Goal: Task Accomplishment & Management: Complete application form

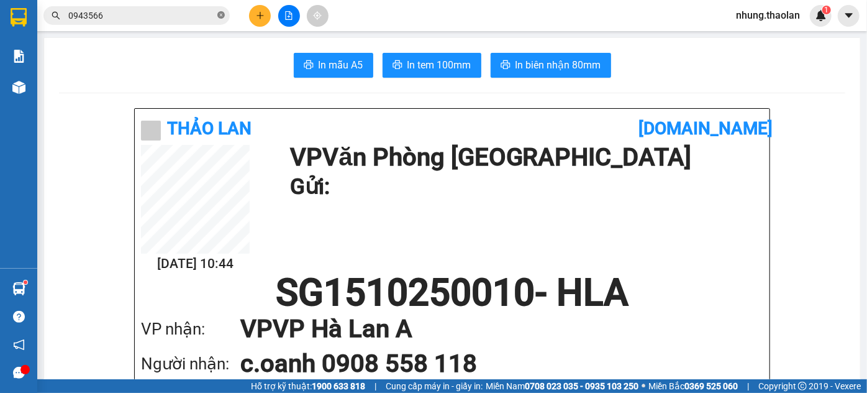
click at [218, 14] on icon "close-circle" at bounding box center [220, 14] width 7 height 7
click at [130, 16] on input "text" at bounding box center [141, 16] width 147 height 14
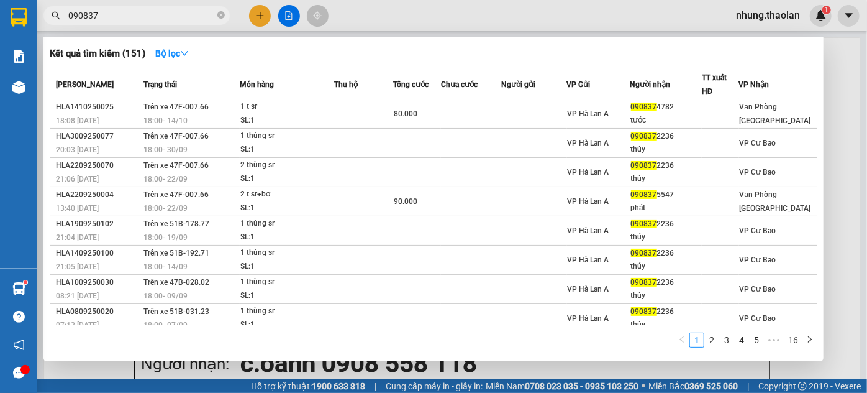
type input "090837"
click at [368, 30] on div at bounding box center [433, 196] width 867 height 393
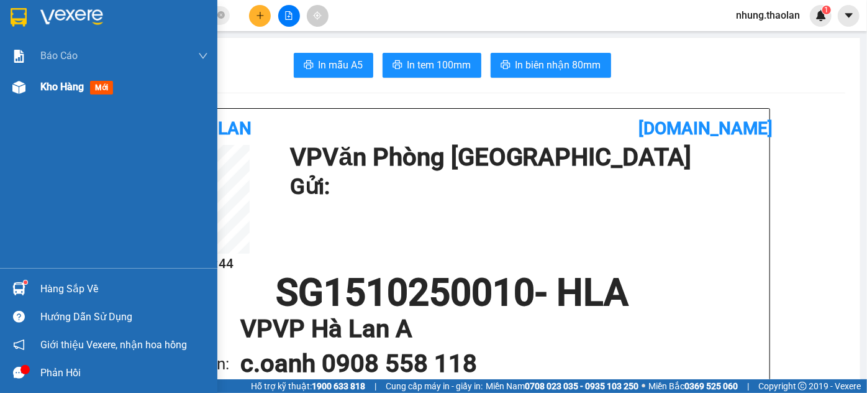
drag, startPoint x: 36, startPoint y: 101, endPoint x: 54, endPoint y: 89, distance: 21.5
click at [37, 101] on div "Kho hàng mới" at bounding box center [108, 86] width 217 height 31
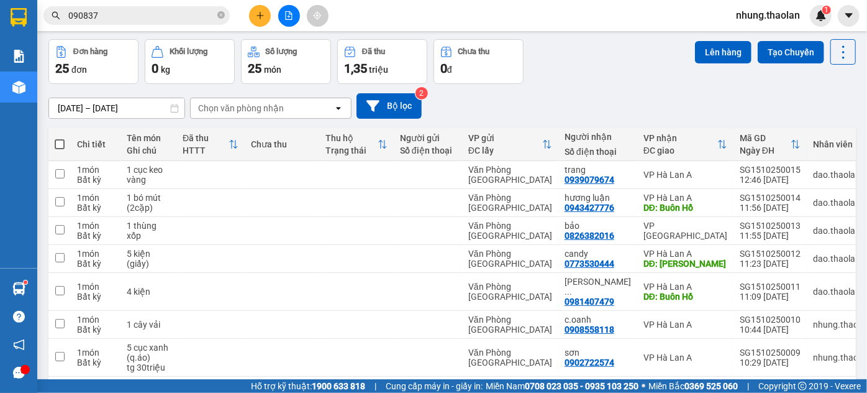
scroll to position [56, 0]
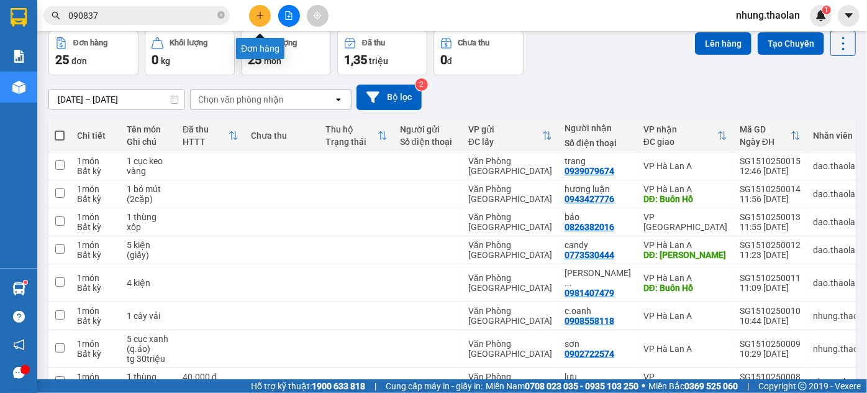
click at [258, 14] on icon "plus" at bounding box center [260, 15] width 9 height 9
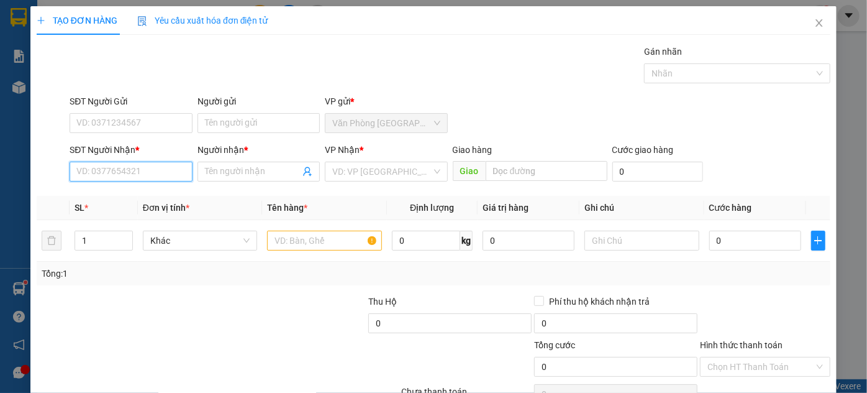
click at [119, 171] on input "SĐT Người Nhận *" at bounding box center [131, 171] width 122 height 20
drag, startPoint x: 172, startPoint y: 198, endPoint x: 237, endPoint y: 210, distance: 65.8
click at [173, 198] on div "0973969519 - hoàng vân" at bounding box center [137, 196] width 122 height 14
type input "0973969519"
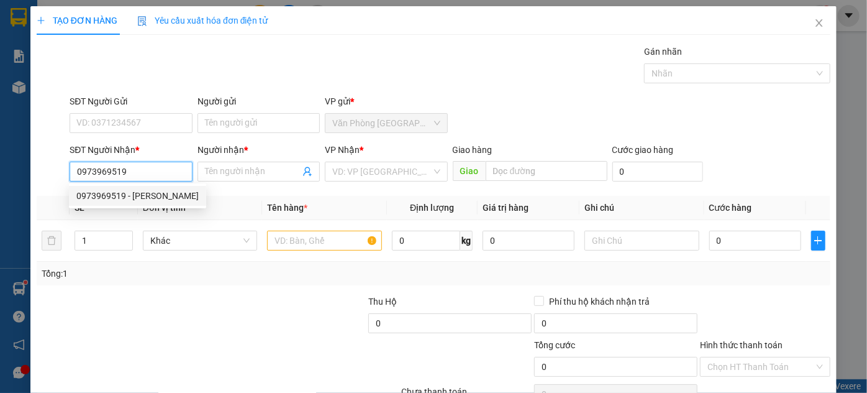
type input "[PERSON_NAME]"
type input "0973969519"
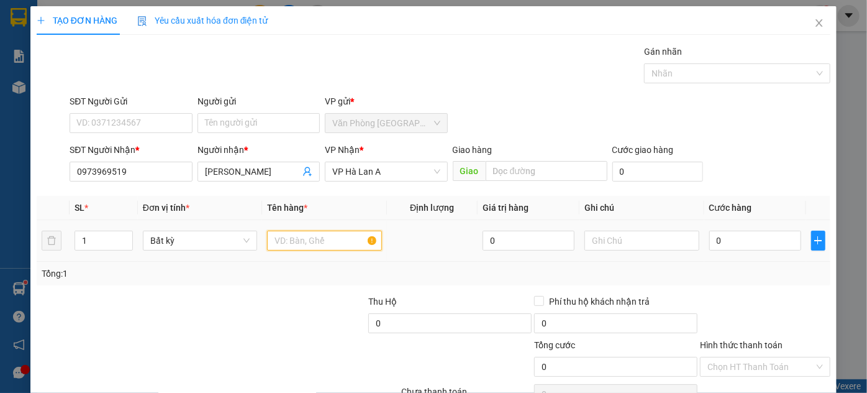
click at [314, 241] on input "text" at bounding box center [324, 240] width 115 height 20
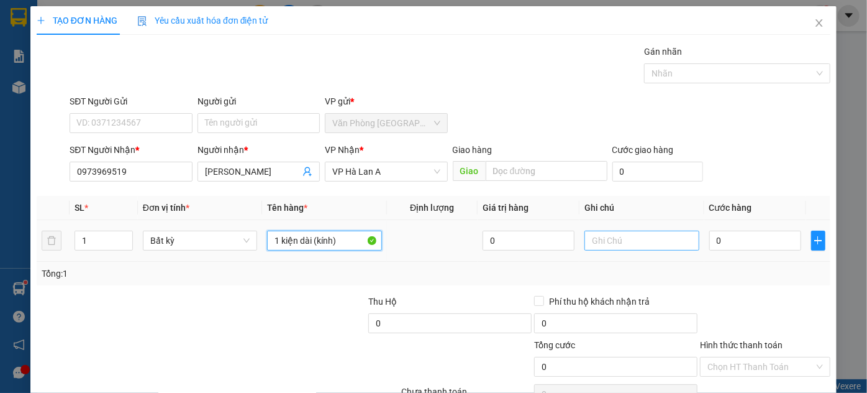
type input "1 kiện dài (kính)"
click at [648, 245] on input "text" at bounding box center [642, 240] width 115 height 20
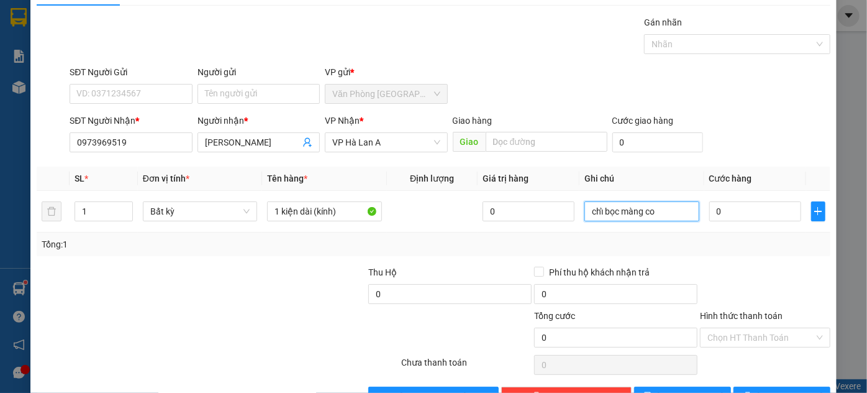
scroll to position [66, 0]
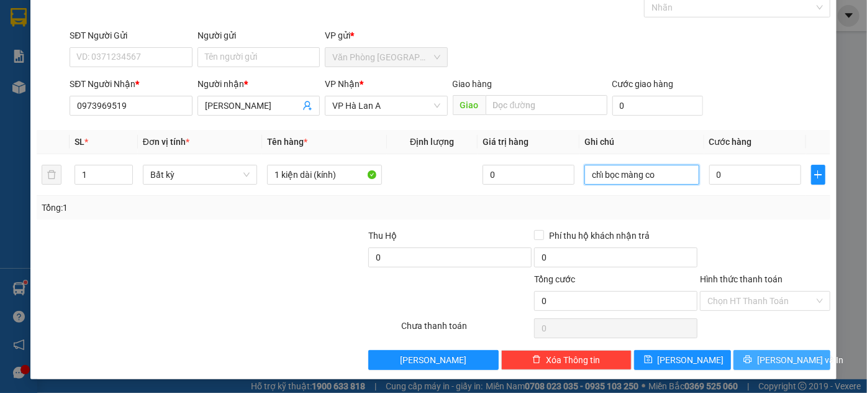
type input "chỉ bọc màng co"
click at [779, 361] on span "[PERSON_NAME] và In" at bounding box center [800, 360] width 87 height 14
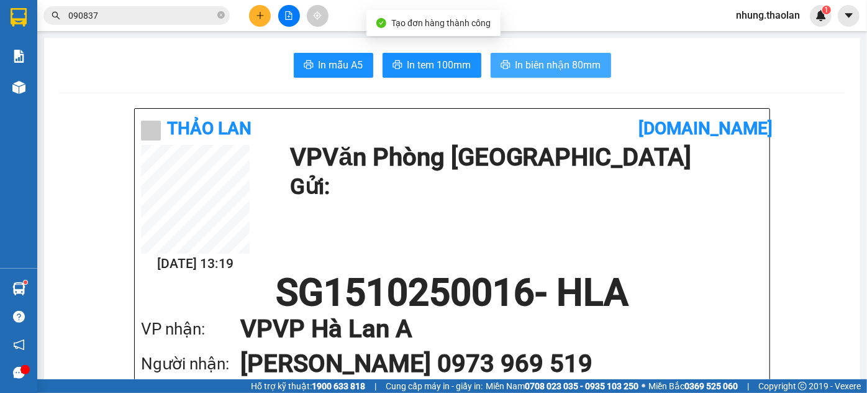
click at [589, 72] on span "In biên nhận 80mm" at bounding box center [559, 65] width 86 height 16
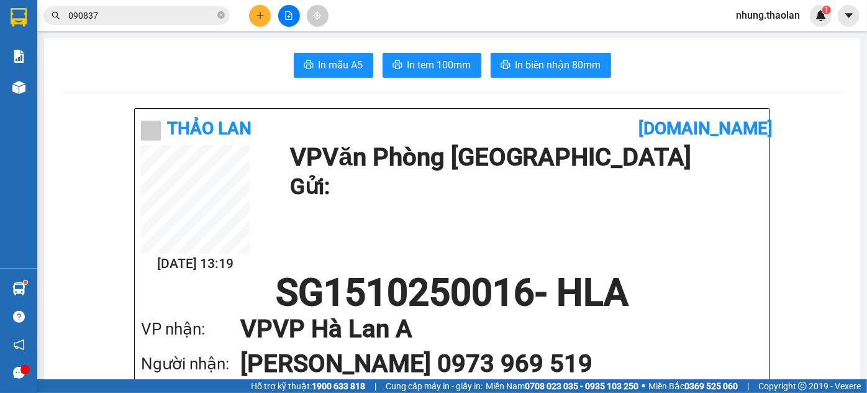
click at [119, 12] on input "090837" at bounding box center [141, 16] width 147 height 14
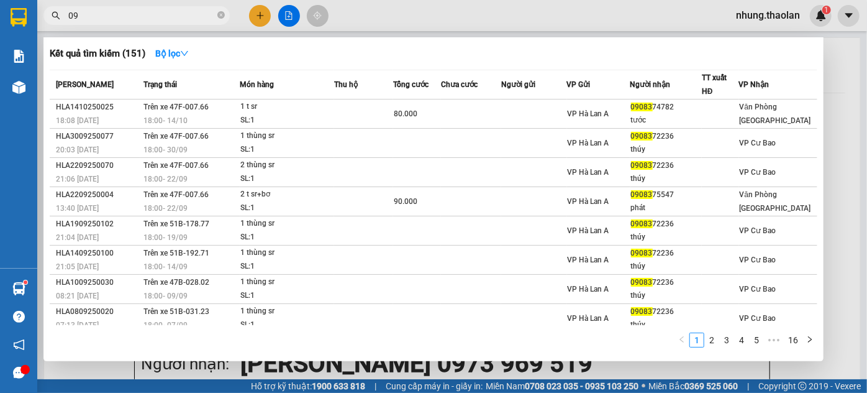
type input "0"
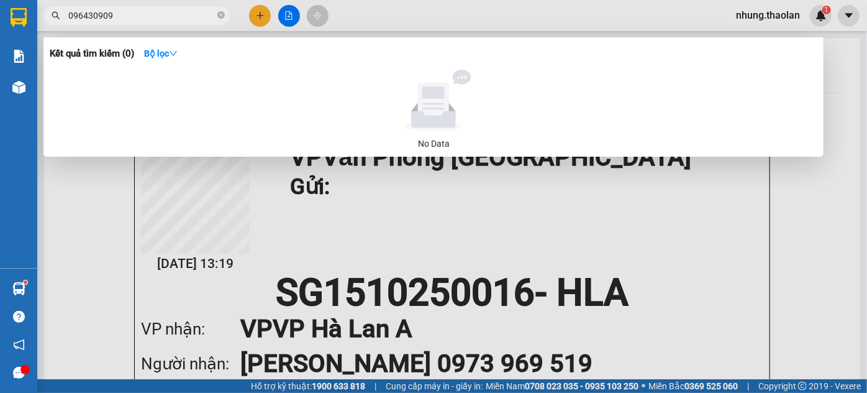
type input "0964309093"
click at [222, 17] on icon "close-circle" at bounding box center [220, 14] width 7 height 7
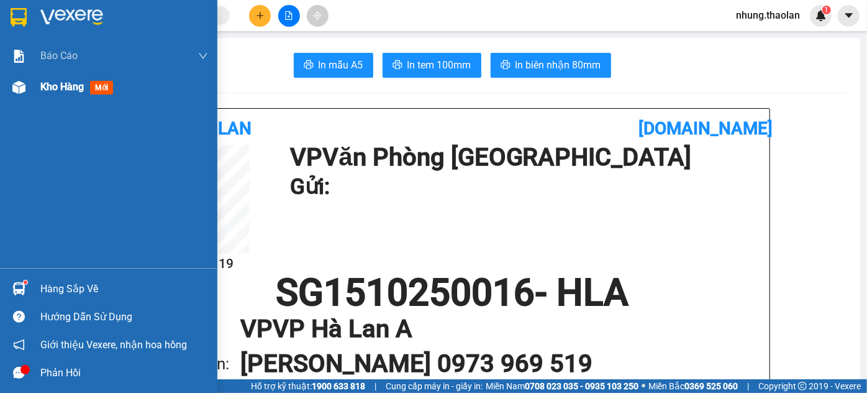
click at [78, 79] on div "Kho hàng mới" at bounding box center [79, 87] width 78 height 16
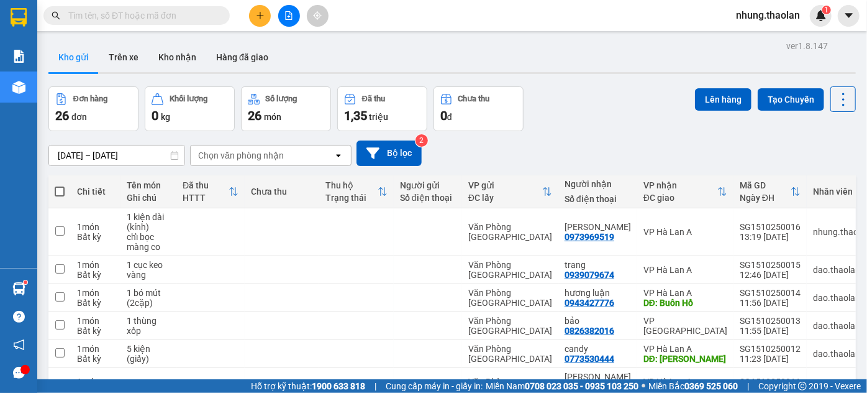
scroll to position [112, 0]
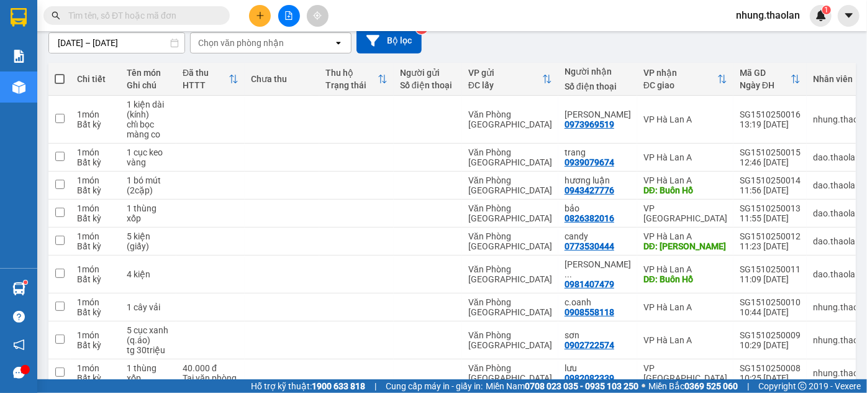
click at [194, 19] on input "text" at bounding box center [141, 16] width 147 height 14
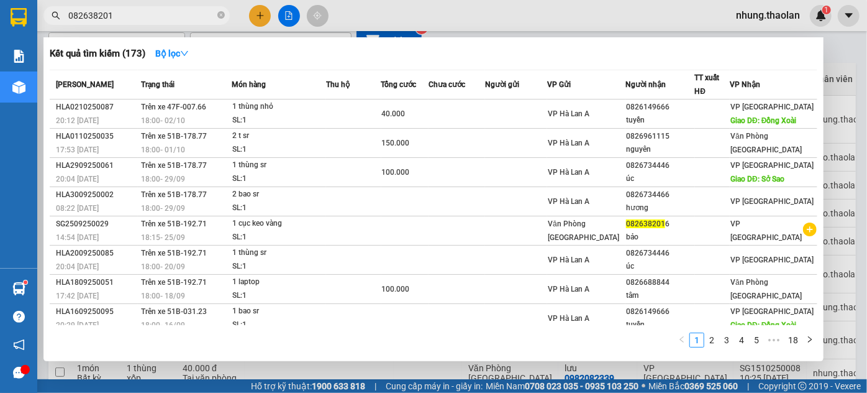
type input "0826382016"
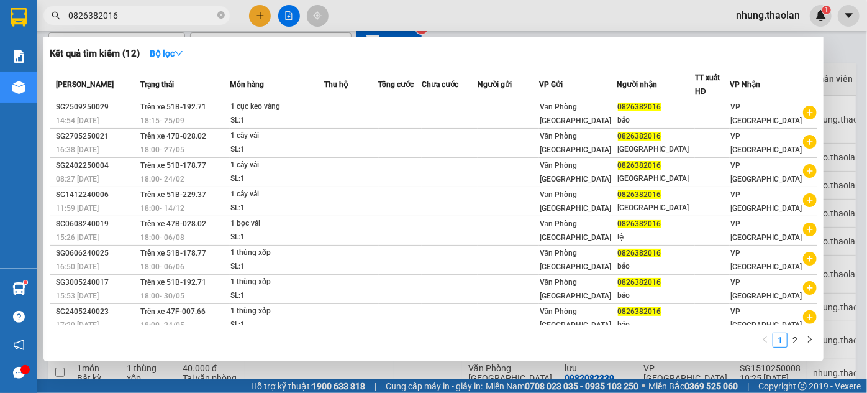
click at [222, 14] on icon "close-circle" at bounding box center [220, 14] width 7 height 7
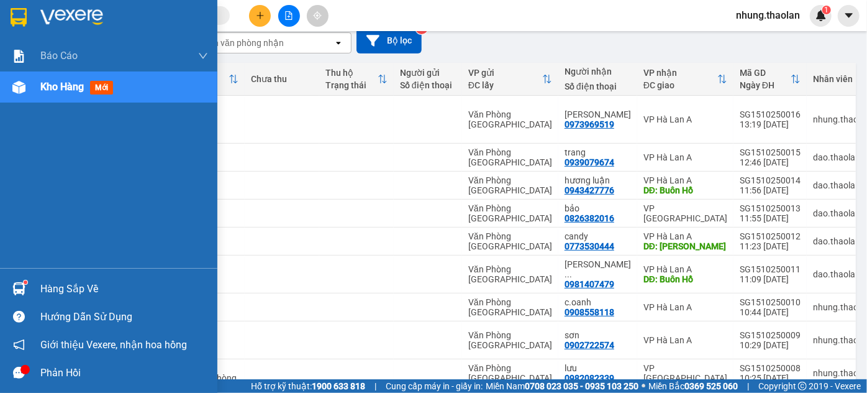
click at [62, 96] on div "Kho hàng mới" at bounding box center [124, 86] width 168 height 31
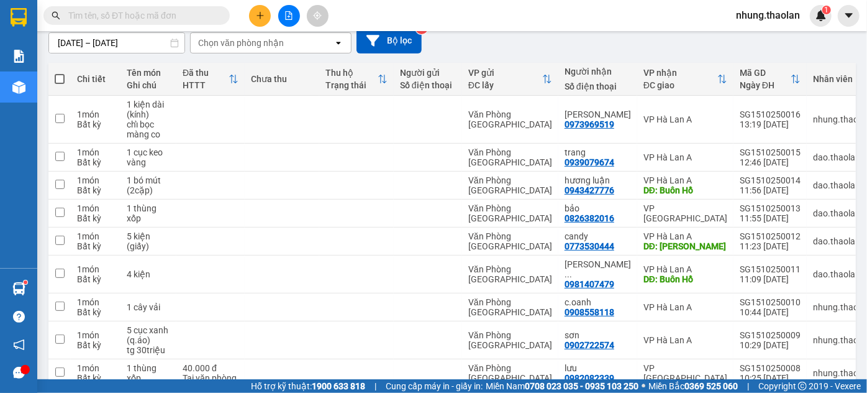
click at [175, 20] on input "text" at bounding box center [141, 16] width 147 height 14
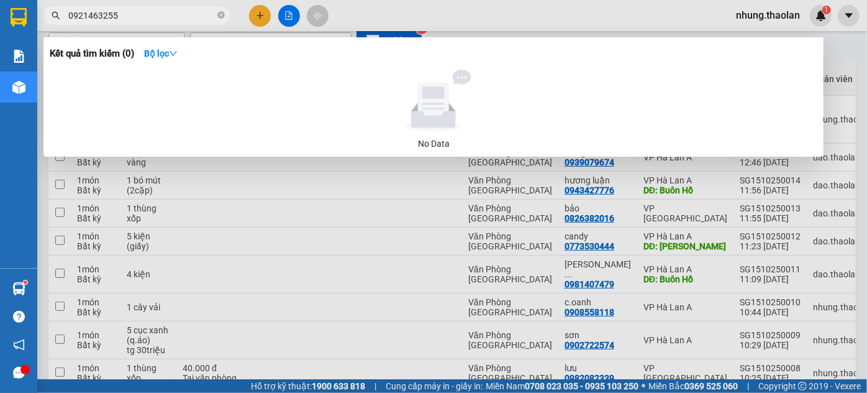
type input "0921463255"
click at [256, 20] on div at bounding box center [433, 196] width 867 height 393
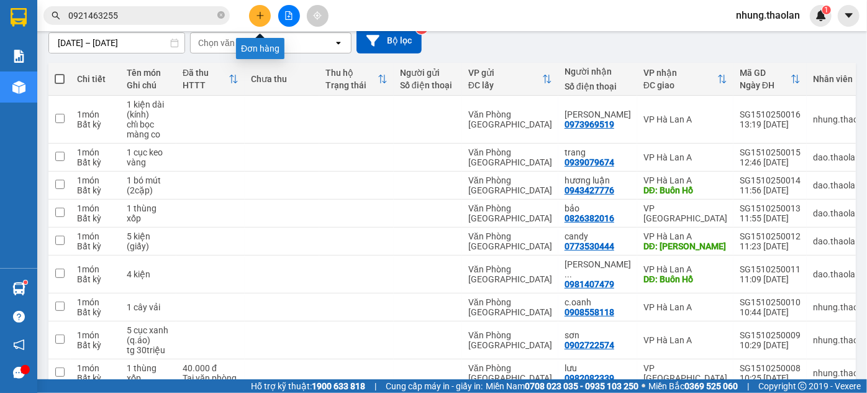
click at [255, 20] on button at bounding box center [260, 16] width 22 height 22
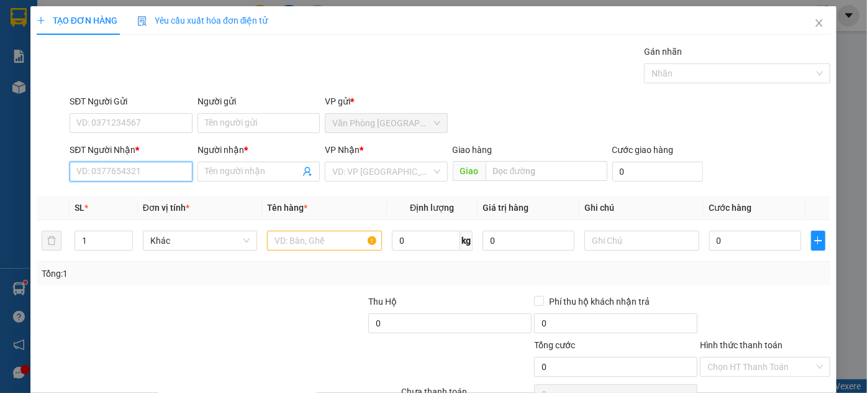
click at [106, 161] on input "SĐT Người Nhận *" at bounding box center [131, 171] width 122 height 20
click at [114, 186] on div "0362815550 - đạt" at bounding box center [129, 196] width 121 height 20
type input "0362815550"
type input "đạt"
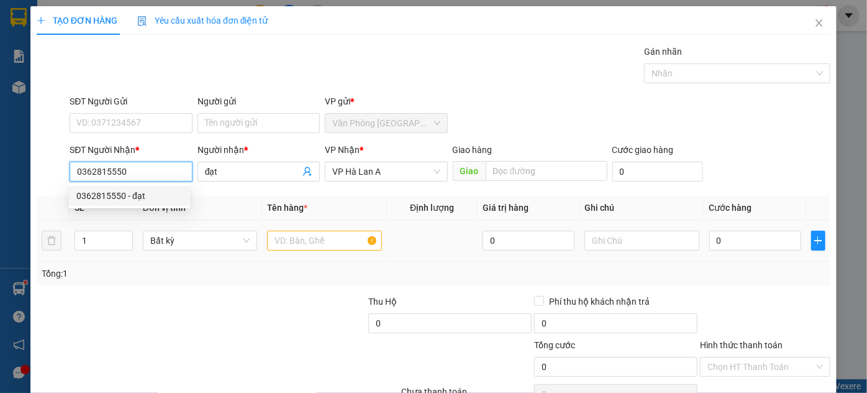
type input "0362815550"
click at [271, 243] on input "text" at bounding box center [324, 240] width 115 height 20
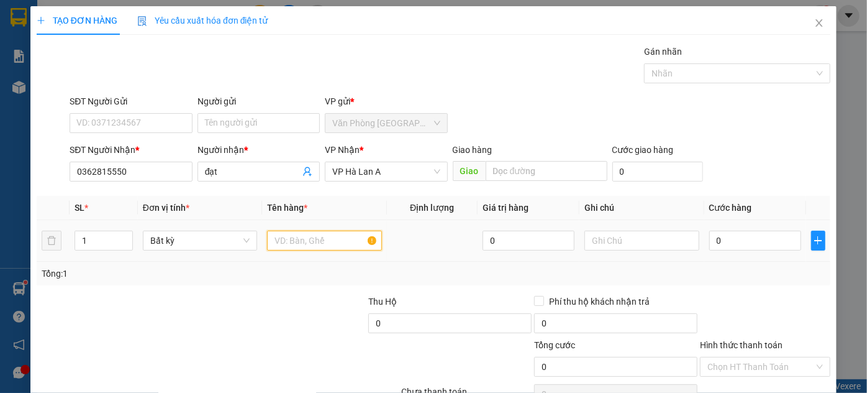
click at [276, 240] on input "text" at bounding box center [324, 240] width 115 height 20
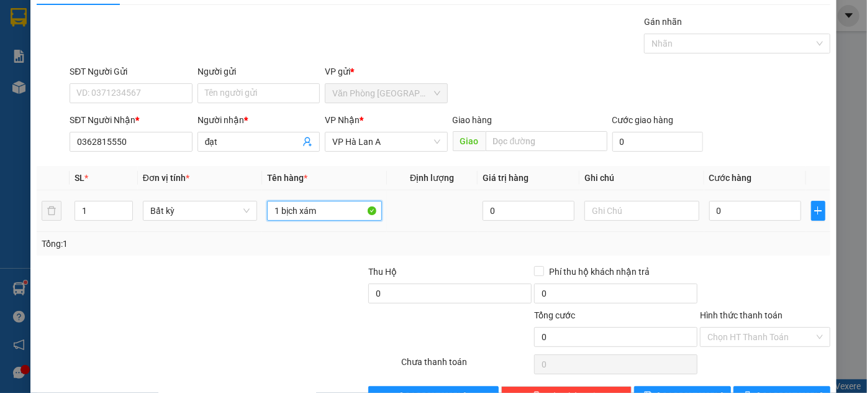
scroll to position [66, 0]
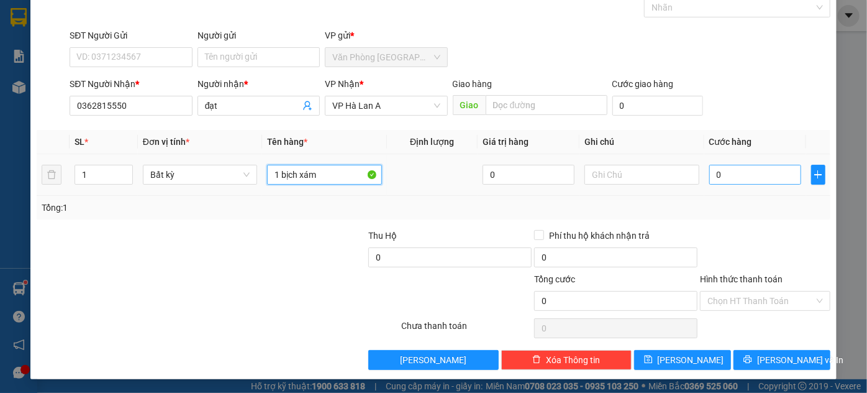
type input "1 bịch xám"
click at [739, 168] on input "0" at bounding box center [755, 175] width 92 height 20
type input "3"
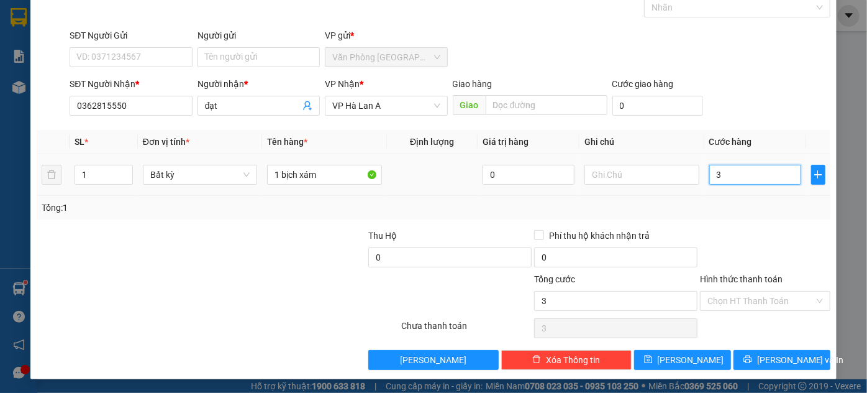
type input "30"
type input "30.000"
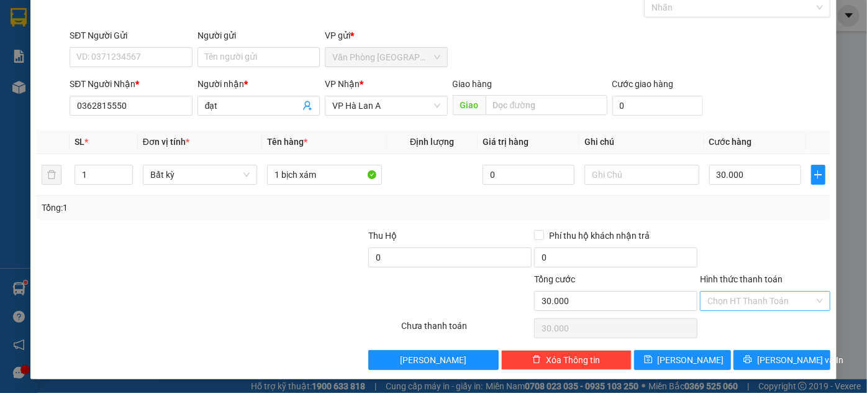
click at [733, 296] on input "Hình thức thanh toán" at bounding box center [760, 300] width 107 height 19
click at [717, 329] on div "Tại văn phòng" at bounding box center [758, 324] width 114 height 14
type input "0"
click at [689, 355] on button "[PERSON_NAME]" at bounding box center [682, 360] width 97 height 20
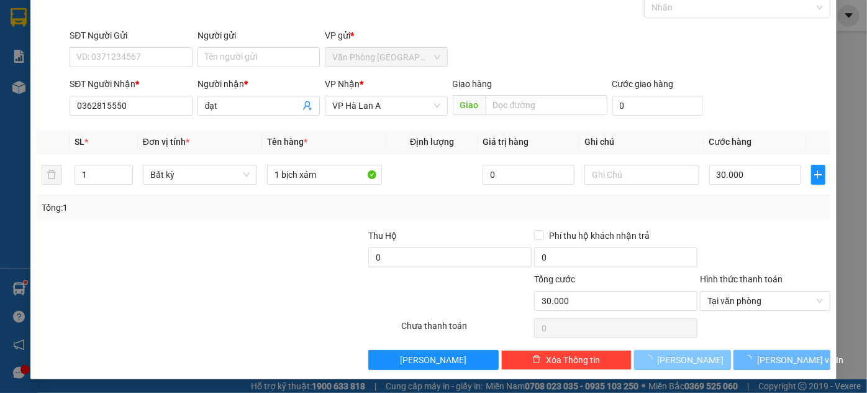
type input "0"
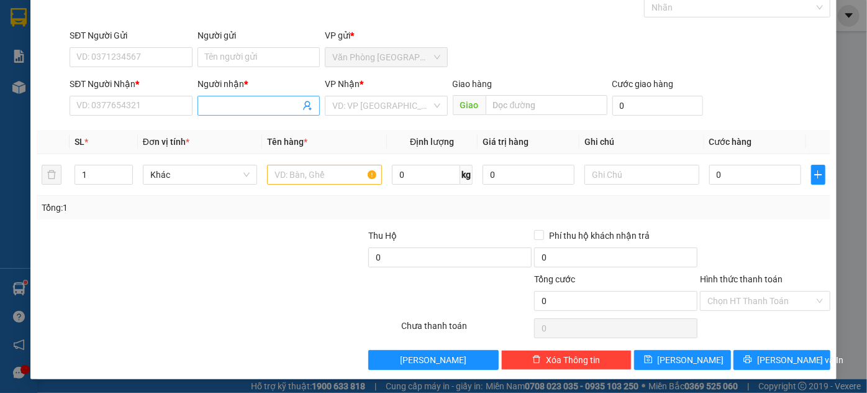
click at [217, 108] on input "Người nhận *" at bounding box center [252, 106] width 95 height 14
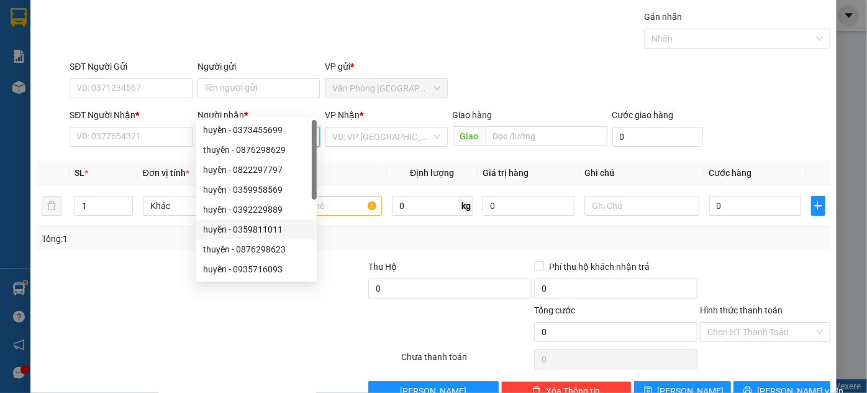
scroll to position [0, 0]
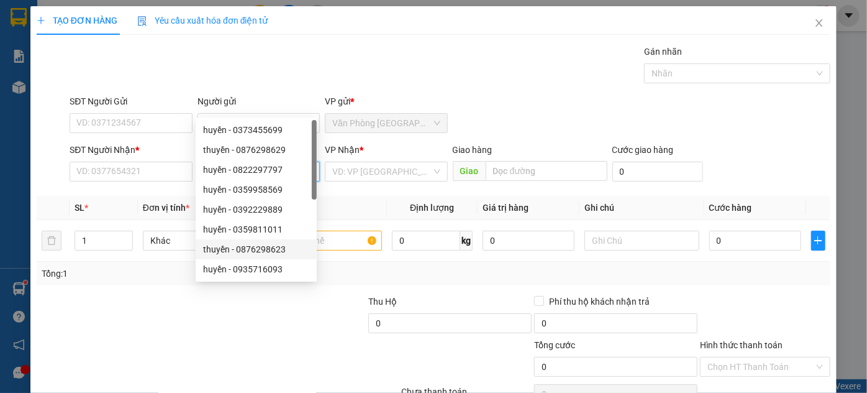
type input "huyền"
click at [160, 343] on div at bounding box center [151, 359] width 232 height 43
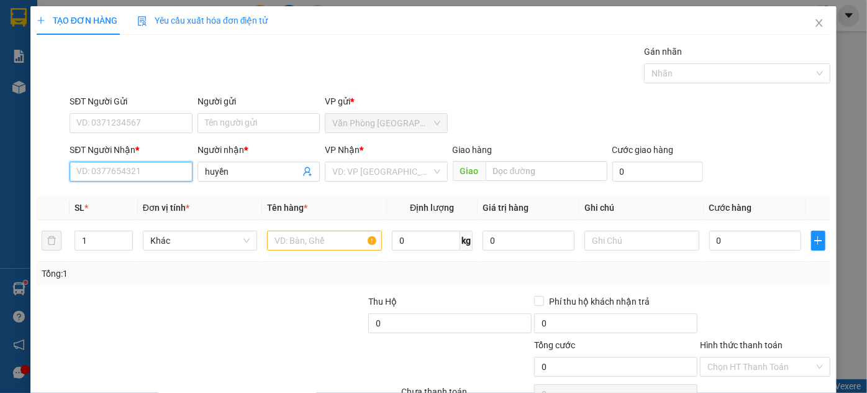
click at [94, 175] on input "SĐT Người Nhận *" at bounding box center [131, 171] width 122 height 20
drag, startPoint x: 255, startPoint y: 176, endPoint x: 145, endPoint y: 170, distance: 110.1
click at [147, 170] on div "SĐT Người Nhận * VD: 0377654321 Người nhận * huyền VP Nhận * VD: VP Sài Gòn Gia…" at bounding box center [450, 164] width 766 height 43
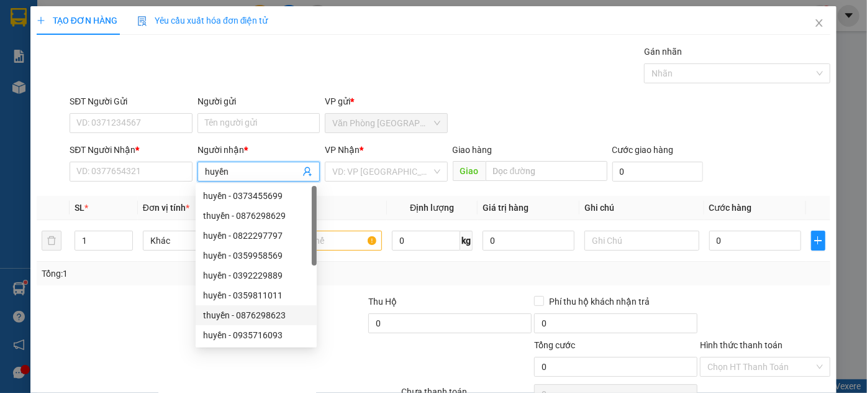
click at [153, 153] on div "SĐT Người Nhận *" at bounding box center [131, 150] width 122 height 14
click at [153, 161] on input "SĐT Người Nhận *" at bounding box center [131, 171] width 122 height 20
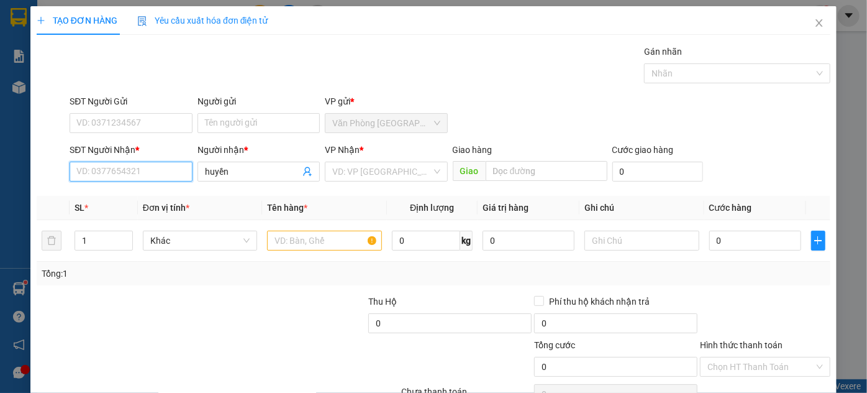
click at [139, 170] on input "SĐT Người Nhận *" at bounding box center [131, 171] width 122 height 20
drag, startPoint x: 142, startPoint y: 199, endPoint x: 194, endPoint y: 217, distance: 54.8
click at [142, 199] on div "0389009225 - đức hiếu" at bounding box center [137, 196] width 122 height 14
type input "0389009225"
type input "đức hiếu"
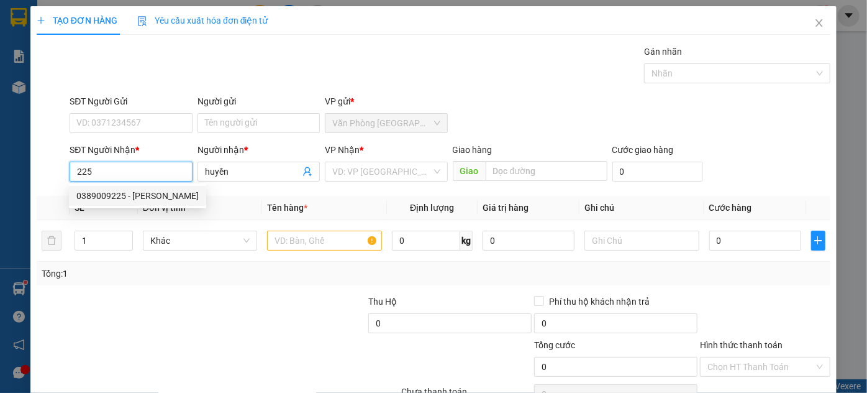
type input "Buôn Hồ"
type input "0389009225"
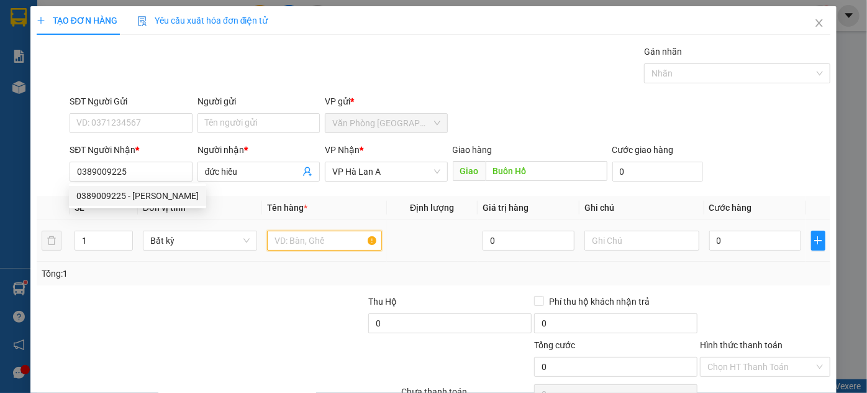
drag, startPoint x: 320, startPoint y: 248, endPoint x: 312, endPoint y: 247, distance: 8.1
click at [319, 248] on input "text" at bounding box center [324, 240] width 115 height 20
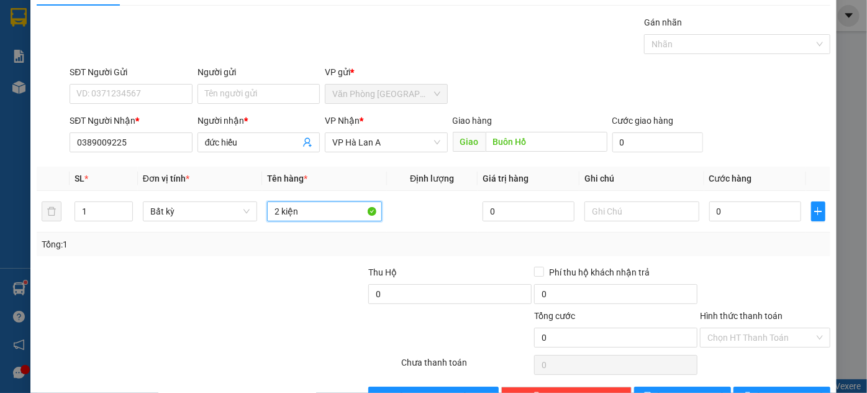
scroll to position [66, 0]
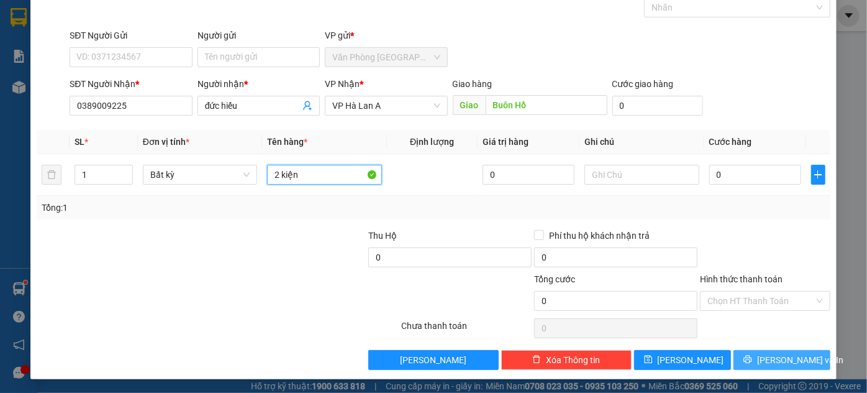
type input "2 kiện"
drag, startPoint x: 785, startPoint y: 359, endPoint x: 800, endPoint y: 351, distance: 17.0
click at [785, 360] on span "[PERSON_NAME] và In" at bounding box center [800, 360] width 87 height 14
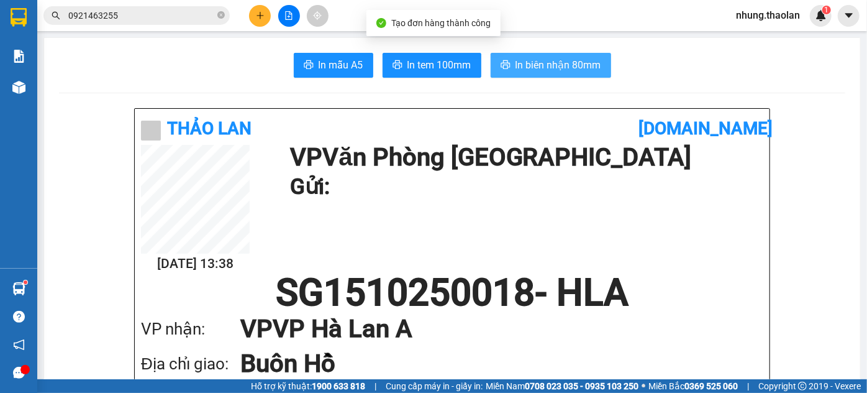
drag, startPoint x: 562, startPoint y: 70, endPoint x: 571, endPoint y: 82, distance: 15.9
click at [562, 69] on span "In biên nhận 80mm" at bounding box center [559, 65] width 86 height 16
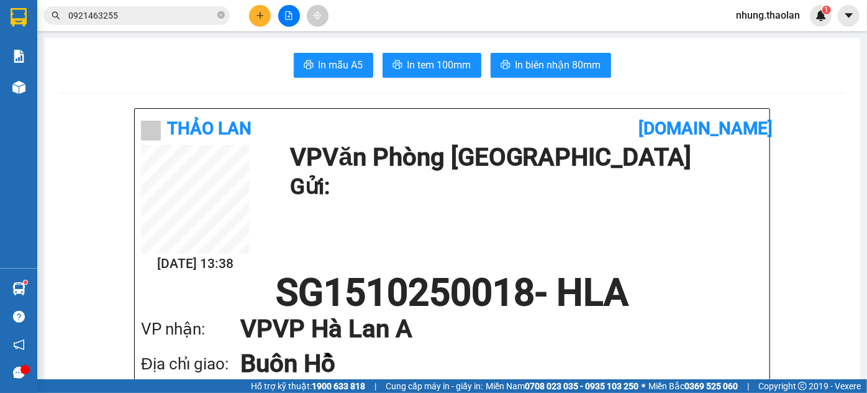
click at [248, 17] on div at bounding box center [288, 16] width 93 height 22
click at [260, 15] on icon "plus" at bounding box center [260, 15] width 7 height 1
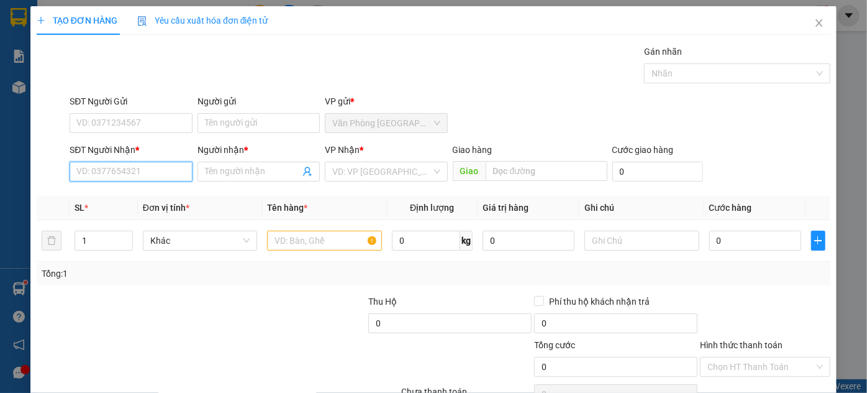
click at [88, 172] on input "SĐT Người Nhận *" at bounding box center [131, 171] width 122 height 20
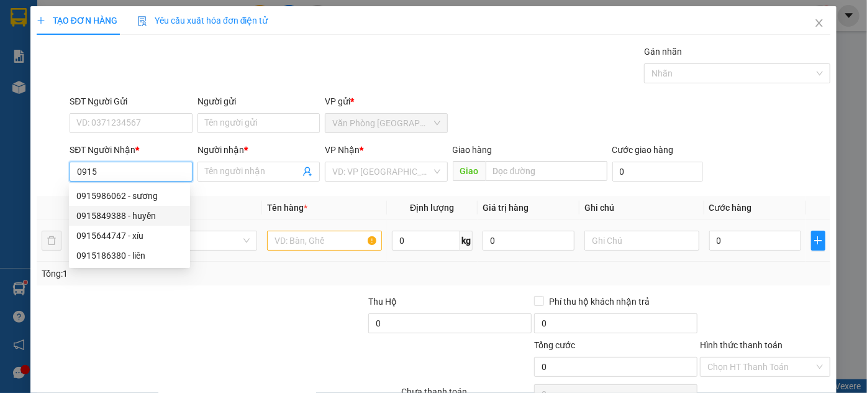
drag, startPoint x: 115, startPoint y: 208, endPoint x: 258, endPoint y: 236, distance: 146.2
click at [116, 209] on div "0915849388 - huyền" at bounding box center [129, 216] width 106 height 14
type input "0915849388"
type input "huyền"
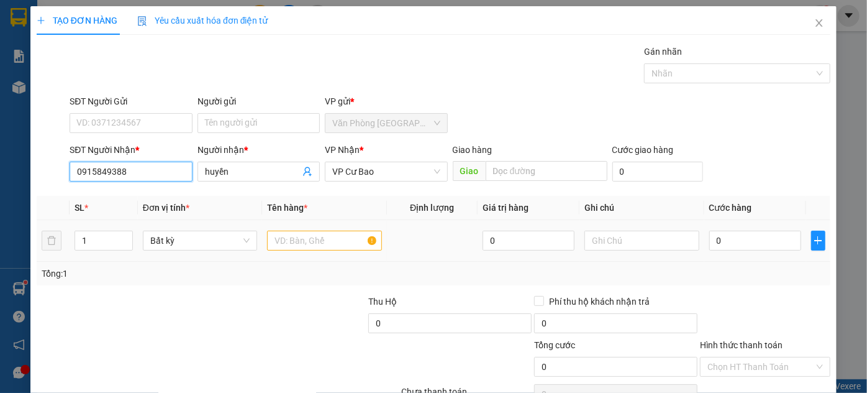
type input "0915849388"
click at [276, 244] on input "text" at bounding box center [324, 240] width 115 height 20
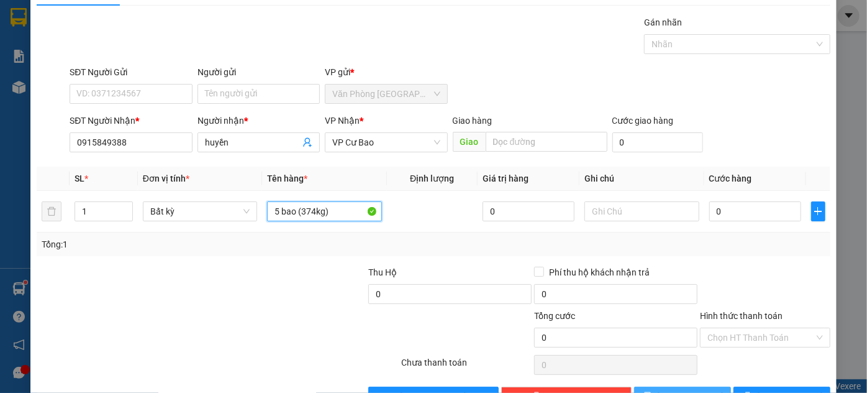
scroll to position [66, 0]
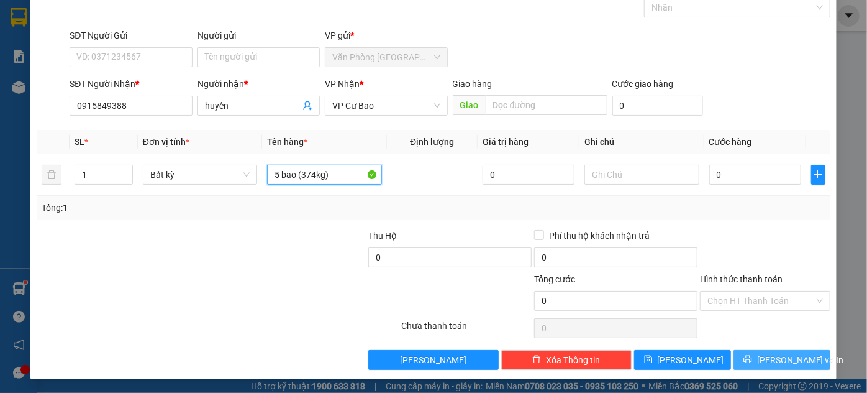
type input "5 bao (374kg)"
drag, startPoint x: 753, startPoint y: 355, endPoint x: 766, endPoint y: 326, distance: 32.0
click at [752, 356] on icon "printer" at bounding box center [748, 359] width 9 height 9
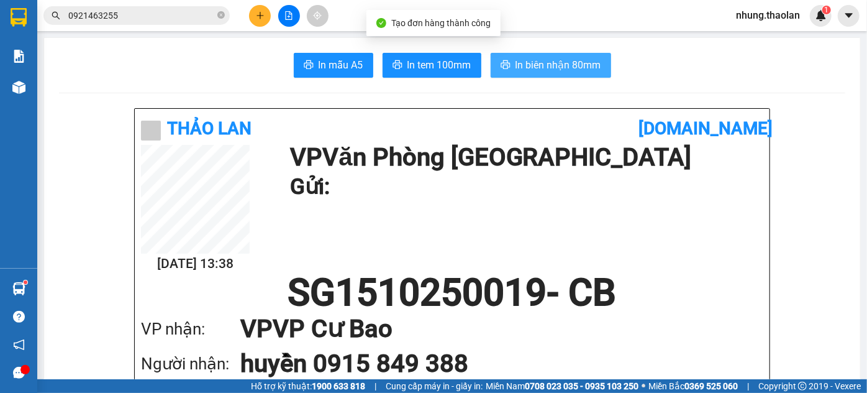
click at [586, 67] on span "In biên nhận 80mm" at bounding box center [559, 65] width 86 height 16
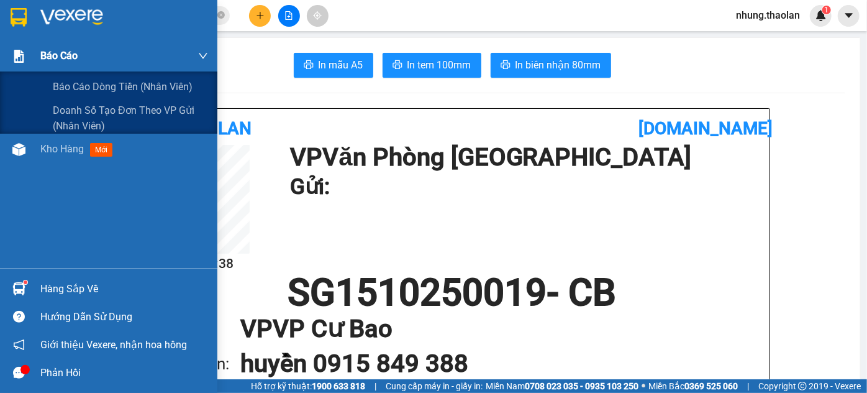
click at [50, 69] on div "Báo cáo" at bounding box center [124, 55] width 168 height 31
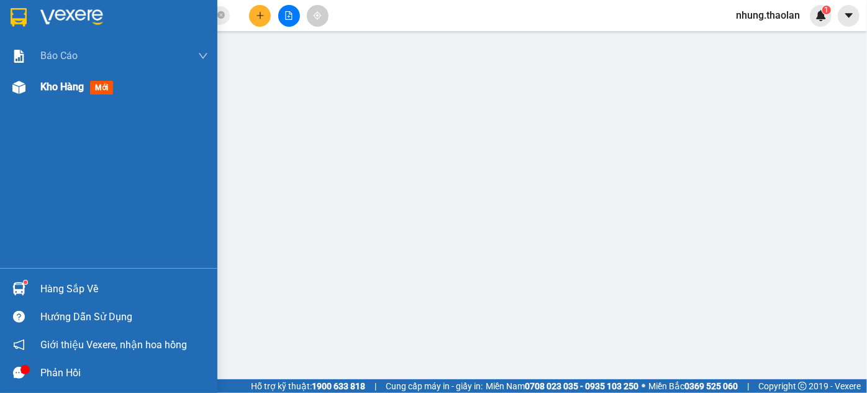
click at [58, 91] on span "Kho hàng" at bounding box center [61, 87] width 43 height 12
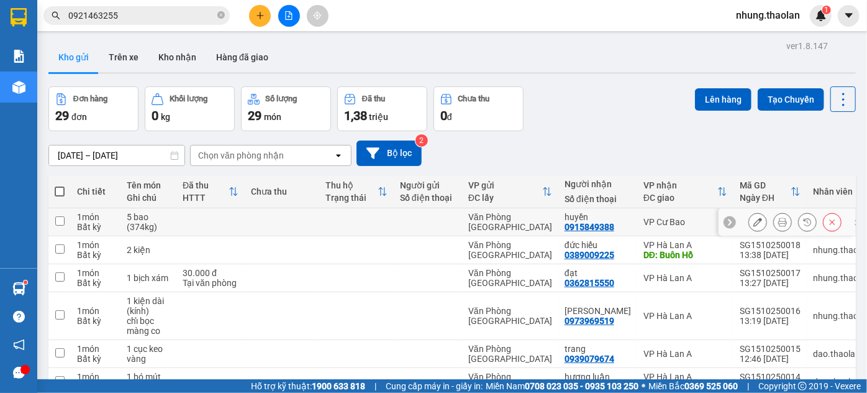
click at [753, 222] on icon at bounding box center [757, 221] width 9 height 9
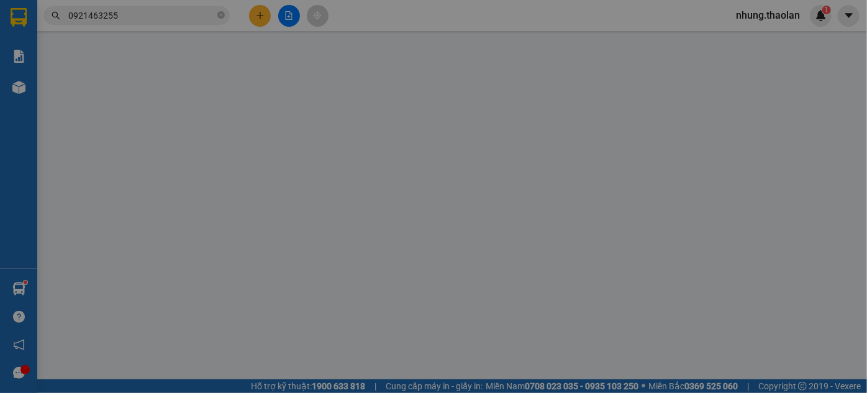
type input "0915849388"
type input "huyền"
type input "0"
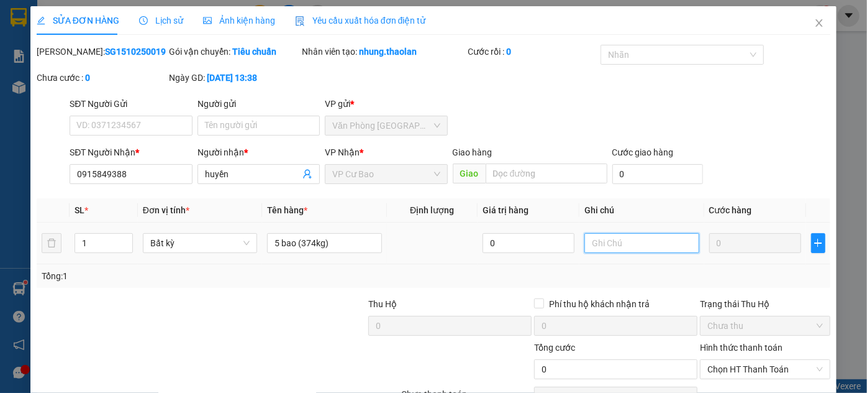
click at [594, 246] on input "text" at bounding box center [642, 243] width 115 height 20
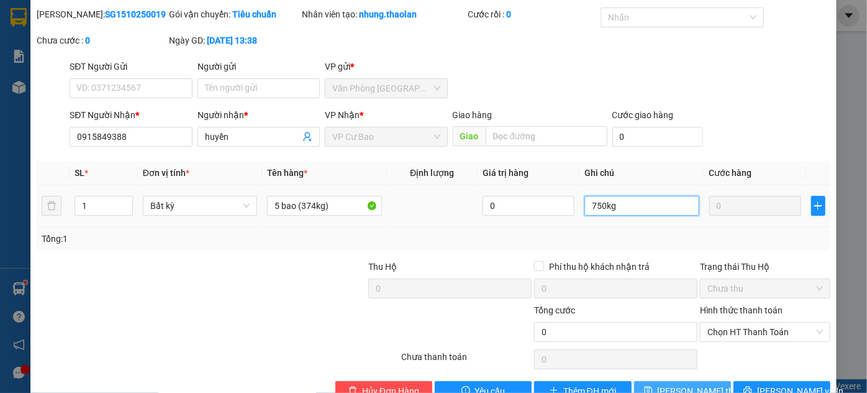
scroll to position [69, 0]
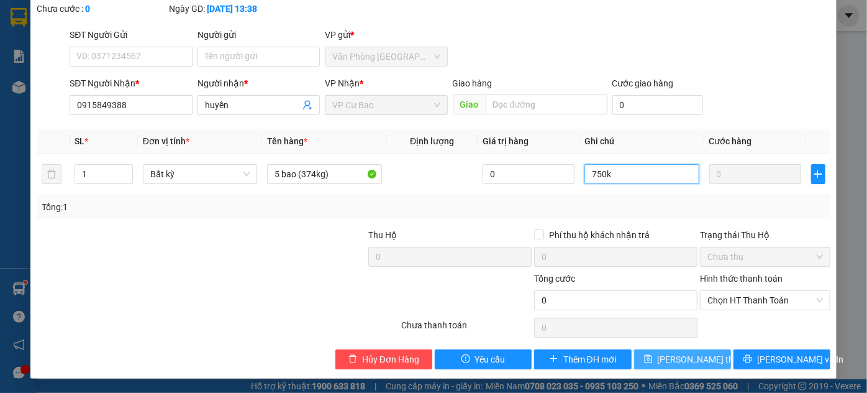
type input "750k"
click at [677, 357] on span "[PERSON_NAME] thay đổi" at bounding box center [707, 359] width 99 height 14
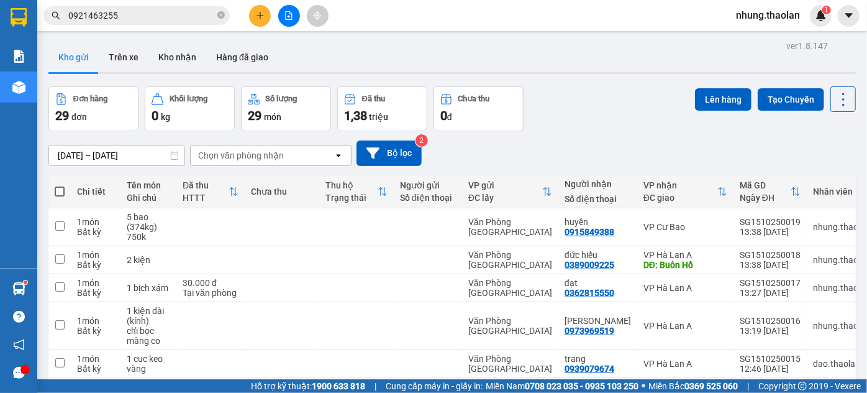
click at [260, 20] on button at bounding box center [260, 16] width 22 height 22
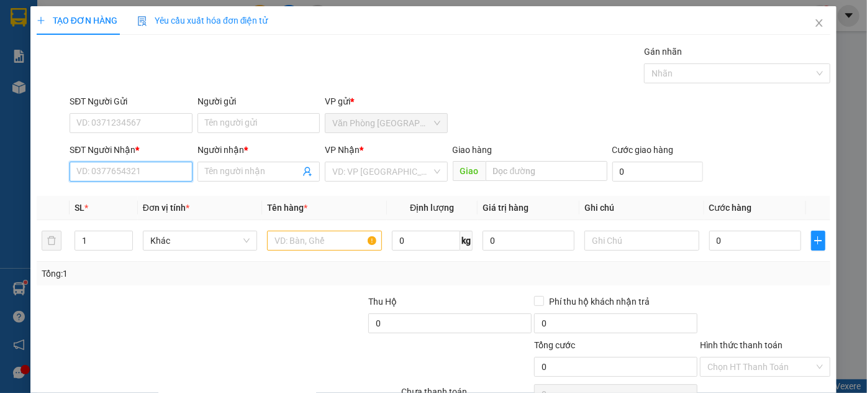
click at [123, 173] on input "SĐT Người Nhận *" at bounding box center [131, 171] width 122 height 20
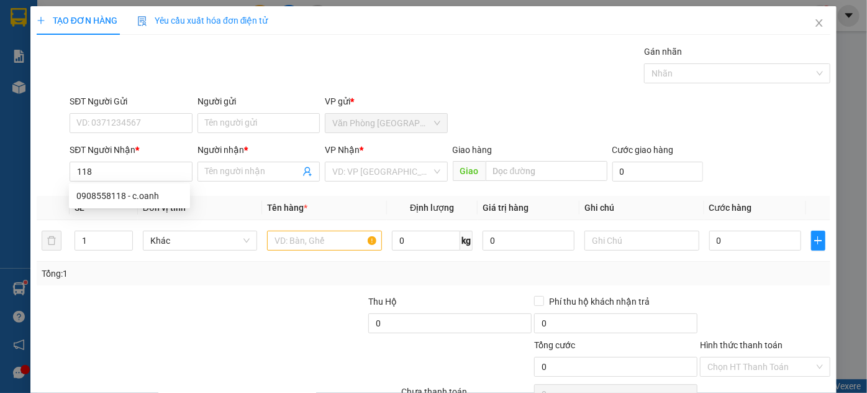
click at [152, 205] on div "0908558118 0908558118 - c.oanh" at bounding box center [129, 195] width 121 height 25
click at [116, 166] on input "118" at bounding box center [131, 171] width 122 height 20
drag, startPoint x: 150, startPoint y: 193, endPoint x: 312, endPoint y: 241, distance: 169.6
click at [150, 193] on div "0908558118 - c.oanh" at bounding box center [129, 196] width 106 height 14
type input "0908558118"
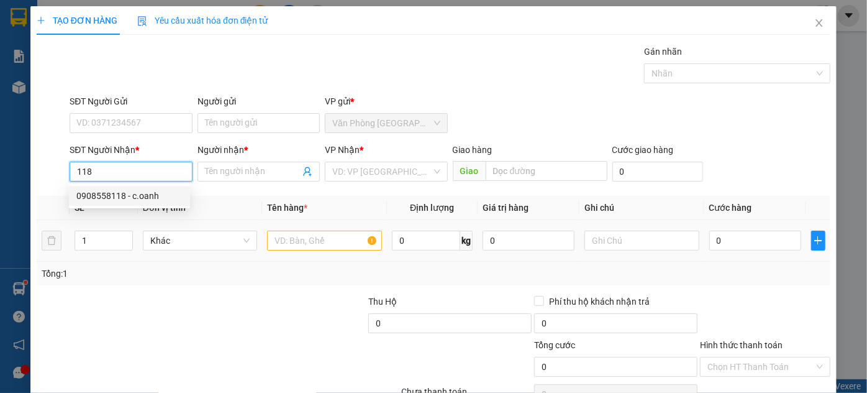
type input "c.oanh"
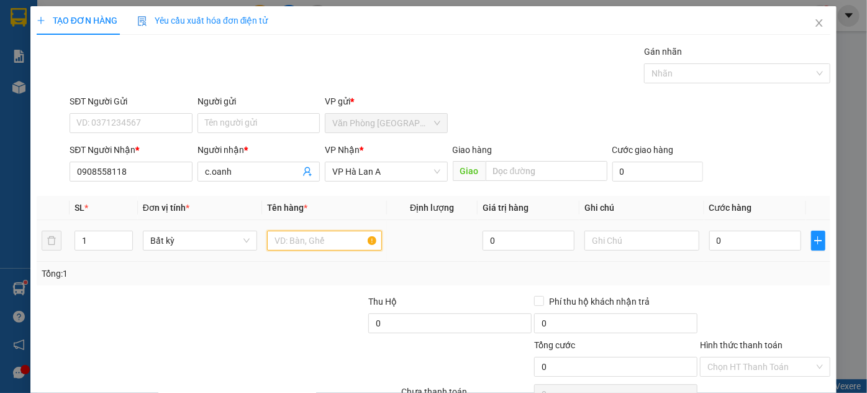
click at [306, 241] on input "text" at bounding box center [324, 240] width 115 height 20
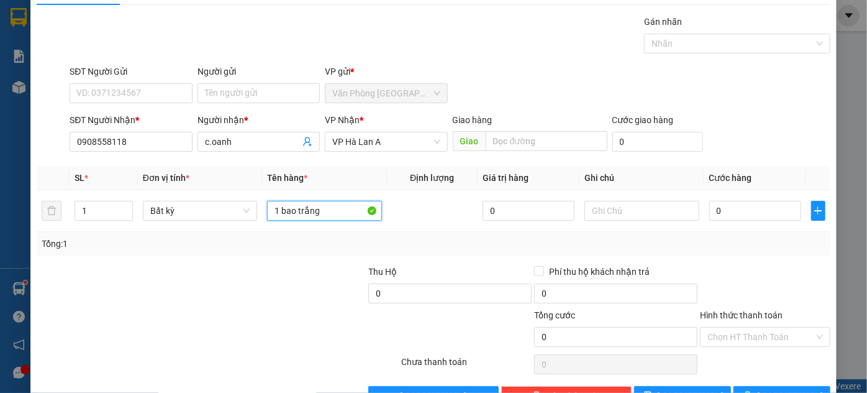
scroll to position [66, 0]
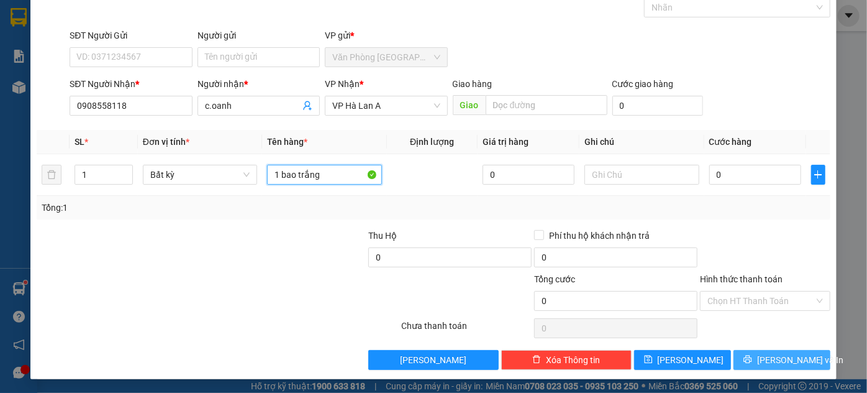
type input "1 bao trắng"
click at [779, 357] on span "[PERSON_NAME] và In" at bounding box center [800, 360] width 87 height 14
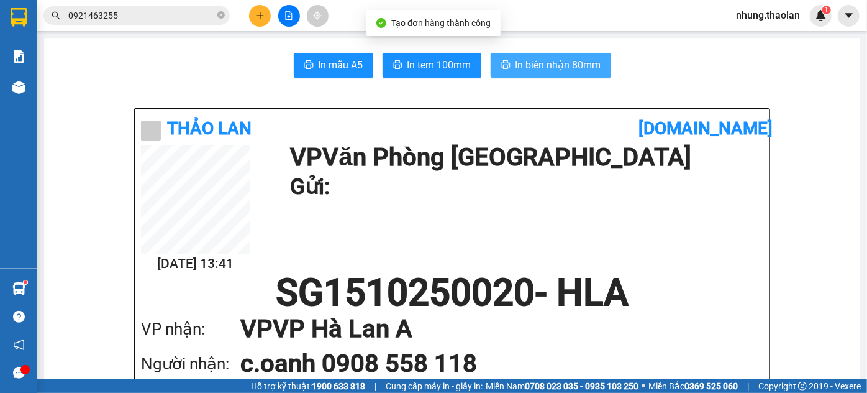
click at [563, 74] on button "In biên nhận 80mm" at bounding box center [551, 65] width 121 height 25
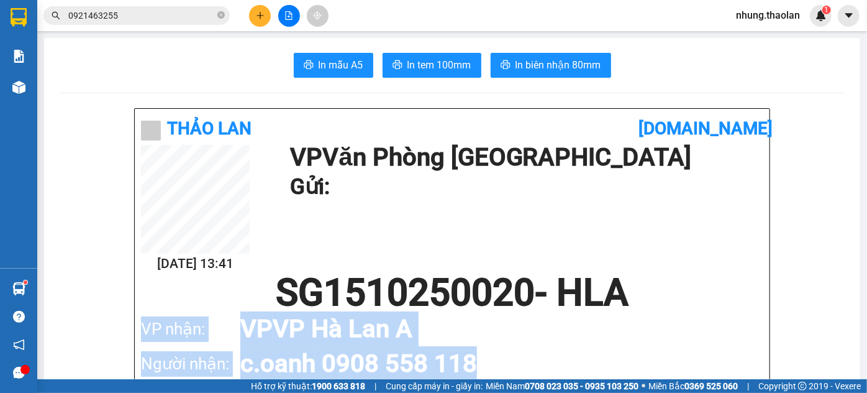
click at [260, 21] on button at bounding box center [260, 16] width 22 height 22
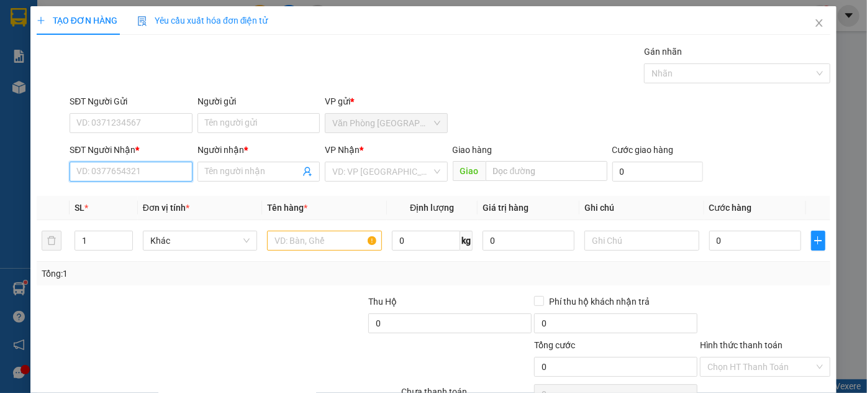
click at [127, 165] on input "SĐT Người Nhận *" at bounding box center [131, 171] width 122 height 20
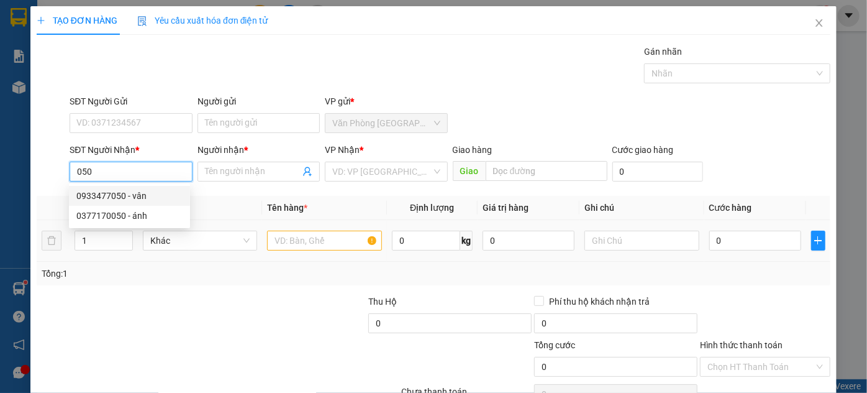
drag, startPoint x: 159, startPoint y: 193, endPoint x: 270, endPoint y: 229, distance: 116.9
click at [165, 198] on div "0933477050 - vân" at bounding box center [129, 196] width 106 height 14
type input "0933477050"
type input "vân"
type input "0933477050"
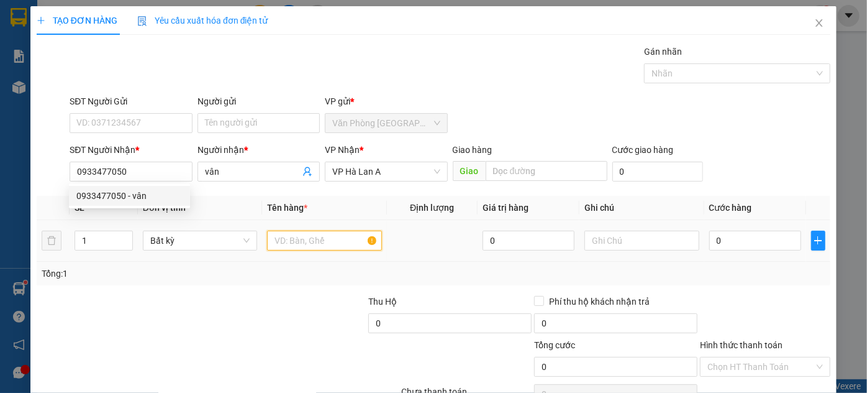
click at [342, 243] on input "text" at bounding box center [324, 240] width 115 height 20
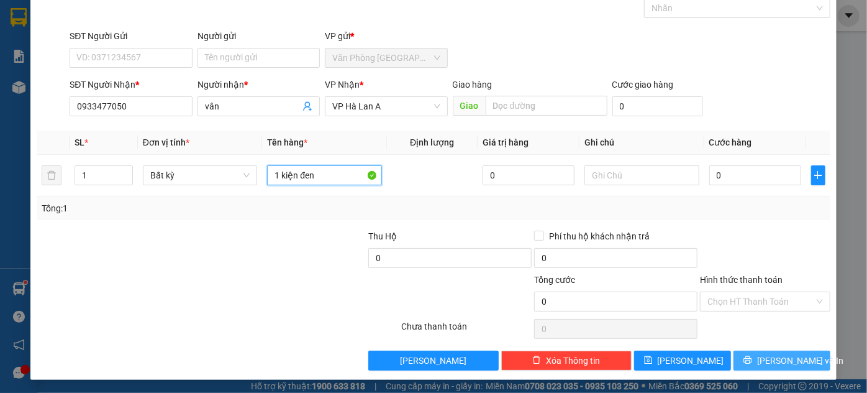
scroll to position [66, 0]
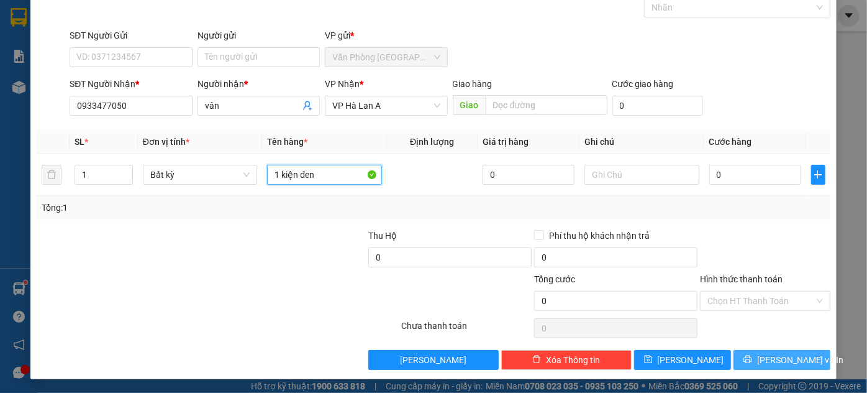
type input "1 kiện đen"
click at [760, 360] on button "[PERSON_NAME] và In" at bounding box center [782, 360] width 97 height 20
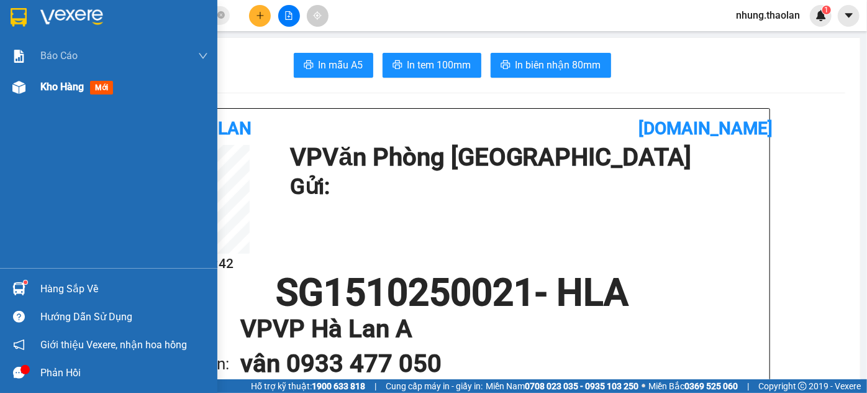
click at [57, 83] on span "Kho hàng" at bounding box center [61, 87] width 43 height 12
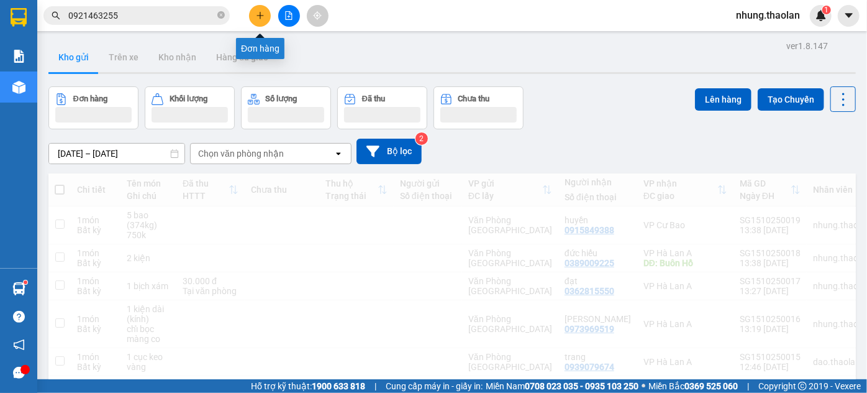
click at [265, 16] on button at bounding box center [260, 16] width 22 height 22
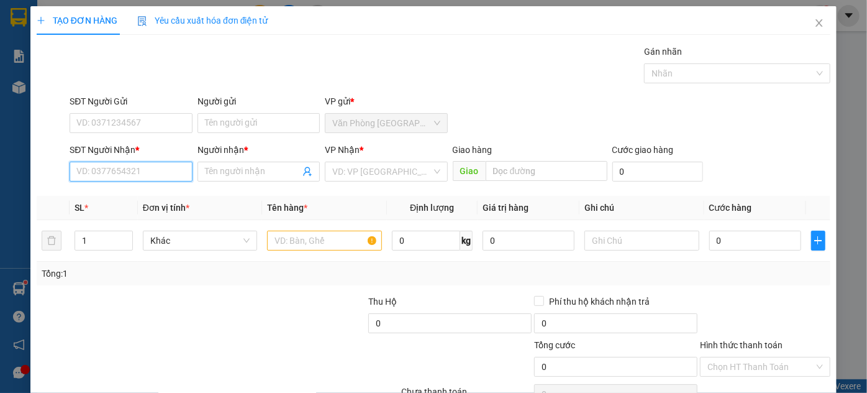
click at [140, 176] on input "SĐT Người Nhận *" at bounding box center [131, 171] width 122 height 20
type input "118"
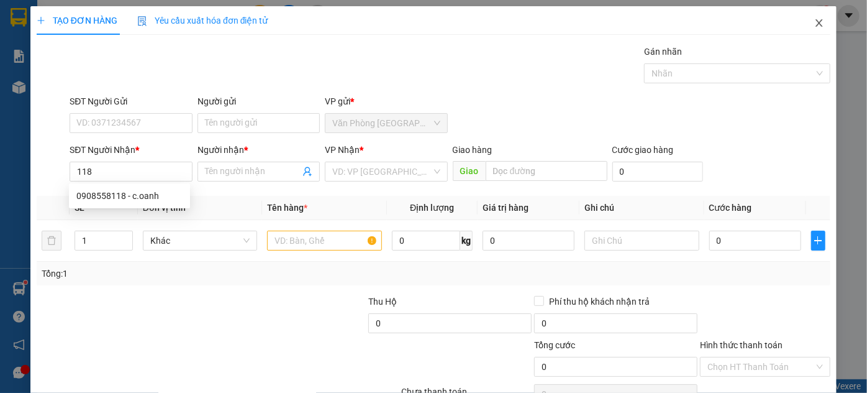
click at [806, 31] on span "Close" at bounding box center [819, 23] width 35 height 35
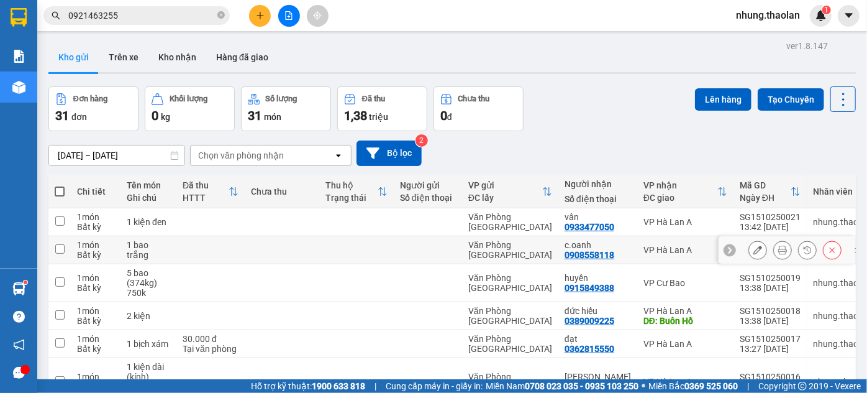
click at [828, 253] on icon at bounding box center [832, 249] width 9 height 9
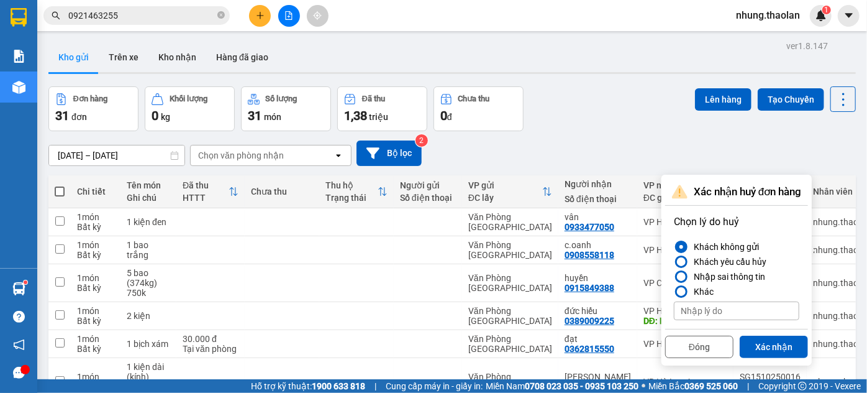
click at [783, 345] on button "Xác nhận" at bounding box center [774, 346] width 68 height 22
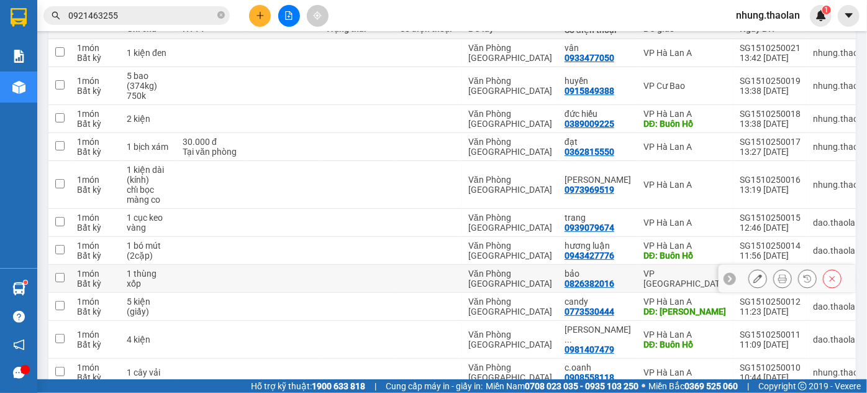
scroll to position [395, 0]
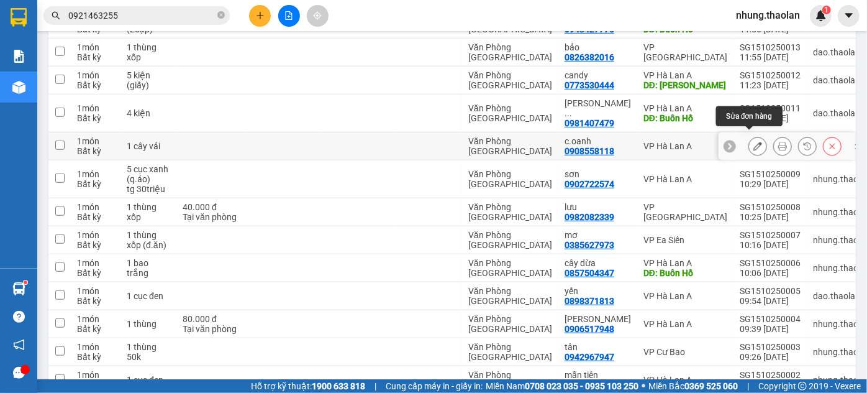
click at [753, 143] on icon at bounding box center [757, 146] width 9 height 9
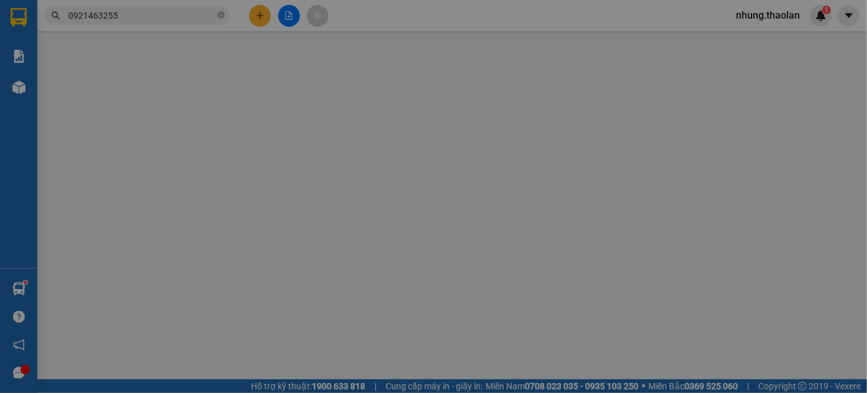
type input "0908558118"
type input "c.oanh"
type input "0"
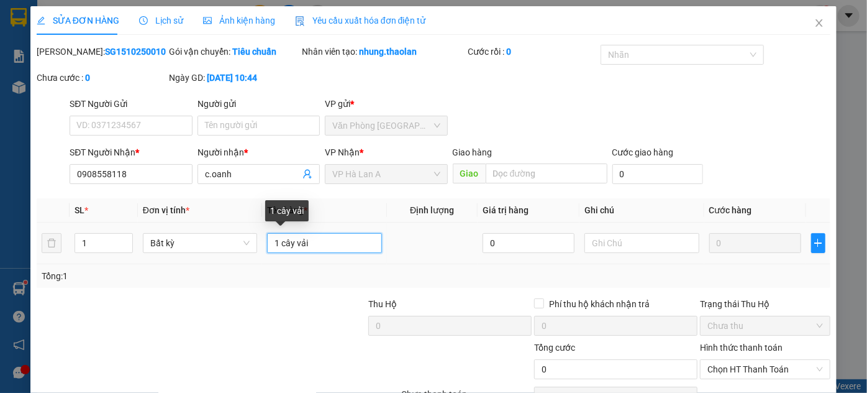
drag, startPoint x: 277, startPoint y: 245, endPoint x: 268, endPoint y: 244, distance: 8.8
click at [268, 244] on input "1 cây vải" at bounding box center [324, 243] width 115 height 20
click at [341, 243] on input "2 cây vải" at bounding box center [324, 243] width 115 height 20
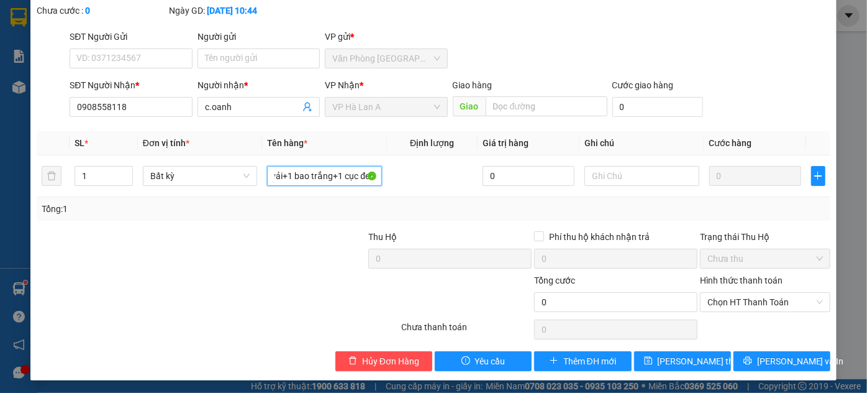
scroll to position [69, 0]
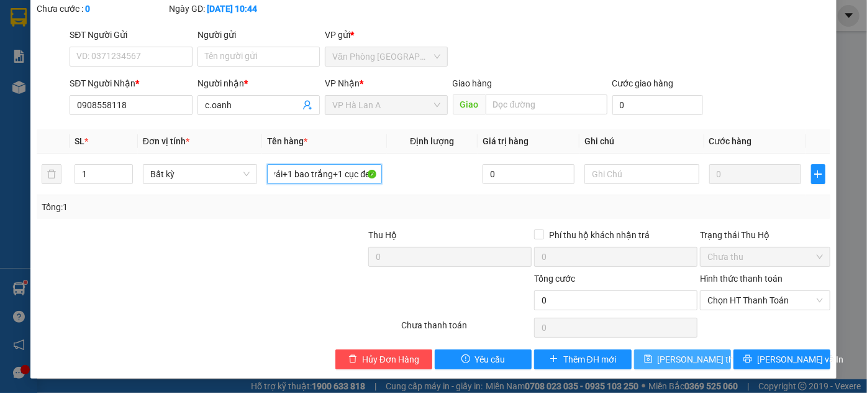
type input "2 cây vải+1 bao trắng+1 cục đen"
click at [670, 349] on button "[PERSON_NAME] thay đổi" at bounding box center [682, 359] width 97 height 20
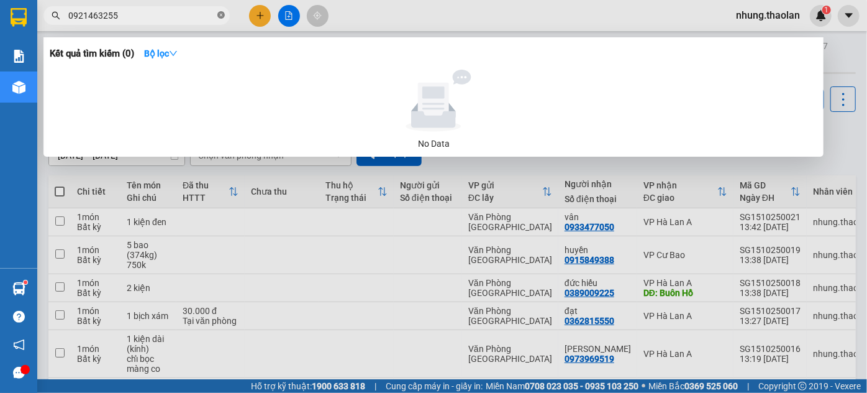
click at [224, 13] on icon "close-circle" at bounding box center [220, 14] width 7 height 7
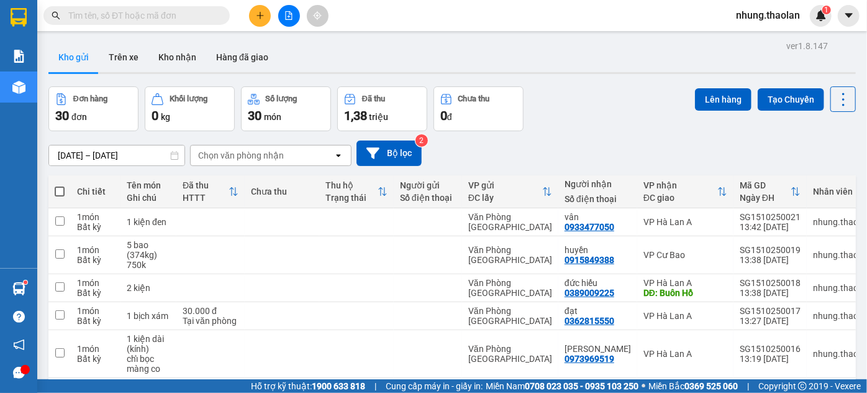
click at [206, 15] on input "text" at bounding box center [141, 16] width 147 height 14
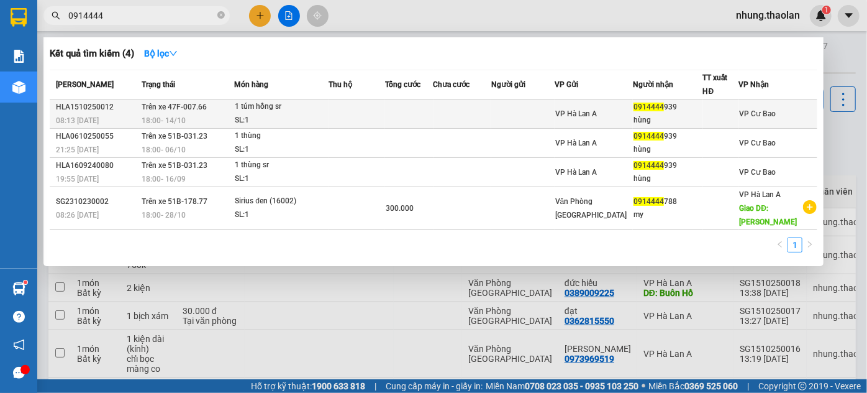
type input "0914444"
click at [396, 112] on td at bounding box center [409, 113] width 48 height 29
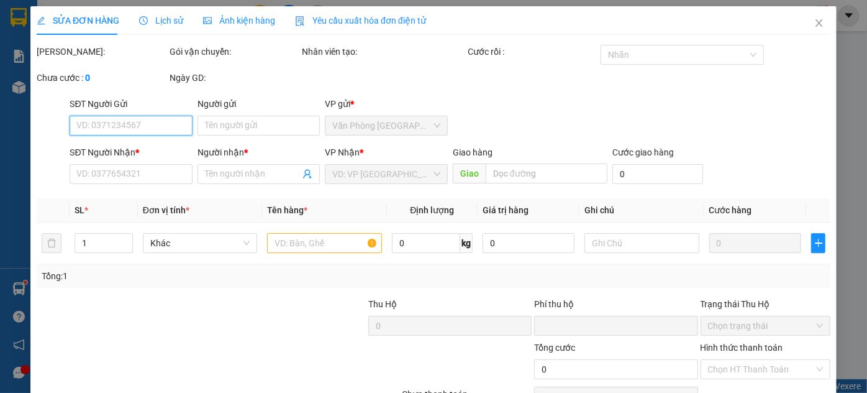
type input "0914444939"
type input "hùng"
type input "0"
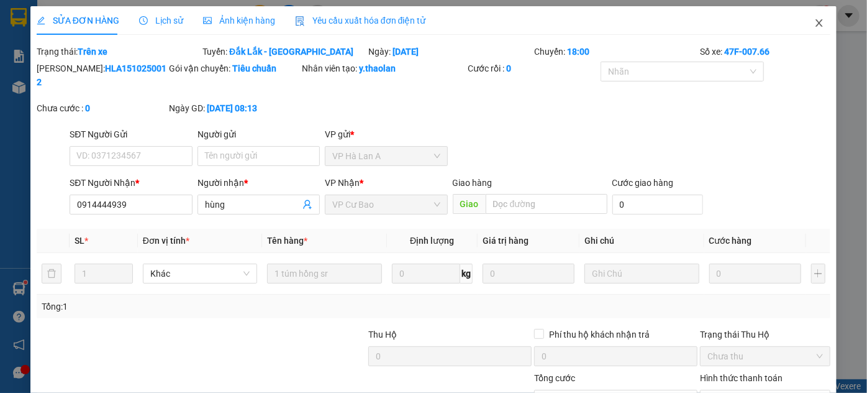
click at [816, 24] on span "Close" at bounding box center [819, 23] width 35 height 35
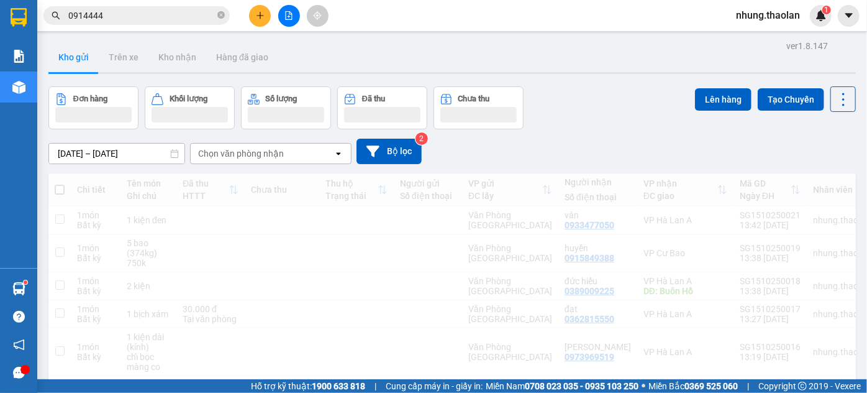
click at [216, 15] on span "0914444" at bounding box center [136, 15] width 186 height 19
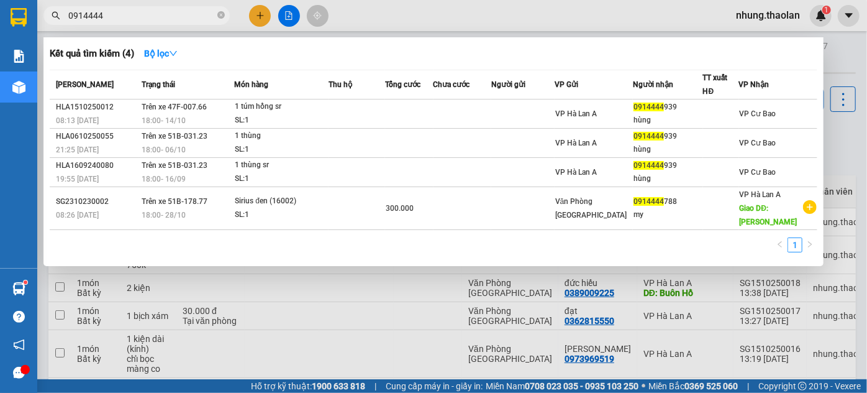
click at [266, 17] on div at bounding box center [433, 196] width 867 height 393
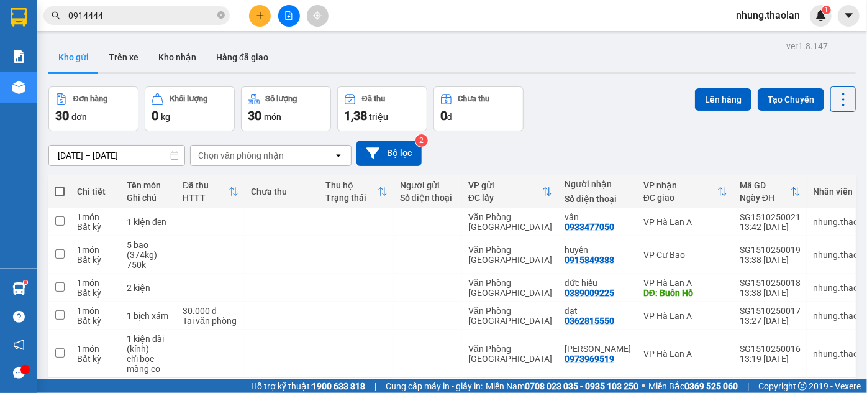
click at [258, 17] on icon "plus" at bounding box center [260, 15] width 9 height 9
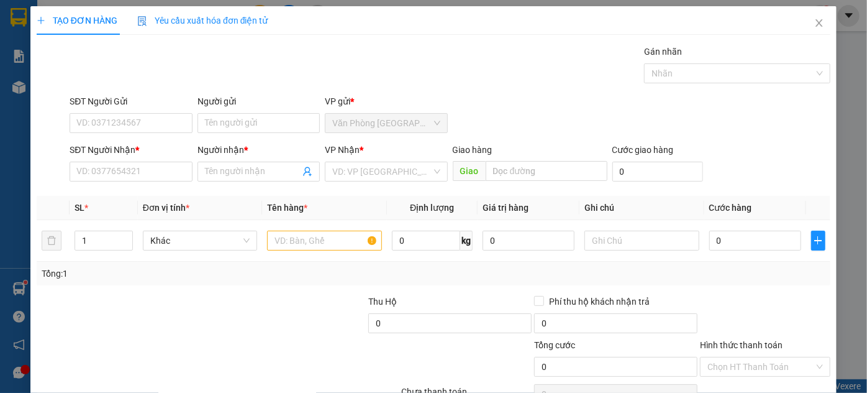
click at [122, 183] on div "SĐT Người Nhận * VD: 0377654321" at bounding box center [131, 164] width 122 height 43
click at [114, 168] on input "SĐT Người Nhận *" at bounding box center [131, 171] width 122 height 20
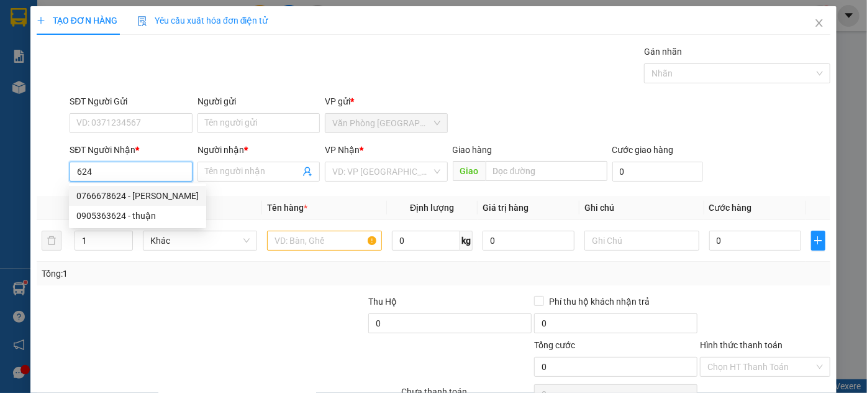
click at [150, 199] on div "0766678624 - thúy linh" at bounding box center [137, 196] width 122 height 14
type input "0766678624"
type input "[PERSON_NAME]"
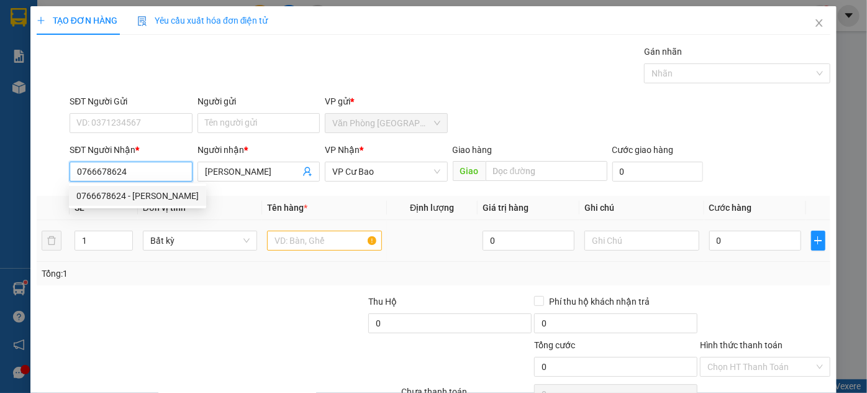
type input "0766678624"
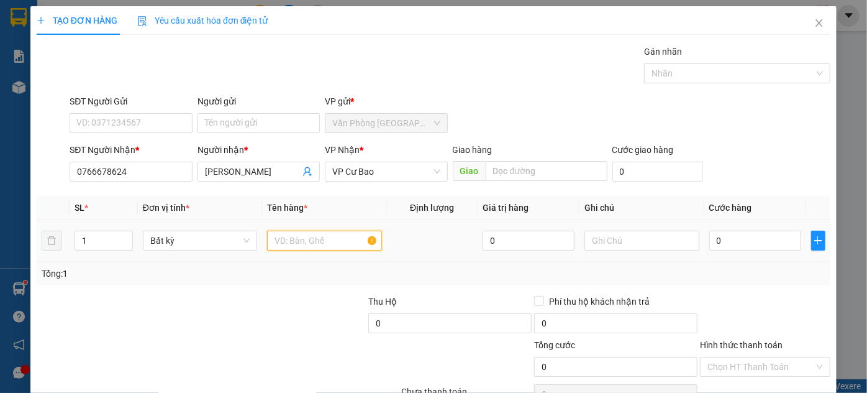
click at [296, 237] on input "text" at bounding box center [324, 240] width 115 height 20
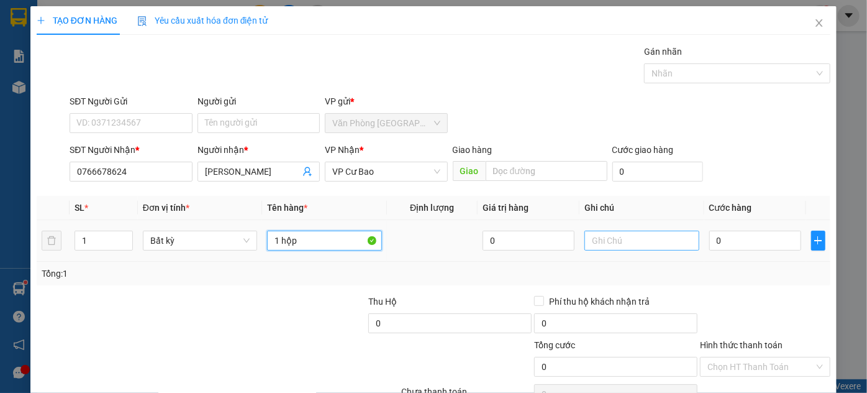
type input "1 hộp"
click at [628, 240] on input "text" at bounding box center [642, 240] width 115 height 20
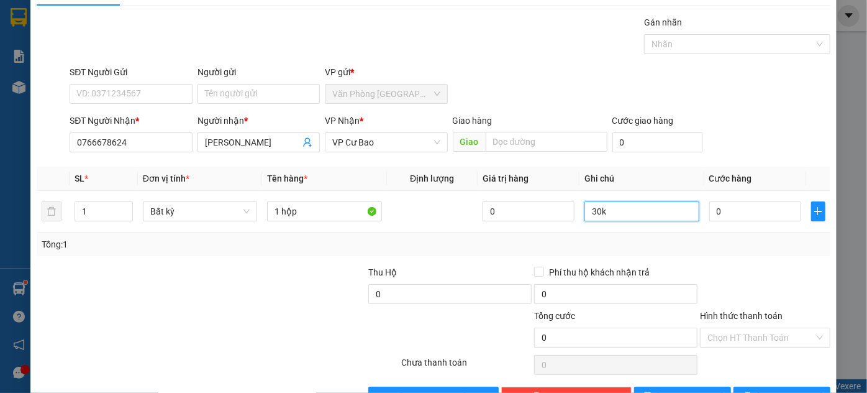
scroll to position [66, 0]
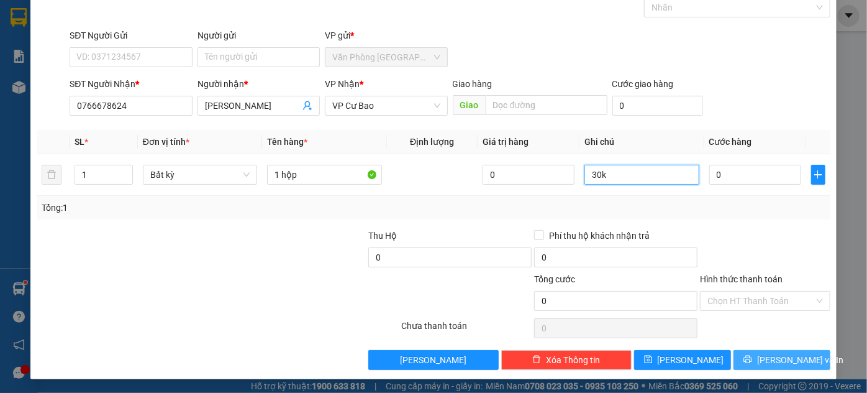
type input "30k"
click at [763, 354] on button "[PERSON_NAME] và In" at bounding box center [782, 360] width 97 height 20
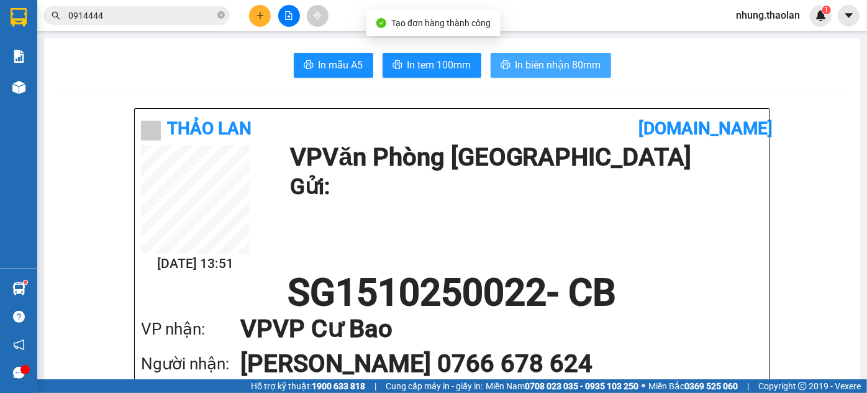
click at [571, 75] on button "In biên nhận 80mm" at bounding box center [551, 65] width 121 height 25
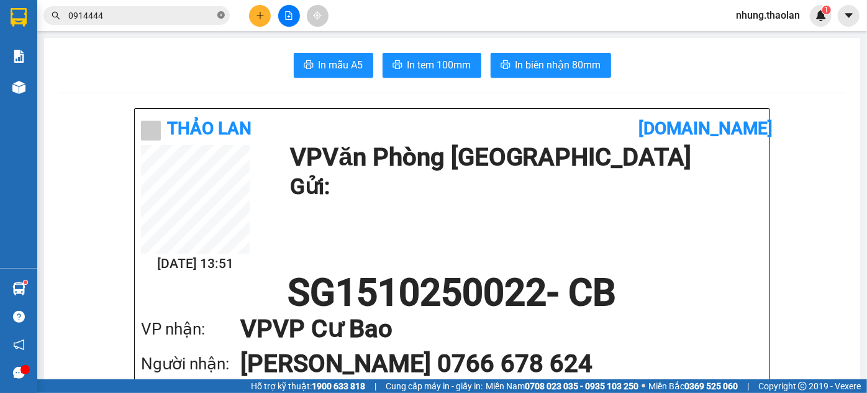
click at [219, 16] on icon "close-circle" at bounding box center [220, 14] width 7 height 7
click at [140, 13] on input "text" at bounding box center [141, 16] width 147 height 14
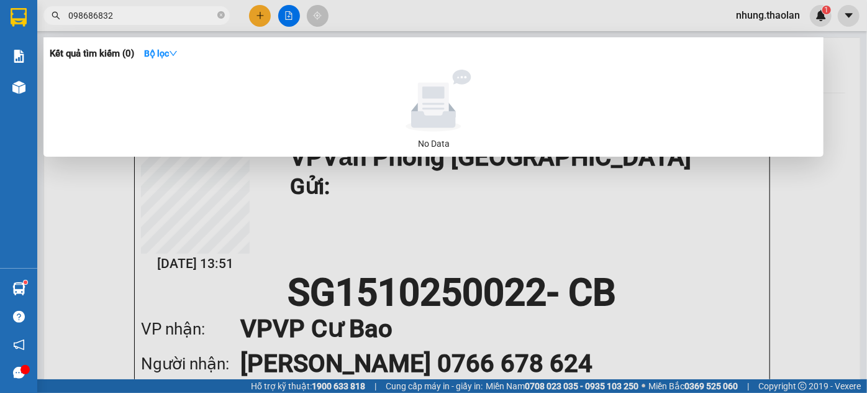
type input "0986868322"
click at [219, 16] on icon "close-circle" at bounding box center [220, 14] width 7 height 7
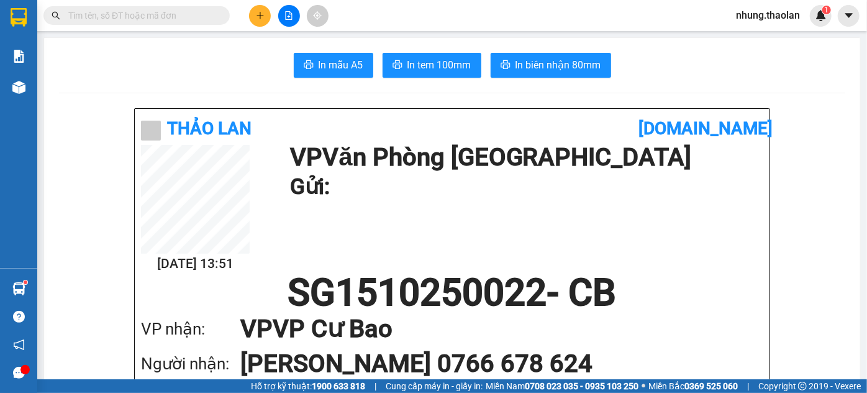
click at [168, 16] on input "text" at bounding box center [141, 16] width 147 height 14
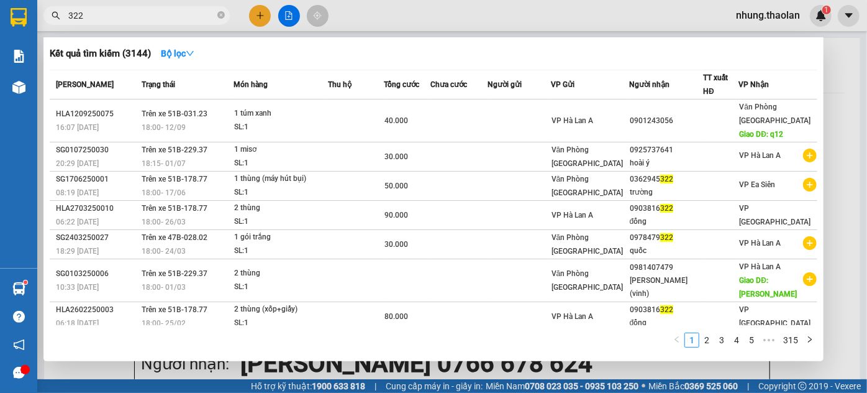
drag, startPoint x: 84, startPoint y: 14, endPoint x: 41, endPoint y: 22, distance: 44.2
click at [41, 22] on div "322" at bounding box center [121, 15] width 242 height 19
type input "6868322"
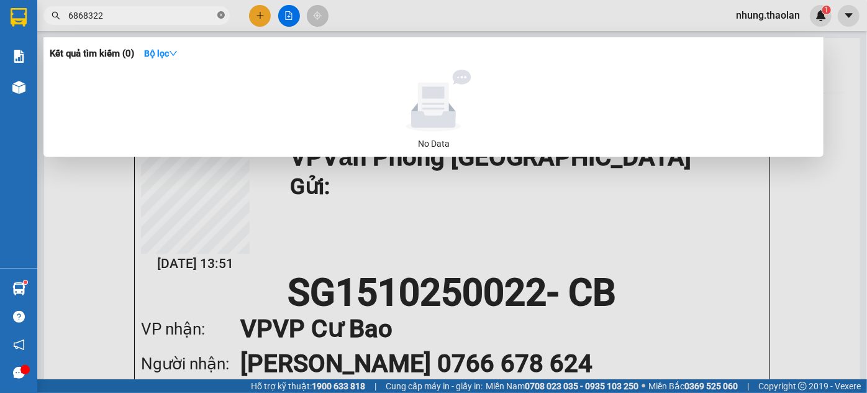
click at [221, 16] on icon "close-circle" at bounding box center [220, 14] width 7 height 7
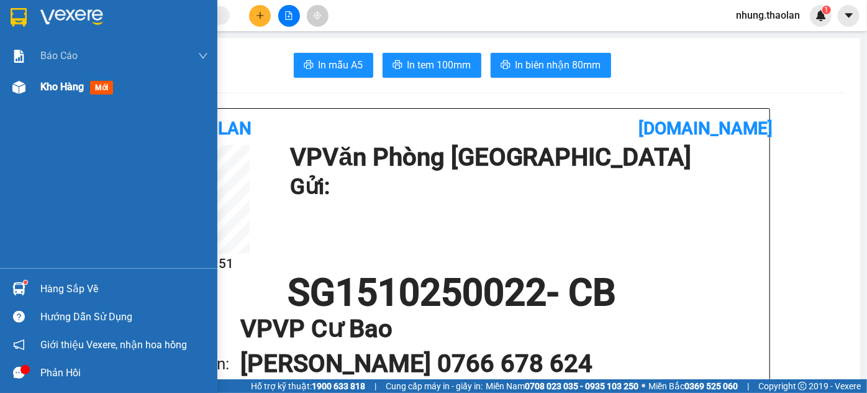
click at [71, 81] on span "Kho hàng" at bounding box center [61, 87] width 43 height 12
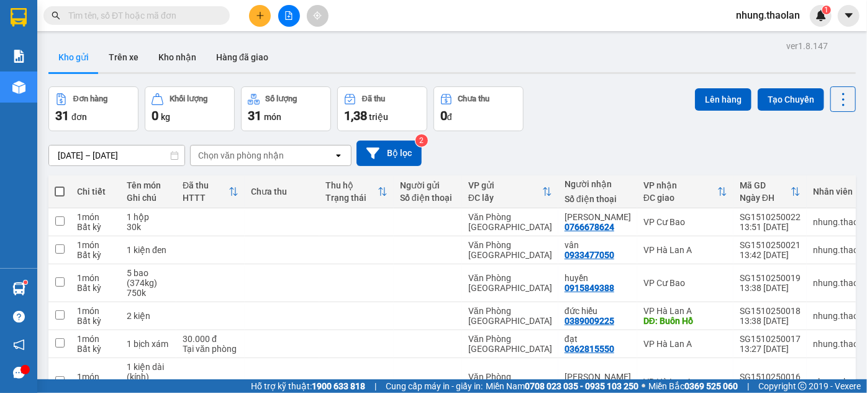
click at [588, 121] on div "Đơn hàng 31 đơn Khối lượng 0 kg Số lượng 31 món Đã thu 1,38 triệu Chưa thu 0 đ …" at bounding box center [451, 108] width 807 height 45
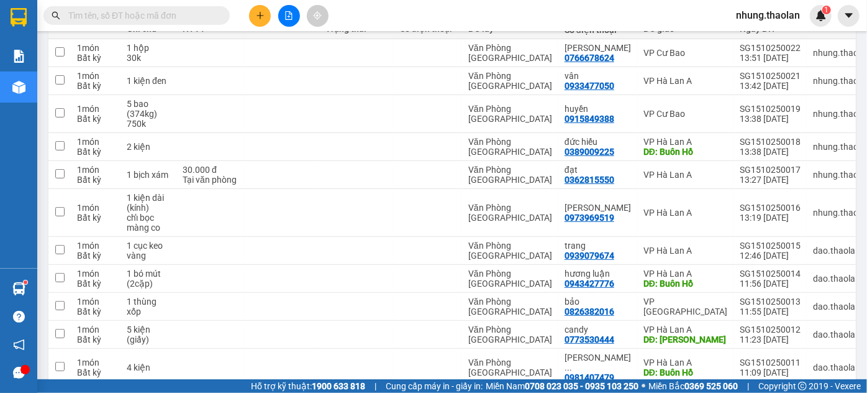
scroll to position [169, 0]
click at [753, 311] on icon at bounding box center [757, 306] width 9 height 9
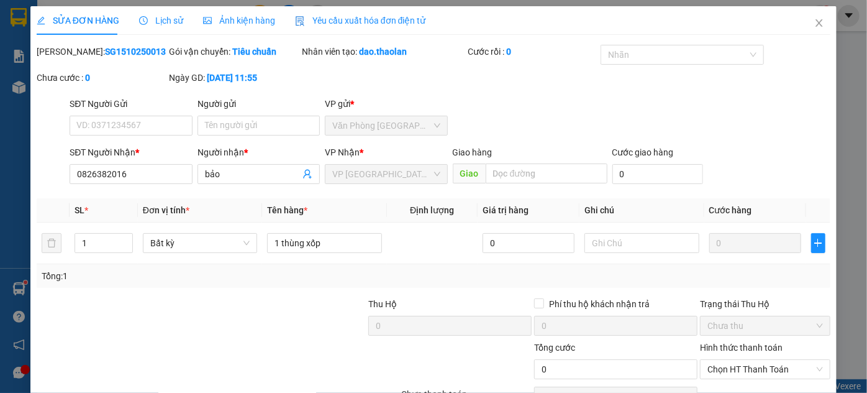
type input "0826382016"
type input "bảo"
type input "0"
click at [809, 27] on span "Close" at bounding box center [819, 23] width 35 height 35
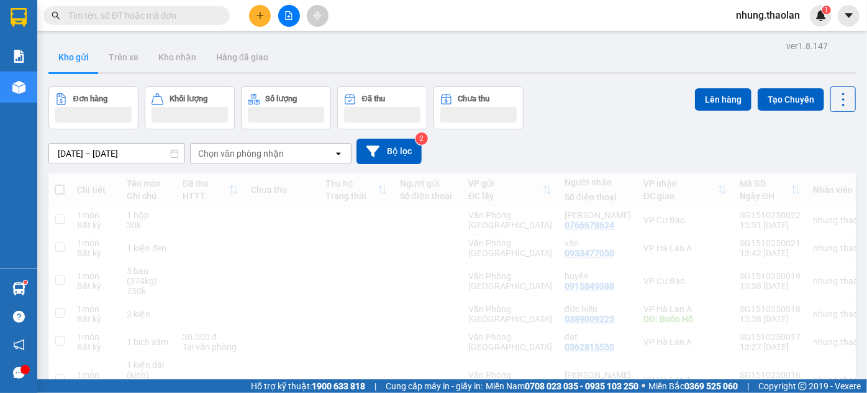
click at [109, 11] on input "text" at bounding box center [141, 16] width 147 height 14
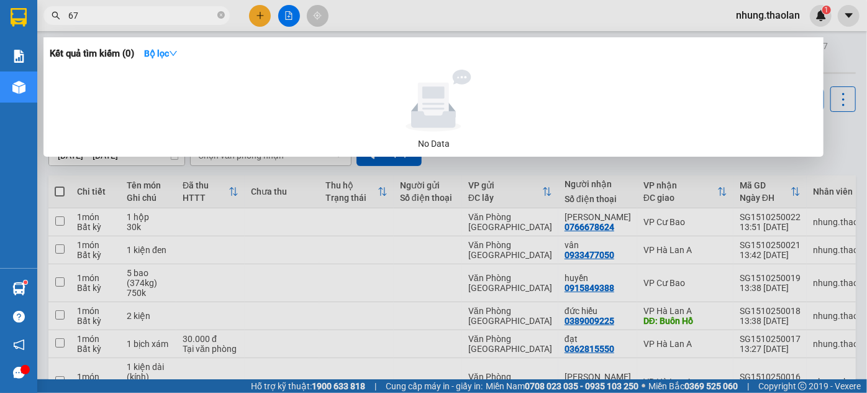
type input "676"
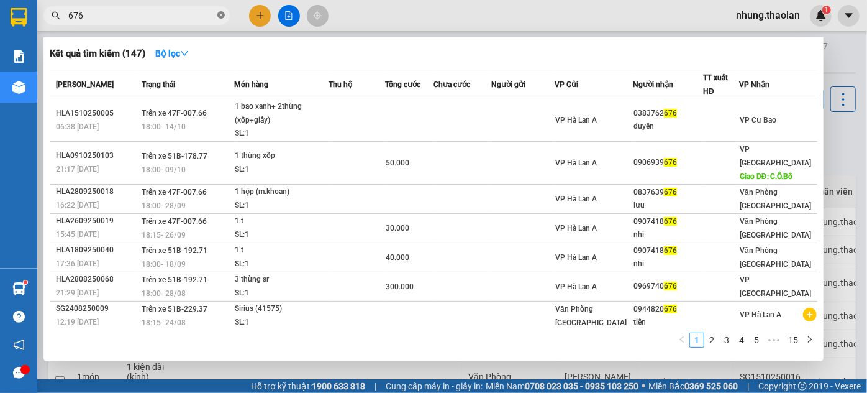
click at [222, 19] on span at bounding box center [220, 16] width 7 height 12
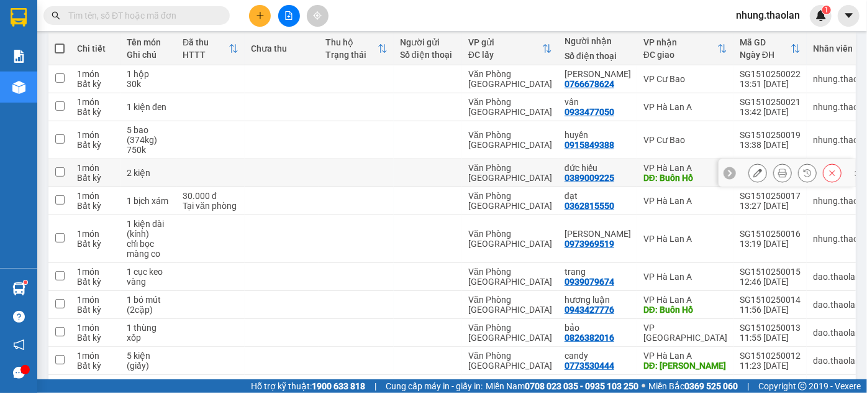
scroll to position [169, 0]
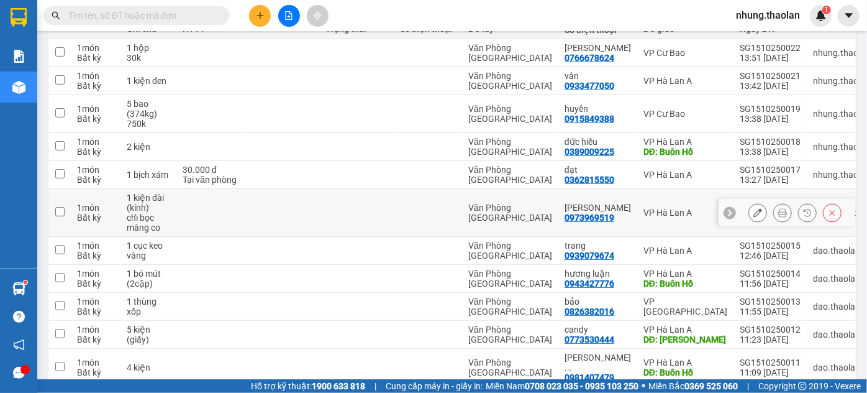
click at [749, 212] on button at bounding box center [757, 213] width 17 height 22
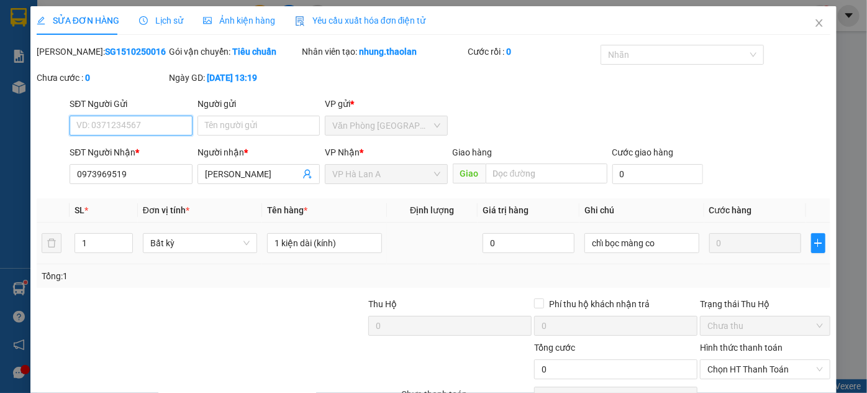
type input "0973969519"
type input "[PERSON_NAME]"
type input "0"
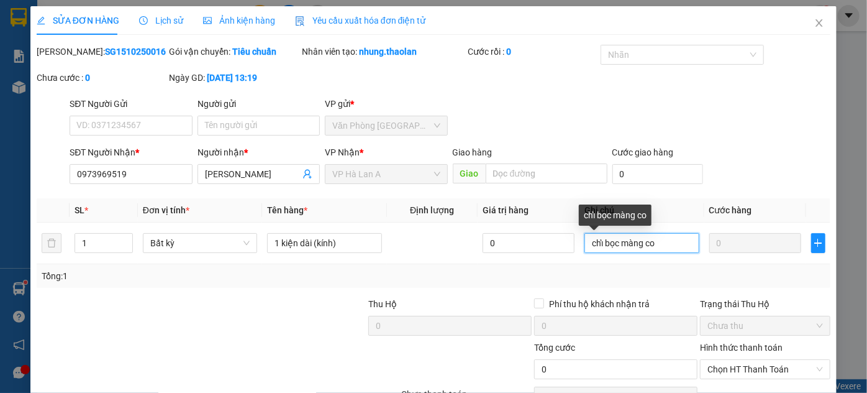
drag, startPoint x: 588, startPoint y: 243, endPoint x: 867, endPoint y: 296, distance: 283.7
click at [866, 297] on div "SỬA ĐƠN HÀNG Lịch sử Ảnh kiện hàng Yêu cầu xuất hóa đơn điện tử Total Paid Fee …" at bounding box center [433, 196] width 867 height 393
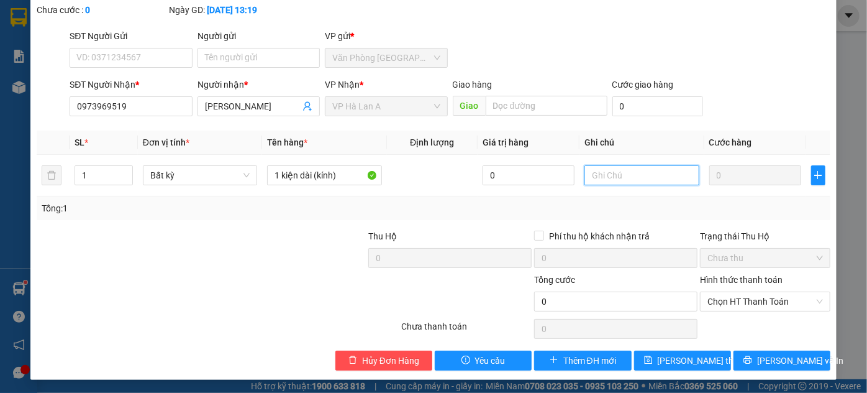
scroll to position [69, 0]
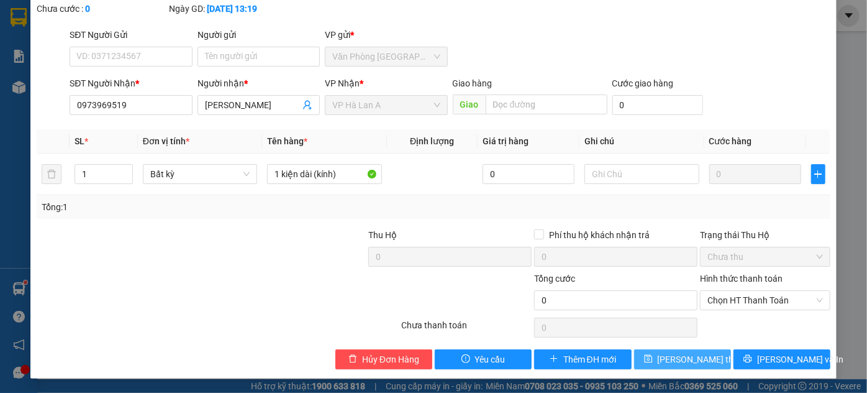
click at [685, 354] on span "[PERSON_NAME] thay đổi" at bounding box center [707, 359] width 99 height 14
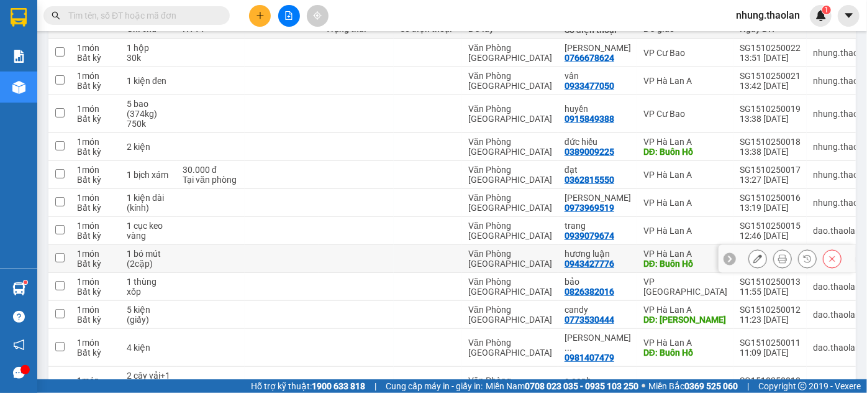
scroll to position [225, 0]
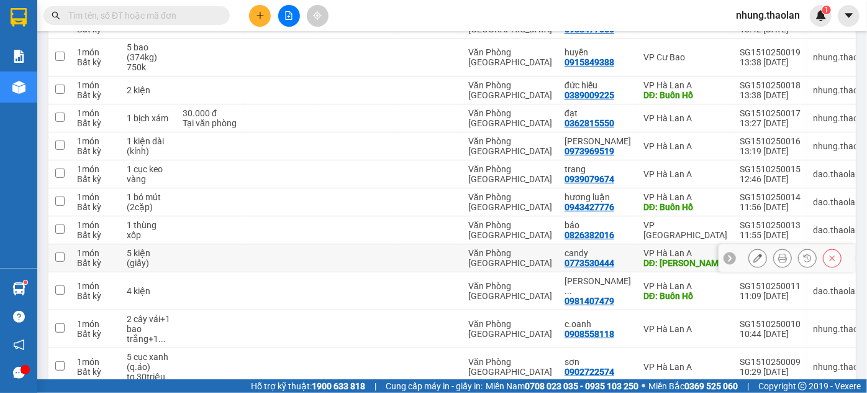
click at [753, 258] on icon at bounding box center [757, 257] width 9 height 9
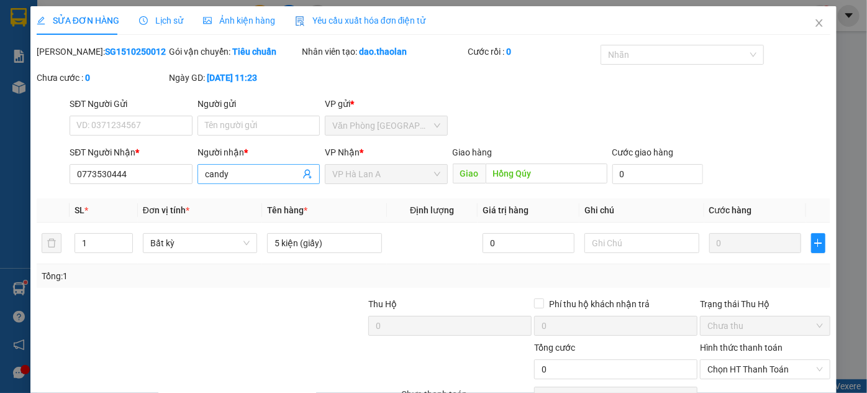
type input "0773530444"
type input "candy"
type input "Hồng Qúy"
type input "0"
drag, startPoint x: 135, startPoint y: 176, endPoint x: 75, endPoint y: 175, distance: 60.9
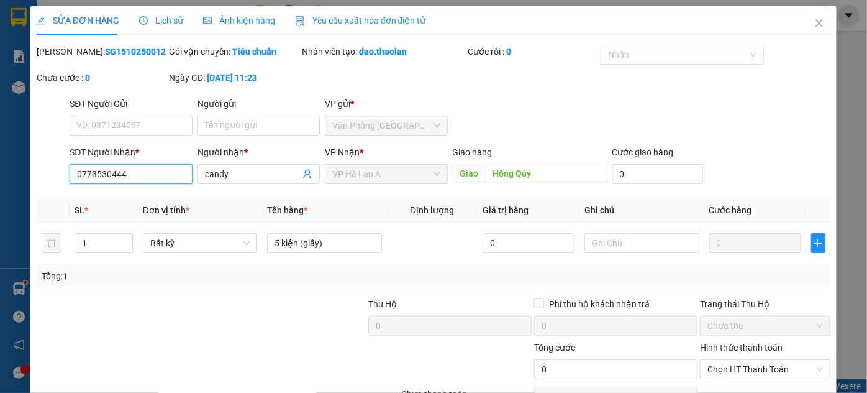
click at [73, 176] on input "0773530444" at bounding box center [131, 174] width 122 height 20
click at [843, 17] on div "SỬA ĐƠN HÀNG Lịch sử Ảnh kiện hàng Yêu cầu xuất hóa đơn điện tử Total Paid Fee …" at bounding box center [433, 196] width 867 height 393
click at [817, 25] on span "Close" at bounding box center [819, 23] width 35 height 35
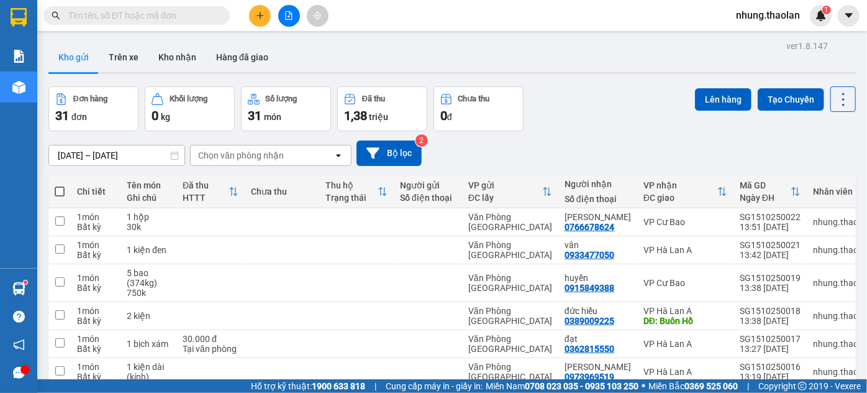
click at [148, 15] on input "text" at bounding box center [141, 16] width 147 height 14
paste input "0773530444"
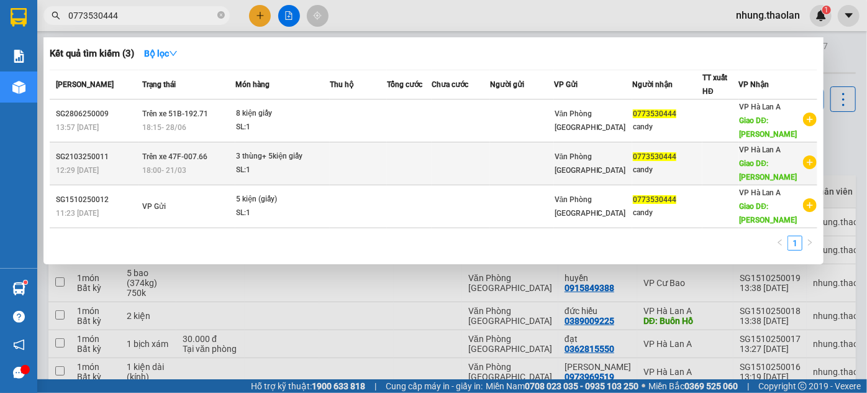
type input "0773530444"
click at [425, 161] on td at bounding box center [409, 163] width 45 height 43
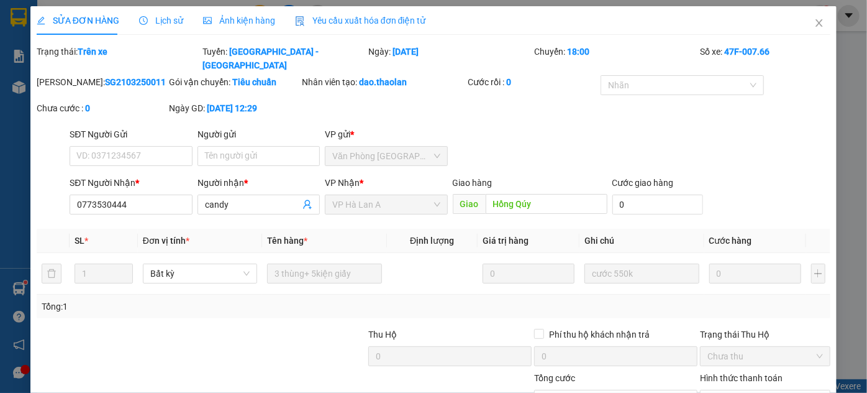
type input "0773530444"
type input "candy"
type input "Hồng Qúy"
type input "0"
click at [814, 22] on icon "close" at bounding box center [819, 23] width 10 height 10
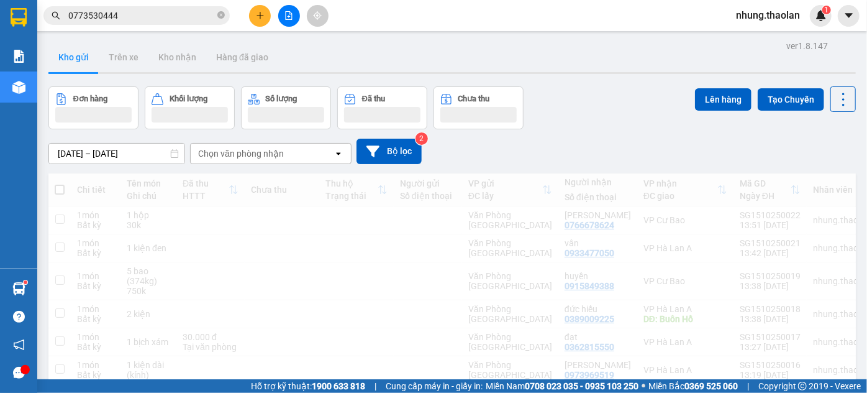
click at [129, 19] on input "0773530444" at bounding box center [141, 16] width 147 height 14
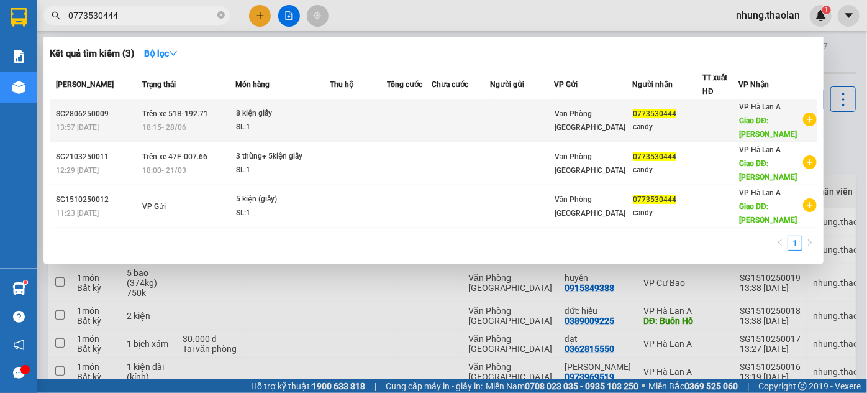
click at [290, 125] on div "SL: 1" at bounding box center [282, 128] width 93 height 14
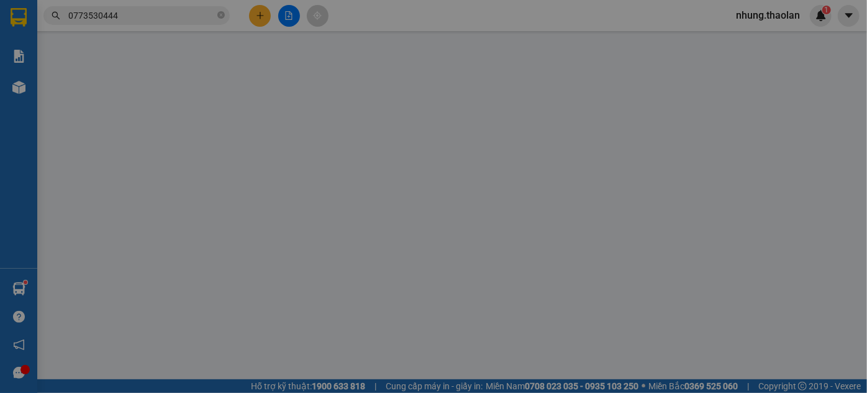
type input "0773530444"
type input "candy"
type input "Hồng Qúy"
type input "0"
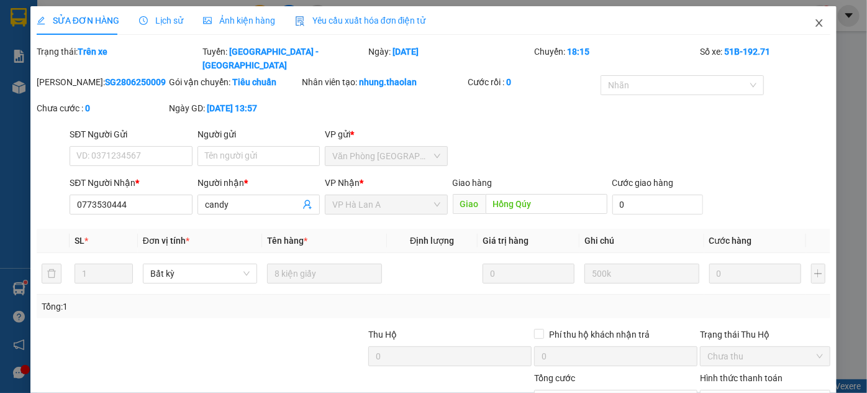
click at [816, 20] on icon "close" at bounding box center [819, 22] width 7 height 7
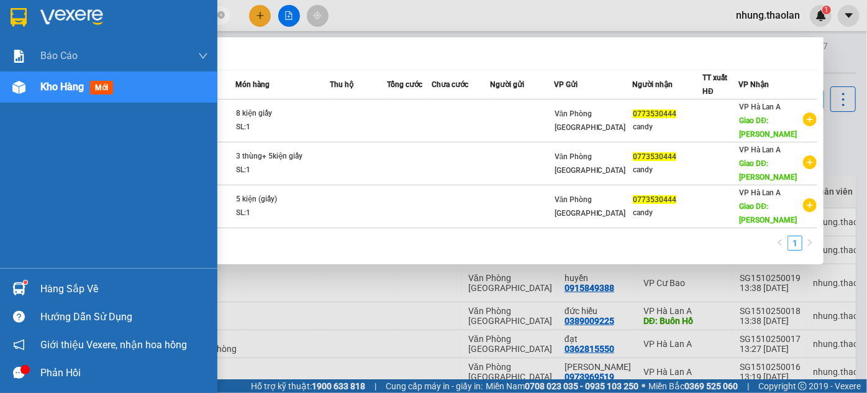
drag, startPoint x: 139, startPoint y: 16, endPoint x: 20, endPoint y: 14, distance: 119.3
click at [20, 16] on section "Kết quả tìm kiếm ( 3 ) Bộ lọc Mã ĐH Trạng thái Món hàng Thu hộ Tổng cước Chưa c…" at bounding box center [433, 196] width 867 height 393
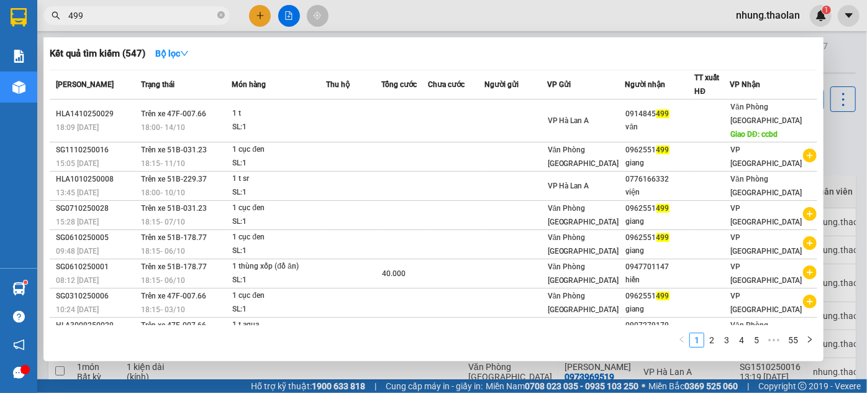
type input "499"
click at [262, 24] on div at bounding box center [433, 196] width 867 height 393
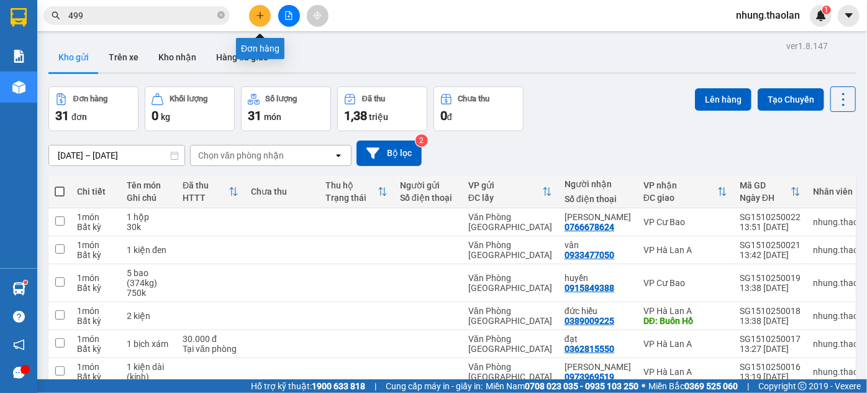
click at [262, 23] on button at bounding box center [260, 16] width 22 height 22
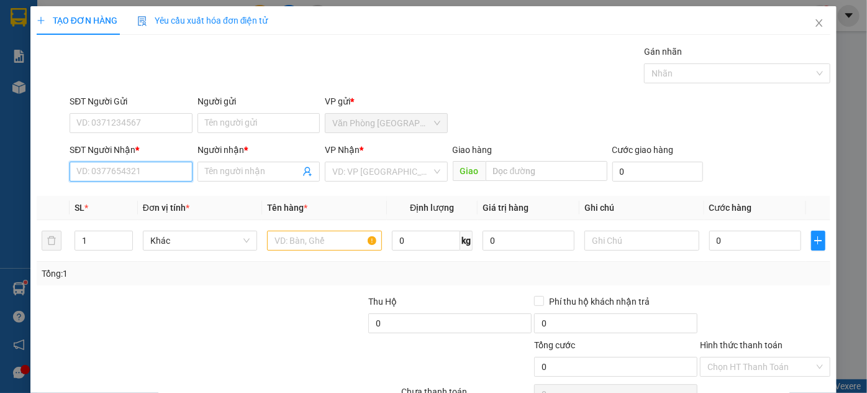
click at [99, 176] on input "SĐT Người Nhận *" at bounding box center [131, 171] width 122 height 20
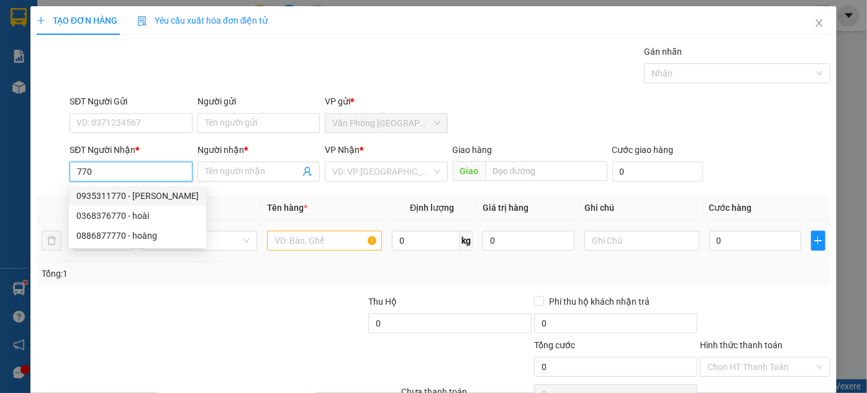
drag, startPoint x: 171, startPoint y: 198, endPoint x: 279, endPoint y: 221, distance: 110.5
click at [171, 198] on div "0935311770 - hoàng tuấn" at bounding box center [137, 196] width 122 height 14
type input "0935311770"
type input "[PERSON_NAME]"
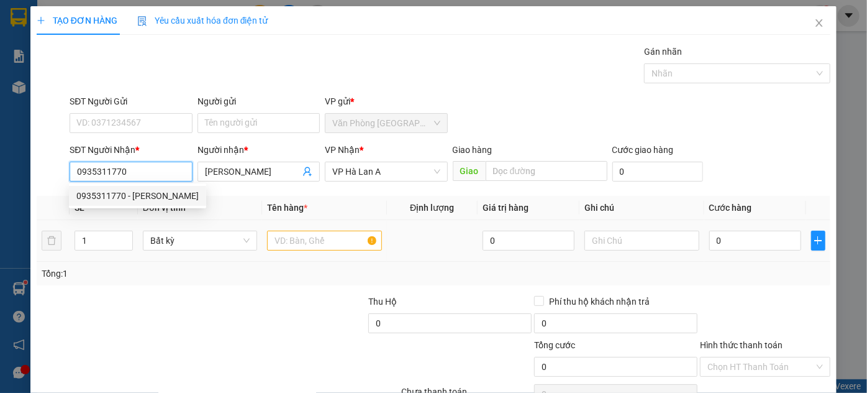
type input "0935311770"
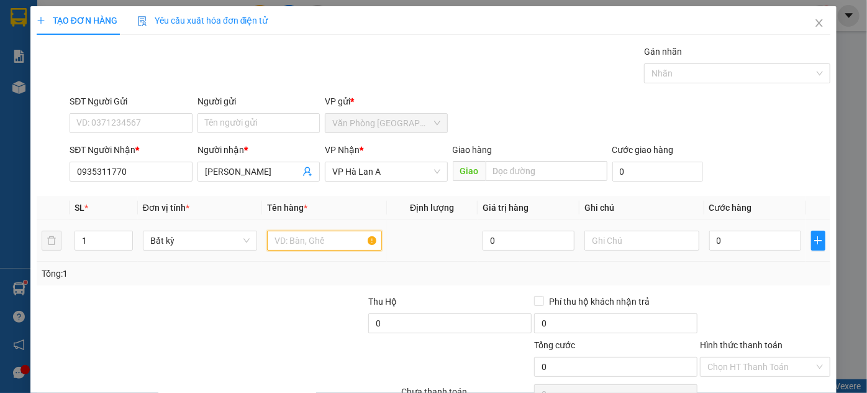
click at [328, 240] on input "text" at bounding box center [324, 240] width 115 height 20
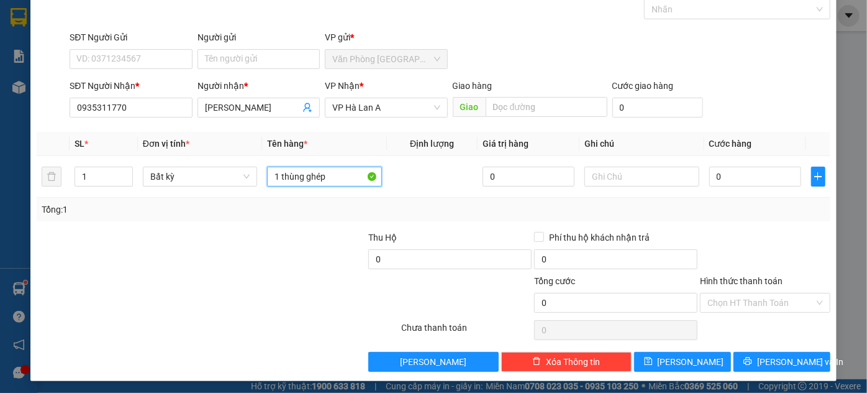
scroll to position [66, 0]
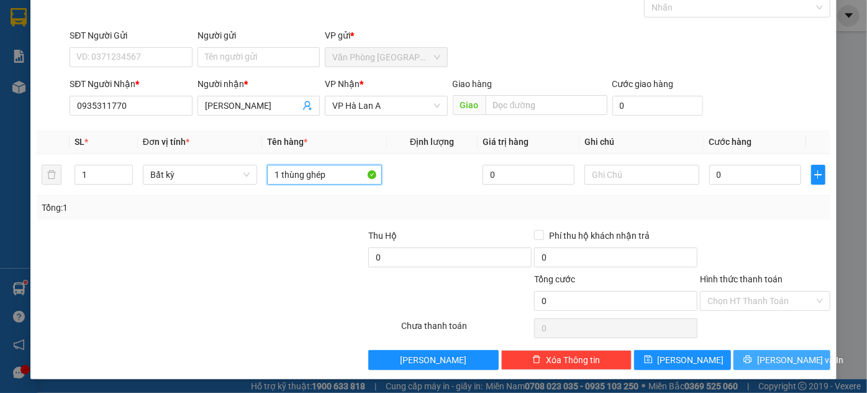
type input "1 thùng ghép"
click at [763, 357] on button "[PERSON_NAME] và In" at bounding box center [782, 360] width 97 height 20
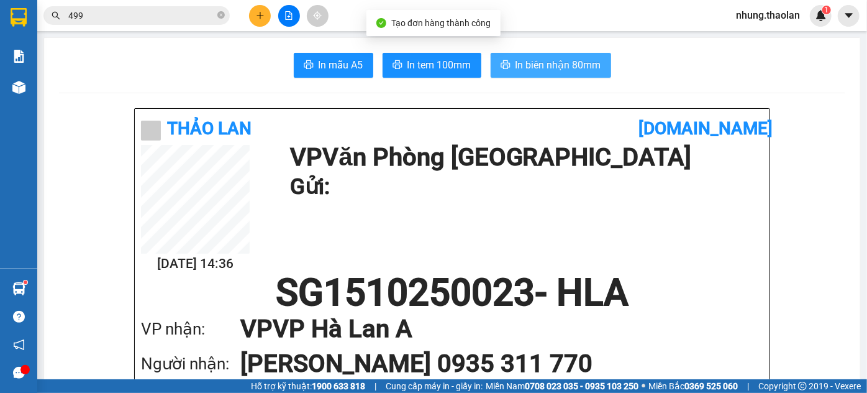
click at [532, 61] on span "In biên nhận 80mm" at bounding box center [559, 65] width 86 height 16
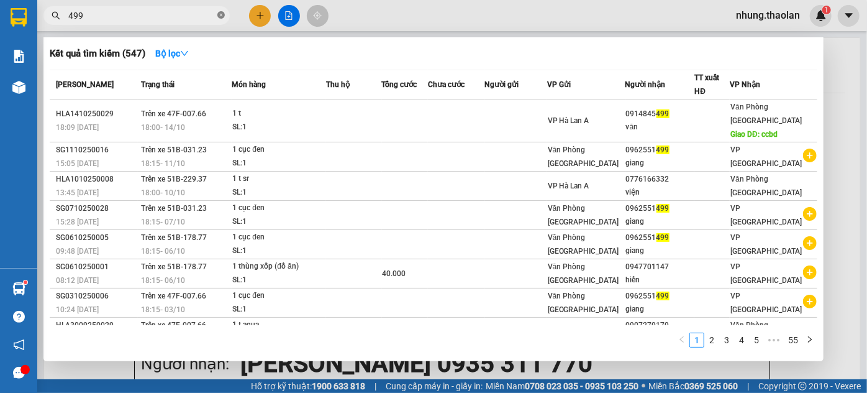
click at [224, 16] on icon "close-circle" at bounding box center [220, 14] width 7 height 7
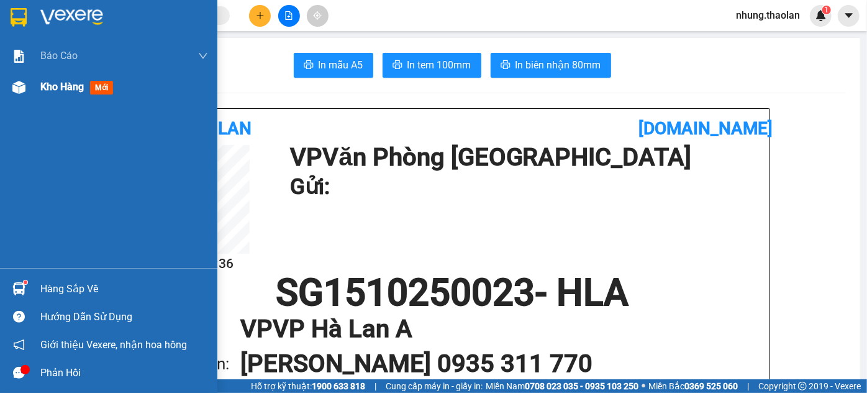
drag, startPoint x: 70, startPoint y: 86, endPoint x: 134, endPoint y: 86, distance: 64.6
click at [71, 86] on span "Kho hàng" at bounding box center [61, 87] width 43 height 12
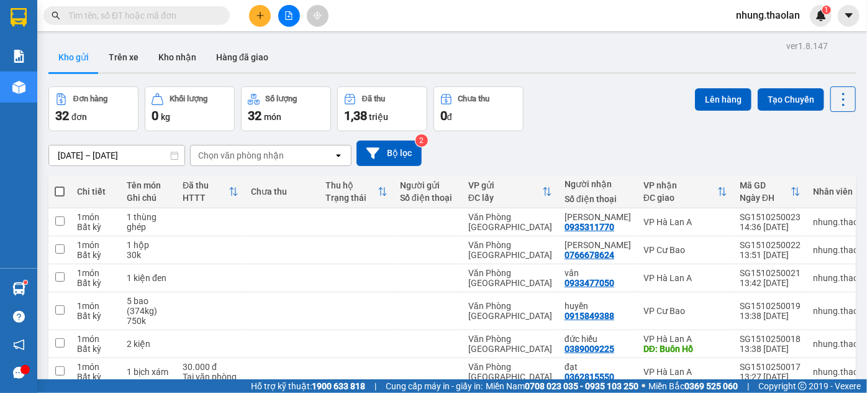
click at [262, 15] on icon "plus" at bounding box center [260, 15] width 9 height 9
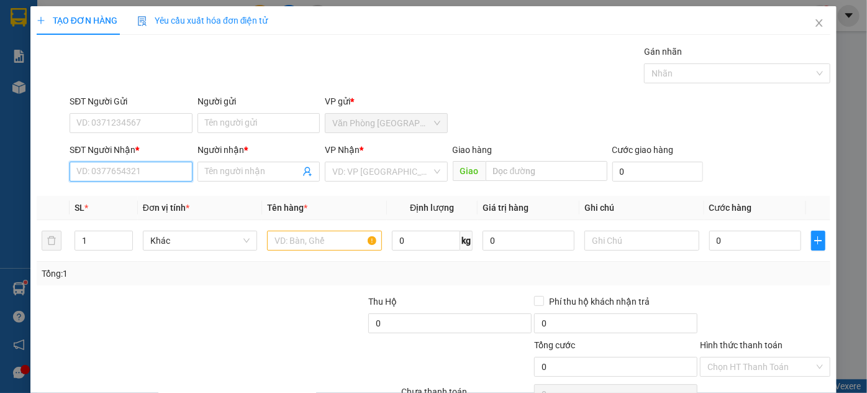
click at [102, 169] on input "SĐT Người Nhận *" at bounding box center [131, 171] width 122 height 20
drag, startPoint x: 76, startPoint y: 175, endPoint x: 54, endPoint y: 178, distance: 22.0
click at [53, 176] on div "SĐT Người Nhận * 746 Người nhận * Tên người nhận VP Nhận * VD: VP Sài Gòn Giao …" at bounding box center [433, 164] width 796 height 43
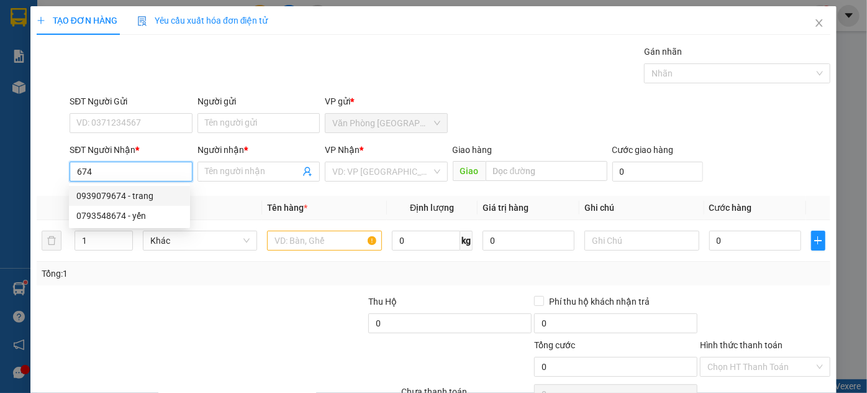
drag, startPoint x: 164, startPoint y: 196, endPoint x: 201, endPoint y: 212, distance: 40.4
click at [166, 198] on div "0939079674 - trang" at bounding box center [129, 196] width 106 height 14
type input "0939079674"
type input "trang"
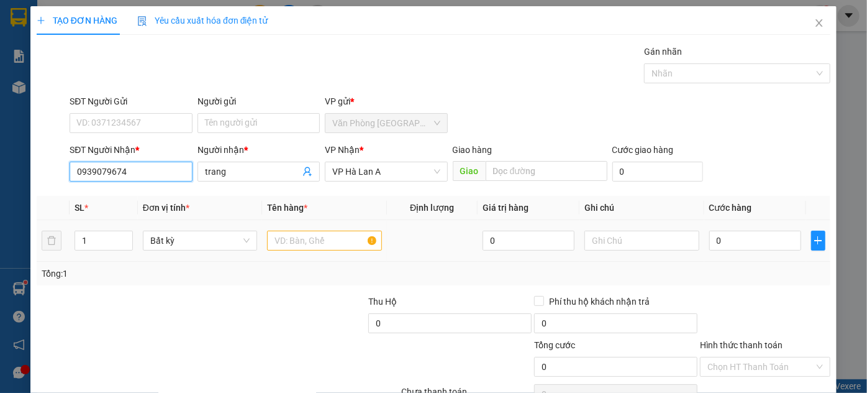
type input "0939079674"
click at [324, 239] on input "text" at bounding box center [324, 240] width 115 height 20
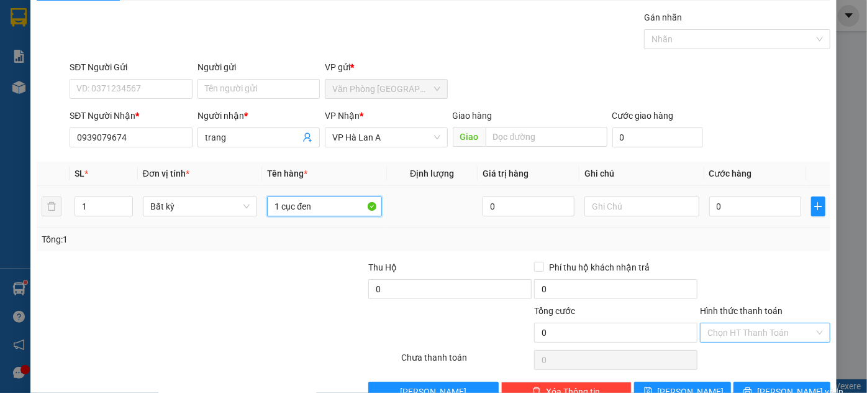
scroll to position [66, 0]
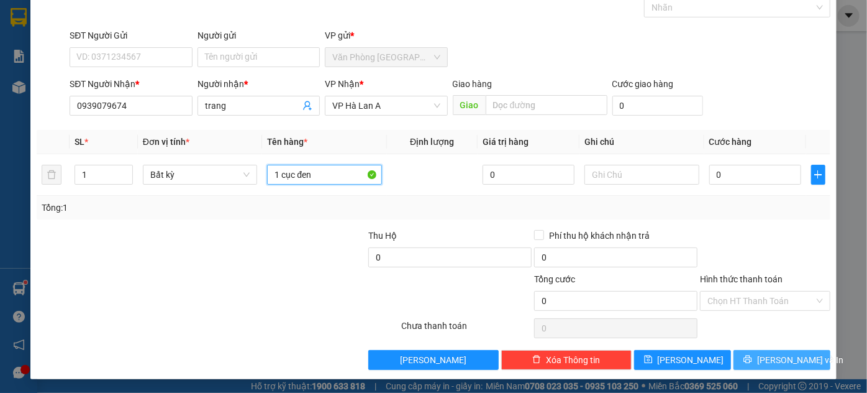
type input "1 cục đen"
click at [757, 350] on button "[PERSON_NAME] và In" at bounding box center [782, 360] width 97 height 20
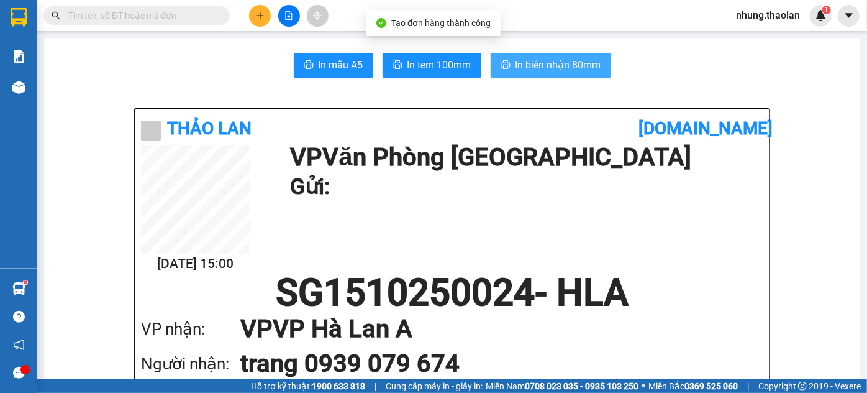
click at [559, 71] on span "In biên nhận 80mm" at bounding box center [559, 65] width 86 height 16
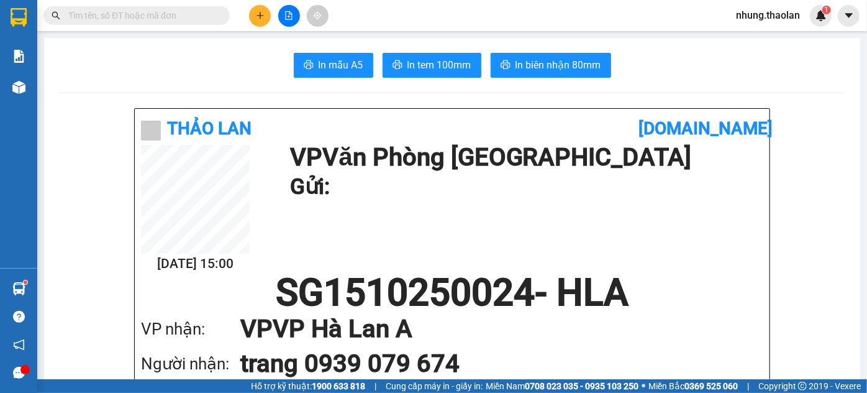
click at [258, 13] on icon "plus" at bounding box center [260, 15] width 9 height 9
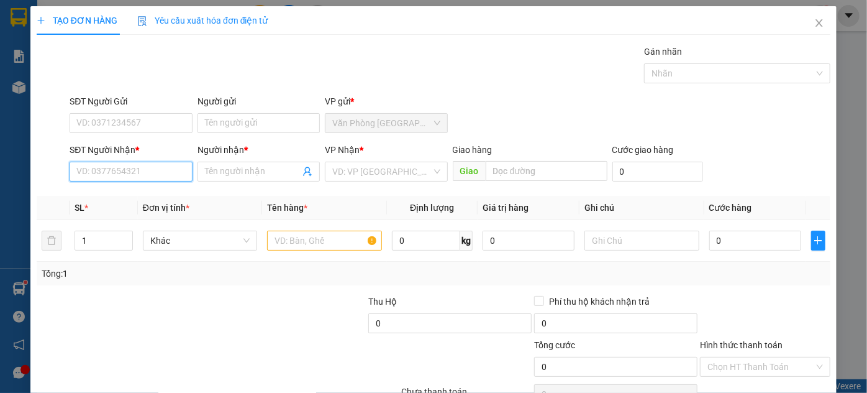
click at [135, 173] on input "SĐT Người Nhận *" at bounding box center [131, 171] width 122 height 20
drag, startPoint x: 133, startPoint y: 199, endPoint x: 340, endPoint y: 241, distance: 211.6
click at [137, 201] on div "0962551499 - giang" at bounding box center [129, 196] width 106 height 14
type input "0962551499"
type input "giang"
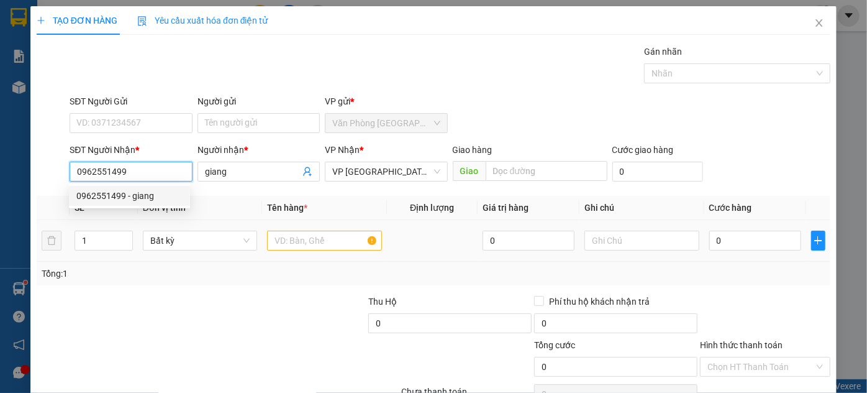
type input "0962551499"
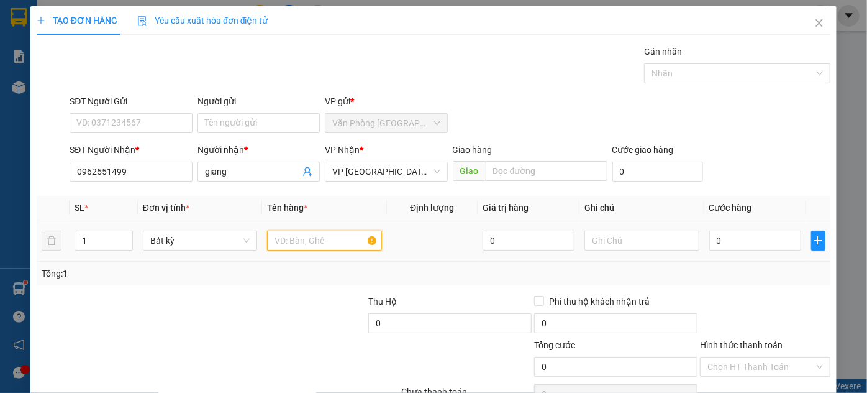
drag, startPoint x: 330, startPoint y: 244, endPoint x: 337, endPoint y: 242, distance: 7.3
click at [337, 242] on input "text" at bounding box center [324, 240] width 115 height 20
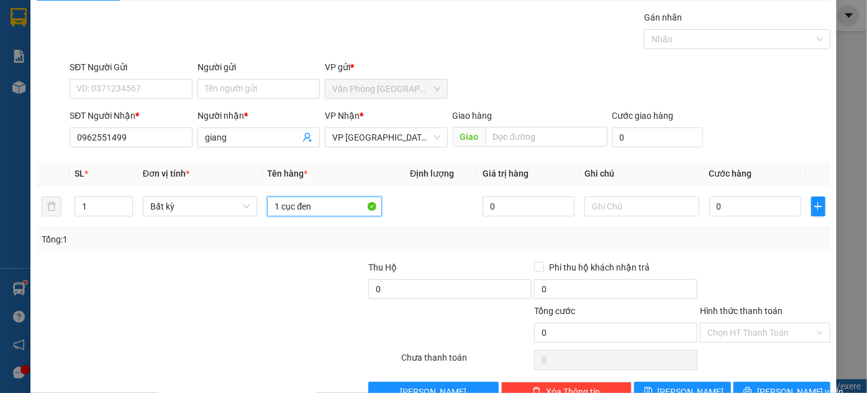
scroll to position [66, 0]
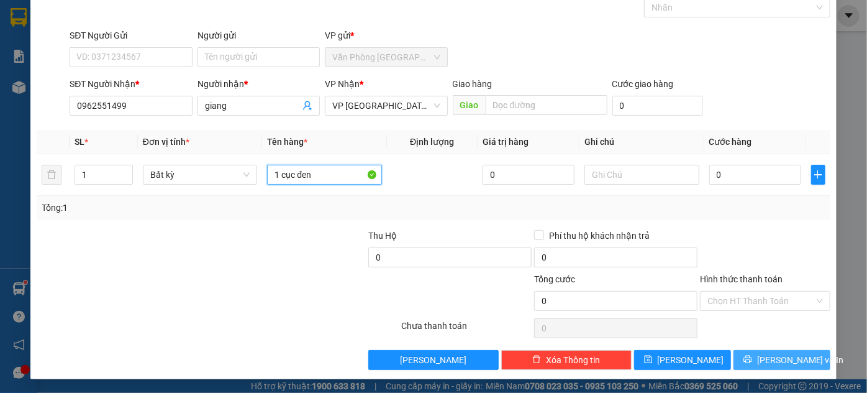
type input "1 cục đen"
drag, startPoint x: 801, startPoint y: 354, endPoint x: 867, endPoint y: 229, distance: 141.4
click at [802, 354] on button "[PERSON_NAME] và In" at bounding box center [782, 360] width 97 height 20
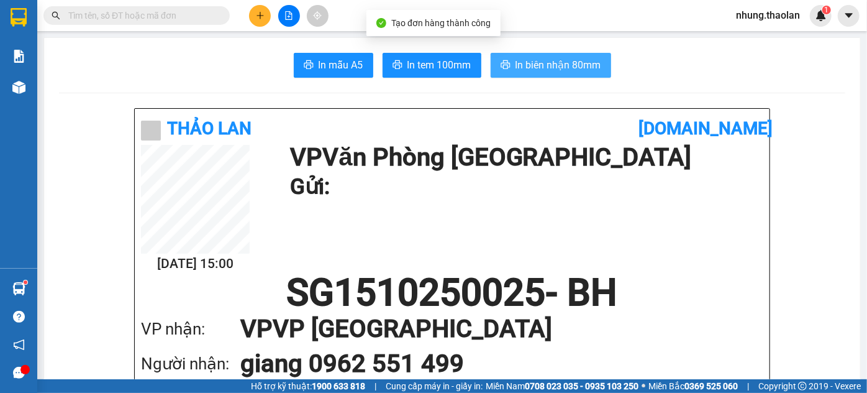
click at [562, 67] on span "In biên nhận 80mm" at bounding box center [559, 65] width 86 height 16
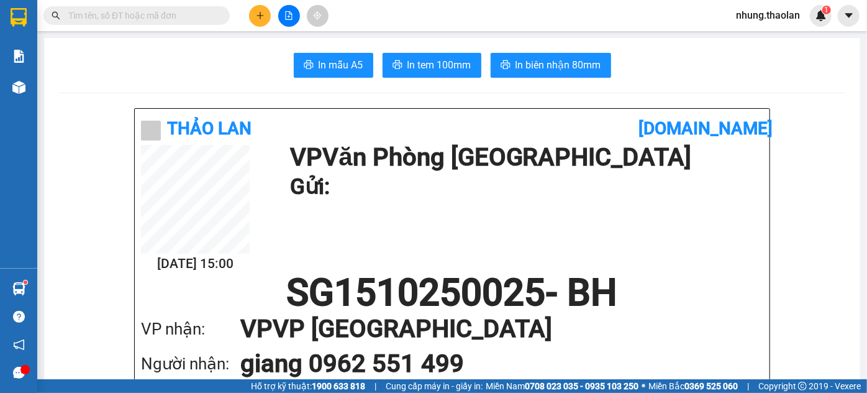
click at [265, 11] on button at bounding box center [260, 16] width 22 height 22
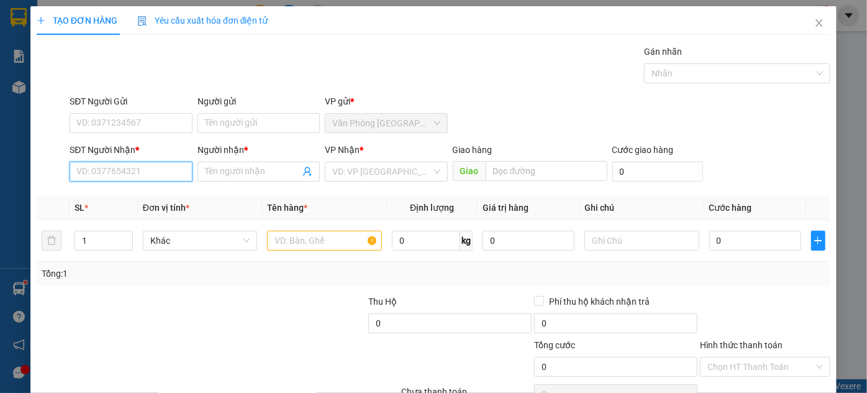
click at [117, 171] on input "SĐT Người Nhận *" at bounding box center [131, 171] width 122 height 20
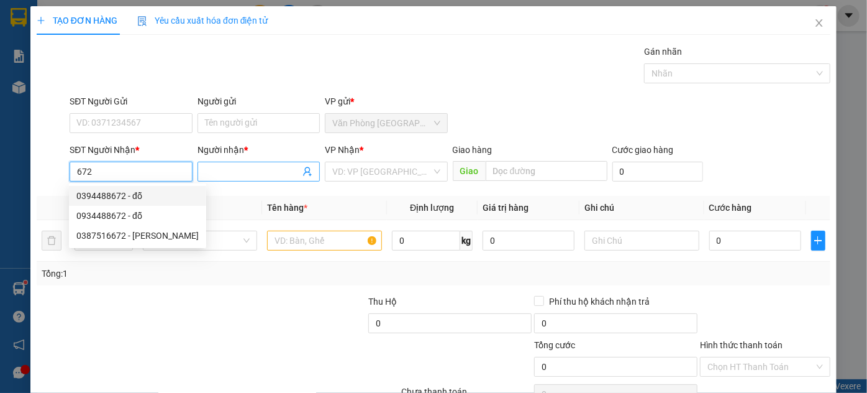
type input "672"
click at [249, 171] on input "Người nhận *" at bounding box center [252, 172] width 95 height 14
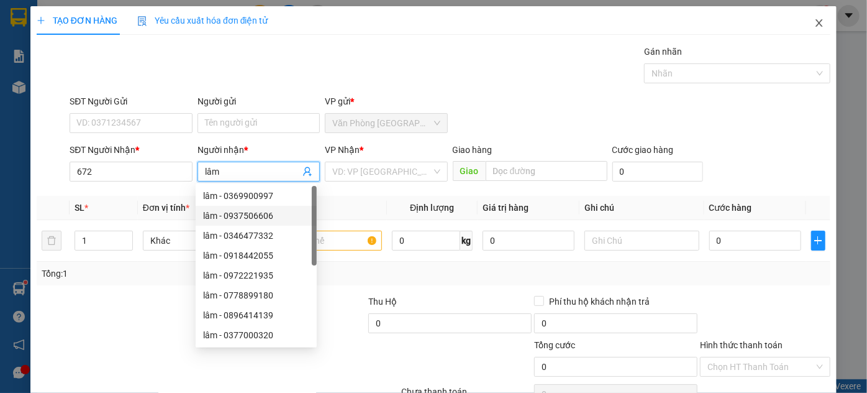
type input "lâm"
drag, startPoint x: 804, startPoint y: 24, endPoint x: 755, endPoint y: 27, distance: 49.2
click at [804, 25] on span "Close" at bounding box center [819, 23] width 35 height 35
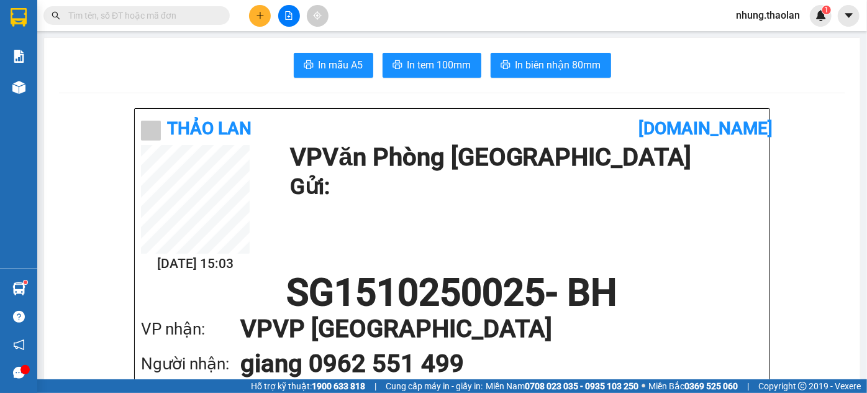
click at [85, 20] on input "text" at bounding box center [141, 16] width 147 height 14
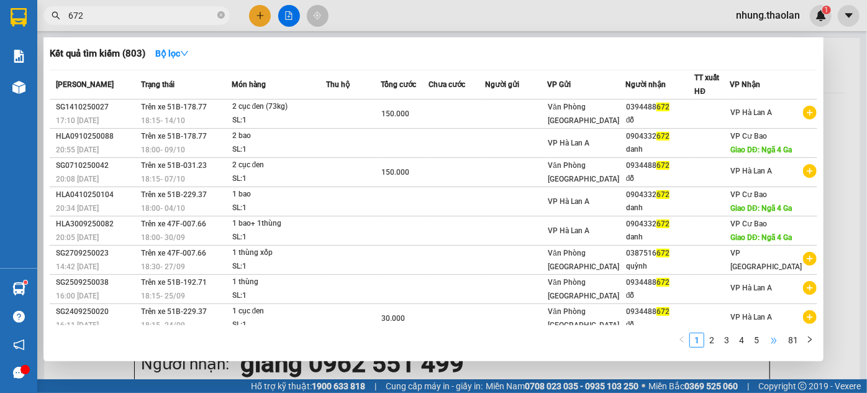
scroll to position [61, 0]
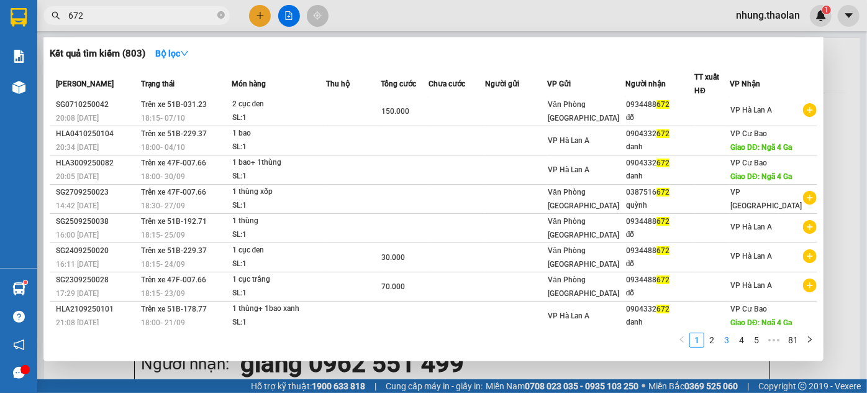
type input "672"
click at [721, 343] on link "3" at bounding box center [727, 340] width 14 height 14
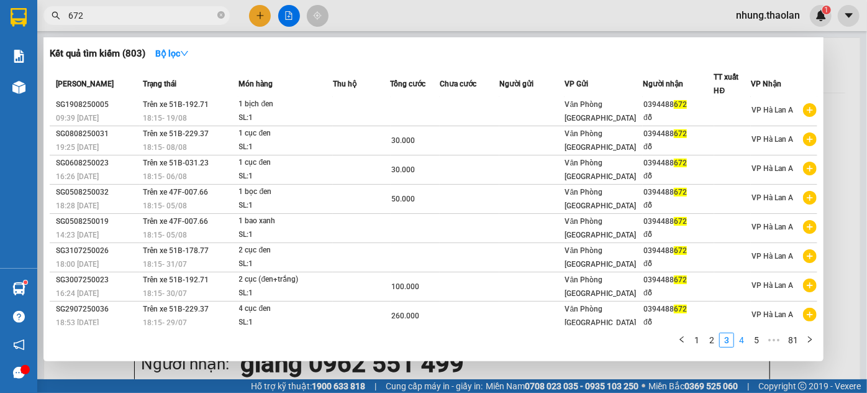
click at [739, 335] on link "4" at bounding box center [742, 340] width 14 height 14
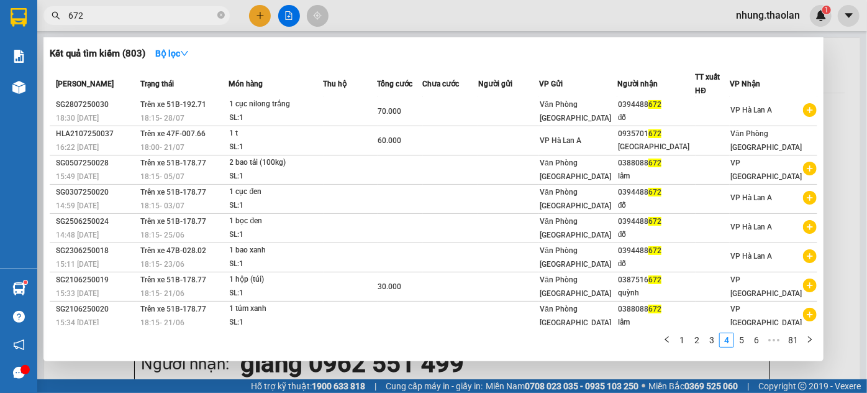
click at [258, 17] on div at bounding box center [433, 196] width 867 height 393
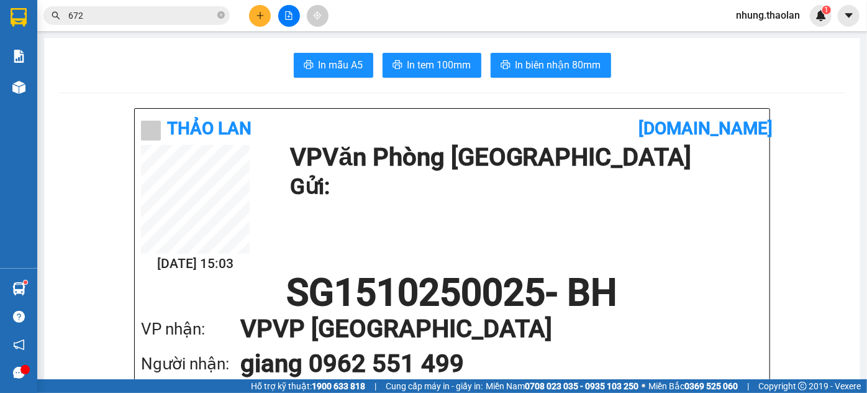
click at [263, 14] on icon "plus" at bounding box center [260, 15] width 9 height 9
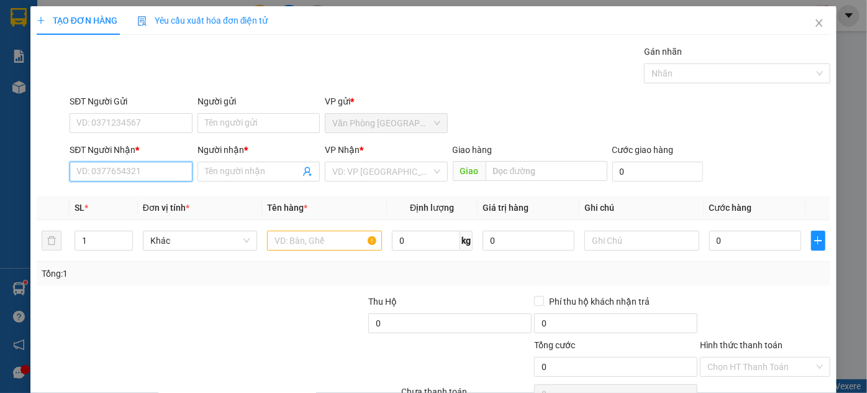
click at [104, 175] on input "SĐT Người Nhận *" at bounding box center [131, 171] width 122 height 20
type input "0388088672"
click at [129, 200] on div "0388088672 - lâm" at bounding box center [129, 196] width 106 height 14
type input "lâm"
type input "0388088672"
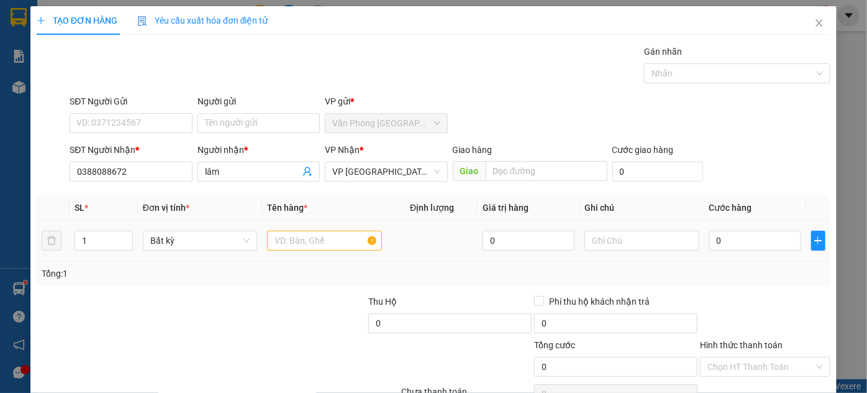
click at [318, 252] on td at bounding box center [324, 241] width 125 height 42
click at [314, 244] on input "text" at bounding box center [324, 240] width 115 height 20
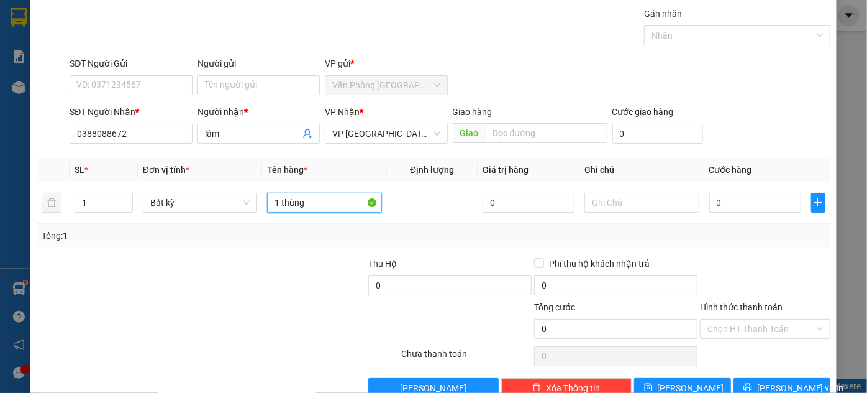
scroll to position [66, 0]
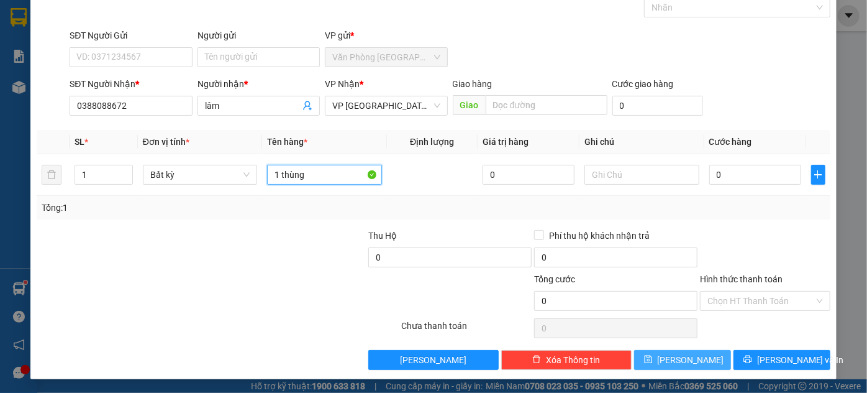
type input "1 thùng"
click at [679, 359] on span "[PERSON_NAME]" at bounding box center [691, 360] width 66 height 14
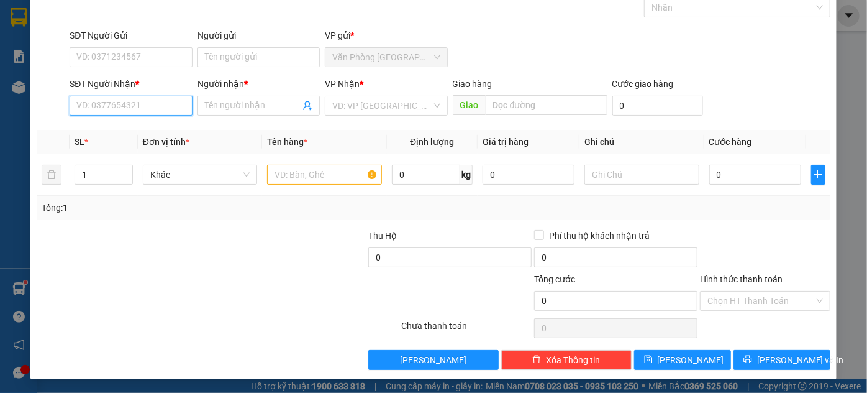
click at [119, 110] on input "SĐT Người Nhận *" at bounding box center [131, 106] width 122 height 20
type input "0379451065"
click at [229, 103] on input "Người nhận *" at bounding box center [252, 106] width 95 height 14
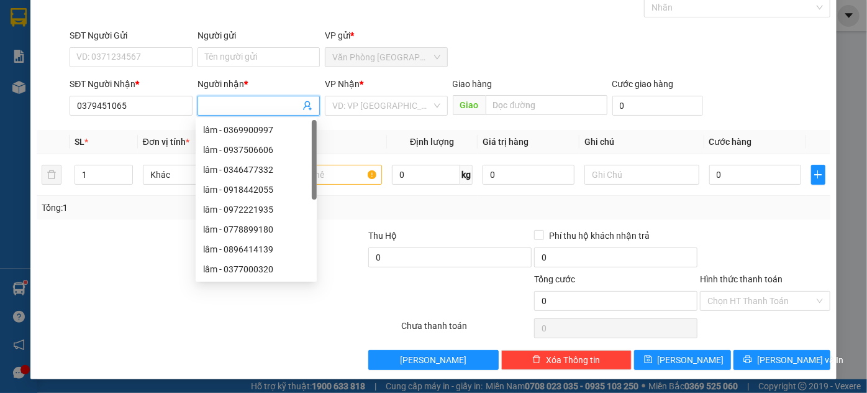
type input "r"
type input "trang"
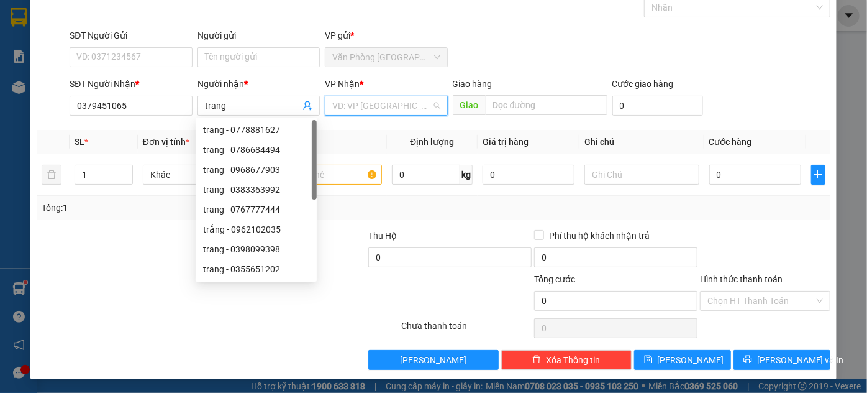
drag, startPoint x: 389, startPoint y: 102, endPoint x: 404, endPoint y: 110, distance: 16.4
click at [389, 106] on input "search" at bounding box center [381, 105] width 99 height 19
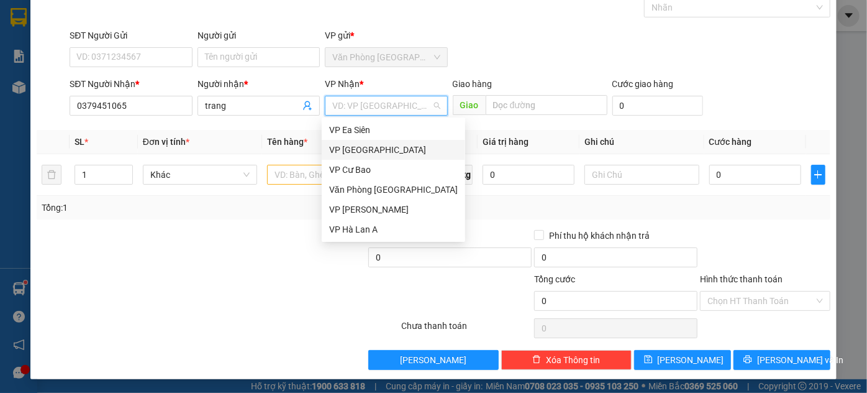
click at [366, 143] on div "VP [GEOGRAPHIC_DATA]" at bounding box center [393, 150] width 129 height 14
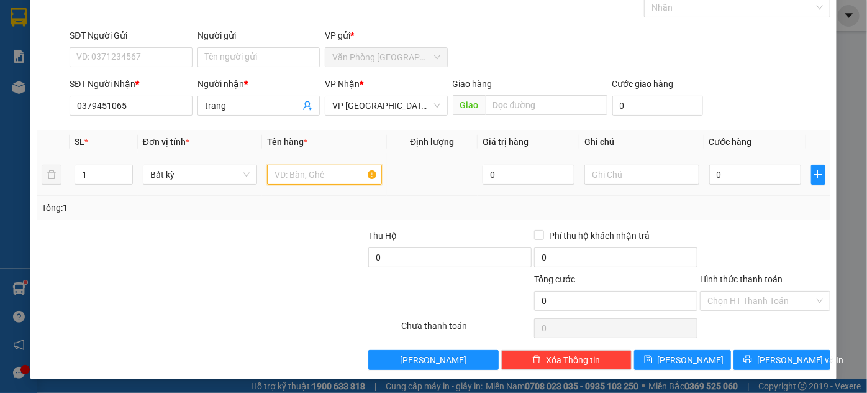
click at [316, 171] on input "text" at bounding box center [324, 175] width 115 height 20
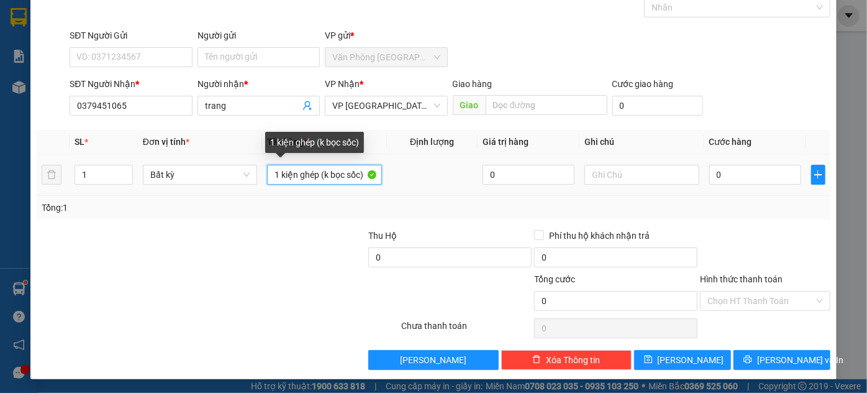
drag, startPoint x: 319, startPoint y: 175, endPoint x: 366, endPoint y: 180, distance: 48.2
click at [377, 180] on input "1 kiện ghép (k bọc sốc)" at bounding box center [324, 175] width 115 height 20
type input "1 kiện ghép"
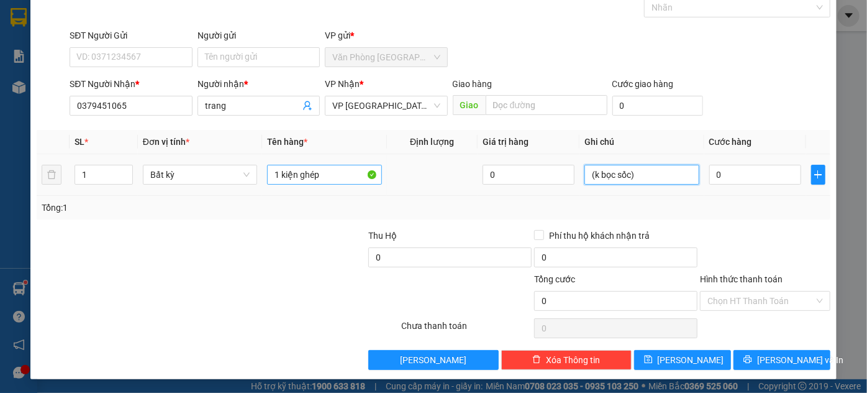
type input "(k bọc sốc)"
click at [333, 175] on input "1 kiện ghép" at bounding box center [324, 175] width 115 height 20
type input "1 kiện ghép (laptop)"
click at [654, 180] on input "(k bọc sốc)" at bounding box center [642, 175] width 115 height 20
click at [590, 176] on input "(k bọc" at bounding box center [642, 175] width 115 height 20
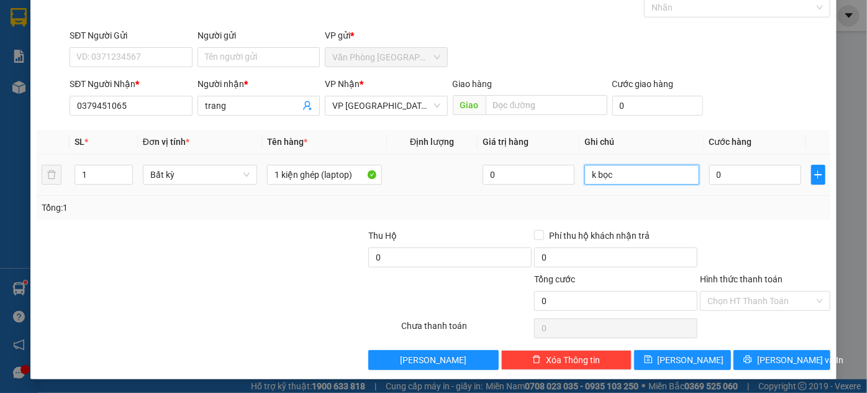
click at [612, 176] on input "k bọc" at bounding box center [642, 175] width 115 height 20
type input "k bọc--100k"
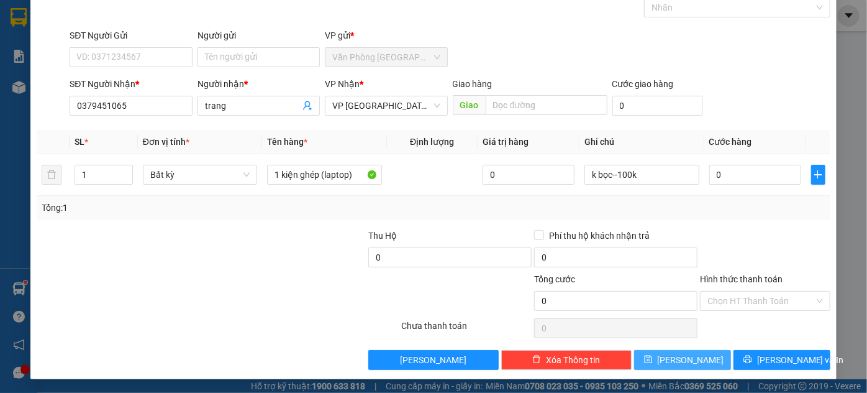
click at [677, 363] on span "[PERSON_NAME]" at bounding box center [691, 360] width 66 height 14
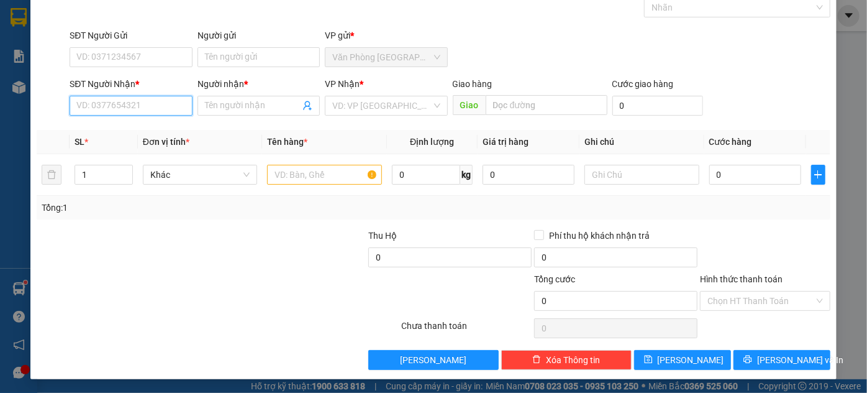
click at [121, 105] on input "SĐT Người Nhận *" at bounding box center [131, 106] width 122 height 20
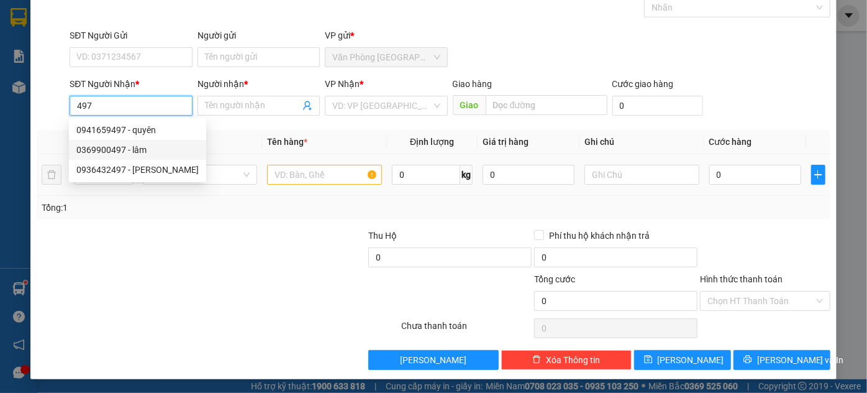
drag, startPoint x: 137, startPoint y: 151, endPoint x: 195, endPoint y: 157, distance: 58.1
click at [138, 151] on div "0369900497 - lâm" at bounding box center [137, 150] width 122 height 14
type input "0369900497"
type input "lâm"
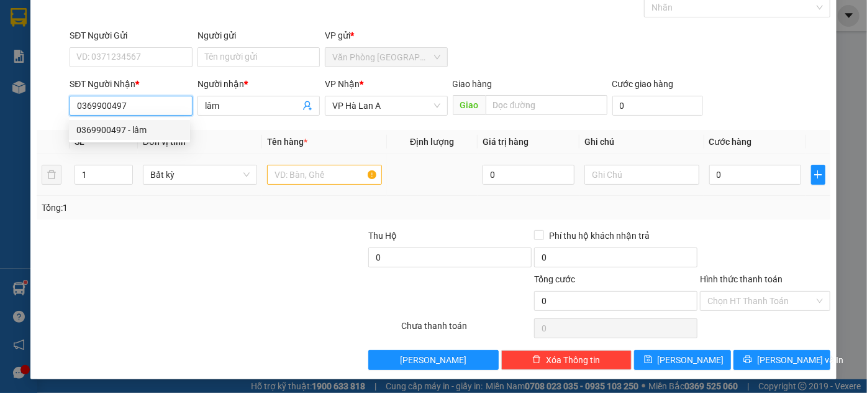
type input "0369900497"
click at [286, 171] on input "text" at bounding box center [324, 175] width 115 height 20
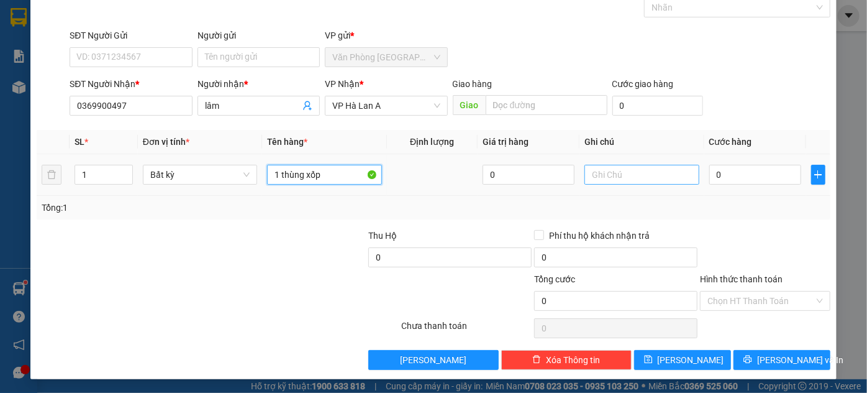
type input "1 thùng xốp"
click at [627, 180] on input "text" at bounding box center [642, 175] width 115 height 20
click at [737, 166] on input "0" at bounding box center [755, 175] width 92 height 20
type input "4"
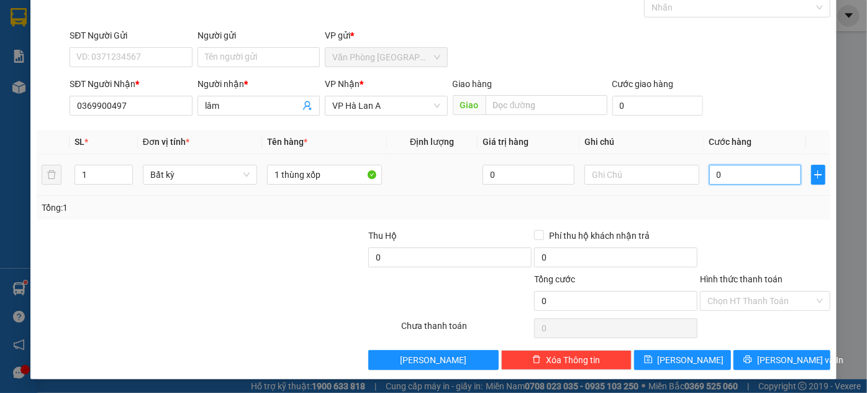
type input "4"
type input "40"
type input "40.000"
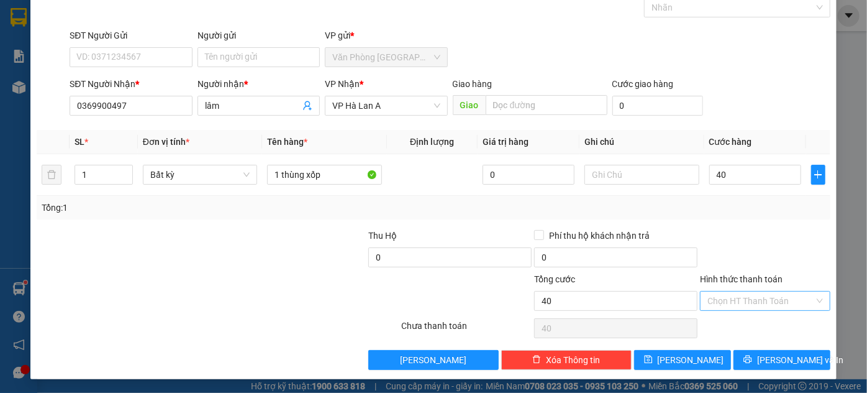
type input "40.000"
drag, startPoint x: 746, startPoint y: 294, endPoint x: 745, endPoint y: 315, distance: 20.5
click at [745, 296] on input "Hình thức thanh toán" at bounding box center [760, 300] width 107 height 19
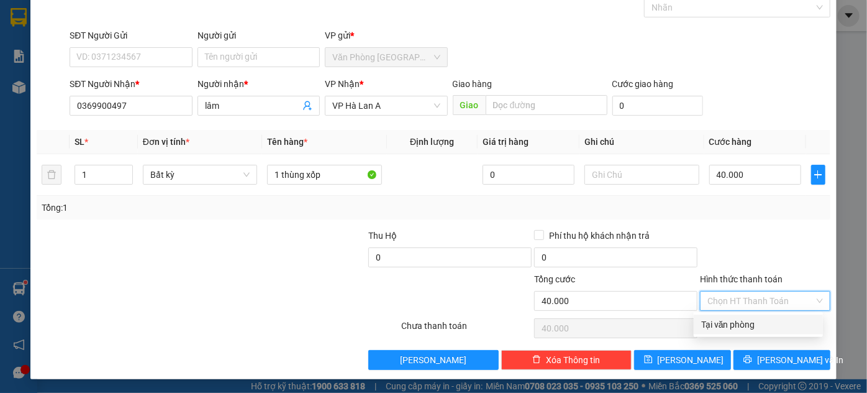
drag, startPoint x: 737, startPoint y: 321, endPoint x: 734, endPoint y: 328, distance: 8.1
click at [737, 324] on div "Tại văn phòng" at bounding box center [758, 324] width 114 height 14
type input "0"
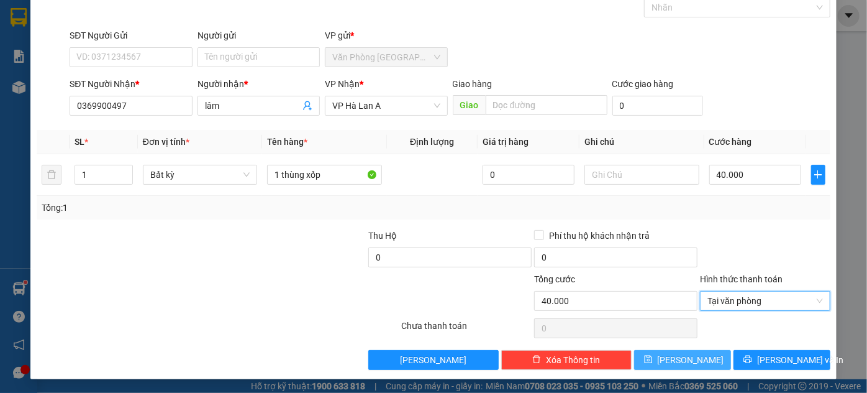
click at [676, 350] on button "[PERSON_NAME]" at bounding box center [682, 360] width 97 height 20
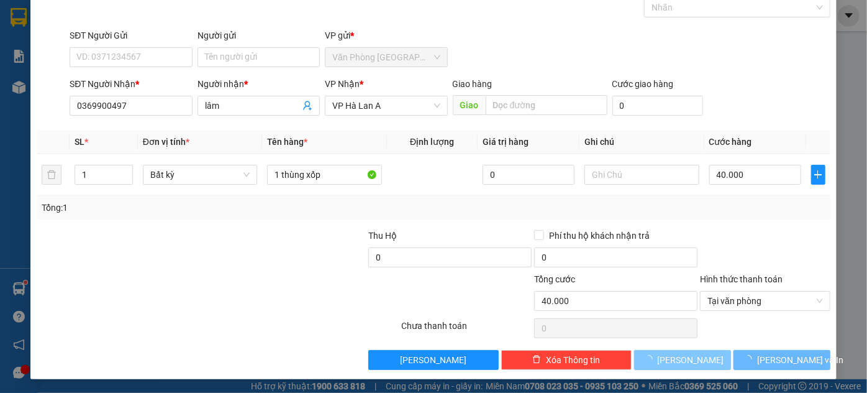
type input "0"
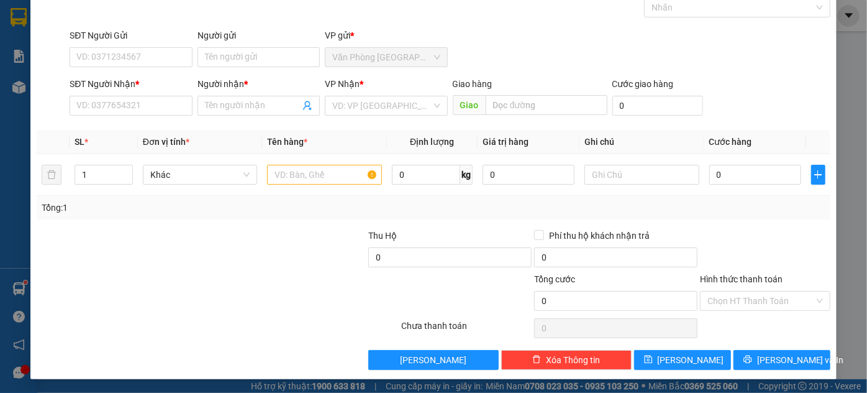
click at [112, 116] on div "SĐT Người Nhận * VD: 0377654321" at bounding box center [131, 98] width 122 height 43
click at [122, 107] on input "SĐT Người Nhận *" at bounding box center [131, 106] width 122 height 20
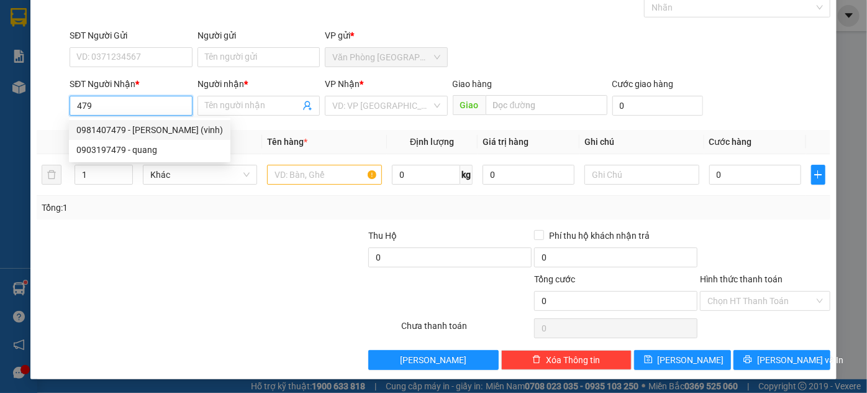
click at [157, 131] on div "0981407479 - kim ngân (vinh)" at bounding box center [149, 130] width 147 height 14
type input "0981407479"
type input "[PERSON_NAME] (vinh)"
type input "Buôn Hồ"
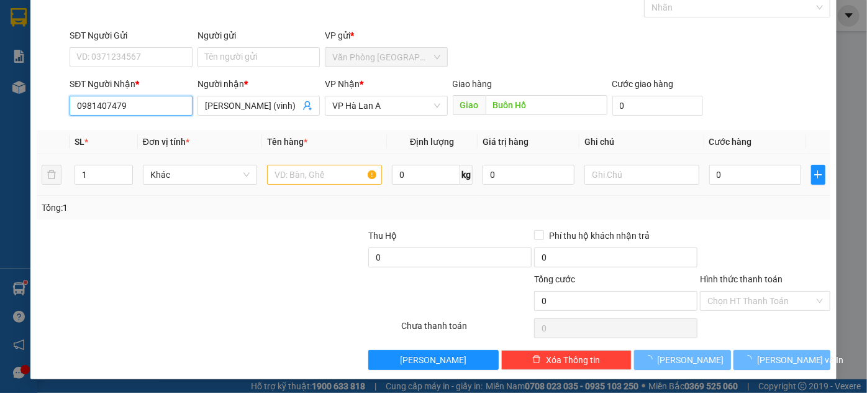
type input "0981407479"
click at [314, 178] on input "text" at bounding box center [324, 175] width 115 height 20
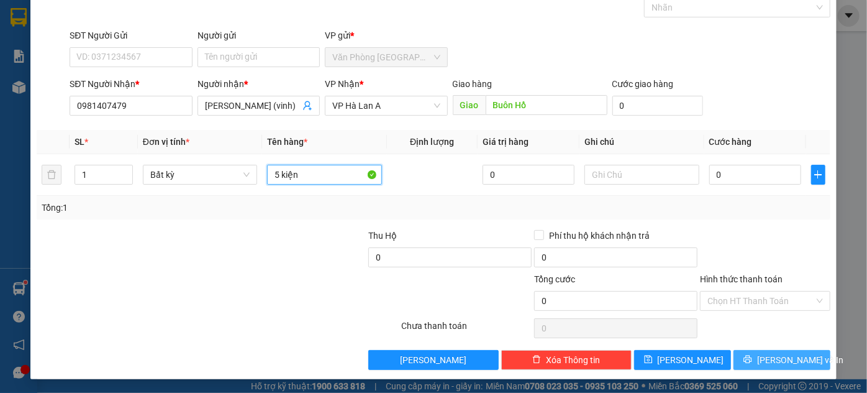
type input "5 kiện"
click at [775, 357] on span "[PERSON_NAME] và In" at bounding box center [800, 360] width 87 height 14
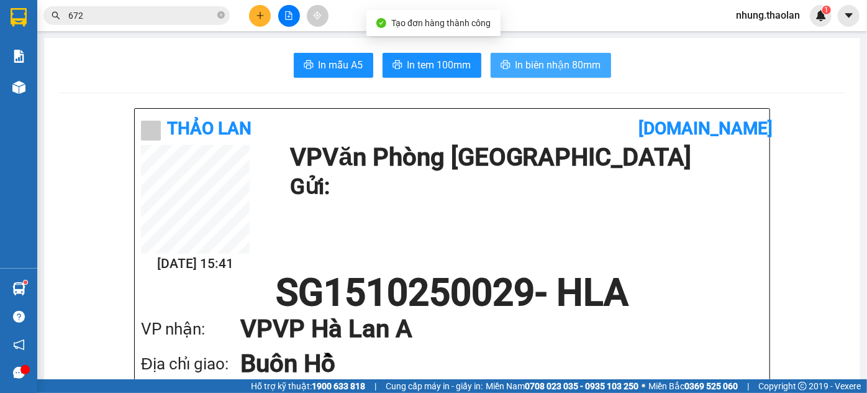
click at [579, 76] on button "In biên nhận 80mm" at bounding box center [551, 65] width 121 height 25
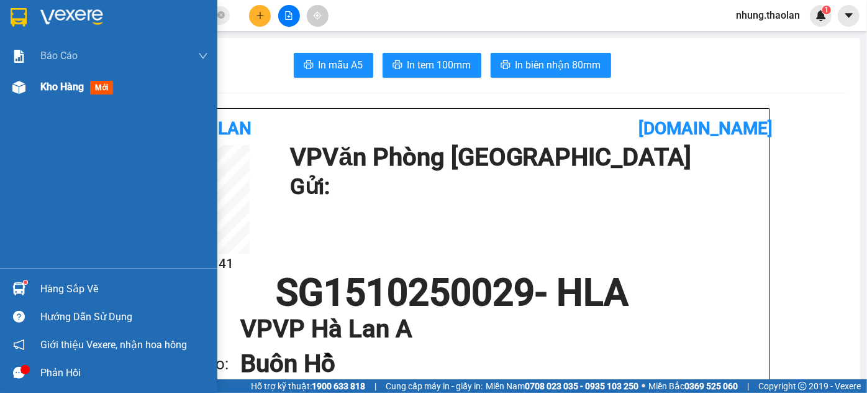
click at [69, 88] on span "Kho hàng" at bounding box center [61, 87] width 43 height 12
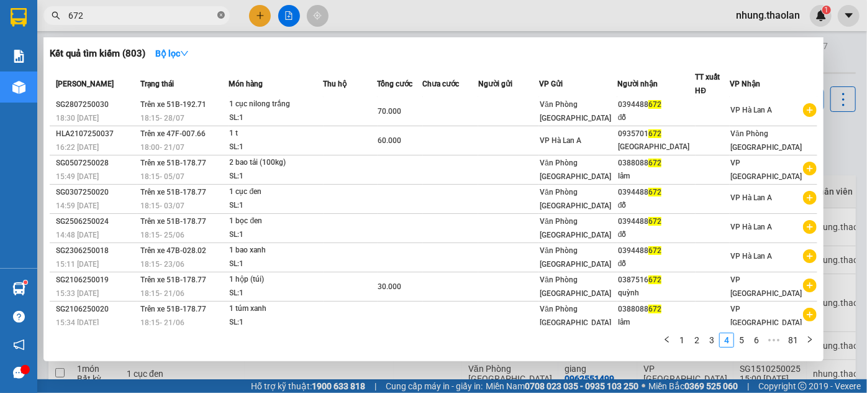
click at [222, 16] on icon "close-circle" at bounding box center [220, 14] width 7 height 7
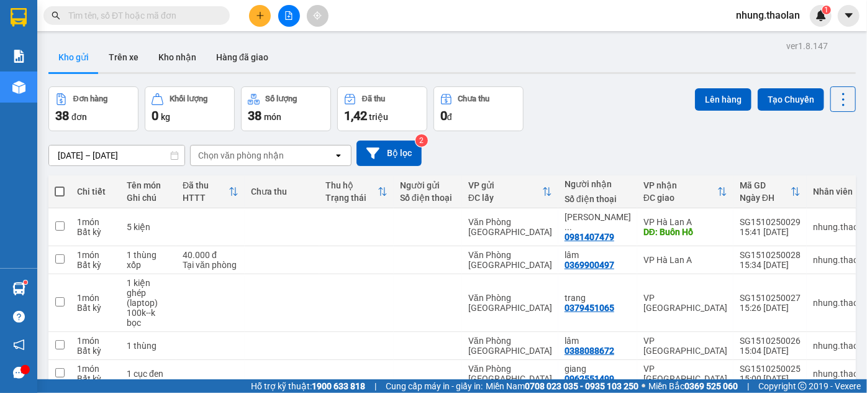
click at [198, 14] on input "text" at bounding box center [141, 16] width 147 height 14
click at [181, 17] on input "text" at bounding box center [141, 16] width 147 height 14
click at [262, 6] on button at bounding box center [260, 16] width 22 height 22
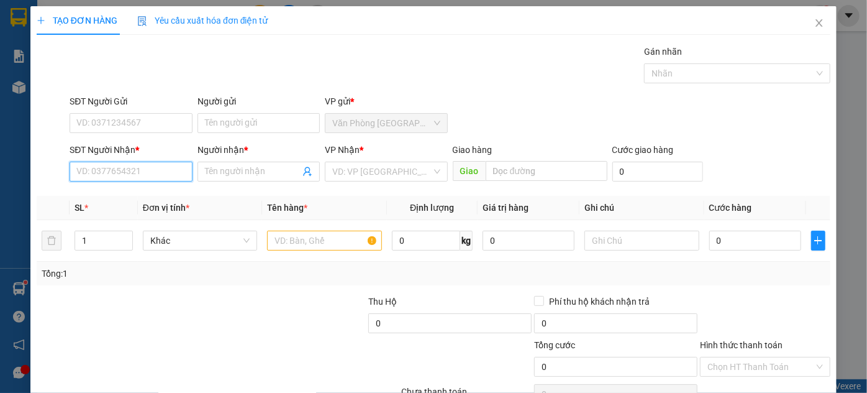
click at [99, 170] on input "SĐT Người Nhận *" at bounding box center [131, 171] width 122 height 20
drag, startPoint x: 143, startPoint y: 191, endPoint x: 211, endPoint y: 208, distance: 69.3
click at [144, 192] on div "0947330389 - thư" at bounding box center [129, 196] width 106 height 14
type input "0947330389"
type input "thư"
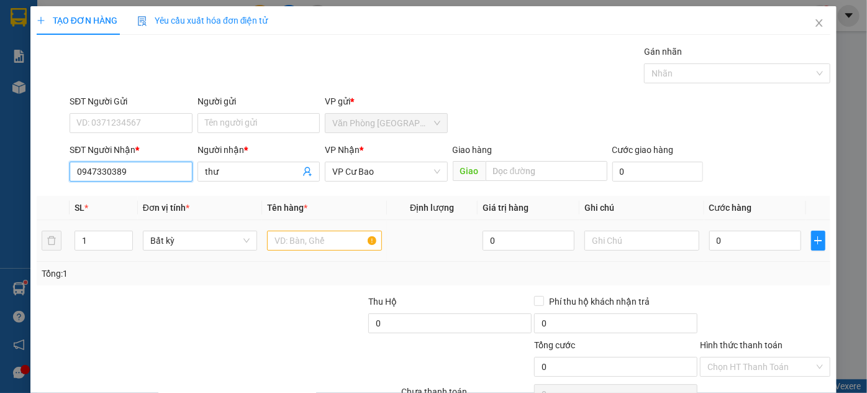
type input "0947330389"
click at [307, 242] on input "text" at bounding box center [324, 240] width 115 height 20
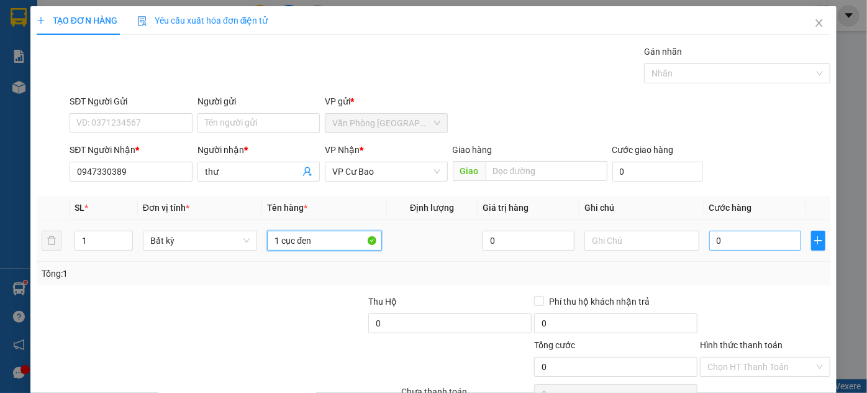
type input "1 cục đen"
click at [730, 236] on input "0" at bounding box center [755, 240] width 92 height 20
type input "4"
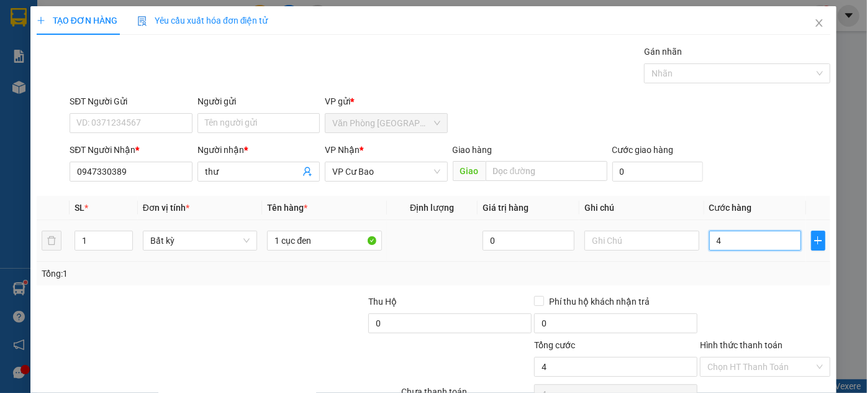
type input "40"
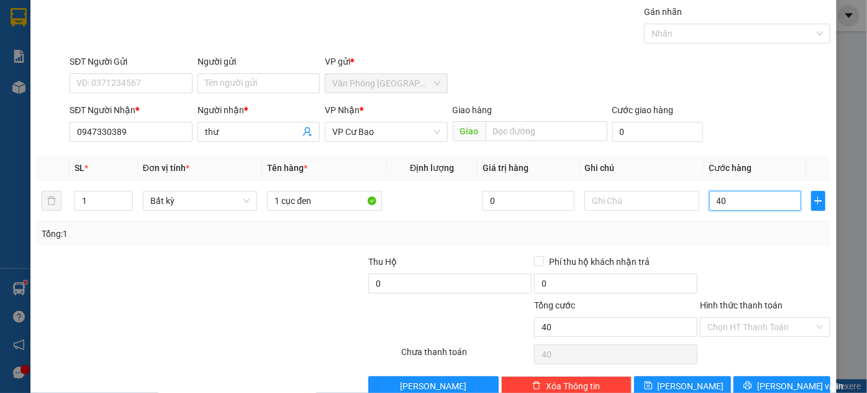
scroll to position [66, 0]
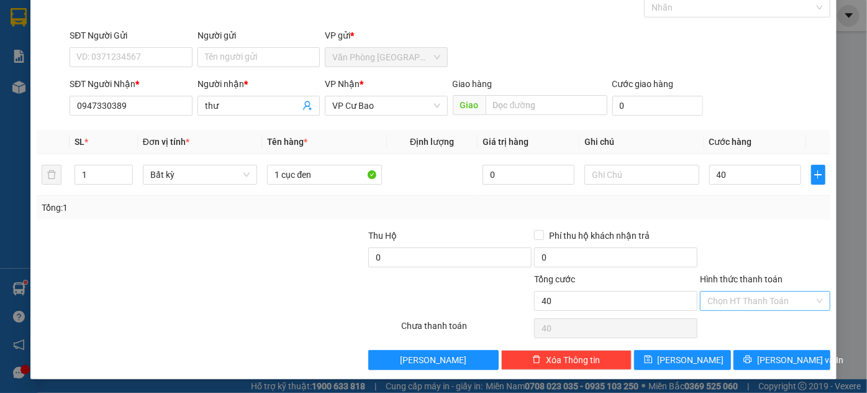
type input "40.000"
click at [724, 299] on input "Hình thức thanh toán" at bounding box center [760, 300] width 107 height 19
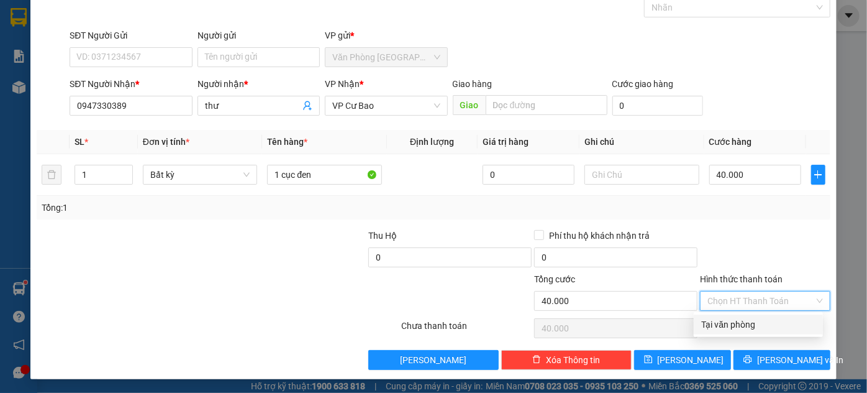
drag, startPoint x: 723, startPoint y: 320, endPoint x: 704, endPoint y: 350, distance: 36.0
click at [723, 321] on div "Tại văn phòng" at bounding box center [758, 324] width 114 height 14
type input "0"
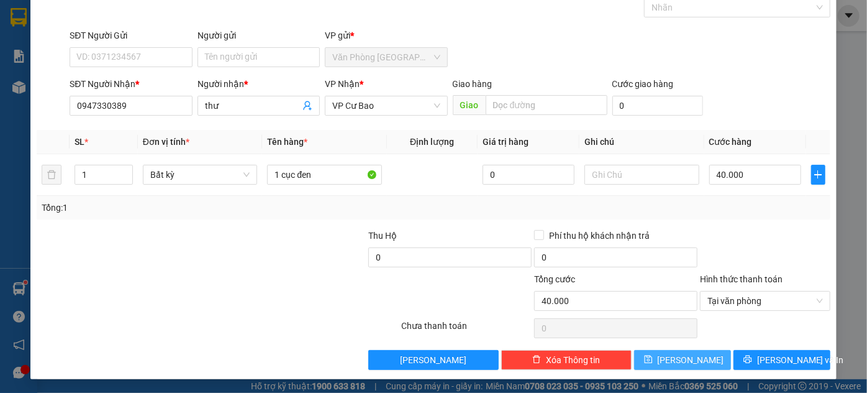
click at [682, 357] on span "[PERSON_NAME]" at bounding box center [691, 360] width 66 height 14
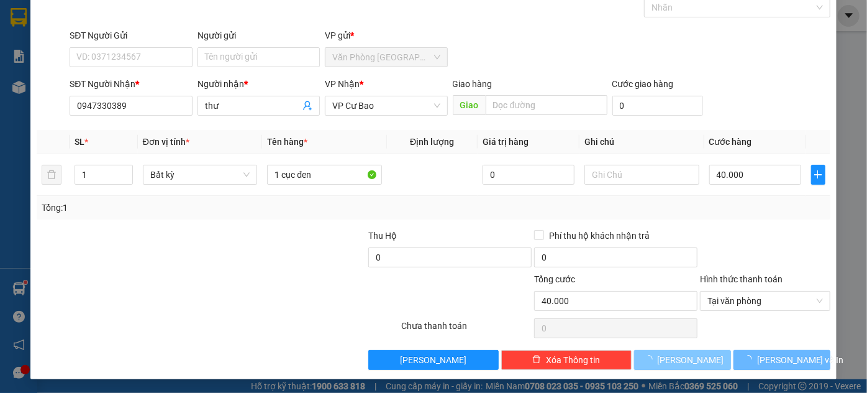
type input "0"
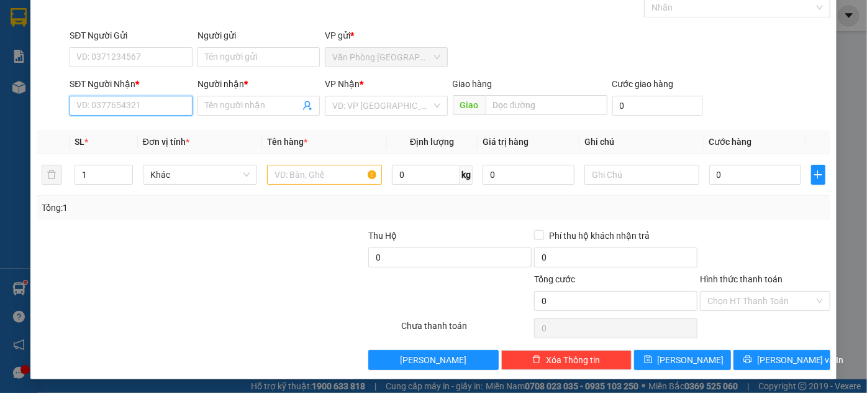
click at [117, 102] on input "SĐT Người Nhận *" at bounding box center [131, 106] width 122 height 20
type input "4"
drag, startPoint x: 151, startPoint y: 127, endPoint x: 207, endPoint y: 144, distance: 58.5
click at [152, 127] on div "0979712424 - hương luận" at bounding box center [129, 130] width 106 height 14
type input "0979712424"
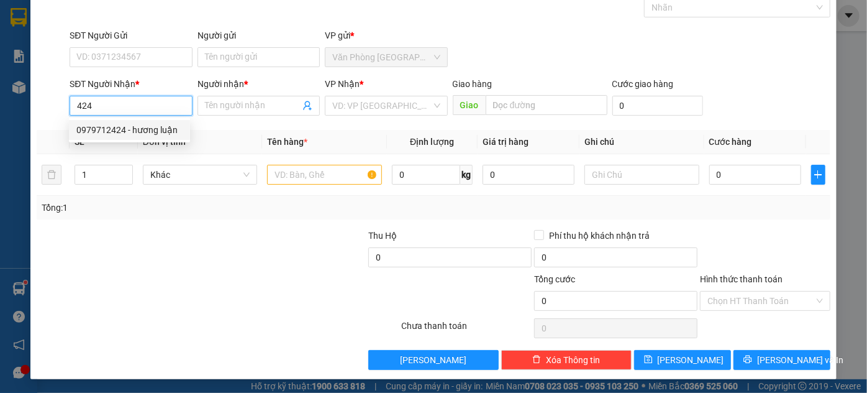
type input "hương luận"
type input "Buôn Hồ"
type input "0979712424"
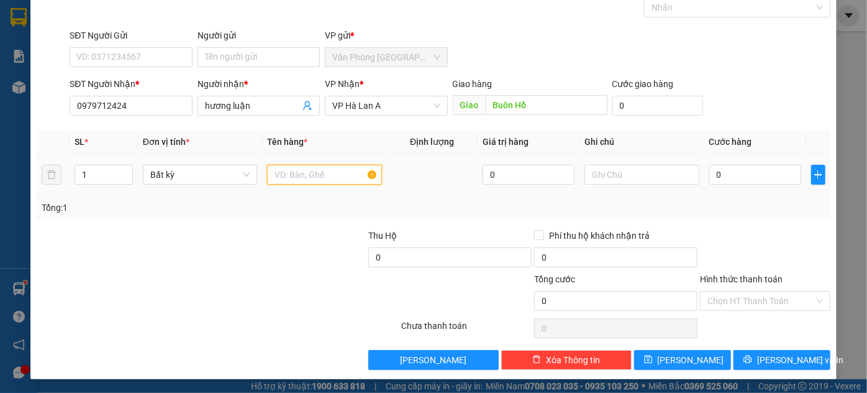
click at [299, 178] on input "text" at bounding box center [324, 175] width 115 height 20
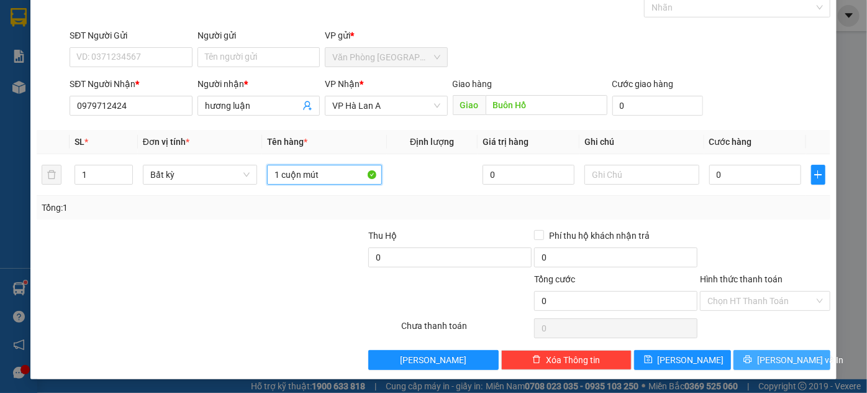
type input "1 cuộn mút"
click at [748, 360] on button "[PERSON_NAME] và In" at bounding box center [782, 360] width 97 height 20
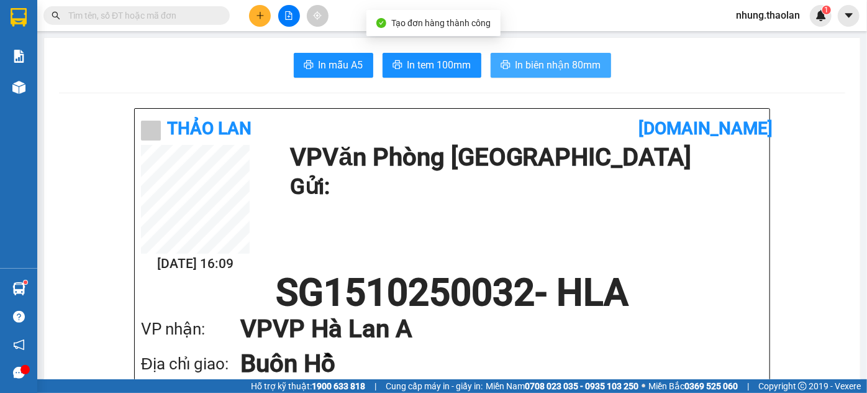
click at [553, 59] on span "In biên nhận 80mm" at bounding box center [559, 65] width 86 height 16
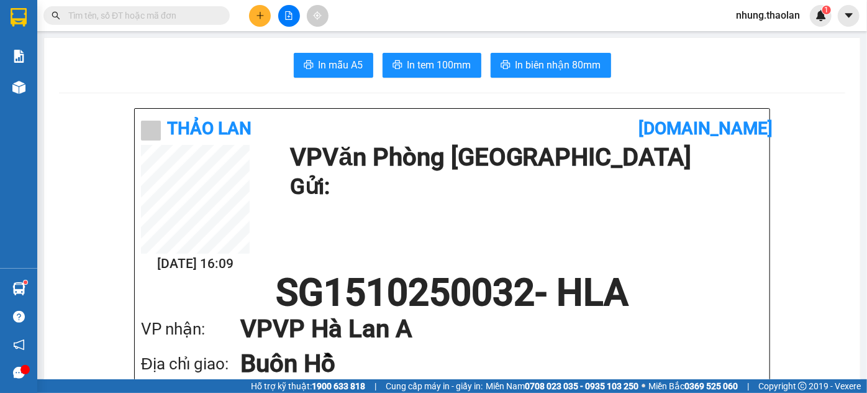
click at [250, 16] on button at bounding box center [260, 16] width 22 height 22
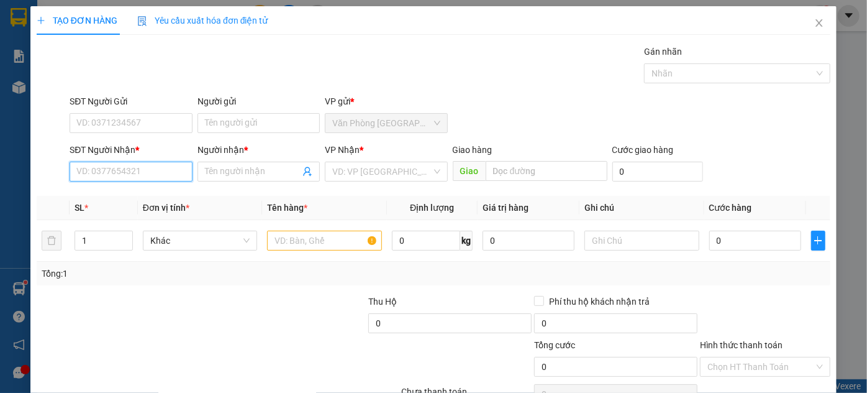
click at [142, 177] on input "SĐT Người Nhận *" at bounding box center [131, 171] width 122 height 20
click at [790, 152] on div "SĐT Người Nhận * VD: 0377654321 Người nhận * Tên người nhận VP Nhận * VD: VP Sà…" at bounding box center [450, 164] width 766 height 43
click at [146, 165] on input "SĐT Người Nhận *" at bounding box center [131, 171] width 122 height 20
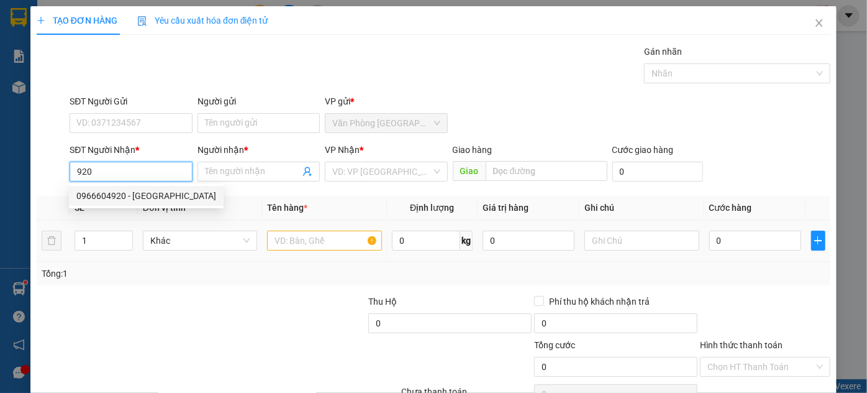
drag, startPoint x: 132, startPoint y: 195, endPoint x: 319, endPoint y: 245, distance: 194.1
click at [134, 196] on div "0966604920 - nga sơn" at bounding box center [146, 196] width 140 height 14
type input "0966604920"
type input "nga sơn"
type input "0966604920"
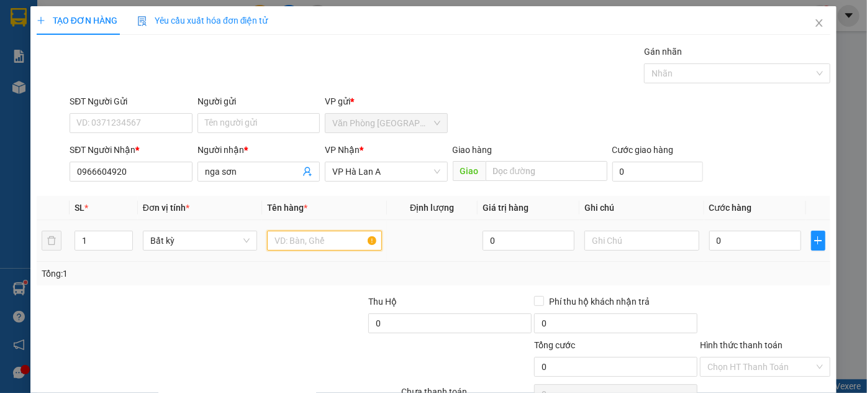
click at [315, 242] on input "text" at bounding box center [324, 240] width 115 height 20
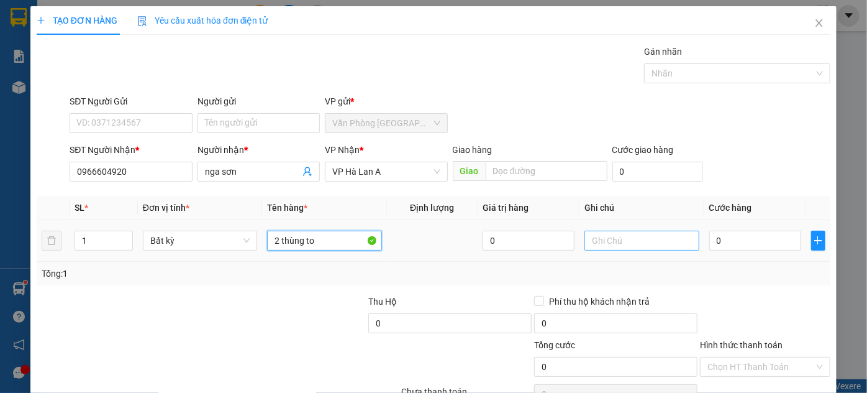
type input "2 thùng to"
click at [599, 243] on input "text" at bounding box center [642, 240] width 115 height 20
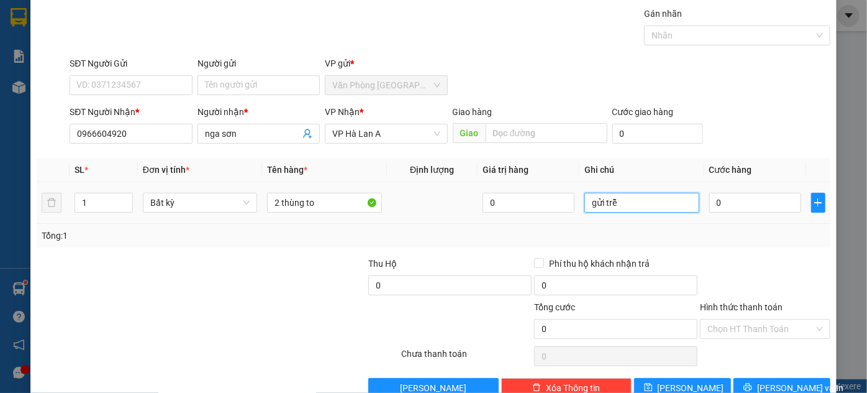
scroll to position [66, 0]
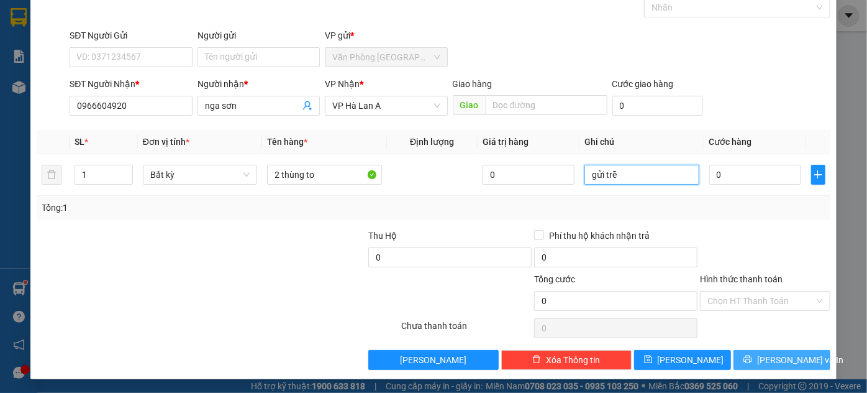
type input "gửi trễ"
click at [781, 353] on span "[PERSON_NAME] và In" at bounding box center [800, 360] width 87 height 14
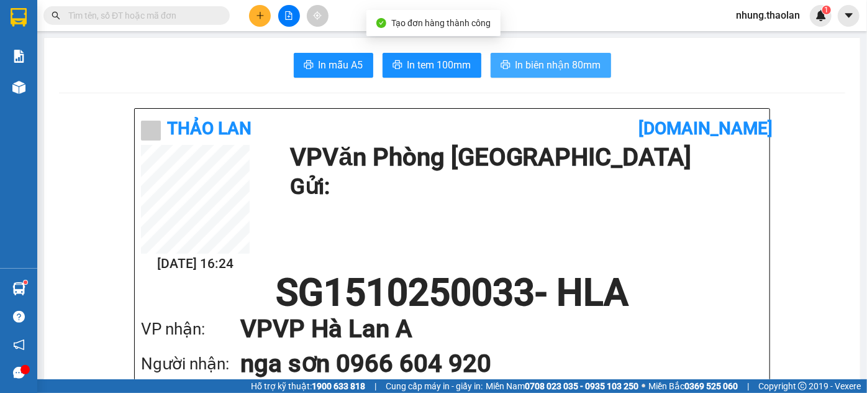
click at [571, 64] on span "In biên nhận 80mm" at bounding box center [559, 65] width 86 height 16
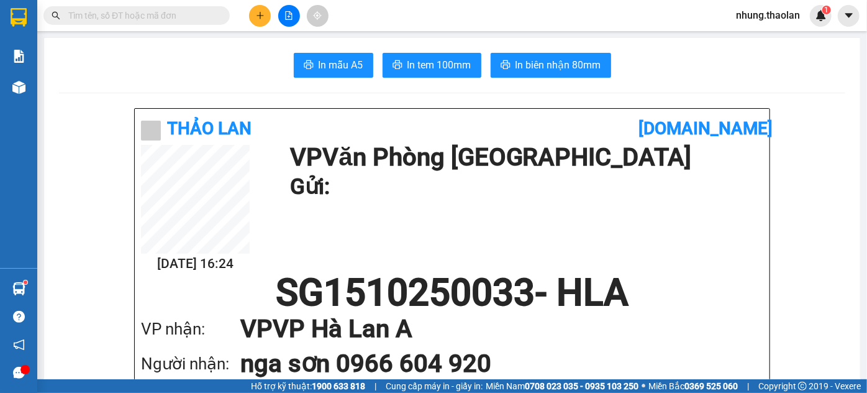
click at [139, 18] on input "text" at bounding box center [141, 16] width 147 height 14
type input "322"
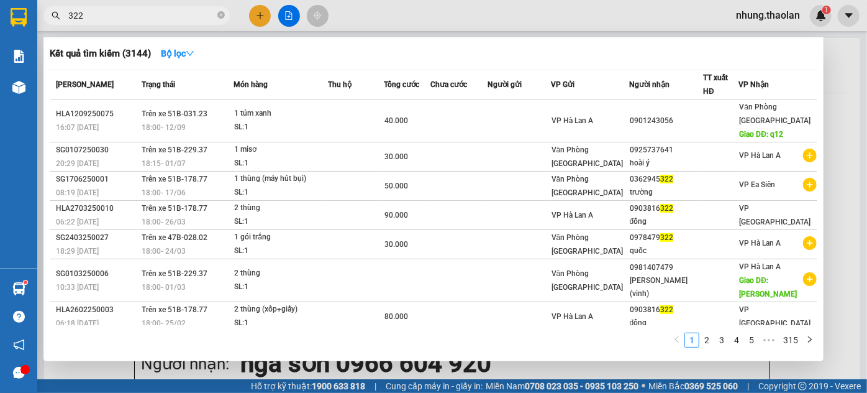
type input "322"
click at [368, 21] on div at bounding box center [433, 196] width 867 height 393
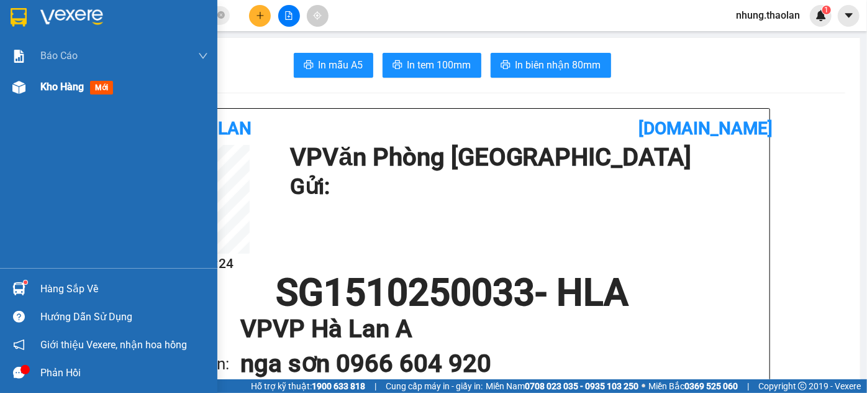
click at [57, 85] on span "Kho hàng" at bounding box center [61, 87] width 43 height 12
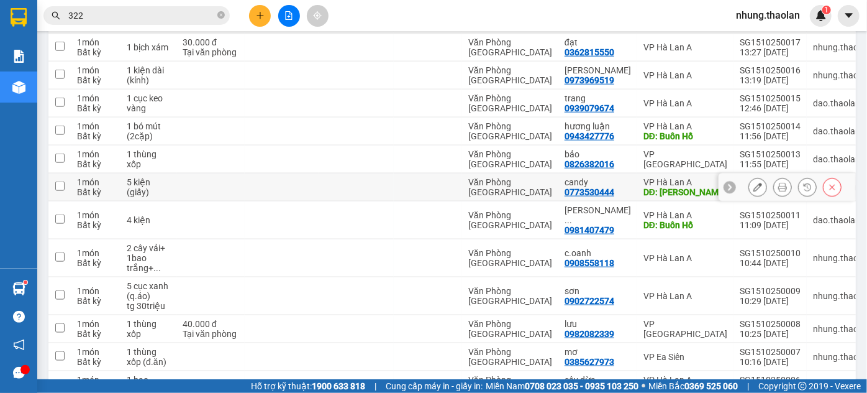
scroll to position [677, 0]
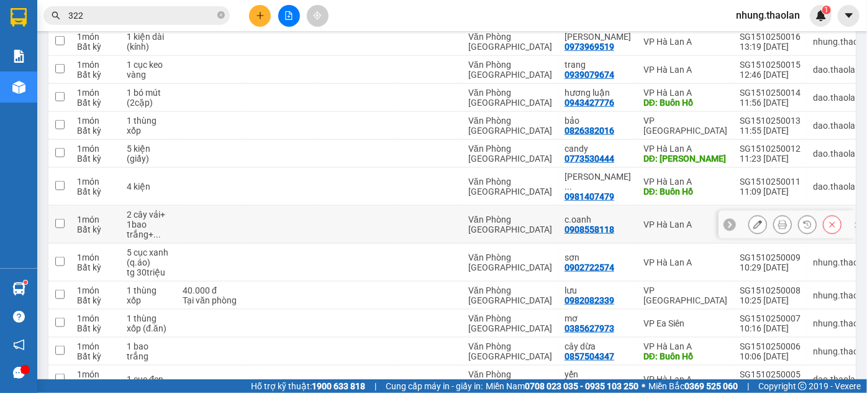
click at [749, 218] on button at bounding box center [757, 225] width 17 height 22
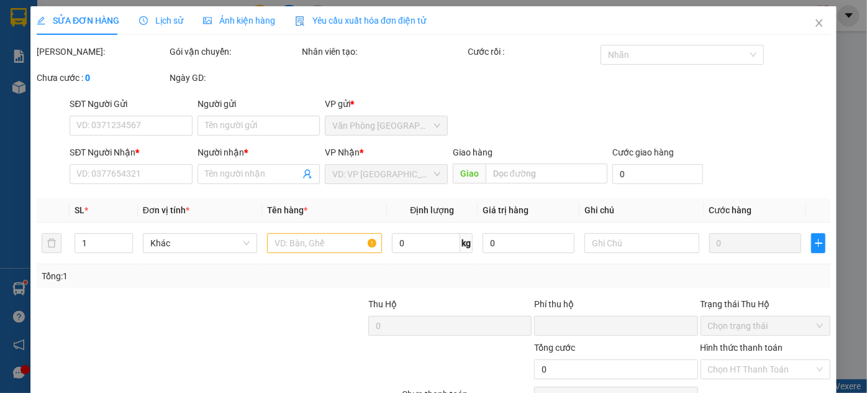
type input "0908558118"
type input "c.oanh"
type input "0"
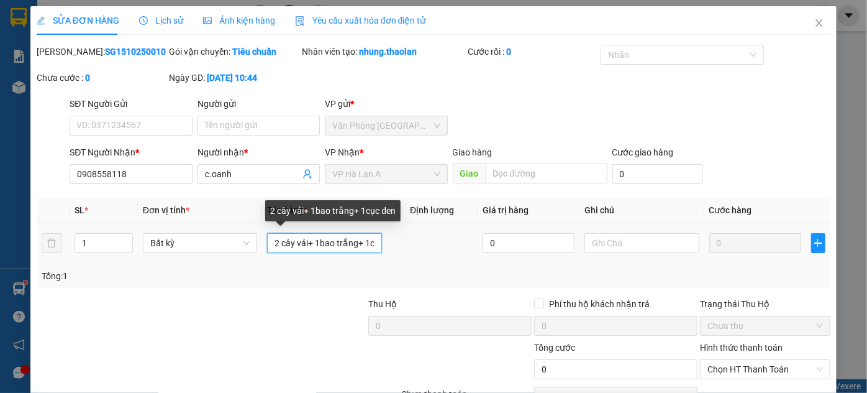
click at [368, 241] on input "2 cây vải+ 1bao trắng+ 1cục đen" at bounding box center [324, 243] width 115 height 20
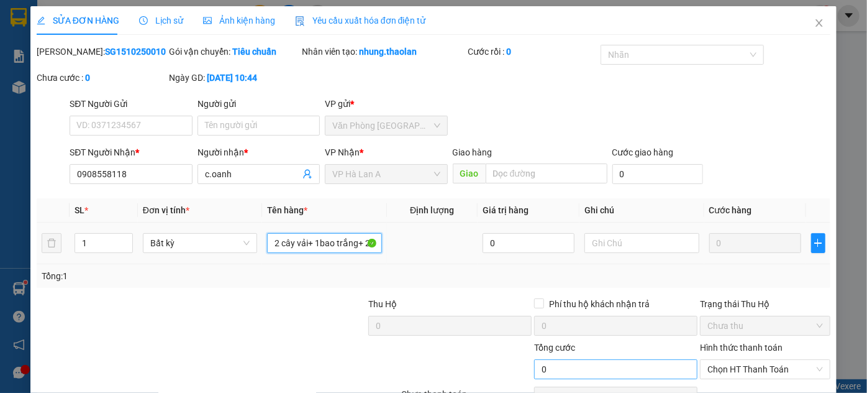
scroll to position [69, 0]
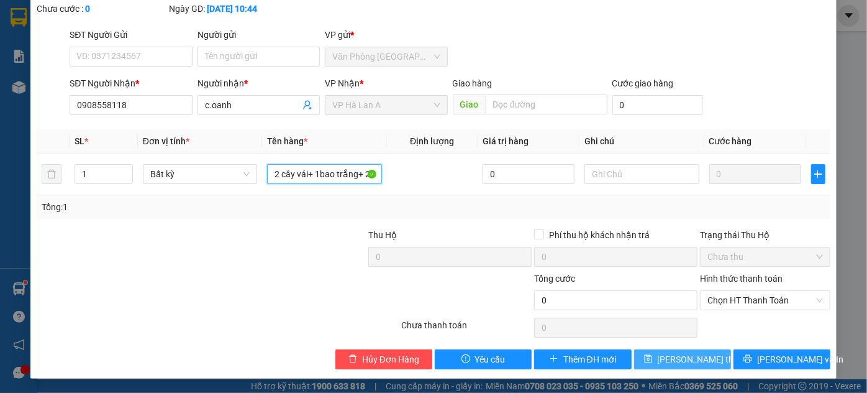
type input "2 cây vải+ 1bao trắng+ 2cục đen"
click at [672, 355] on span "[PERSON_NAME] thay đổi" at bounding box center [707, 359] width 99 height 14
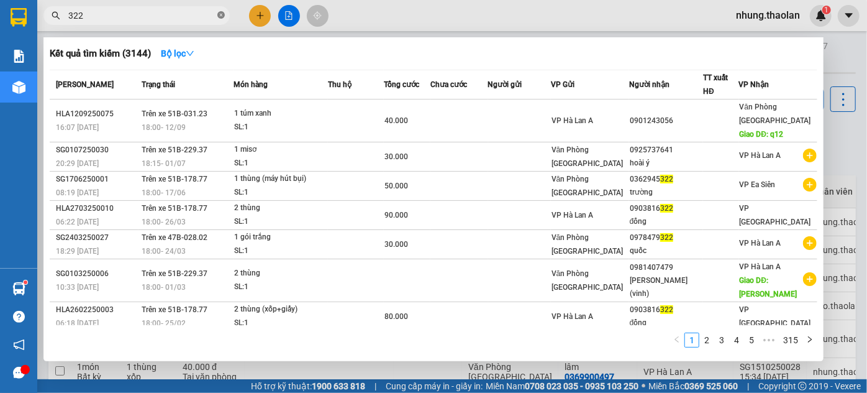
click at [222, 17] on icon "close-circle" at bounding box center [220, 14] width 7 height 7
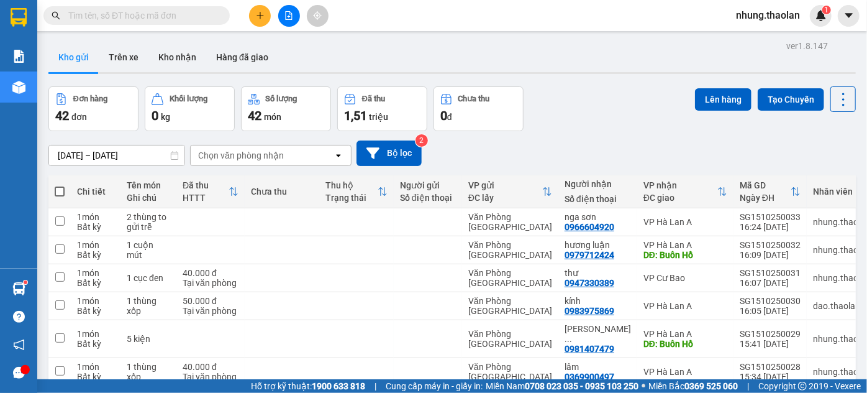
click at [181, 16] on input "text" at bounding box center [141, 16] width 147 height 14
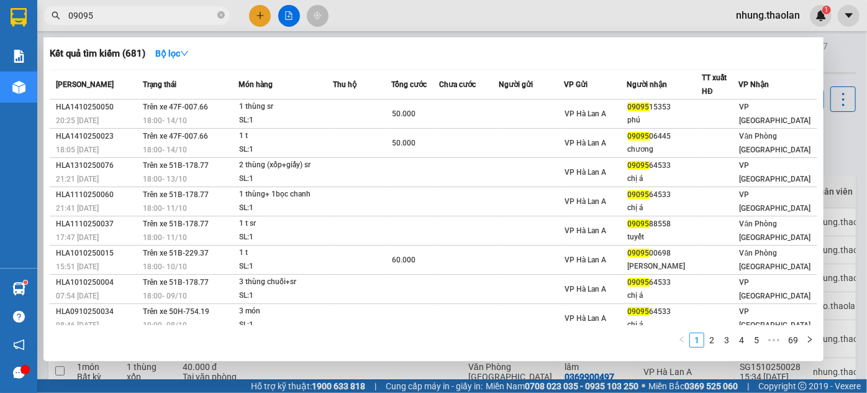
type input "090950"
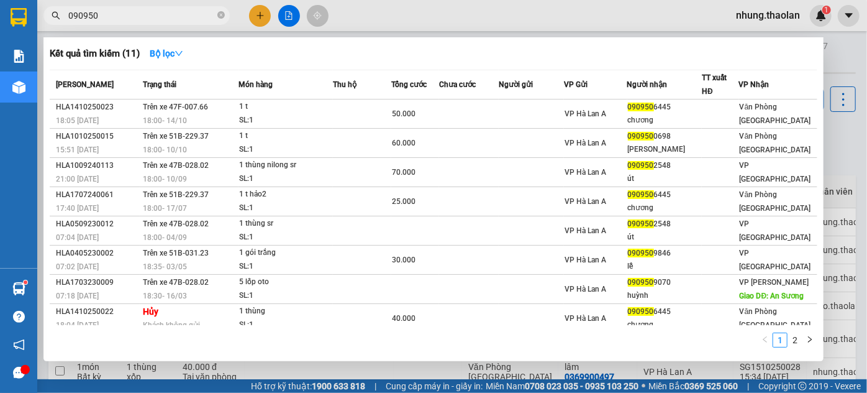
click at [209, 16] on input "090950" at bounding box center [141, 16] width 147 height 14
click at [221, 16] on icon "close-circle" at bounding box center [220, 14] width 7 height 7
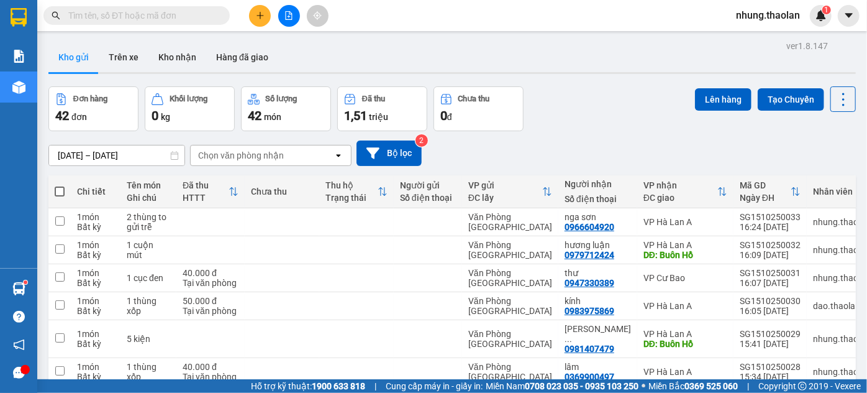
click at [272, 156] on div "Chọn văn phòng nhận" at bounding box center [241, 155] width 86 height 12
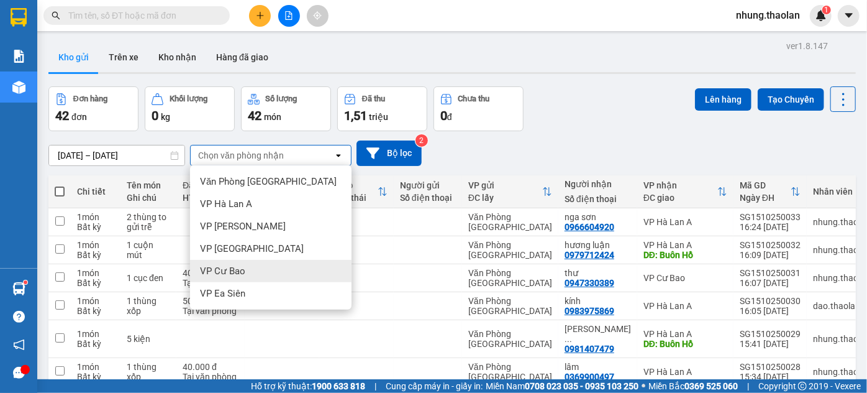
click at [260, 272] on div "VP Cư Bao" at bounding box center [270, 271] width 161 height 22
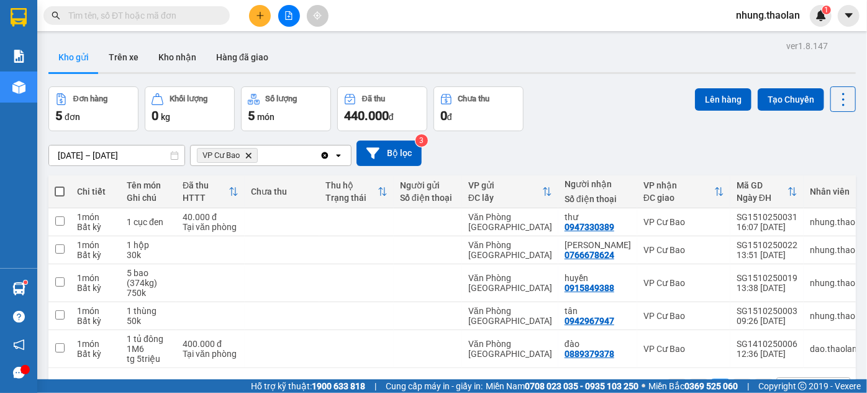
click at [58, 188] on span at bounding box center [60, 191] width 10 height 10
click at [60, 185] on input "checkbox" at bounding box center [60, 185] width 0 height 0
checkbox input "true"
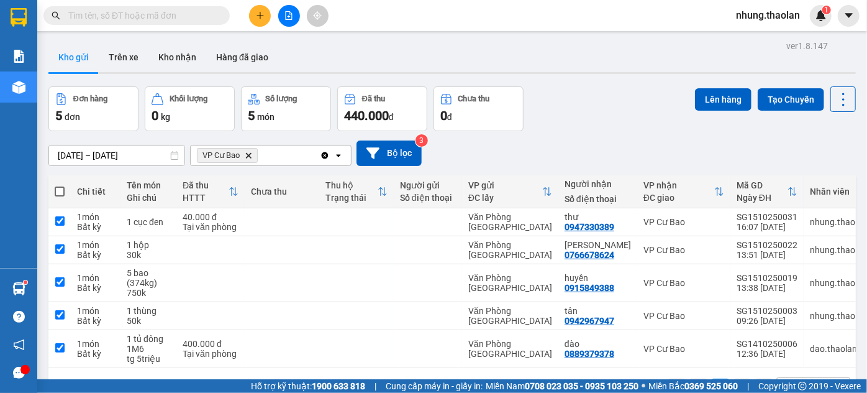
checkbox input "true"
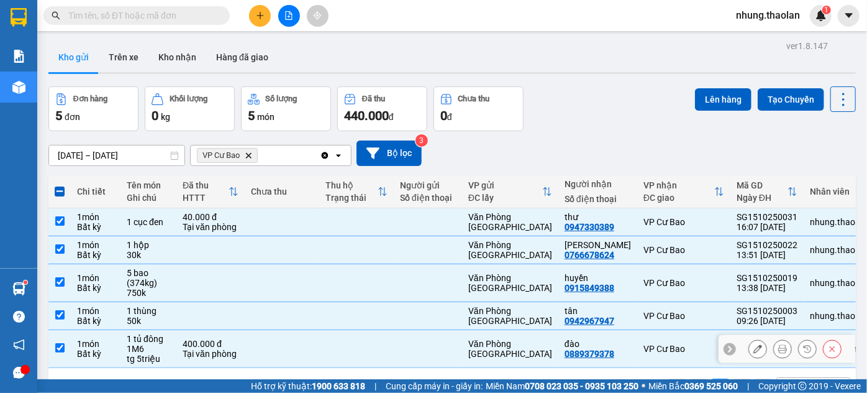
click at [344, 351] on td at bounding box center [356, 349] width 75 height 38
checkbox input "false"
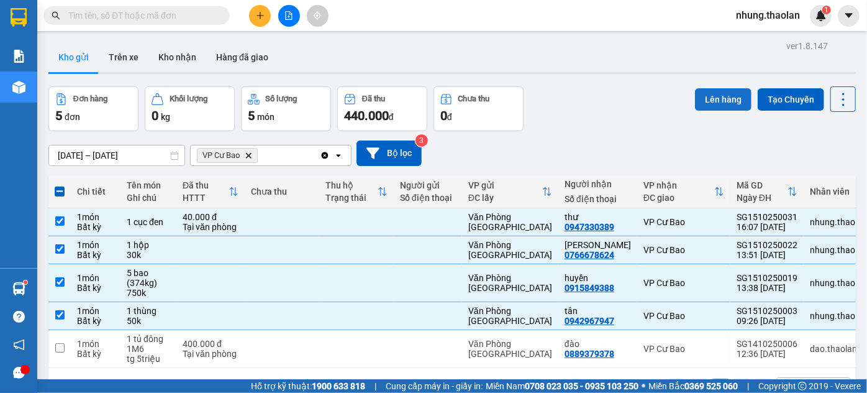
click at [711, 94] on button "Lên hàng" at bounding box center [723, 99] width 57 height 22
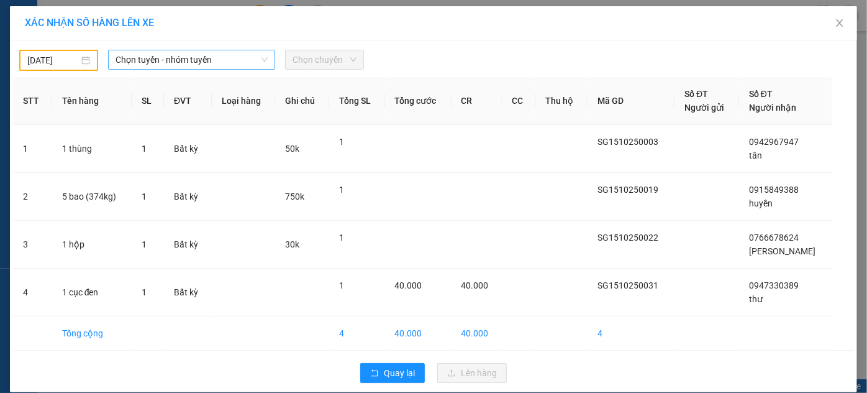
click at [169, 51] on span "Chọn tuyến - nhóm tuyến" at bounding box center [192, 59] width 153 height 19
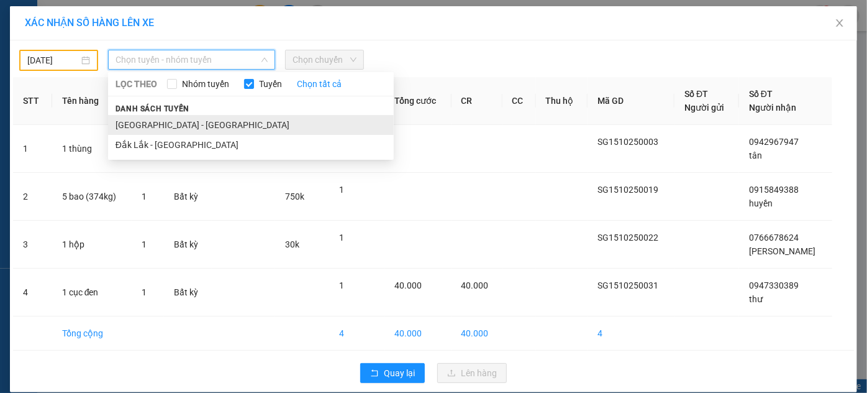
click at [160, 121] on li "[GEOGRAPHIC_DATA] - [GEOGRAPHIC_DATA]" at bounding box center [251, 125] width 286 height 20
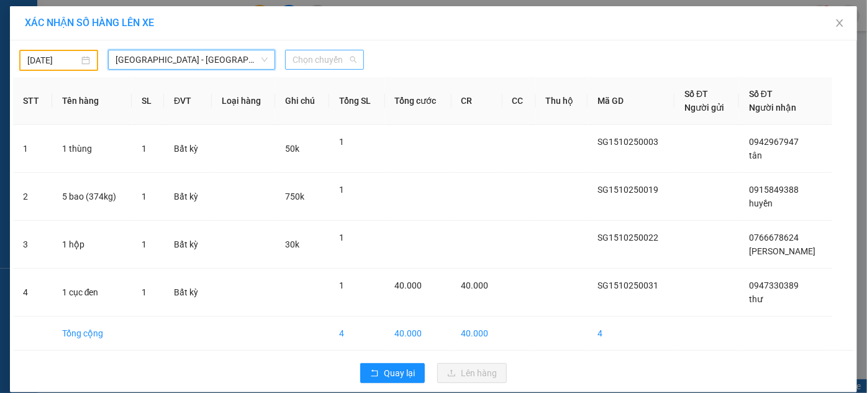
drag, startPoint x: 301, startPoint y: 61, endPoint x: 362, endPoint y: 73, distance: 61.4
click at [301, 61] on span "Chọn chuyến" at bounding box center [325, 59] width 64 height 19
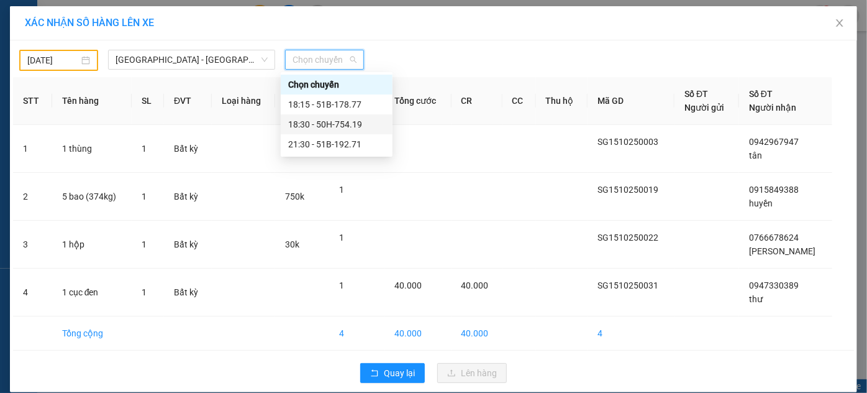
click at [352, 126] on div "18:30 - 50H-754.19" at bounding box center [336, 124] width 97 height 14
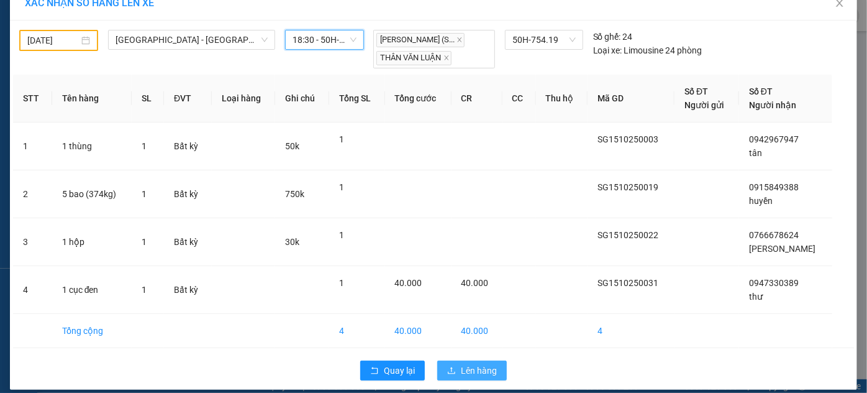
scroll to position [29, 0]
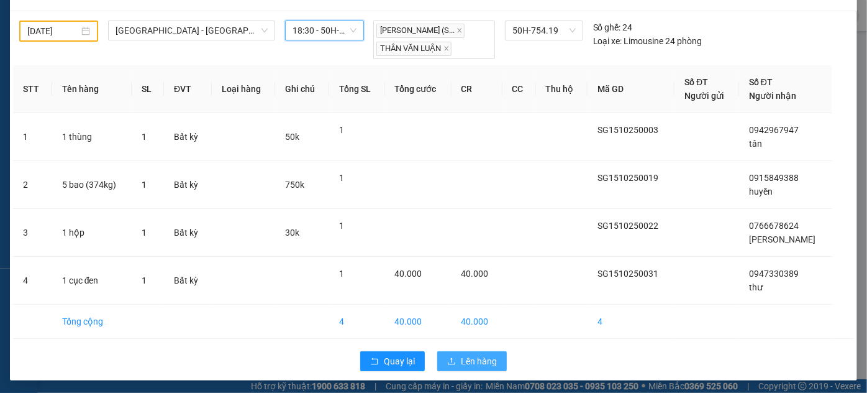
click at [463, 361] on span "Lên hàng" at bounding box center [479, 361] width 36 height 14
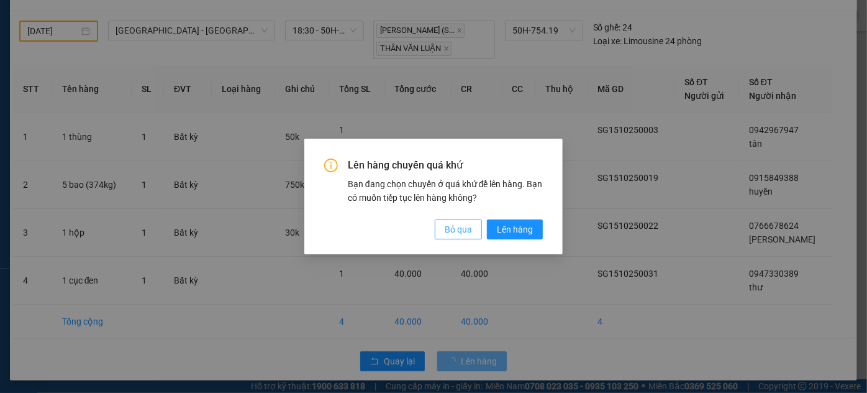
click at [451, 232] on span "Bỏ qua" at bounding box center [458, 229] width 27 height 14
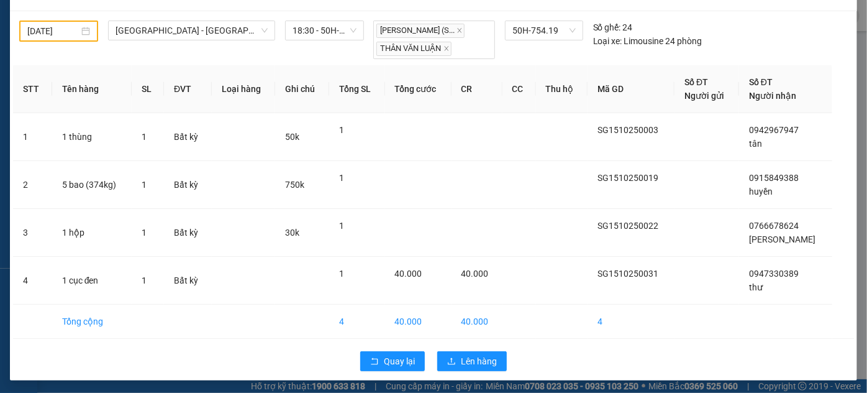
drag, startPoint x: 40, startPoint y: 21, endPoint x: 88, endPoint y: 40, distance: 51.3
click at [40, 22] on div "[DATE]" at bounding box center [58, 30] width 79 height 21
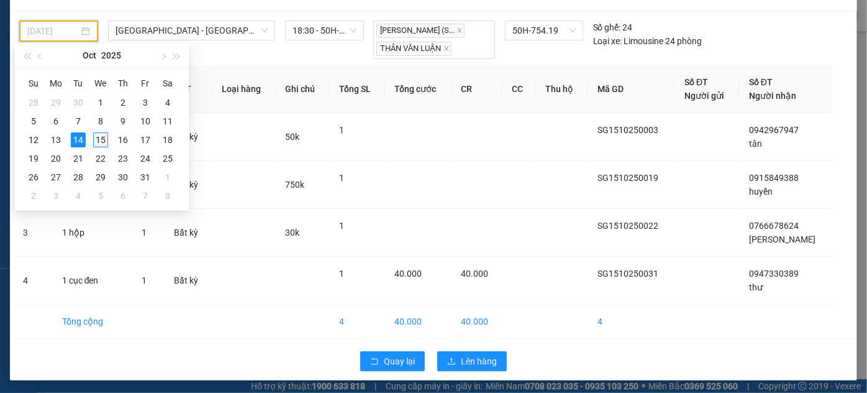
click at [107, 140] on div "15" at bounding box center [100, 139] width 15 height 15
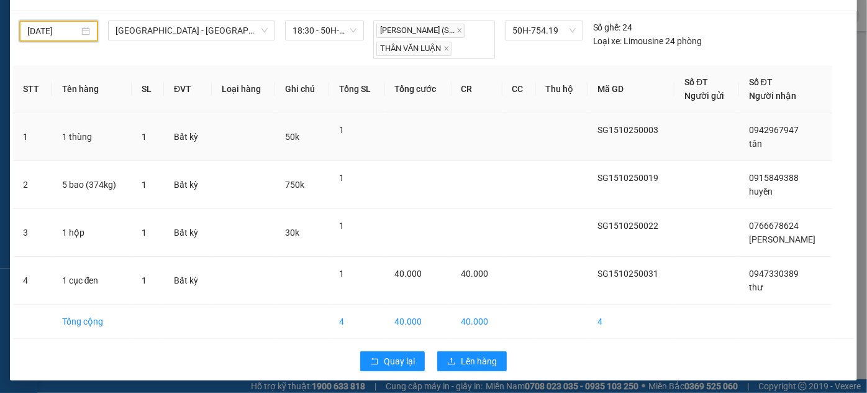
type input "[DATE]"
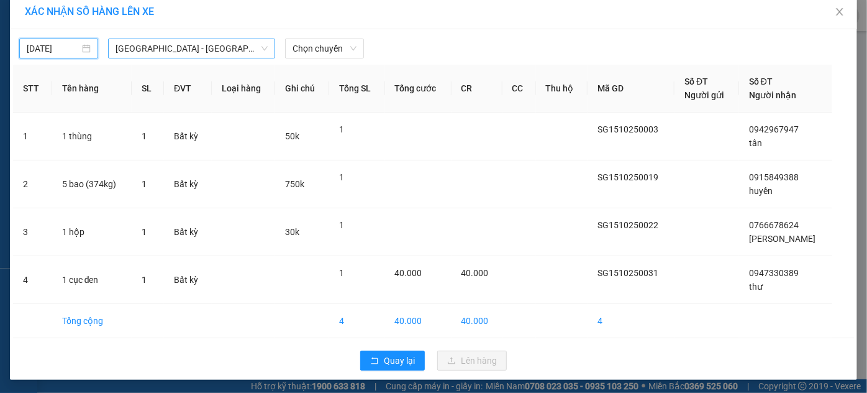
click at [212, 51] on span "[GEOGRAPHIC_DATA] - [GEOGRAPHIC_DATA]" at bounding box center [192, 48] width 153 height 19
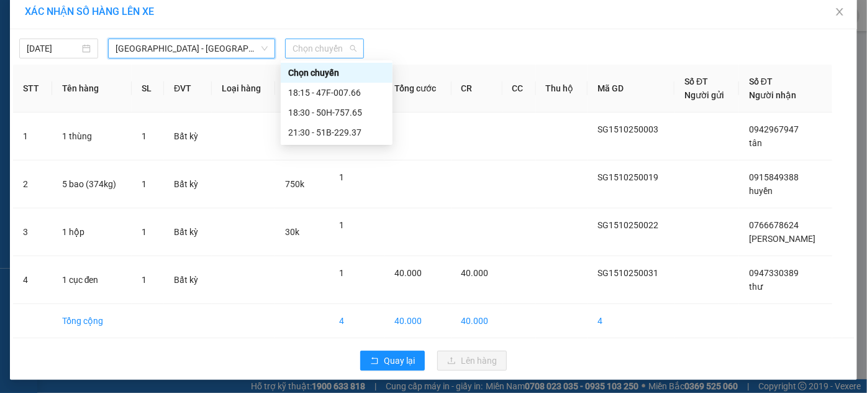
click at [324, 48] on span "Chọn chuyến" at bounding box center [325, 48] width 64 height 19
drag, startPoint x: 350, startPoint y: 111, endPoint x: 359, endPoint y: 112, distance: 9.3
click at [351, 111] on div "18:30 - 50H-757.65" at bounding box center [336, 113] width 97 height 14
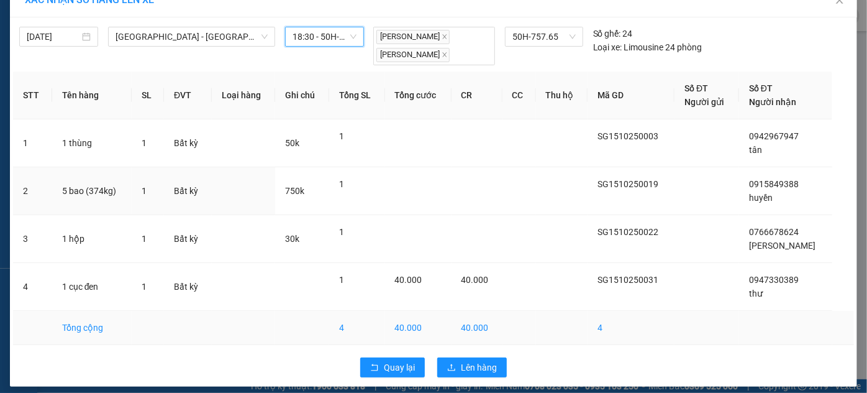
scroll to position [29, 0]
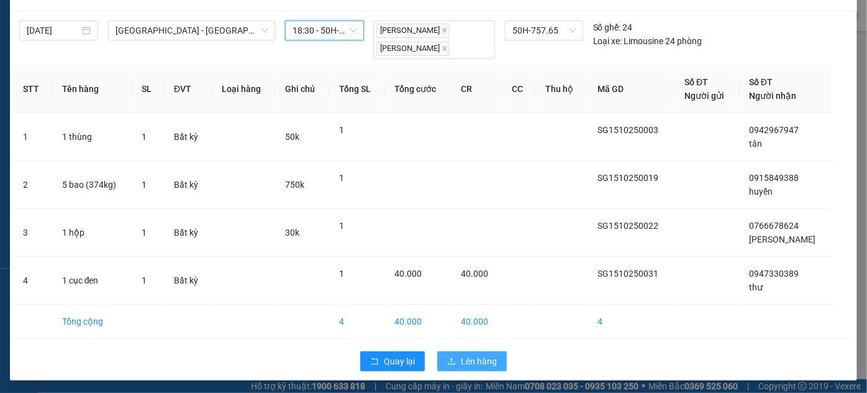
click at [477, 357] on span "Lên hàng" at bounding box center [479, 361] width 36 height 14
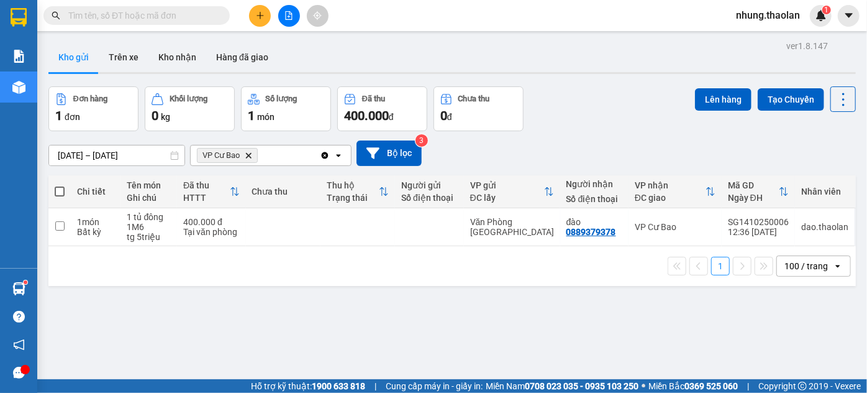
click at [328, 155] on icon "Clear all" at bounding box center [325, 155] width 10 height 10
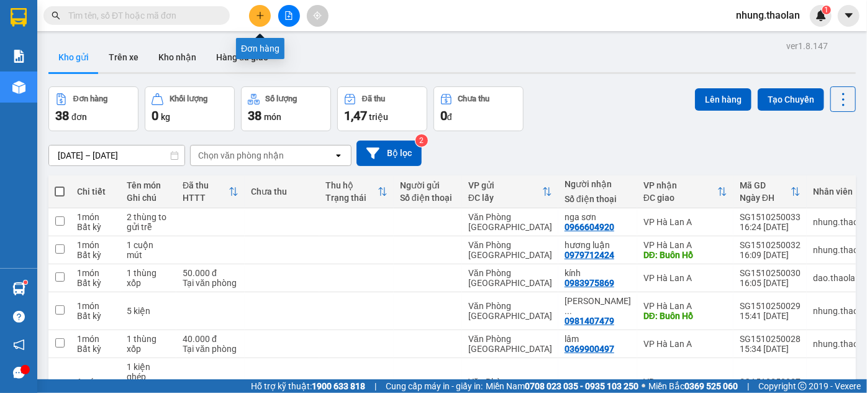
click at [264, 13] on icon "plus" at bounding box center [260, 15] width 9 height 9
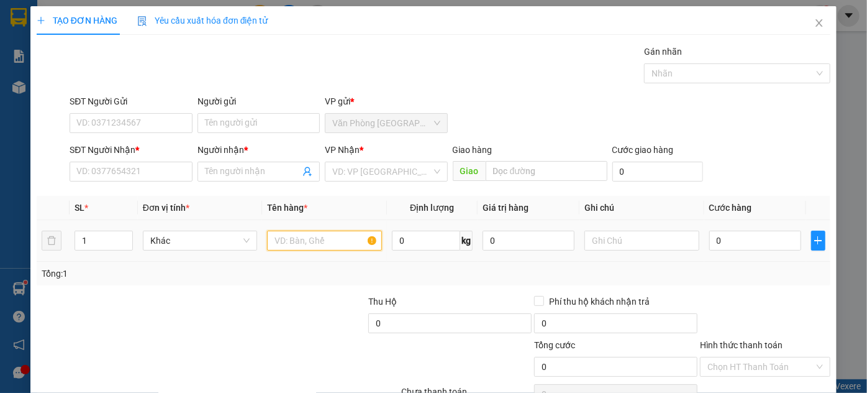
click at [295, 231] on input "text" at bounding box center [324, 240] width 115 height 20
type input "1 cục đen"
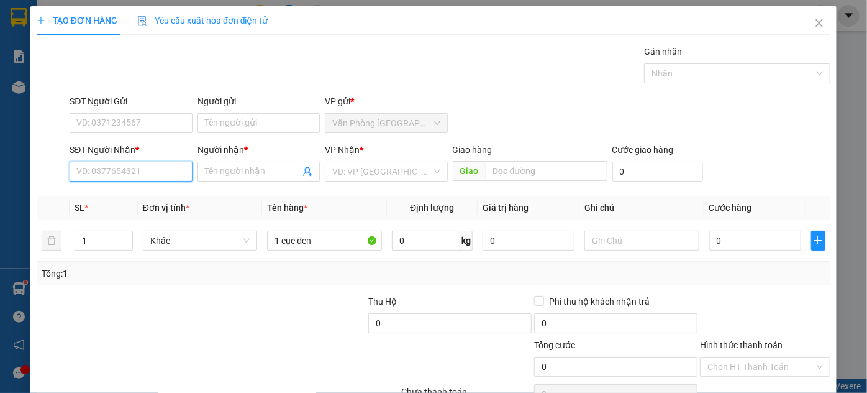
click at [139, 169] on input "SĐT Người Nhận *" at bounding box center [131, 171] width 122 height 20
click at [138, 193] on div "0362662110 - vương" at bounding box center [129, 196] width 106 height 14
type input "0362662110"
type input "vương"
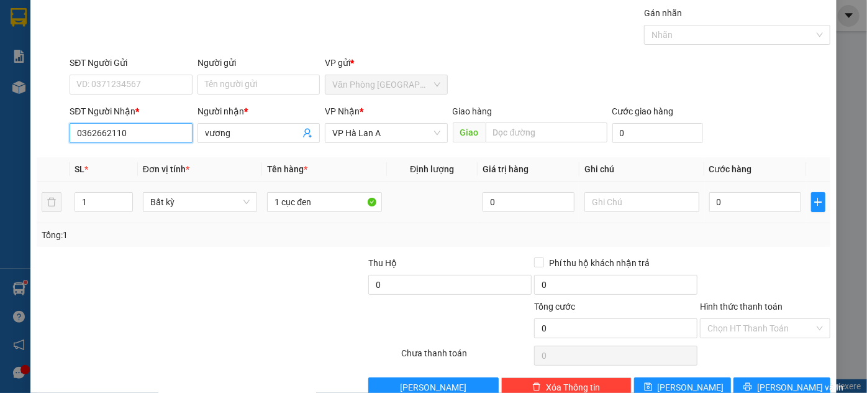
scroll to position [66, 0]
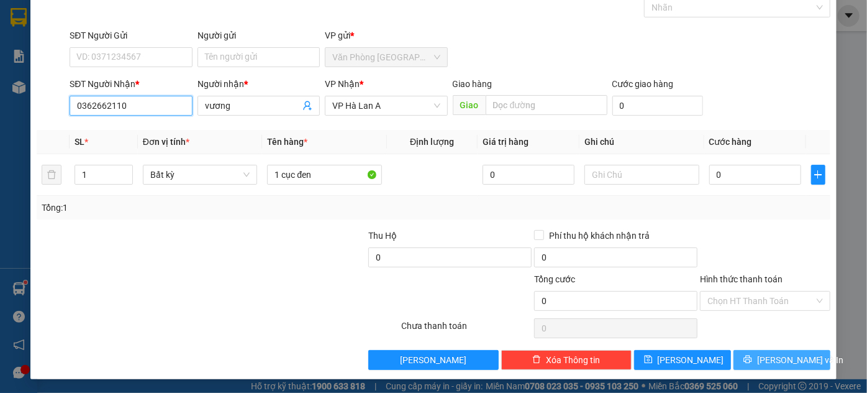
type input "0362662110"
click at [780, 361] on span "[PERSON_NAME] và In" at bounding box center [800, 360] width 87 height 14
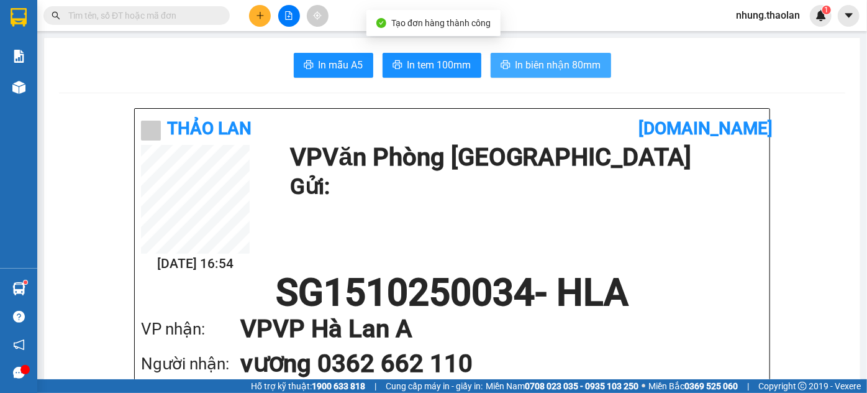
click at [548, 59] on span "In biên nhận 80mm" at bounding box center [559, 65] width 86 height 16
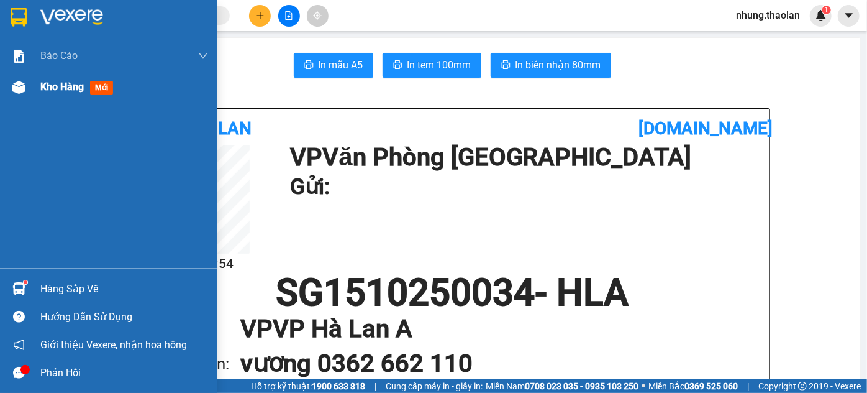
click at [69, 88] on span "Kho hàng" at bounding box center [61, 87] width 43 height 12
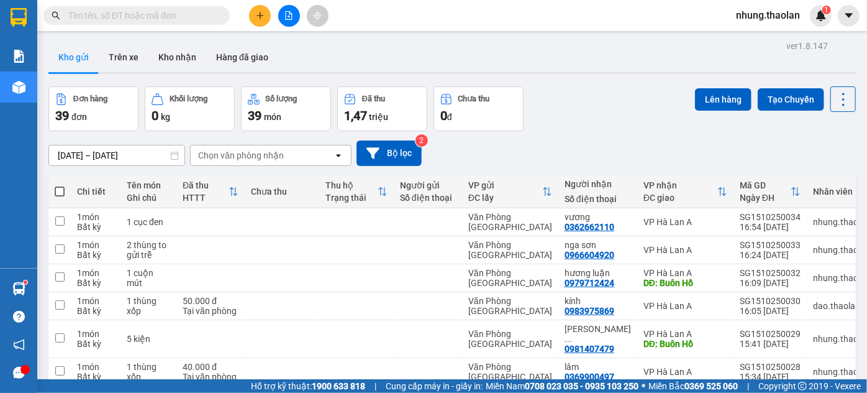
click at [256, 18] on icon "plus" at bounding box center [260, 15] width 9 height 9
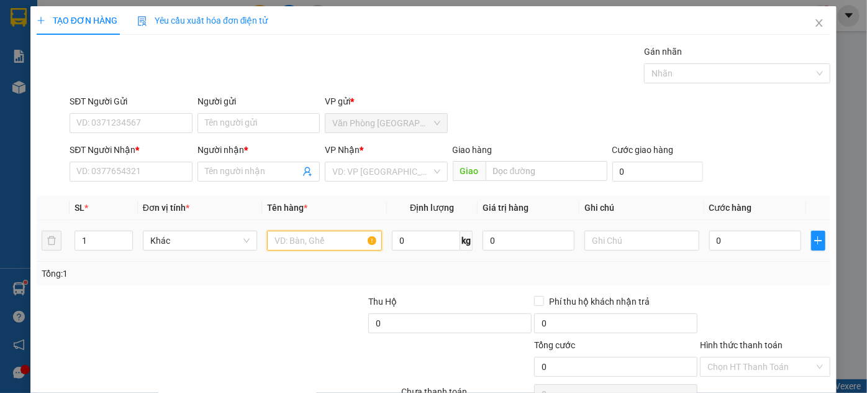
click at [307, 244] on input "text" at bounding box center [324, 240] width 115 height 20
type input "1 giỏ đỏ (q.áo)"
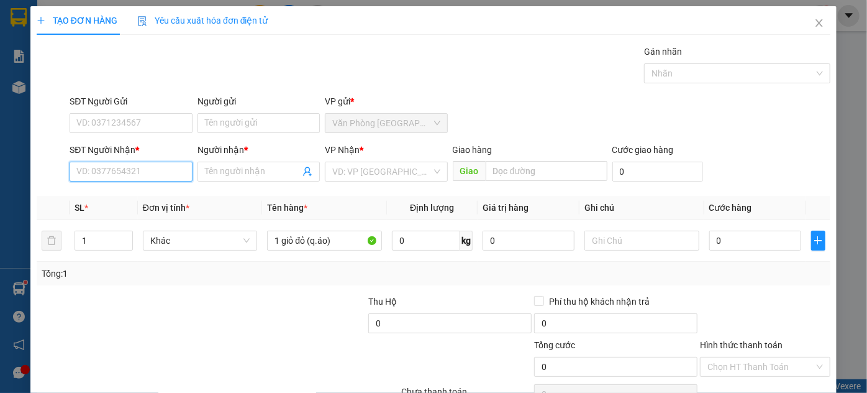
click at [147, 175] on input "SĐT Người Nhận *" at bounding box center [131, 171] width 122 height 20
click at [153, 222] on div "0902418123 - trúc" at bounding box center [129, 216] width 106 height 14
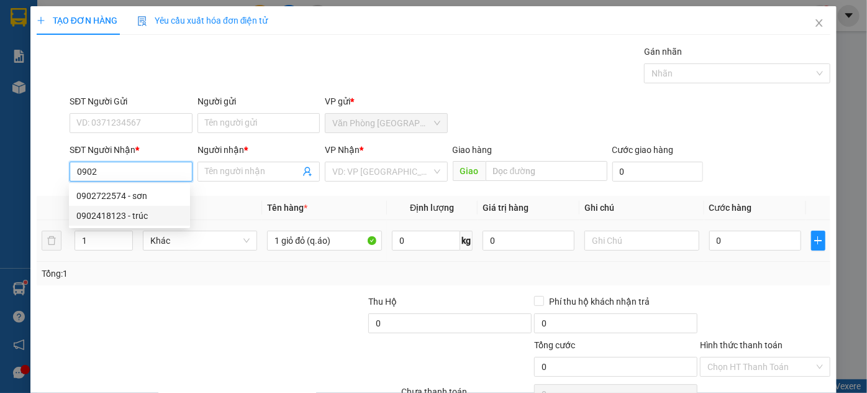
type input "0902418123"
type input "trúc"
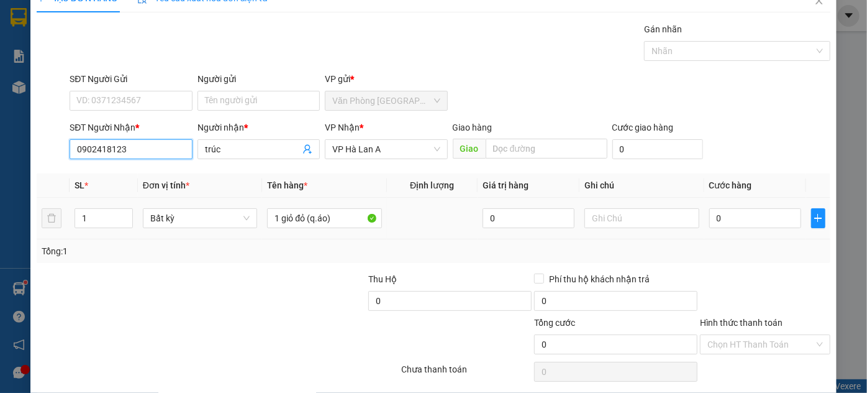
scroll to position [66, 0]
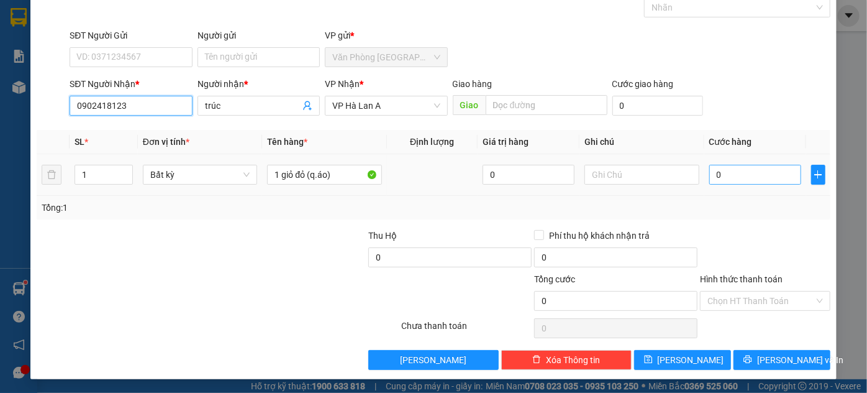
type input "0902418123"
click at [732, 171] on input "0" at bounding box center [755, 175] width 92 height 20
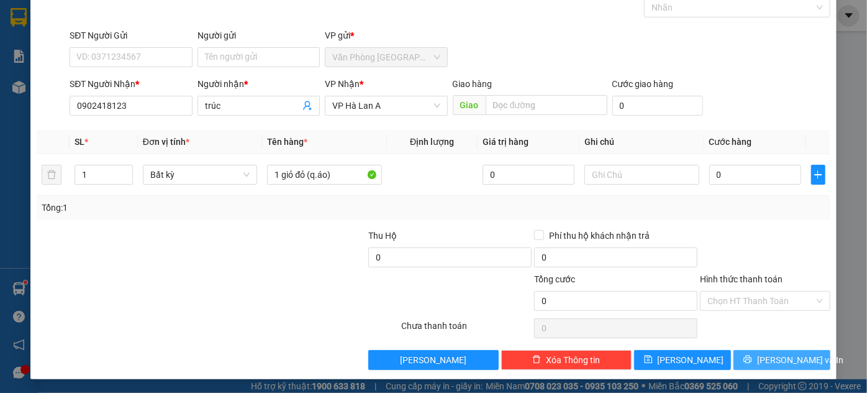
click at [780, 357] on span "[PERSON_NAME] và In" at bounding box center [800, 360] width 87 height 14
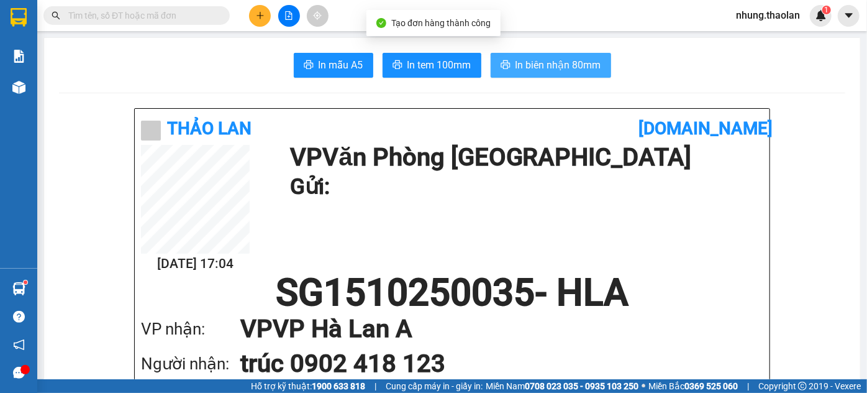
click at [562, 70] on span "In biên nhận 80mm" at bounding box center [559, 65] width 86 height 16
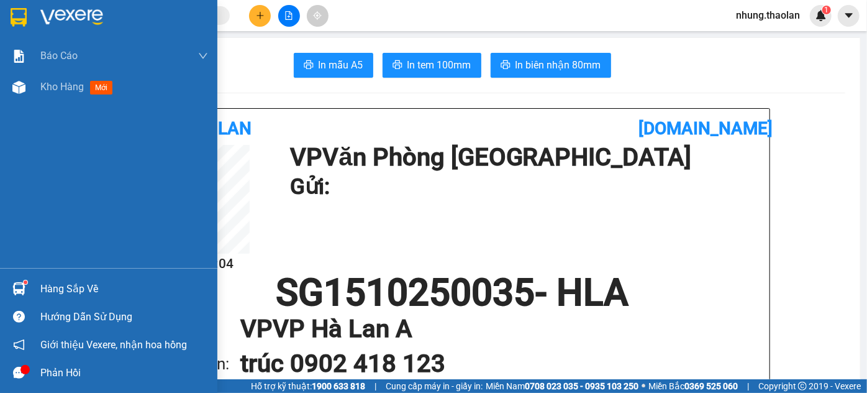
drag, startPoint x: 63, startPoint y: 88, endPoint x: 184, endPoint y: 135, distance: 130.2
click at [63, 87] on span "Kho hàng" at bounding box center [61, 87] width 43 height 12
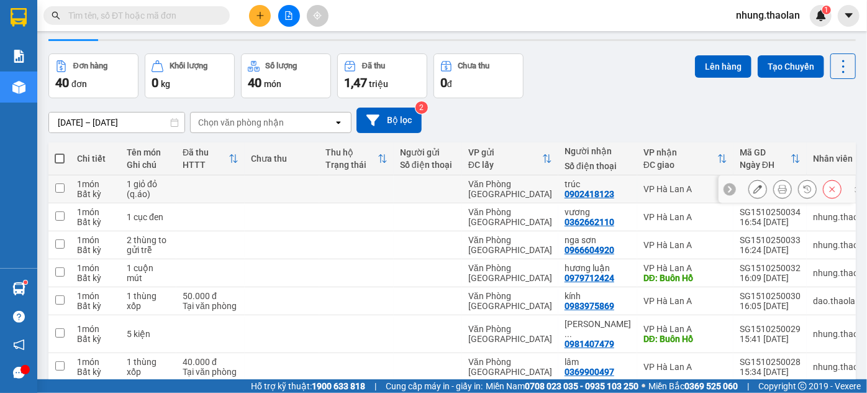
scroll to position [56, 0]
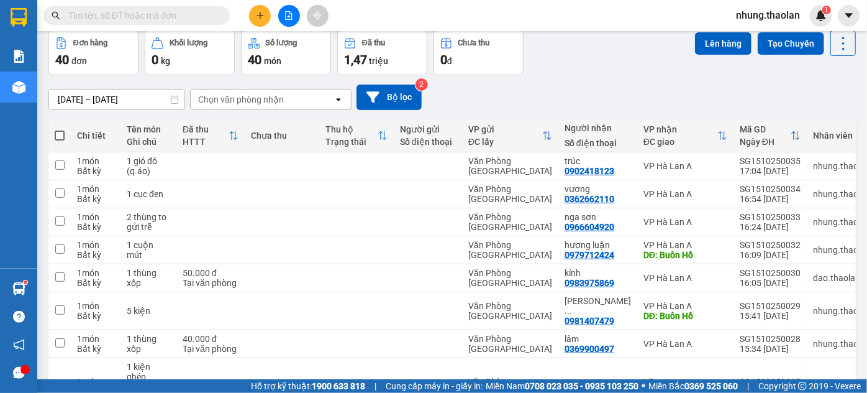
click at [299, 102] on div "Chọn văn phòng nhận" at bounding box center [262, 99] width 143 height 20
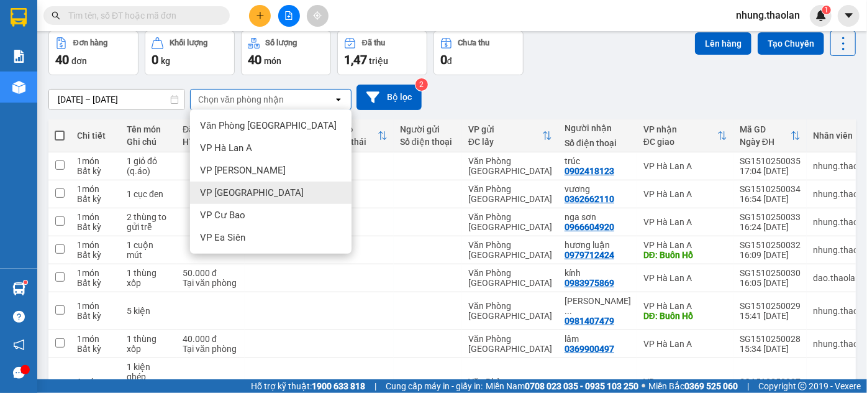
click at [249, 196] on span "VP [GEOGRAPHIC_DATA]" at bounding box center [252, 192] width 104 height 12
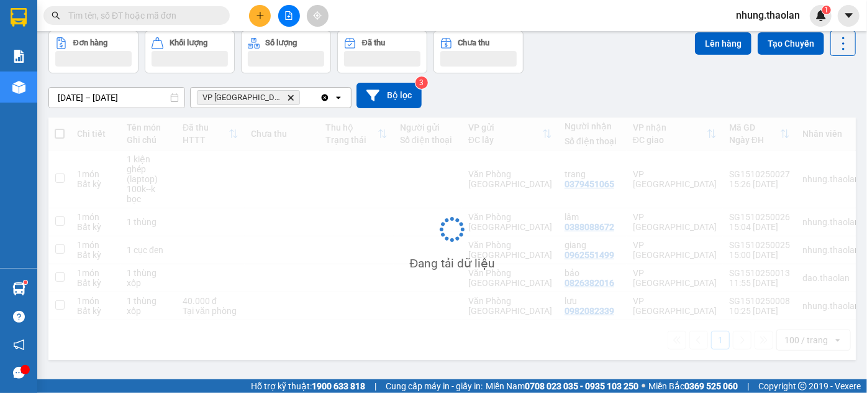
click at [284, 101] on div "VP Bình Hòa Delete" at bounding box center [255, 98] width 129 height 20
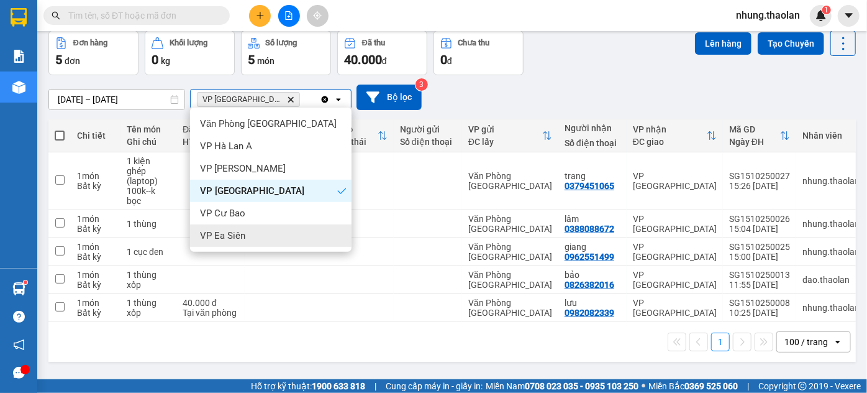
click at [259, 239] on div "VP Ea Siên" at bounding box center [270, 235] width 161 height 22
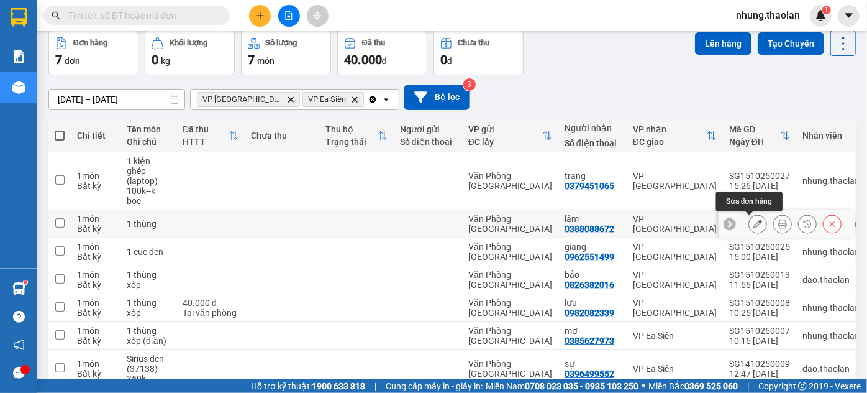
click at [755, 222] on button at bounding box center [757, 224] width 17 height 22
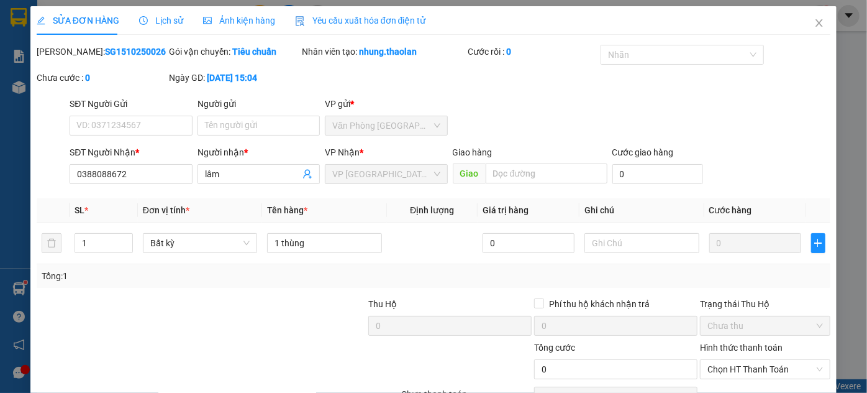
type input "0388088672"
type input "lâm"
type input "0"
click at [615, 243] on input "text" at bounding box center [642, 243] width 115 height 20
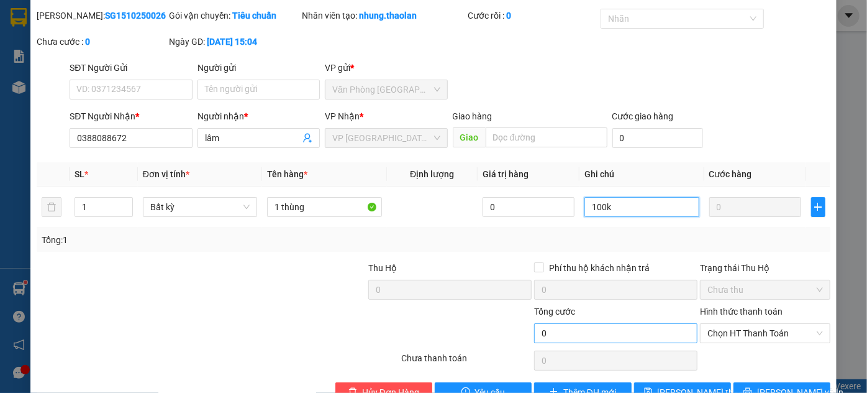
scroll to position [69, 0]
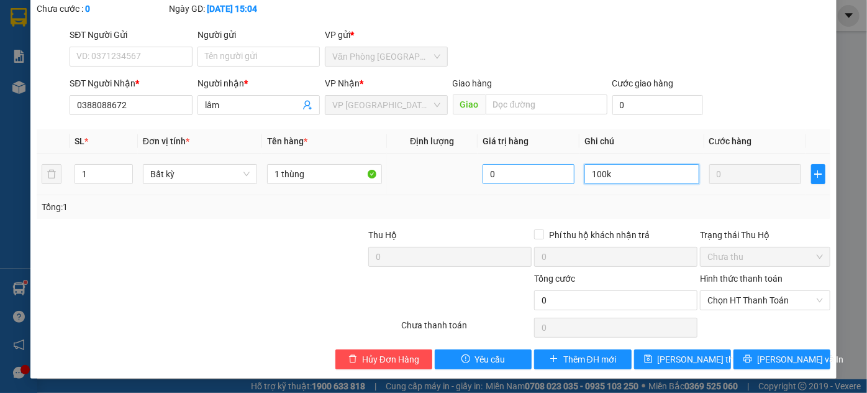
drag, startPoint x: 609, startPoint y: 175, endPoint x: 555, endPoint y: 173, distance: 54.7
click at [555, 173] on tr "1 Bất kỳ 1 thùng 0 100k 0" at bounding box center [434, 174] width 794 height 42
type input "80k"
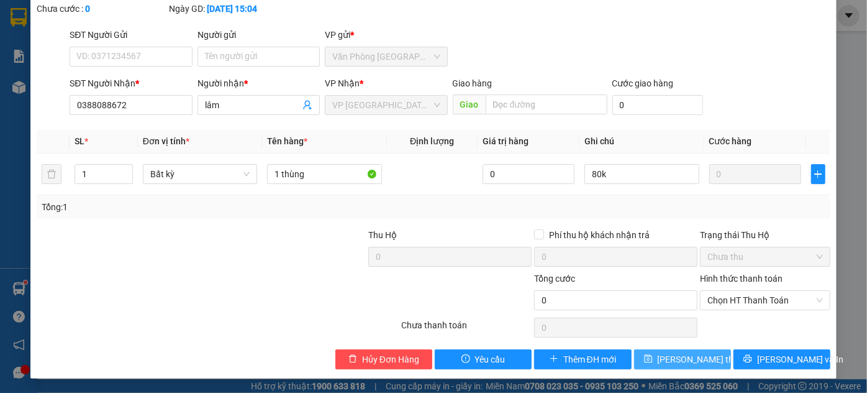
click at [691, 359] on span "[PERSON_NAME] thay đổi" at bounding box center [707, 359] width 99 height 14
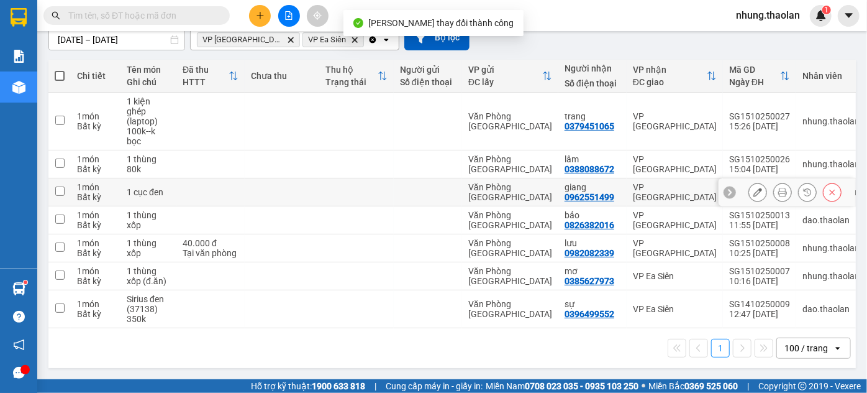
scroll to position [122, 0]
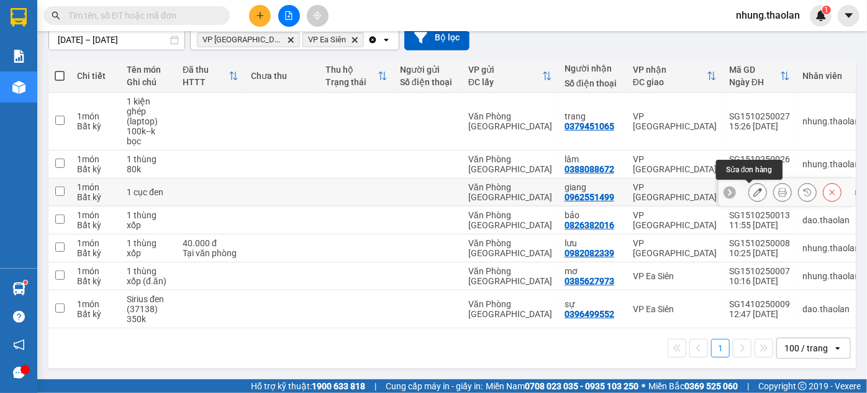
click at [753, 188] on icon at bounding box center [757, 192] width 9 height 9
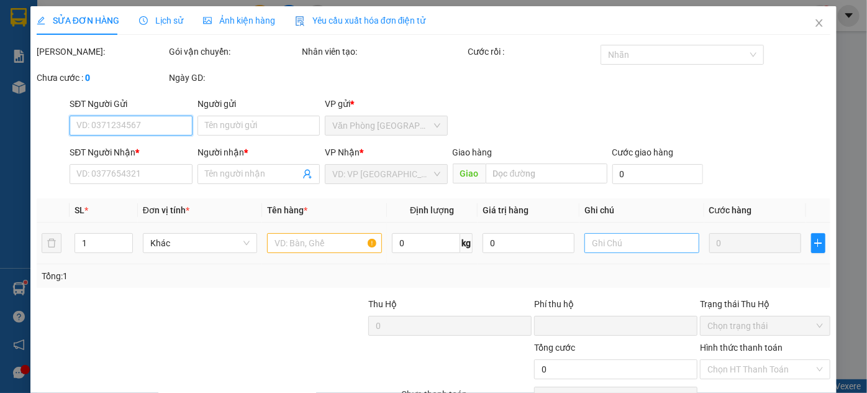
type input "0962551499"
type input "giang"
type input "0"
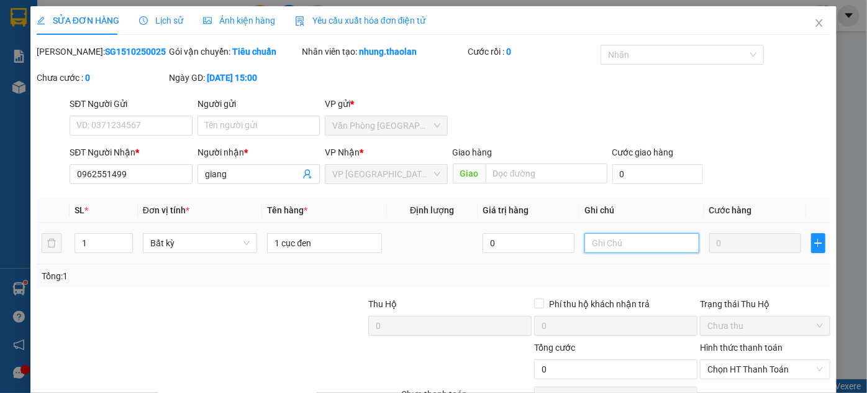
click at [629, 248] on input "text" at bounding box center [642, 243] width 115 height 20
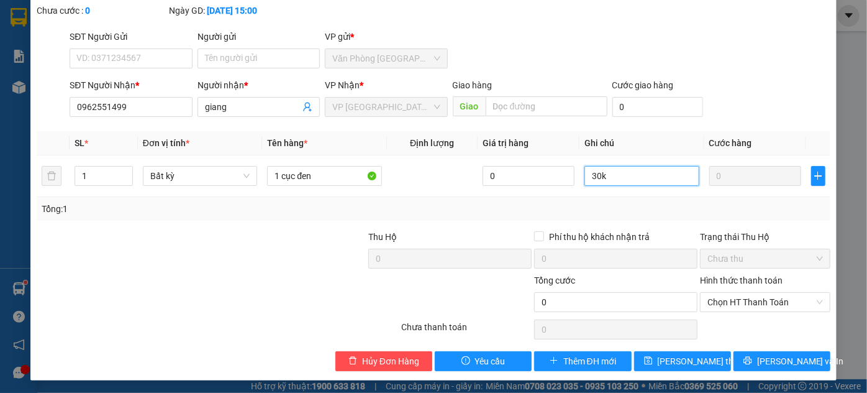
scroll to position [69, 0]
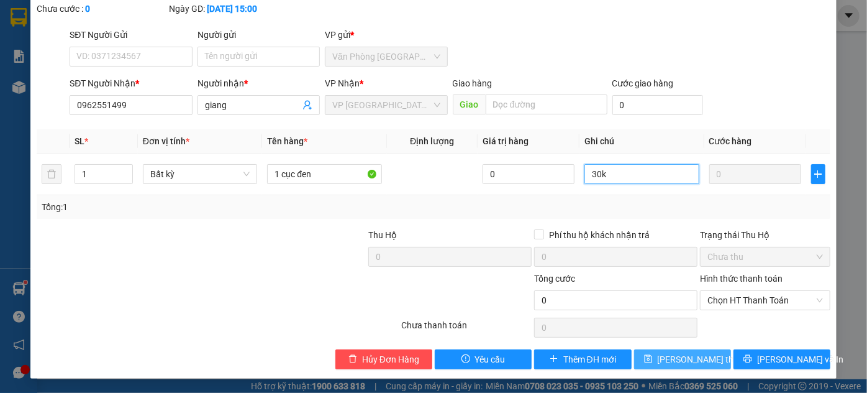
type input "30k"
click at [674, 358] on span "[PERSON_NAME] thay đổi" at bounding box center [707, 359] width 99 height 14
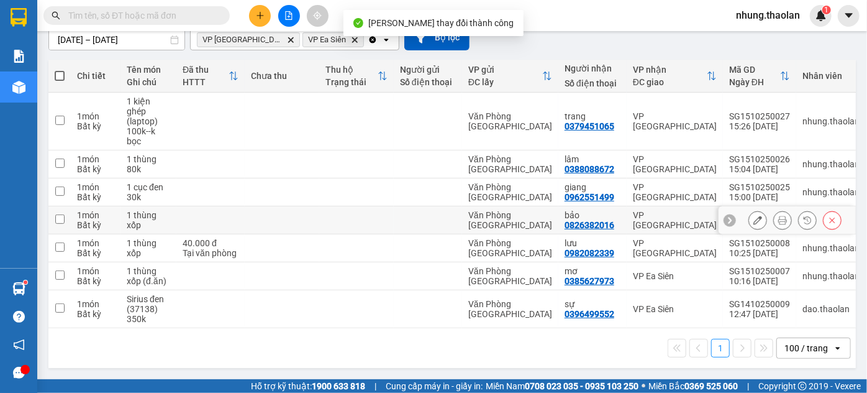
scroll to position [122, 0]
click at [753, 216] on icon at bounding box center [757, 220] width 9 height 9
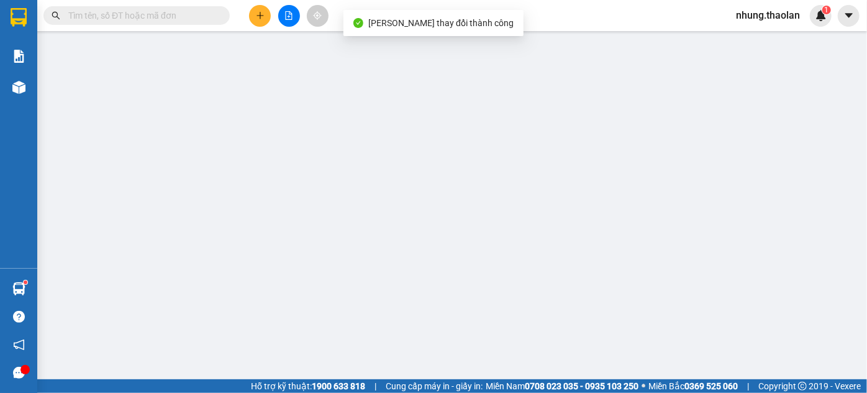
type input "0826382016"
type input "bảo"
type input "0"
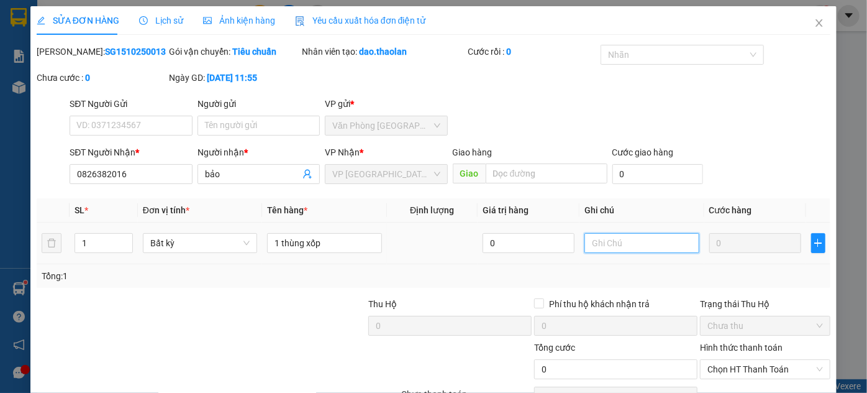
click at [616, 248] on input "text" at bounding box center [642, 243] width 115 height 20
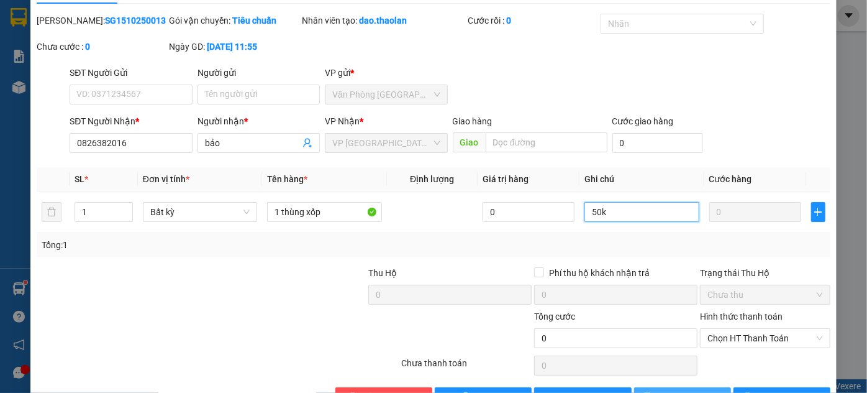
scroll to position [69, 0]
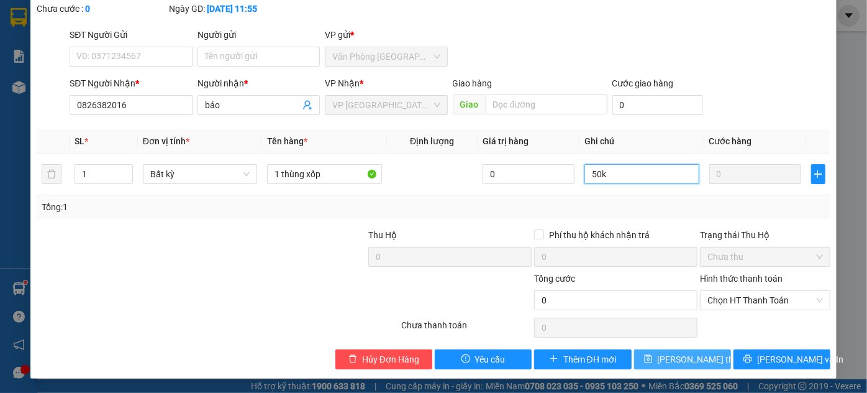
type input "50k"
click at [673, 358] on span "[PERSON_NAME] thay đổi" at bounding box center [707, 359] width 99 height 14
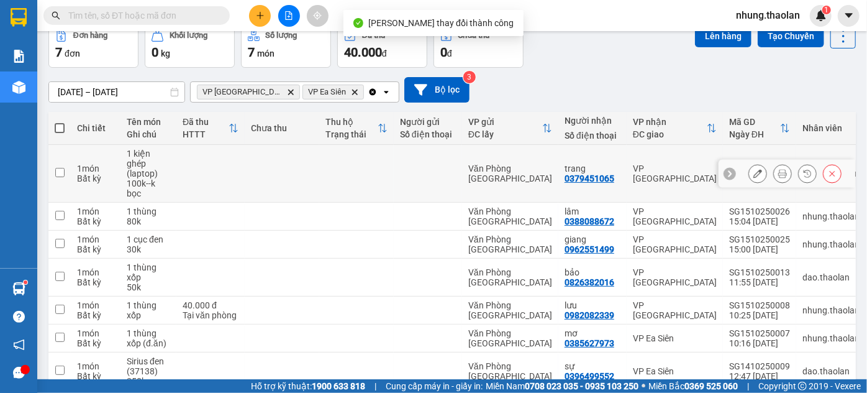
scroll to position [132, 0]
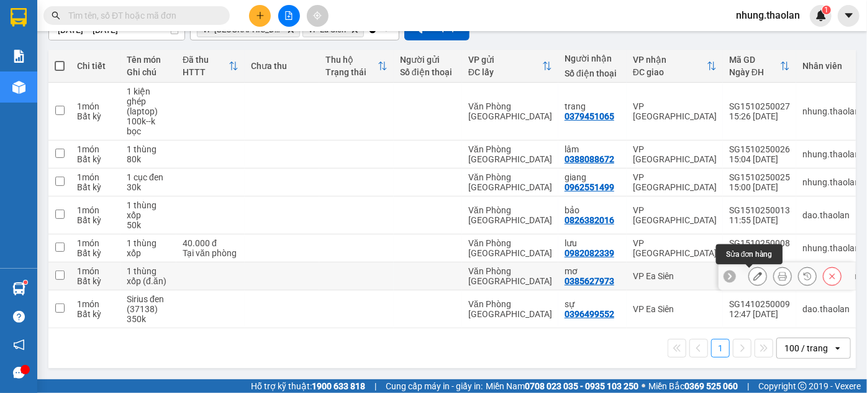
click at [753, 275] on icon at bounding box center [757, 275] width 9 height 9
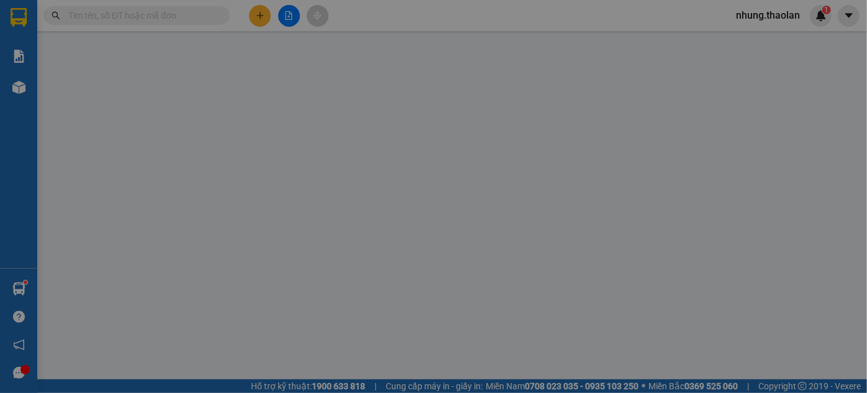
type input "0385627973"
type input "mơ"
type input "0"
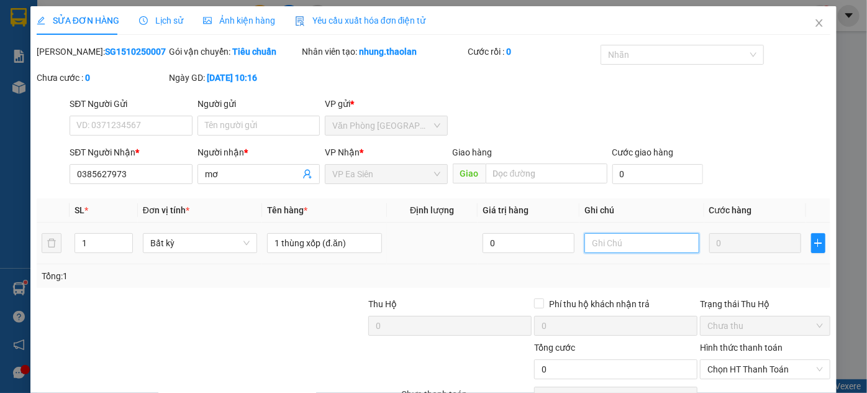
click at [601, 243] on input "text" at bounding box center [642, 243] width 115 height 20
type input "0"
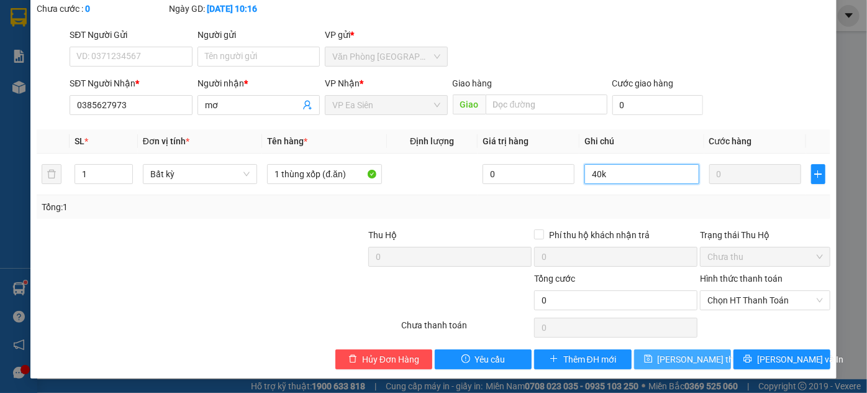
type input "40k"
click at [670, 355] on span "[PERSON_NAME] thay đổi" at bounding box center [707, 359] width 99 height 14
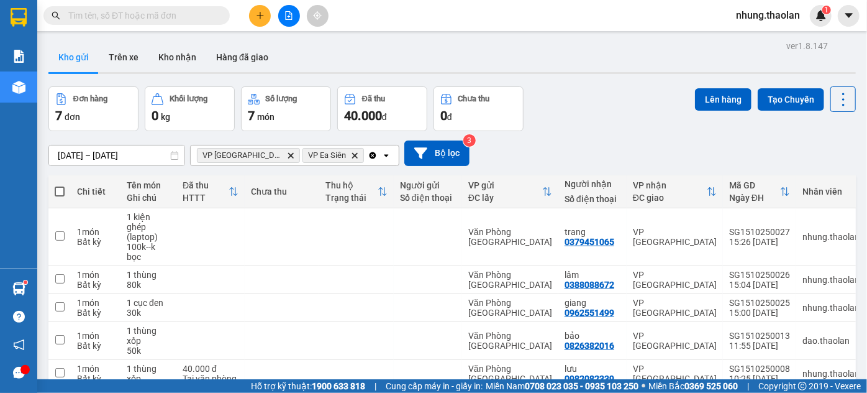
click at [61, 188] on span at bounding box center [60, 191] width 10 height 10
click at [60, 185] on input "checkbox" at bounding box center [60, 185] width 0 height 0
checkbox input "true"
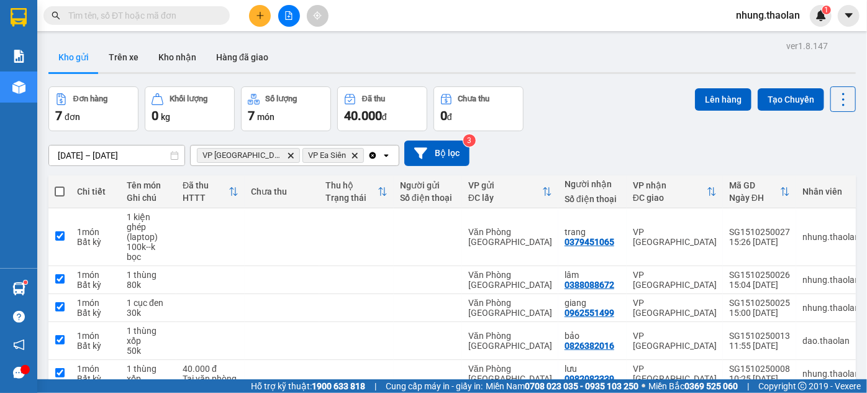
checkbox input "true"
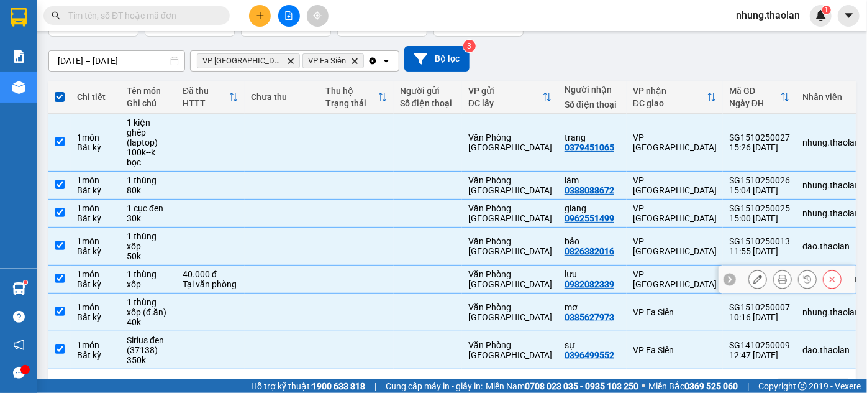
scroll to position [142, 0]
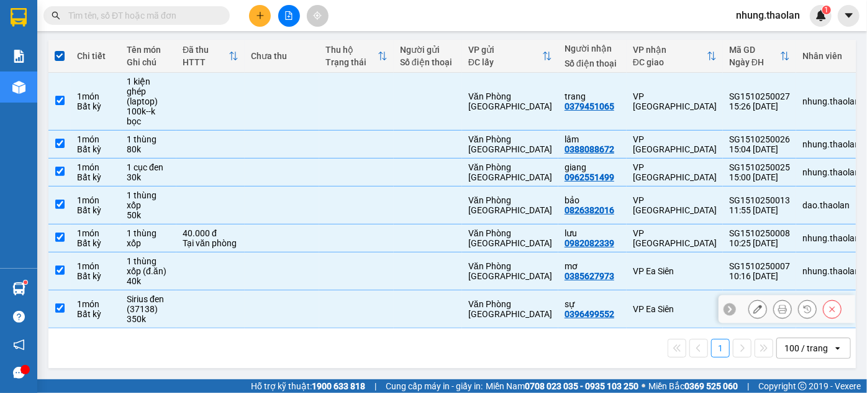
click at [209, 295] on td at bounding box center [210, 309] width 68 height 38
checkbox input "false"
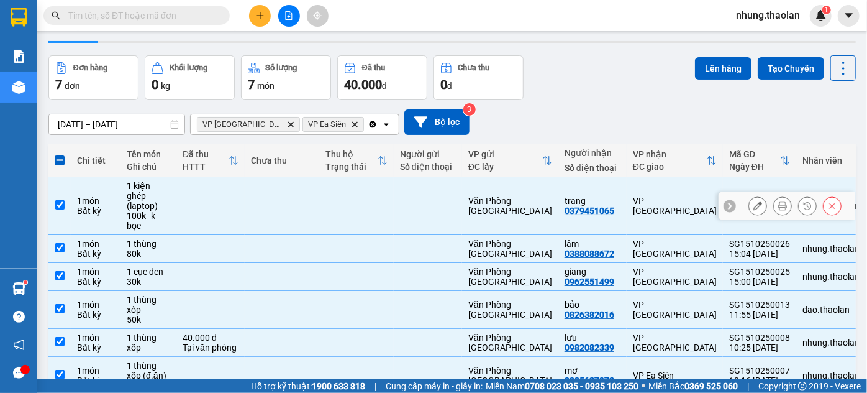
scroll to position [0, 0]
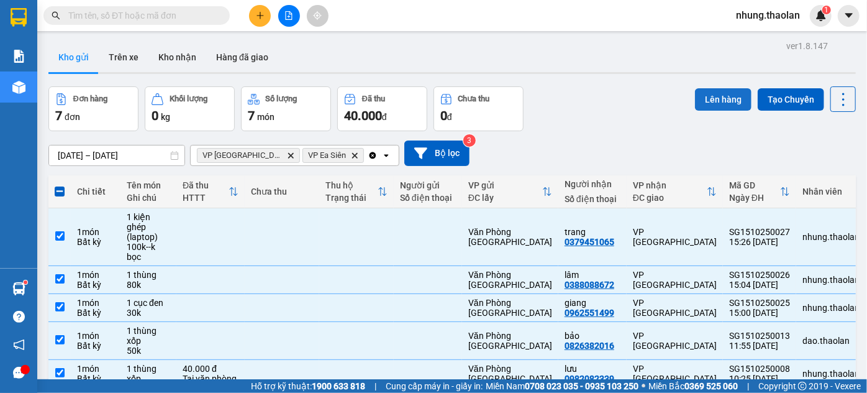
click at [715, 96] on button "Lên hàng" at bounding box center [723, 99] width 57 height 22
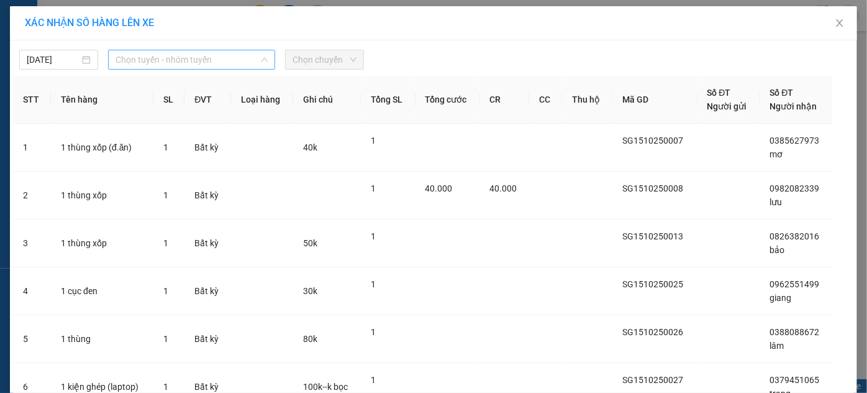
click at [175, 64] on span "Chọn tuyến - nhóm tuyến" at bounding box center [192, 59] width 153 height 19
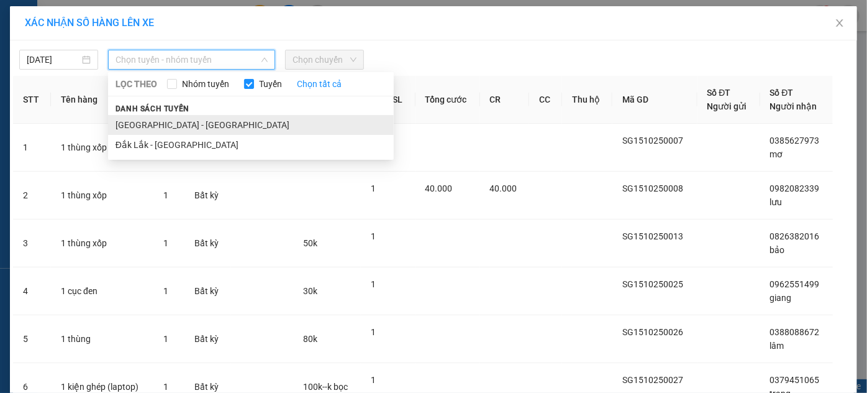
click at [157, 121] on li "[GEOGRAPHIC_DATA] - [GEOGRAPHIC_DATA]" at bounding box center [251, 125] width 286 height 20
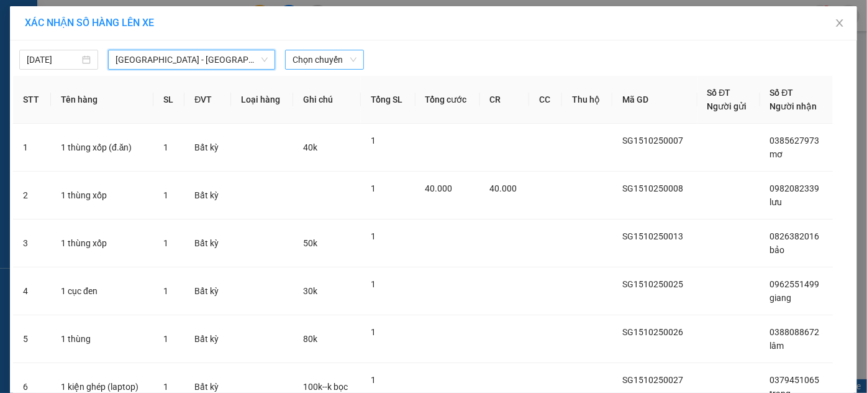
click at [316, 61] on span "Chọn chuyến" at bounding box center [325, 59] width 64 height 19
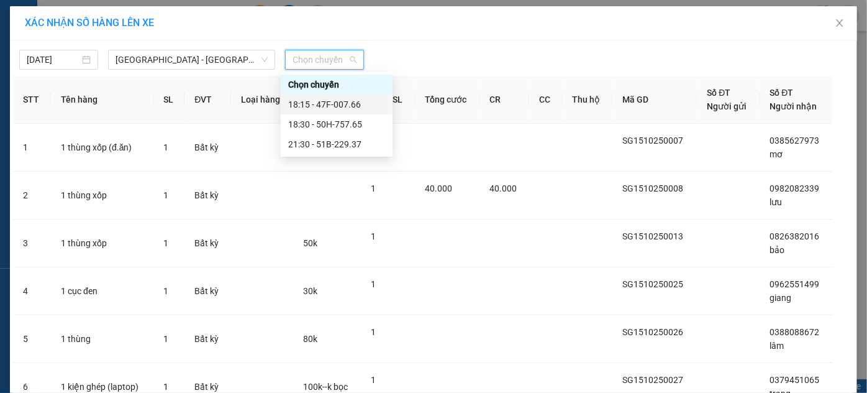
click at [341, 102] on div "18:15 - 47F-007.66" at bounding box center [336, 105] width 97 height 14
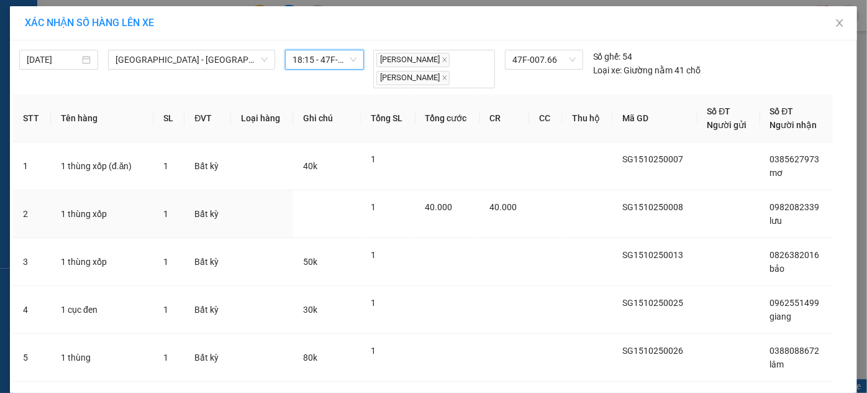
scroll to position [124, 0]
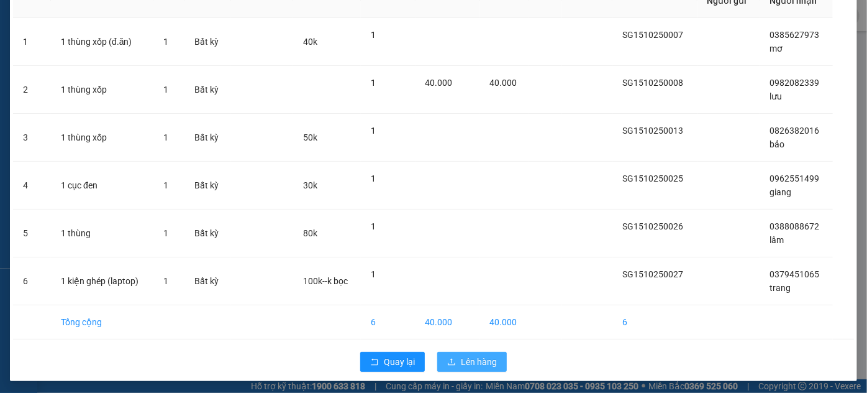
click at [478, 355] on span "Lên hàng" at bounding box center [479, 362] width 36 height 14
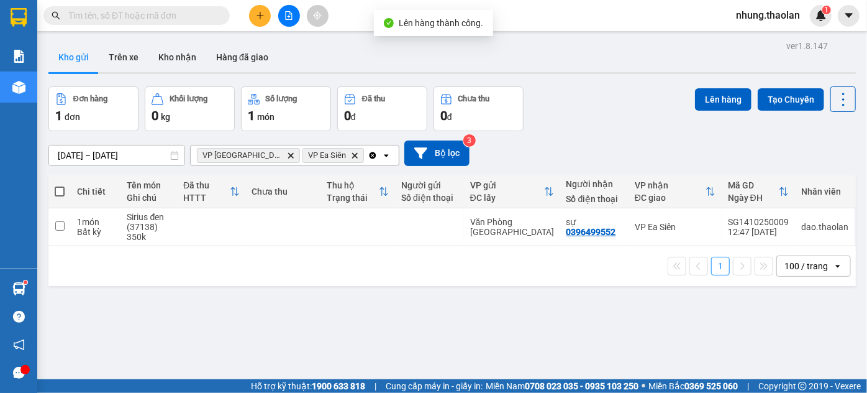
click at [370, 153] on icon "Clear all" at bounding box center [373, 155] width 7 height 7
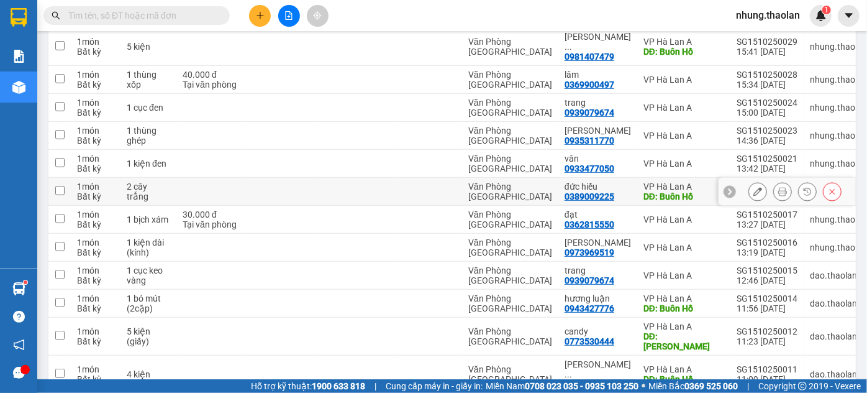
scroll to position [339, 0]
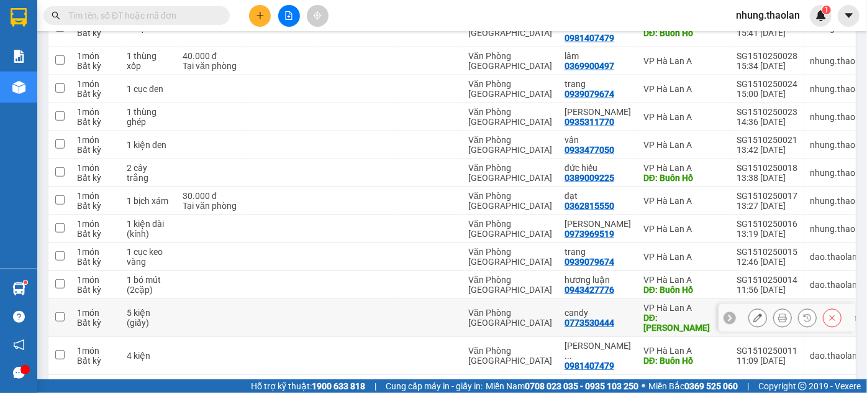
click at [762, 308] on div at bounding box center [794, 317] width 93 height 19
click at [753, 313] on icon at bounding box center [757, 317] width 9 height 9
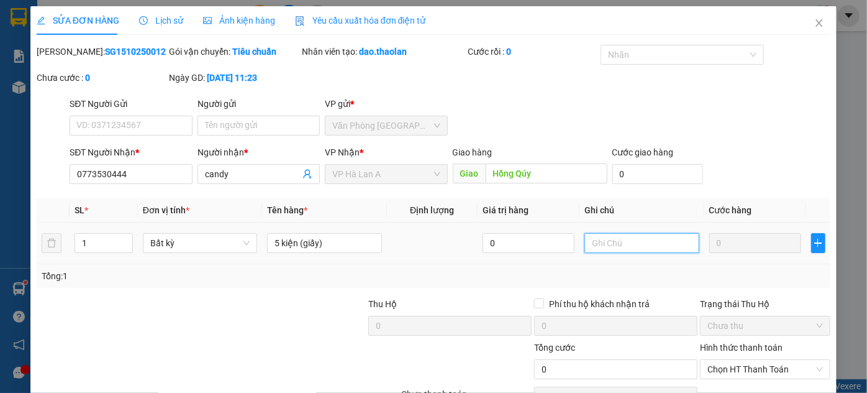
click at [607, 246] on input "text" at bounding box center [642, 243] width 115 height 20
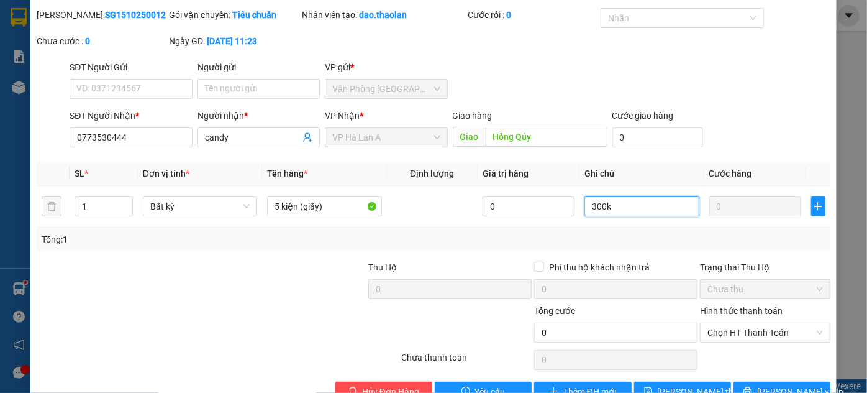
scroll to position [69, 0]
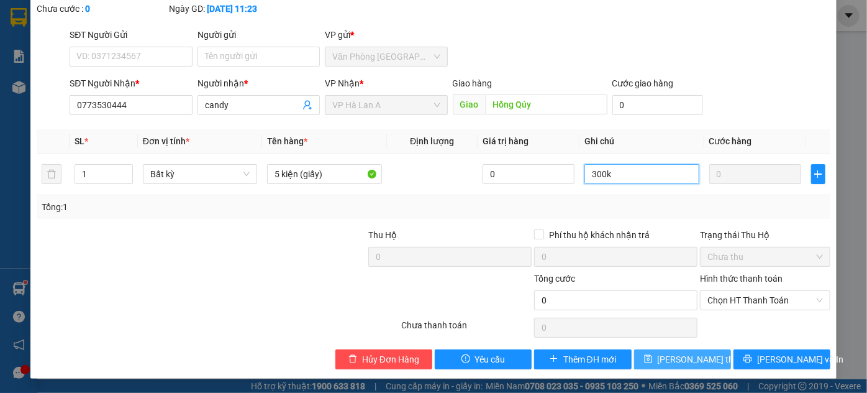
type input "300k"
click at [680, 356] on span "[PERSON_NAME] thay đổi" at bounding box center [707, 359] width 99 height 14
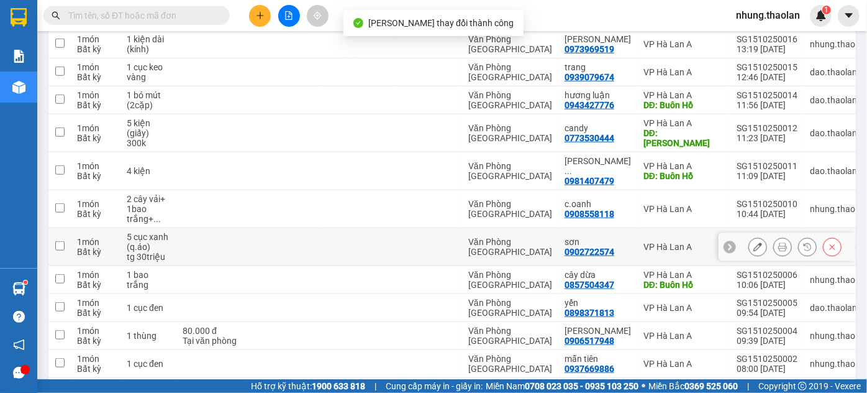
scroll to position [621, 0]
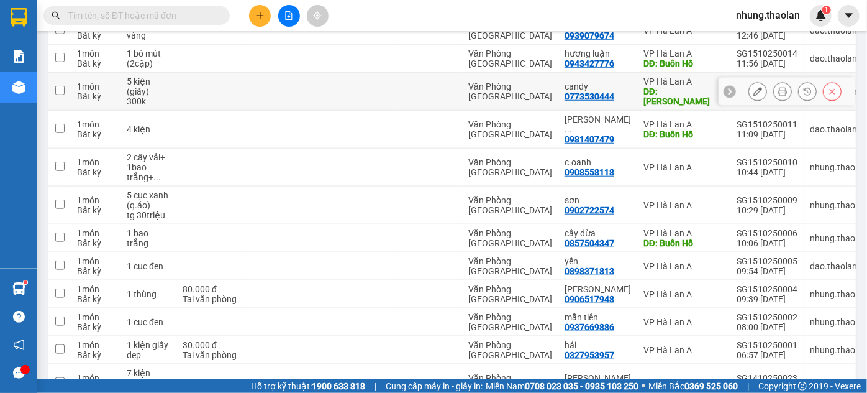
click at [458, 87] on td at bounding box center [428, 92] width 68 height 38
checkbox input "true"
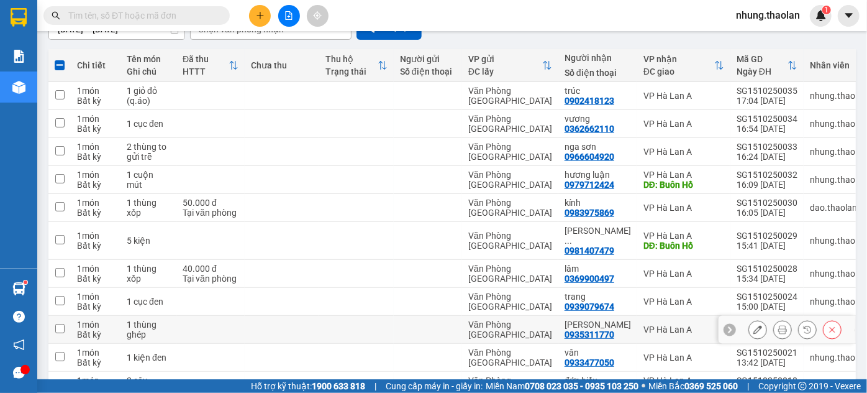
scroll to position [0, 0]
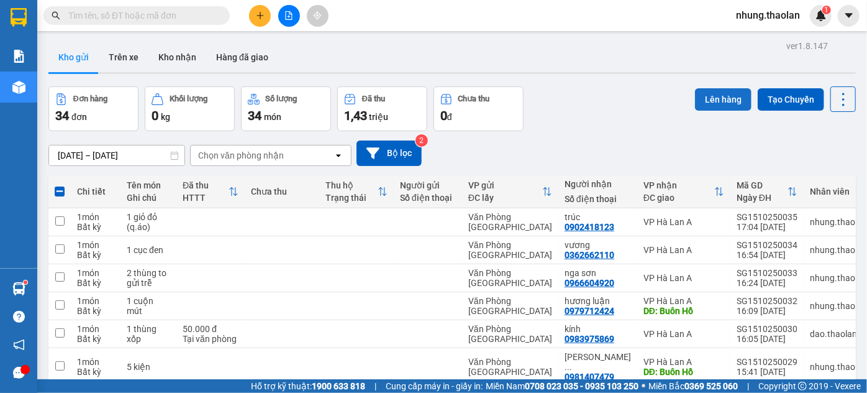
click at [701, 99] on button "Lên hàng" at bounding box center [723, 99] width 57 height 22
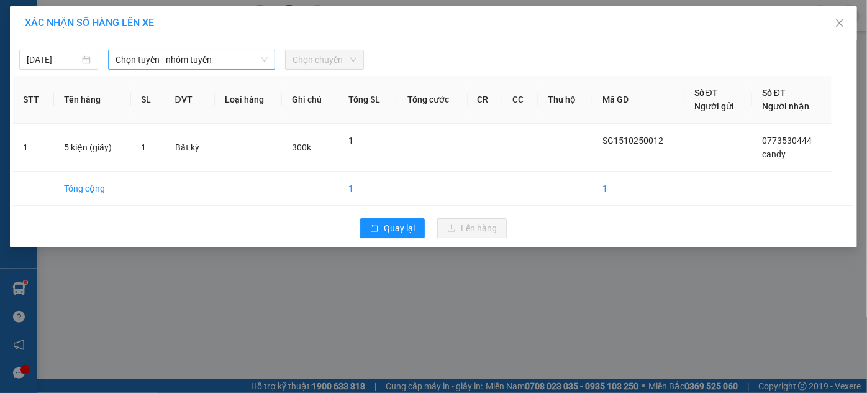
click at [219, 60] on span "Chọn tuyến - nhóm tuyến" at bounding box center [192, 59] width 153 height 19
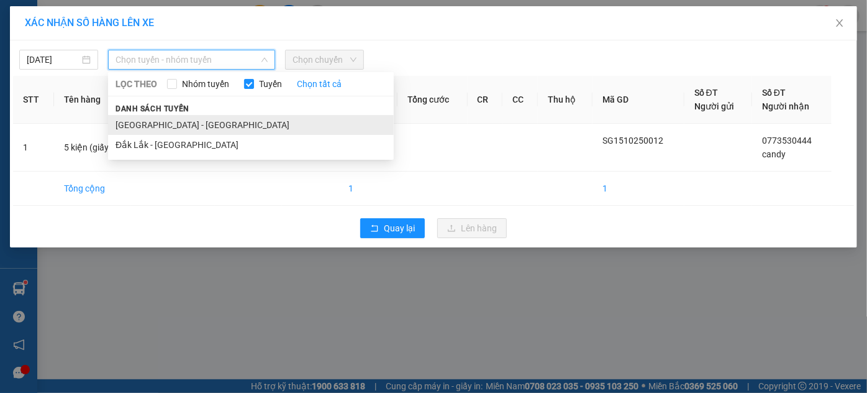
click at [173, 125] on li "[GEOGRAPHIC_DATA] - [GEOGRAPHIC_DATA]" at bounding box center [251, 125] width 286 height 20
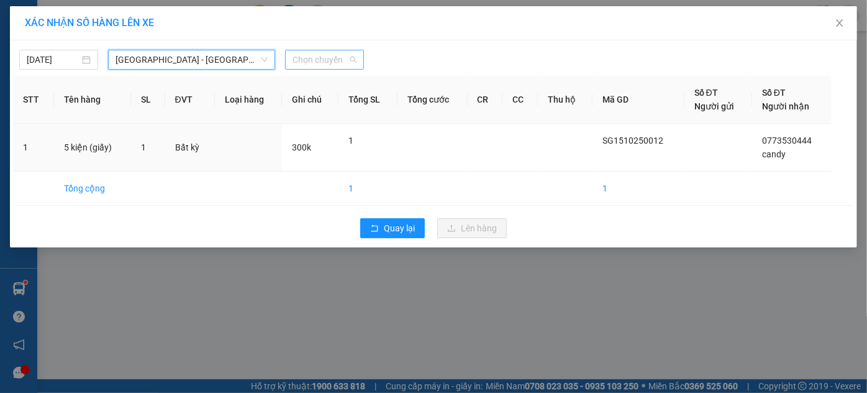
click at [293, 64] on span "Chọn chuyến" at bounding box center [325, 59] width 64 height 19
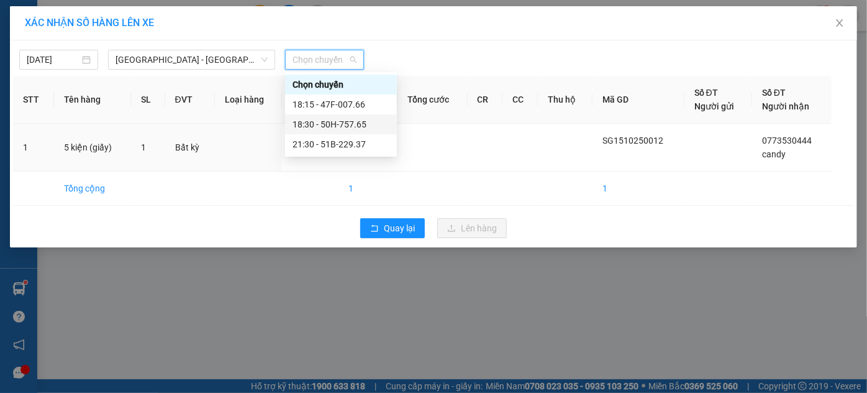
drag, startPoint x: 357, startPoint y: 121, endPoint x: 366, endPoint y: 135, distance: 17.1
click at [357, 122] on div "18:30 - 50H-757.65" at bounding box center [341, 124] width 97 height 14
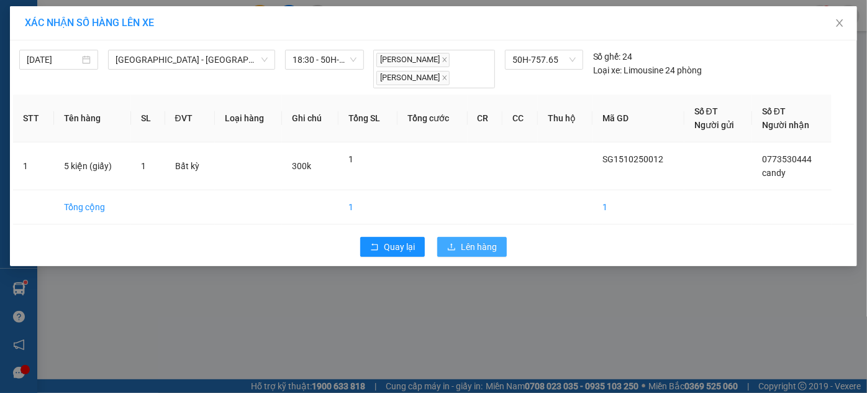
click at [458, 242] on button "Lên hàng" at bounding box center [472, 247] width 70 height 20
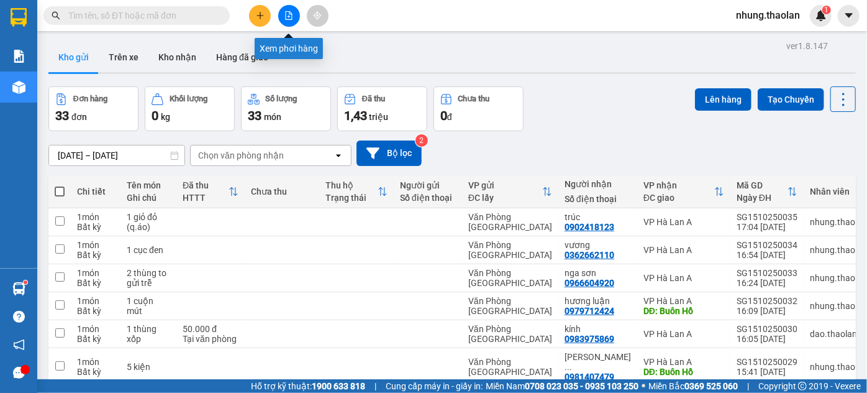
click at [280, 11] on button at bounding box center [289, 16] width 22 height 22
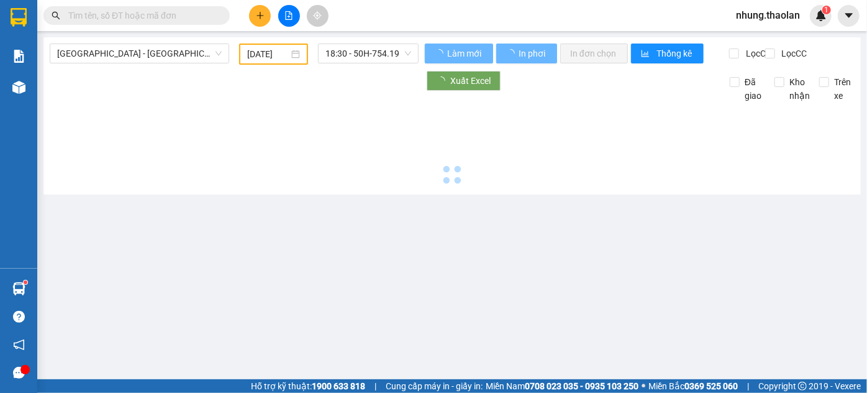
type input "[DATE]"
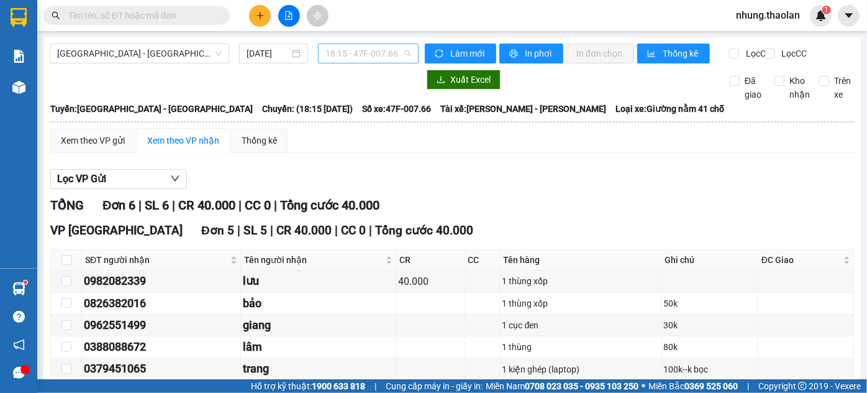
click at [365, 52] on span "18:15 - 47F-007.66" at bounding box center [368, 53] width 86 height 19
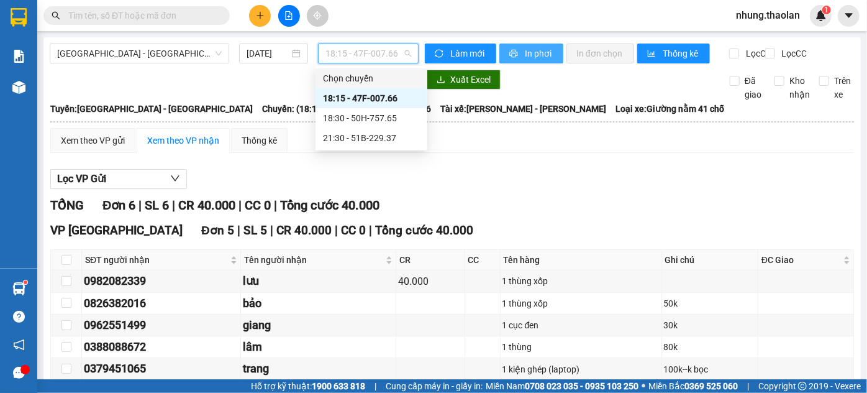
click at [514, 49] on span "printer" at bounding box center [514, 54] width 11 height 10
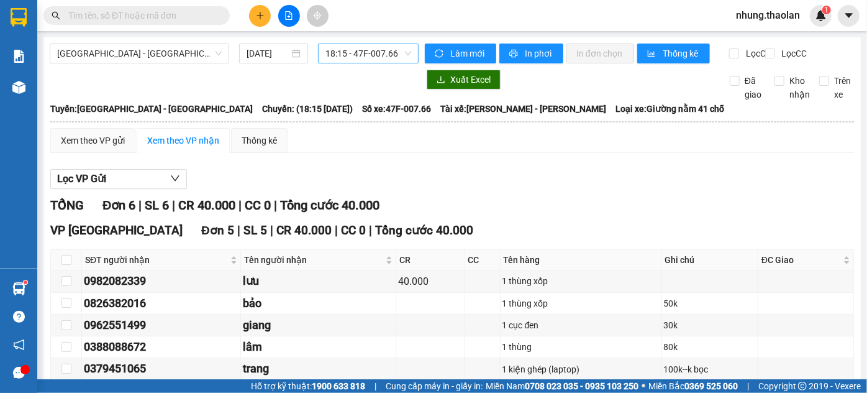
click at [360, 58] on span "18:15 - 47F-007.66" at bounding box center [368, 53] width 86 height 19
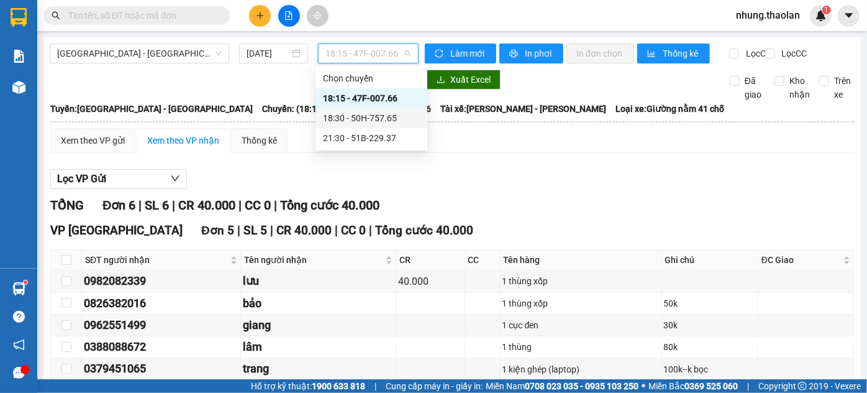
click at [355, 119] on div "18:30 - 50H-757.65" at bounding box center [371, 118] width 97 height 14
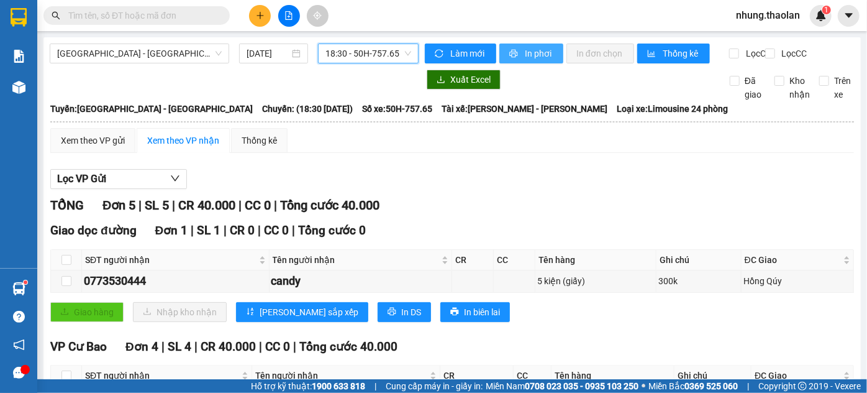
click at [542, 53] on span "In phơi" at bounding box center [539, 54] width 29 height 14
click at [335, 56] on span "18:30 - 50H-757.65" at bounding box center [368, 53] width 86 height 19
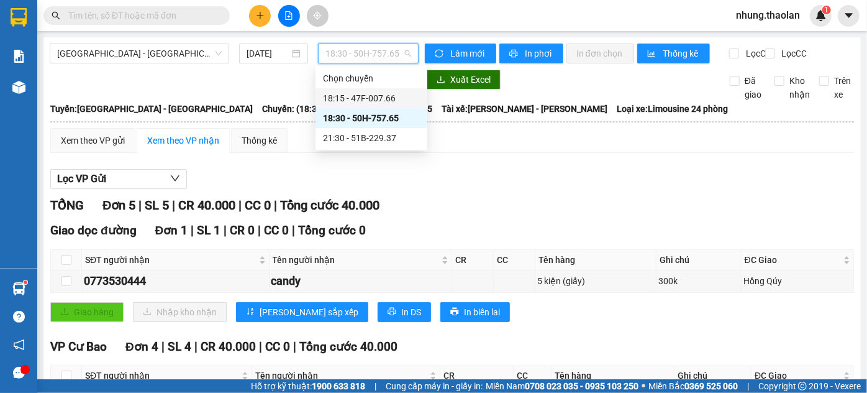
click at [329, 95] on div "18:15 - 47F-007.66" at bounding box center [371, 98] width 97 height 14
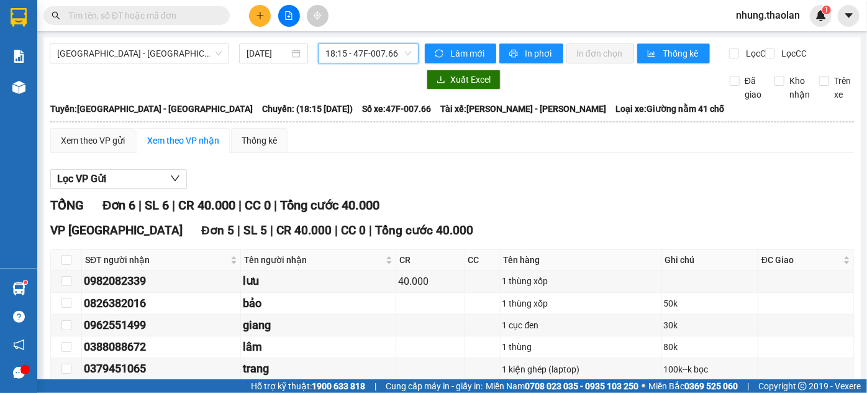
click at [359, 51] on span "18:15 - 47F-007.66" at bounding box center [368, 53] width 86 height 19
click at [525, 47] on span "In phơi" at bounding box center [539, 54] width 29 height 14
click at [263, 19] on icon "plus" at bounding box center [260, 15] width 9 height 9
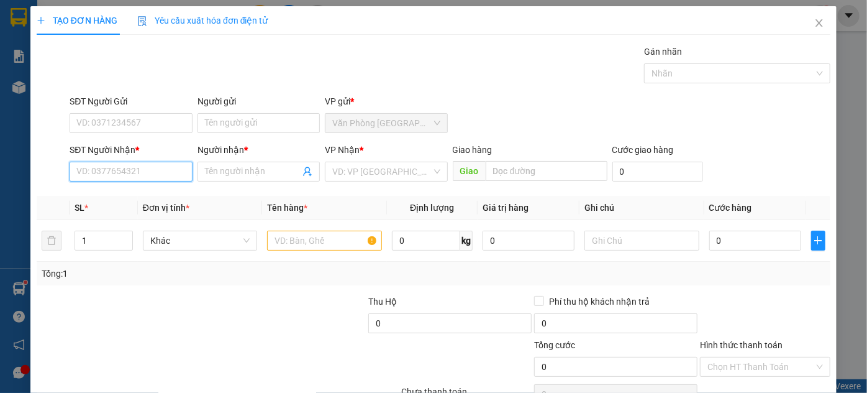
click at [143, 175] on input "SĐT Người Nhận *" at bounding box center [131, 171] width 122 height 20
click at [166, 198] on div "0942453277 - sơn" at bounding box center [129, 196] width 106 height 14
type input "0942453277"
type input "sơn"
type input "0942453277"
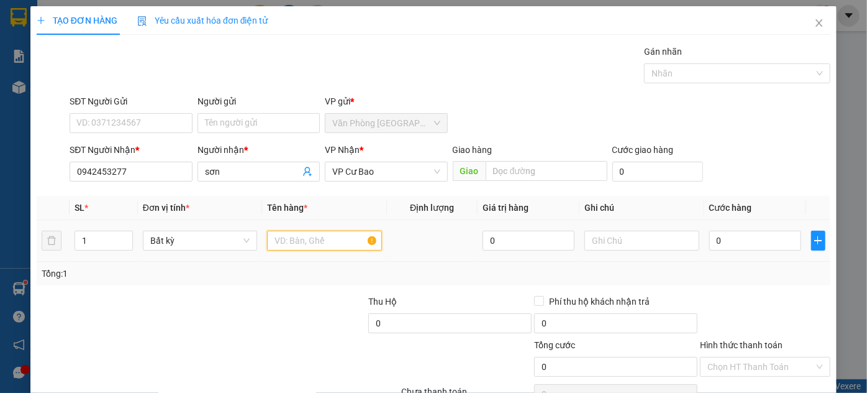
click at [317, 244] on input "text" at bounding box center [324, 240] width 115 height 20
type input "1 cục xanh"
click at [745, 239] on input "0" at bounding box center [755, 240] width 92 height 20
type input "3"
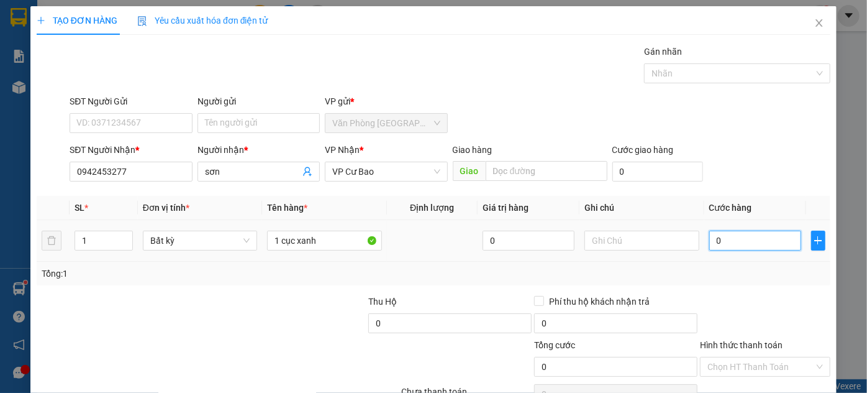
type input "3"
type input "30"
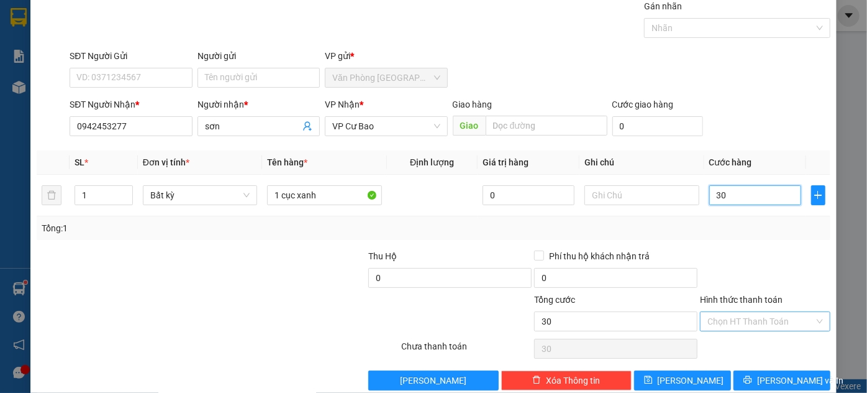
scroll to position [66, 0]
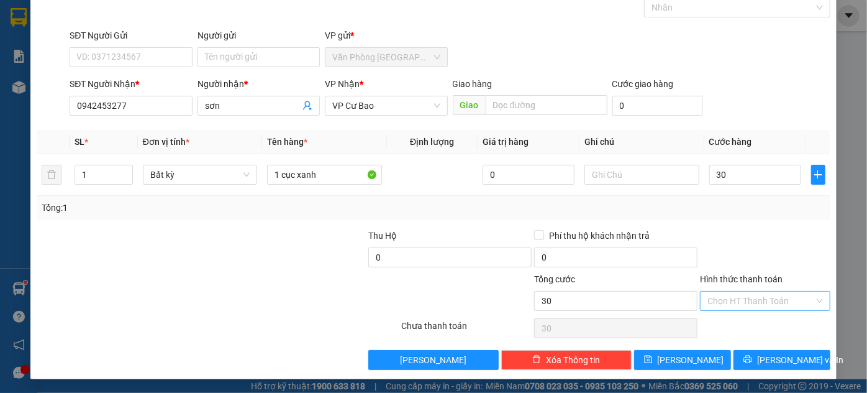
type input "30.000"
click at [723, 296] on input "Hình thức thanh toán" at bounding box center [760, 300] width 107 height 19
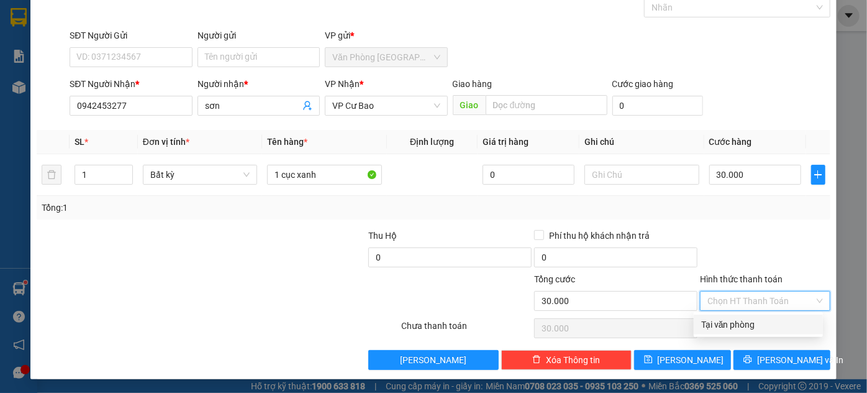
click at [729, 327] on div "Tại văn phòng" at bounding box center [758, 324] width 114 height 14
type input "0"
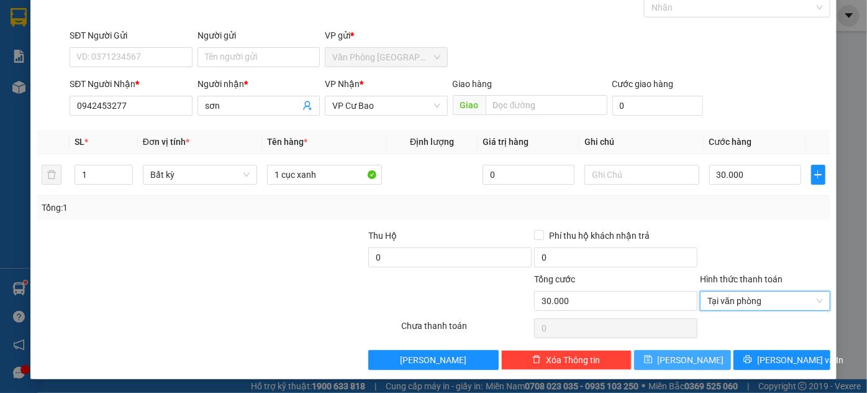
drag, startPoint x: 682, startPoint y: 357, endPoint x: 696, endPoint y: 366, distance: 16.5
click at [682, 358] on span "[PERSON_NAME]" at bounding box center [691, 360] width 66 height 14
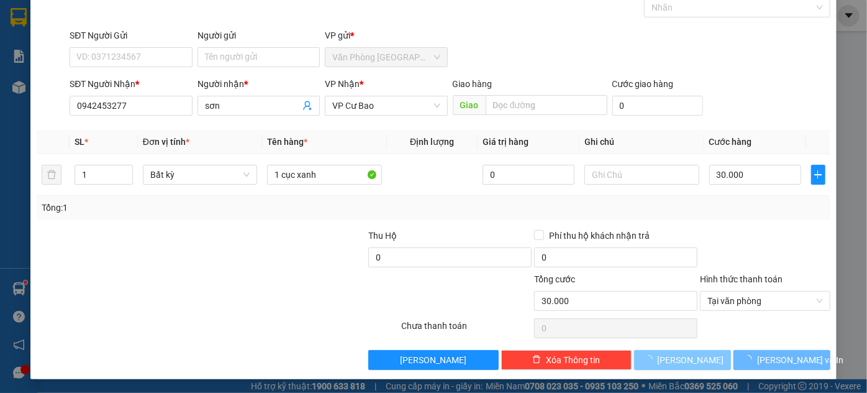
type input "0"
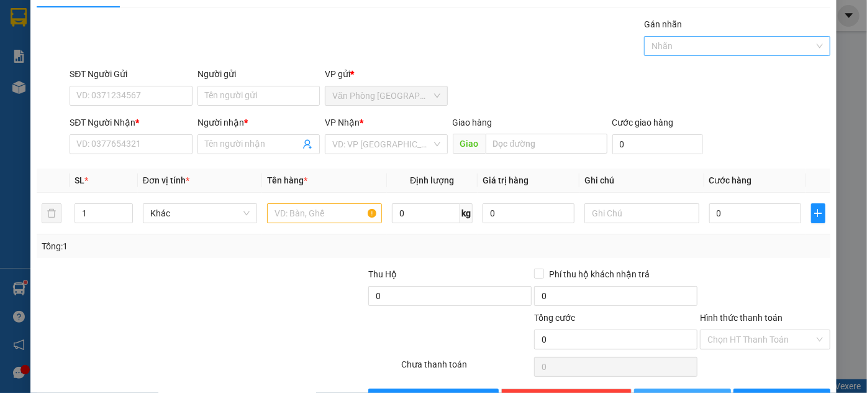
scroll to position [0, 0]
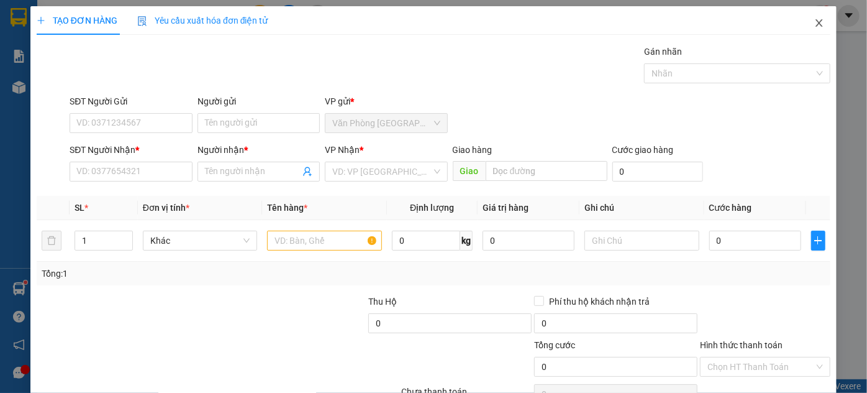
click at [816, 22] on span "Close" at bounding box center [819, 23] width 35 height 35
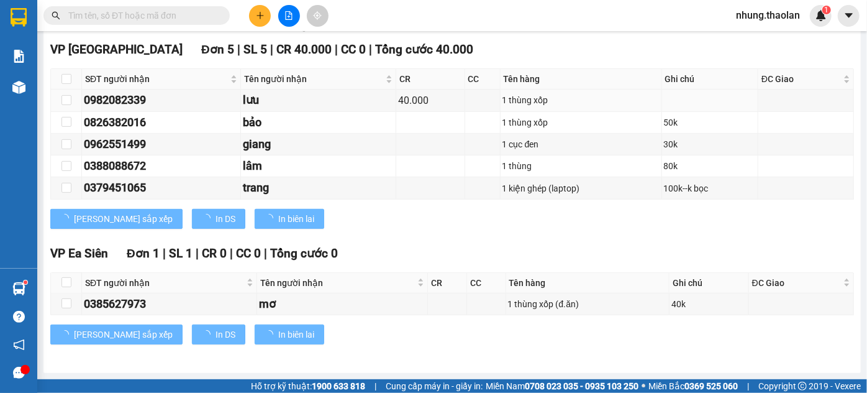
scroll to position [189, 0]
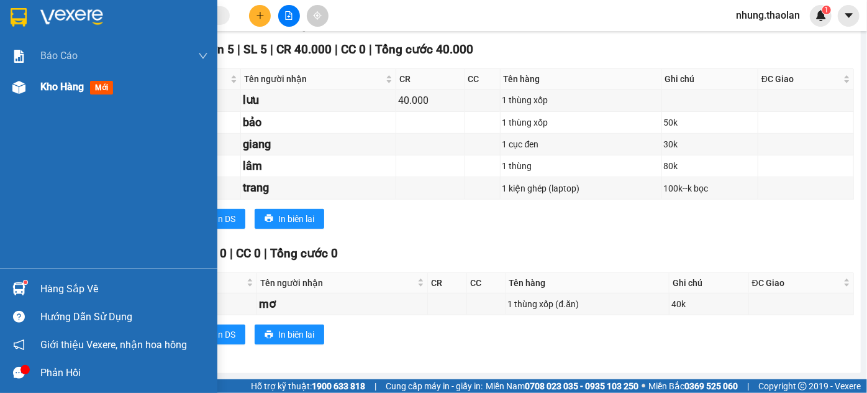
click at [60, 86] on span "Kho hàng" at bounding box center [61, 87] width 43 height 12
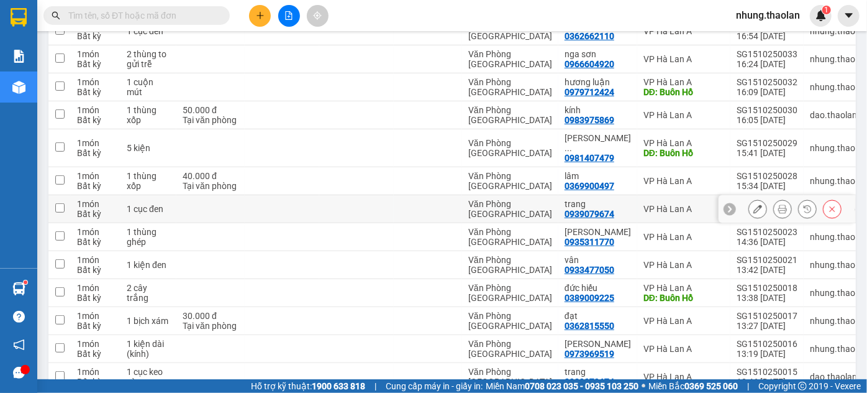
scroll to position [227, 0]
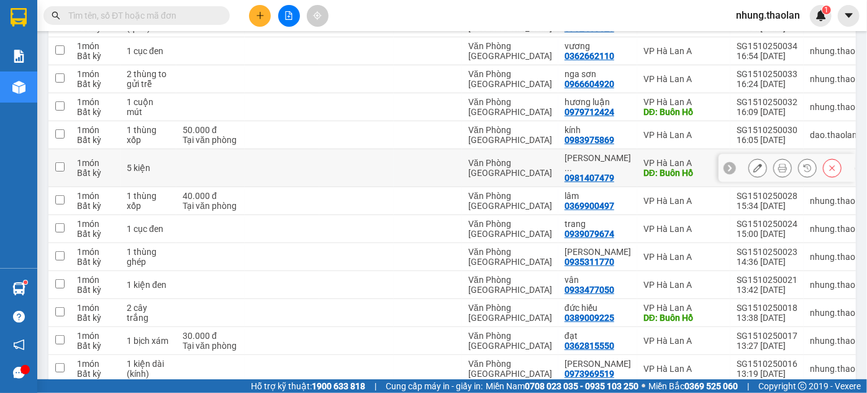
click at [828, 165] on icon at bounding box center [832, 167] width 9 height 9
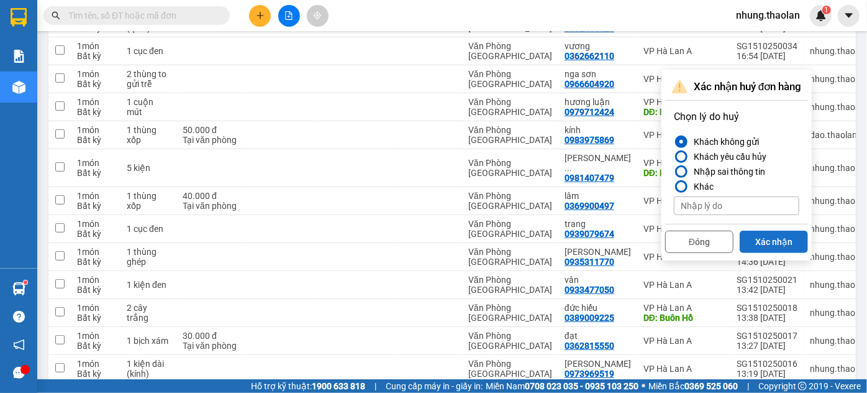
click at [786, 244] on button "Xác nhận" at bounding box center [774, 241] width 68 height 22
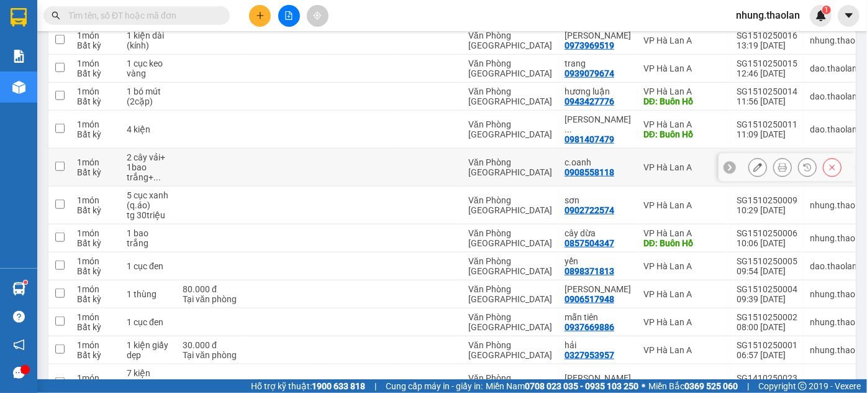
scroll to position [565, 0]
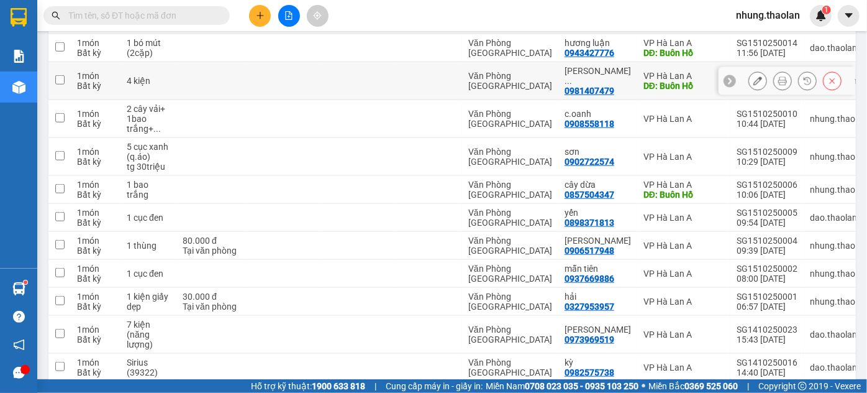
click at [753, 81] on icon at bounding box center [757, 80] width 9 height 9
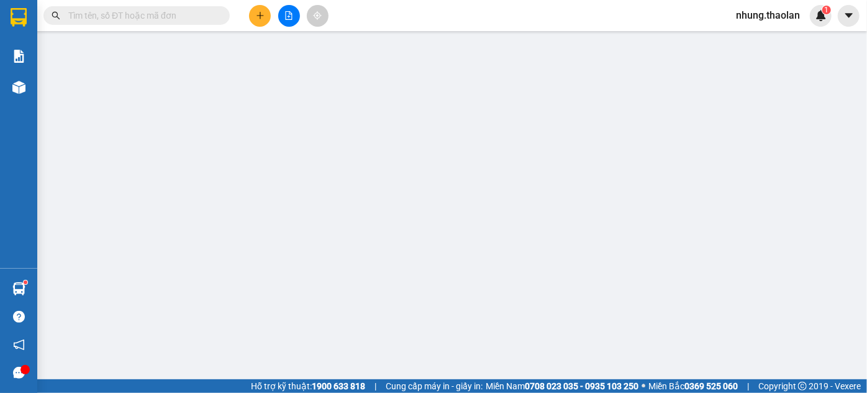
type input "0981407479"
type input "[PERSON_NAME] (vinh)"
type input "Buôn Hồ"
type input "0"
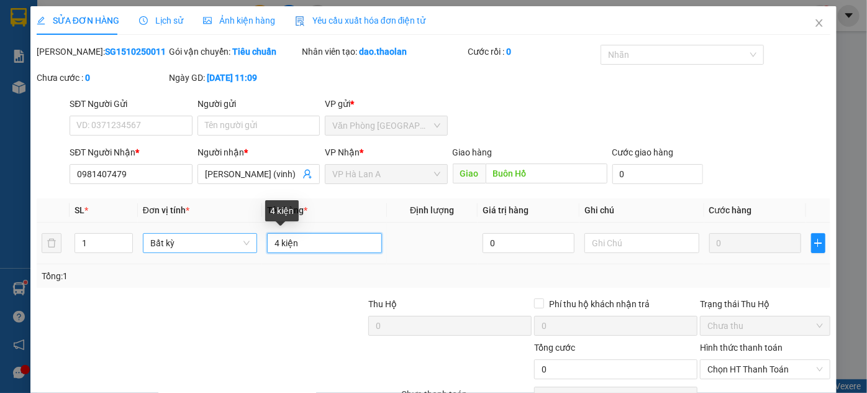
drag, startPoint x: 276, startPoint y: 242, endPoint x: 240, endPoint y: 247, distance: 37.0
click at [240, 247] on tr "1 Bất kỳ 4 kiện 0 0" at bounding box center [434, 243] width 794 height 42
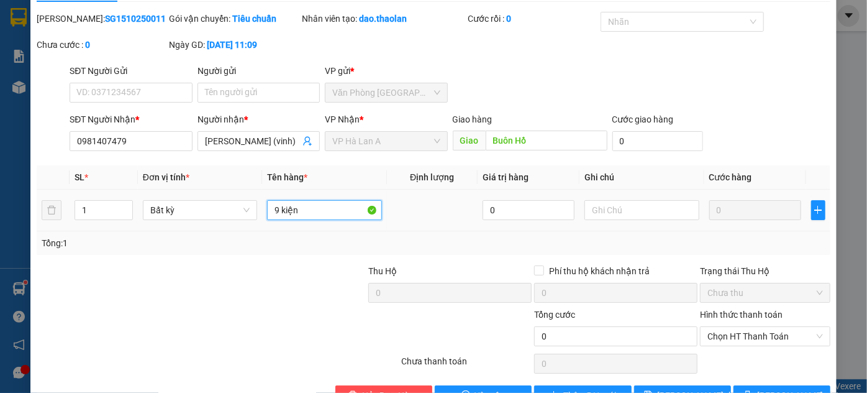
scroll to position [69, 0]
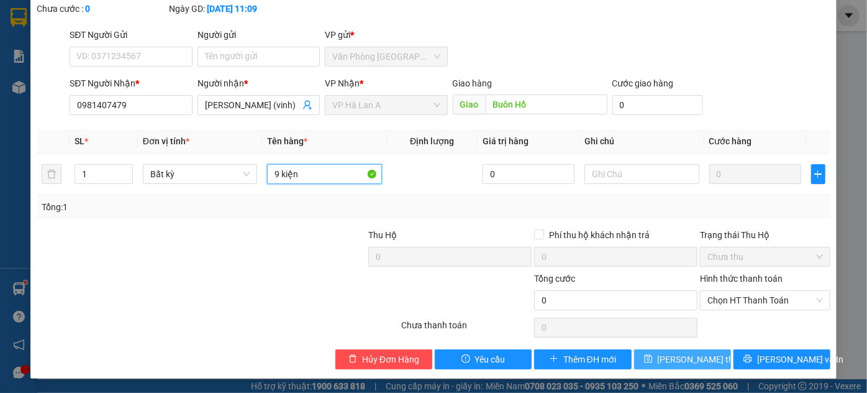
type input "9 kiện"
drag, startPoint x: 666, startPoint y: 352, endPoint x: 672, endPoint y: 350, distance: 6.7
click at [666, 353] on span "[PERSON_NAME] thay đổi" at bounding box center [707, 359] width 99 height 14
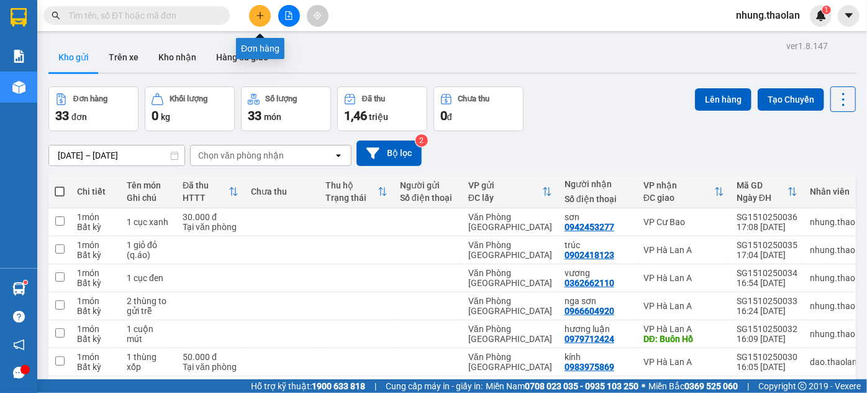
click at [268, 18] on button at bounding box center [260, 16] width 22 height 22
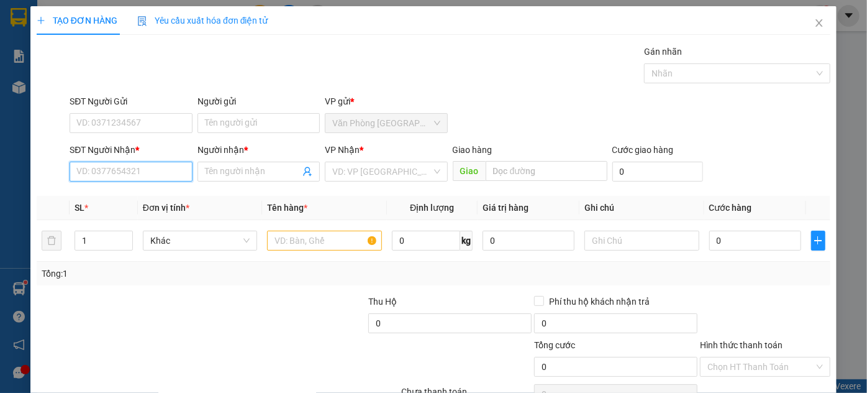
click at [134, 171] on input "SĐT Người Nhận *" at bounding box center [131, 171] width 122 height 20
drag, startPoint x: 159, startPoint y: 193, endPoint x: 291, endPoint y: 228, distance: 136.8
click at [159, 194] on div "0908228309 - tuấn" at bounding box center [129, 196] width 106 height 14
type input "0908228309"
type input "tuấn"
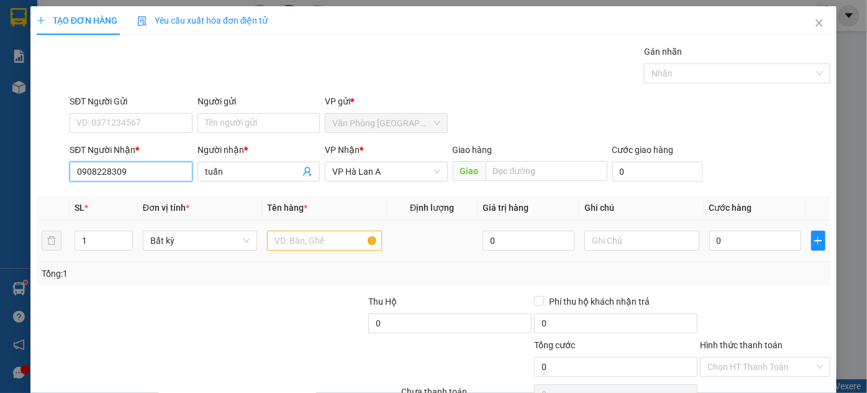
type input "0908228309"
click at [296, 240] on input "text" at bounding box center [324, 240] width 115 height 20
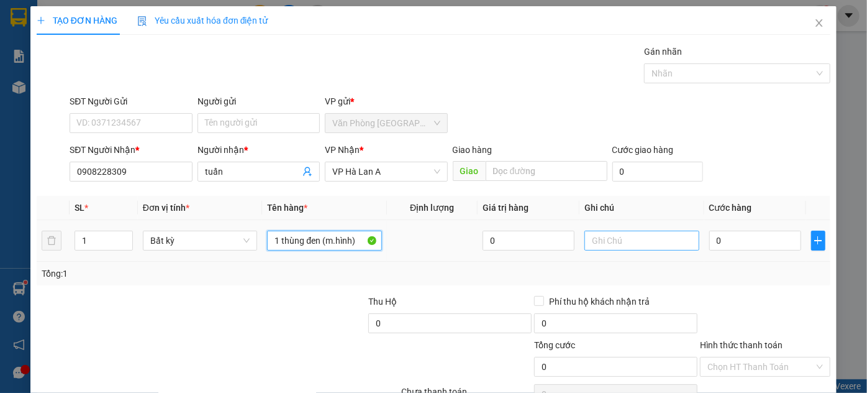
type input "1 thùng đen (m.hình)"
click at [606, 235] on input "text" at bounding box center [642, 240] width 115 height 20
type input "k bọc"
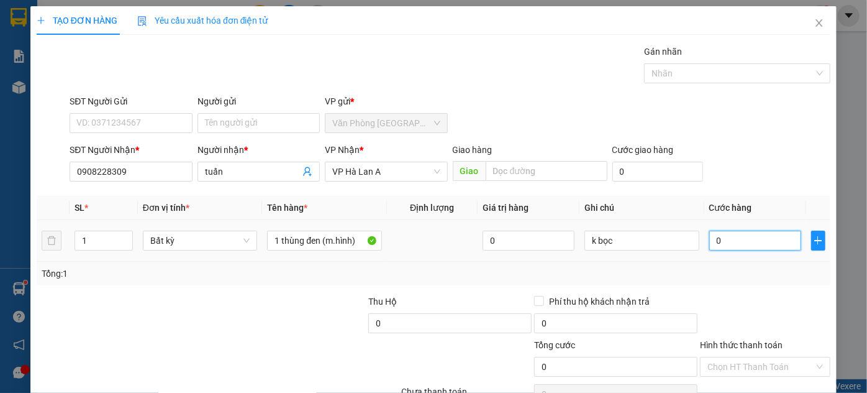
click at [744, 235] on input "0" at bounding box center [755, 240] width 92 height 20
type input "1"
type input "10"
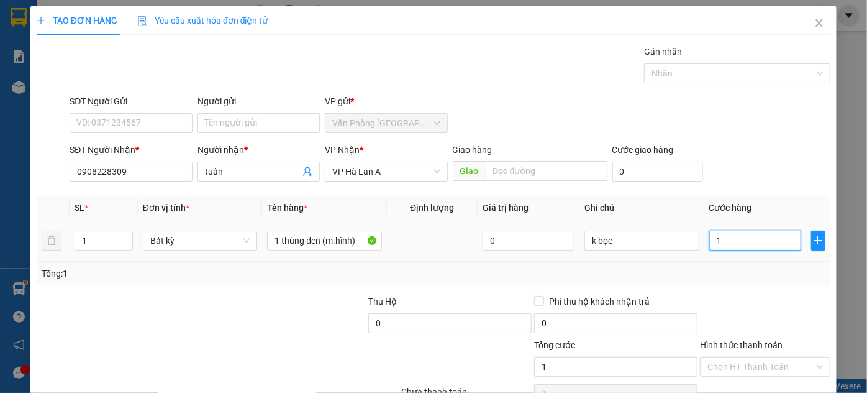
type input "10"
type input "100"
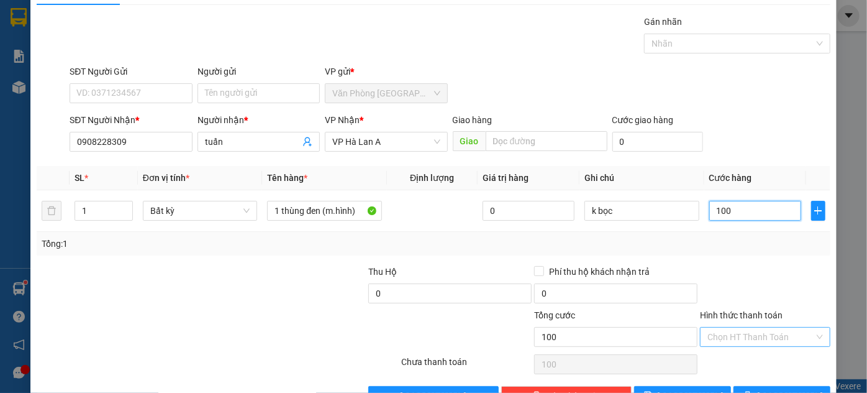
scroll to position [66, 0]
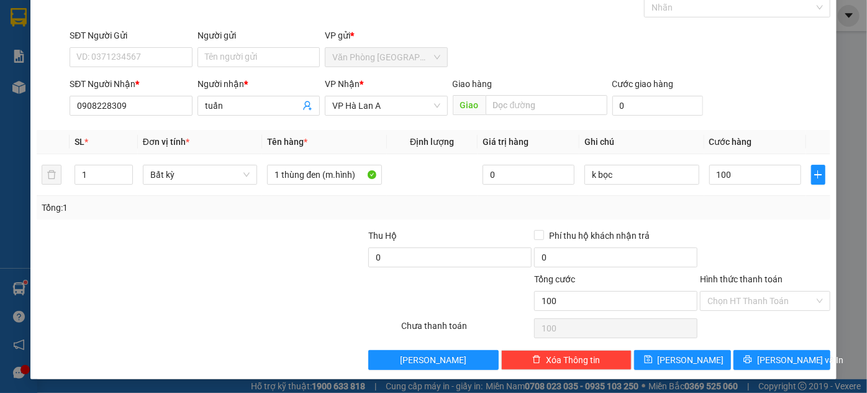
type input "100.000"
click at [721, 274] on label "Hình thức thanh toán" at bounding box center [741, 279] width 83 height 10
click at [721, 291] on input "Hình thức thanh toán" at bounding box center [760, 300] width 107 height 19
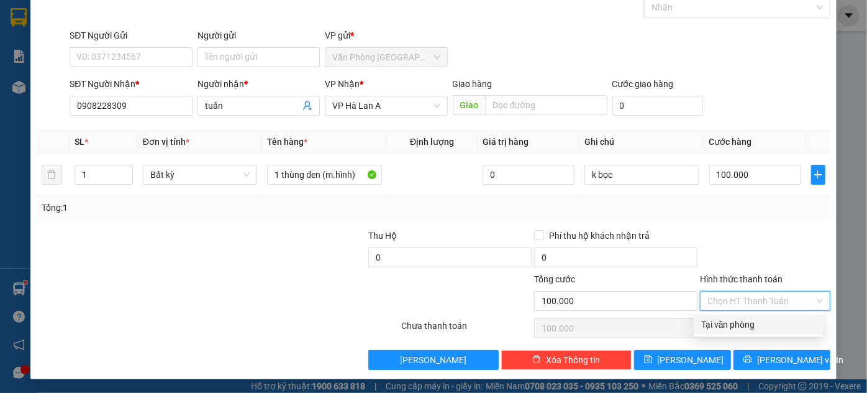
click at [722, 301] on input "Hình thức thanh toán" at bounding box center [760, 300] width 107 height 19
click at [727, 330] on div "Tại văn phòng" at bounding box center [758, 324] width 114 height 14
type input "0"
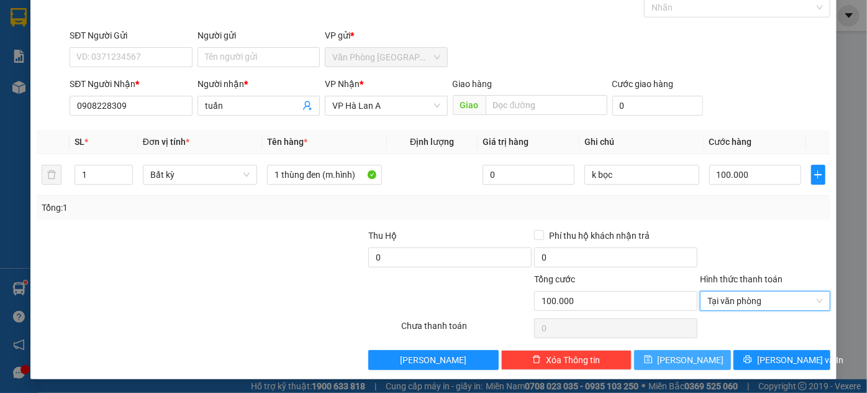
click at [691, 364] on button "[PERSON_NAME]" at bounding box center [682, 360] width 97 height 20
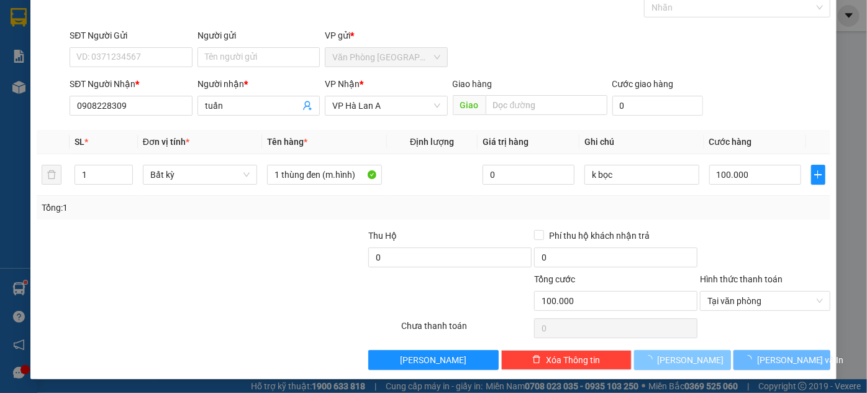
type input "0"
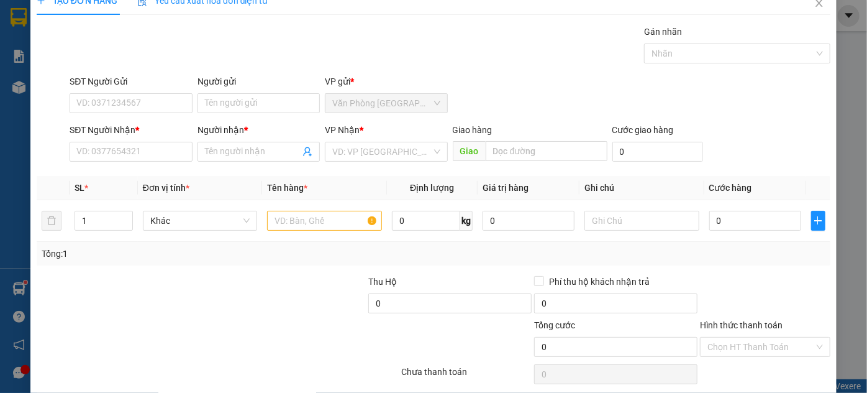
scroll to position [0, 0]
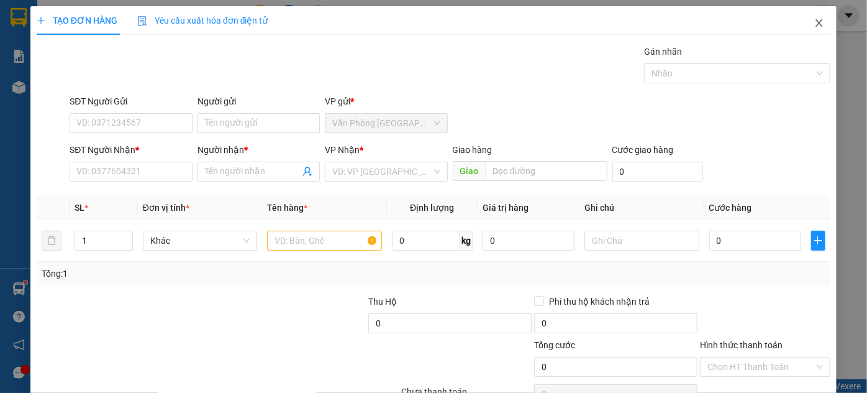
click at [814, 24] on icon "close" at bounding box center [819, 23] width 10 height 10
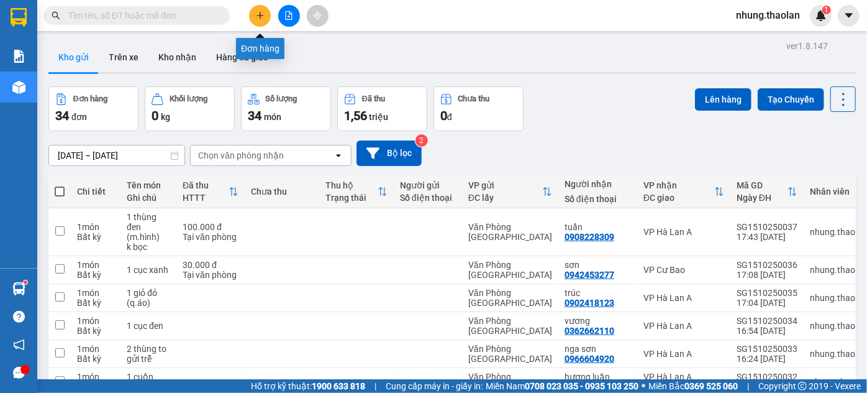
click at [263, 16] on icon "plus" at bounding box center [260, 15] width 9 height 9
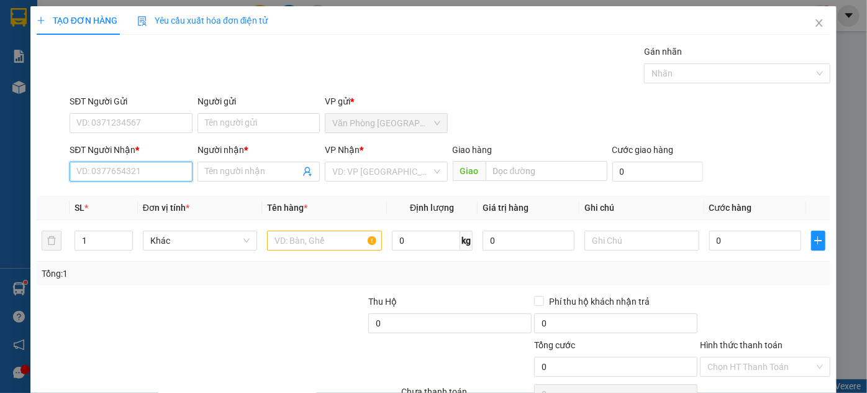
click at [129, 173] on input "SĐT Người Nhận *" at bounding box center [131, 171] width 122 height 20
type input "0978021901"
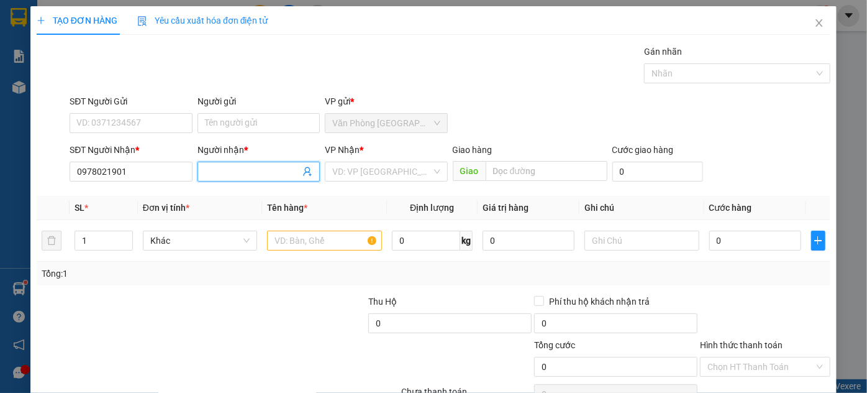
click at [222, 170] on input "Người nhận *" at bounding box center [252, 172] width 95 height 14
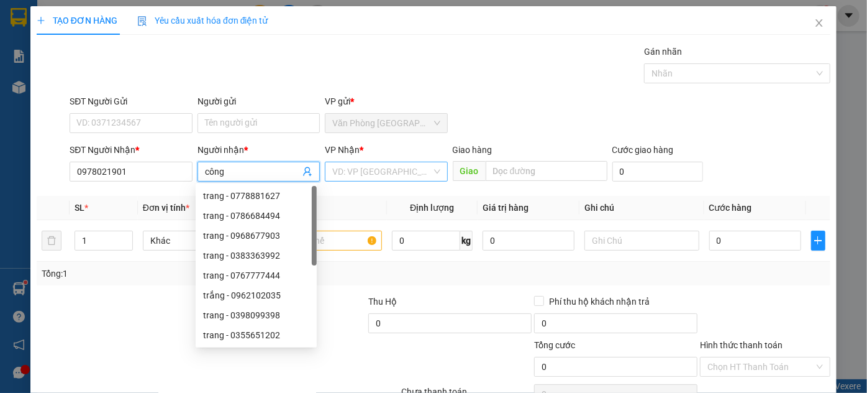
type input "công"
click at [388, 168] on input "search" at bounding box center [381, 171] width 99 height 19
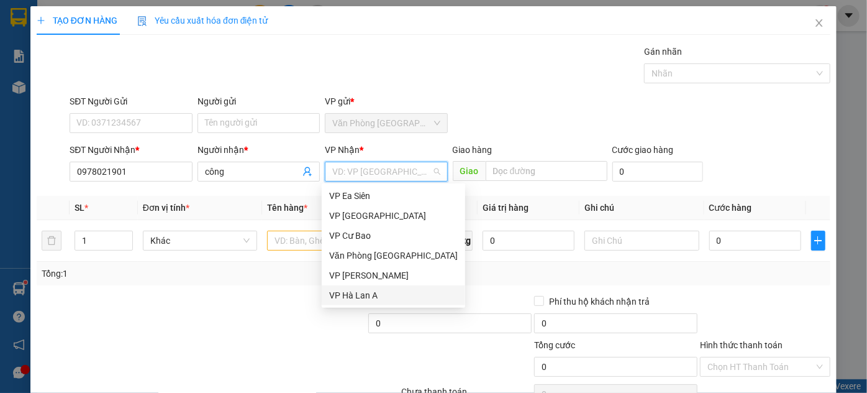
click at [364, 296] on div "VP Hà Lan A" at bounding box center [393, 295] width 129 height 14
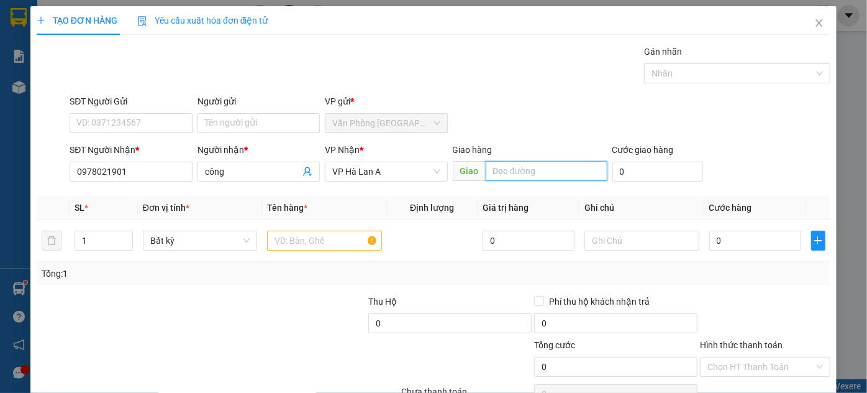
click at [530, 172] on input "text" at bounding box center [547, 171] width 122 height 20
type input "Buôn Hồ"
click at [288, 242] on input "text" at bounding box center [324, 240] width 115 height 20
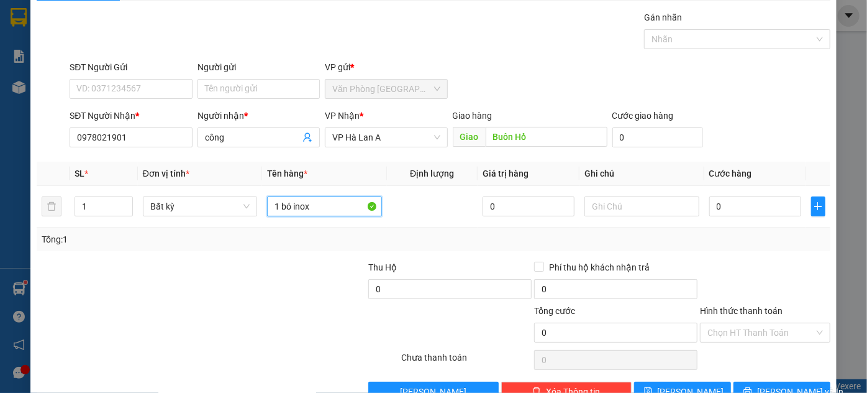
scroll to position [66, 0]
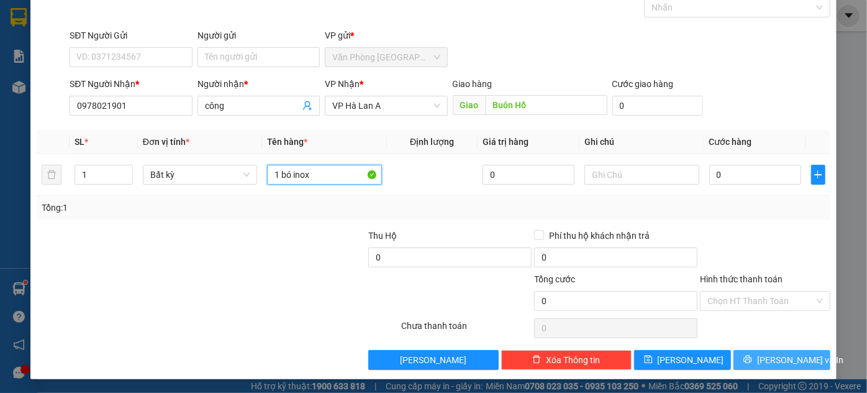
type input "1 bó inox"
click at [776, 360] on span "[PERSON_NAME] và In" at bounding box center [800, 360] width 87 height 14
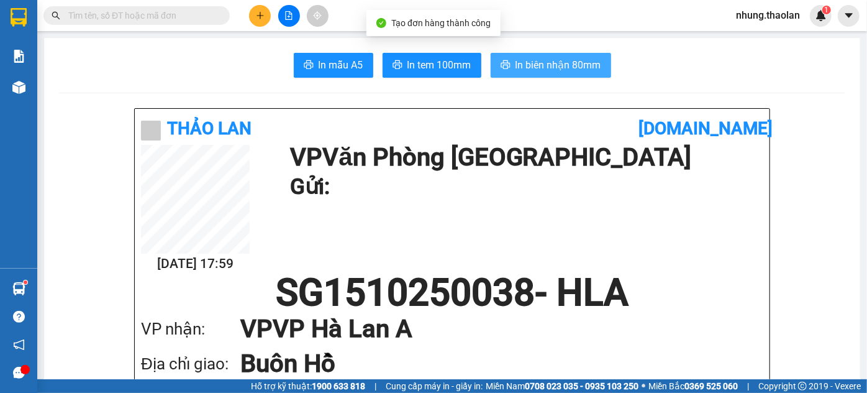
click at [585, 57] on span "In biên nhận 80mm" at bounding box center [559, 65] width 86 height 16
